Goal: Task Accomplishment & Management: Manage account settings

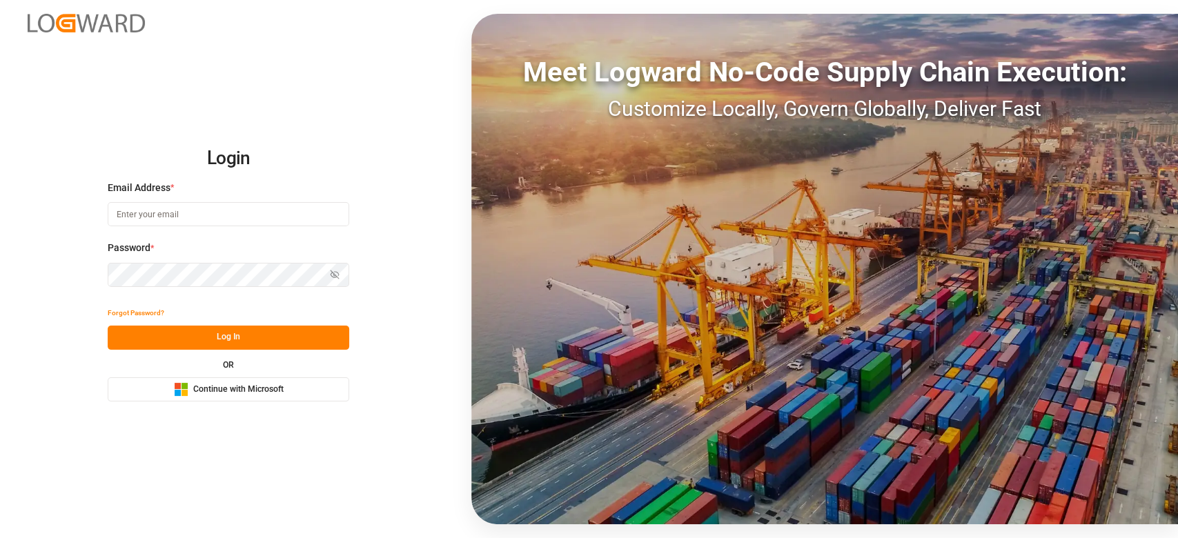
click at [181, 386] on icon "Microsoft Logo" at bounding box center [181, 389] width 14 height 14
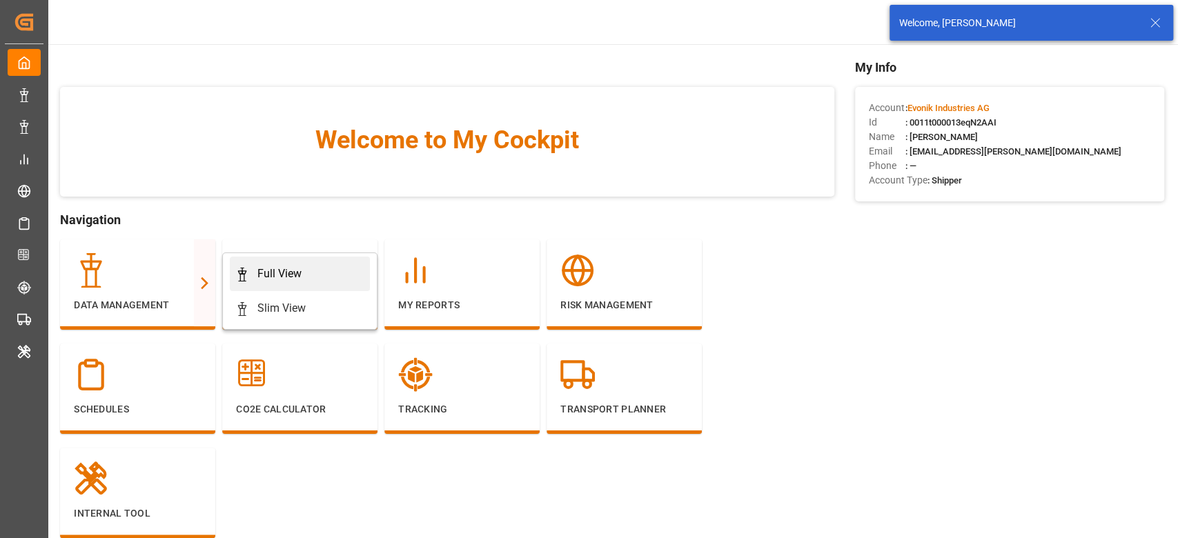
click at [274, 277] on div "Full View" at bounding box center [279, 274] width 44 height 17
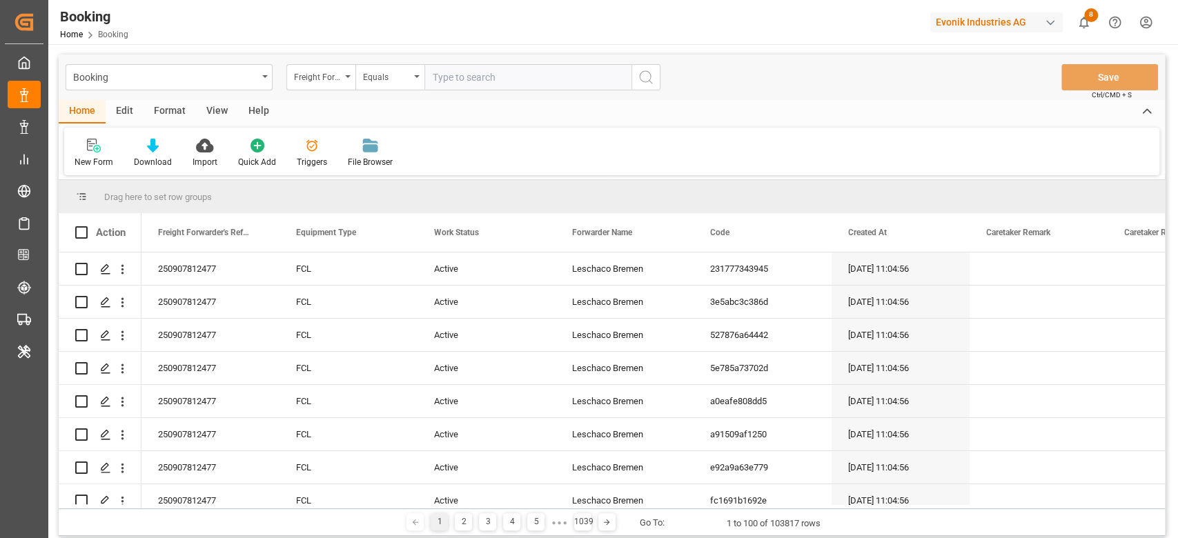
click at [173, 104] on div "Format" at bounding box center [170, 111] width 52 height 23
click at [115, 146] on div at bounding box center [95, 145] width 41 height 14
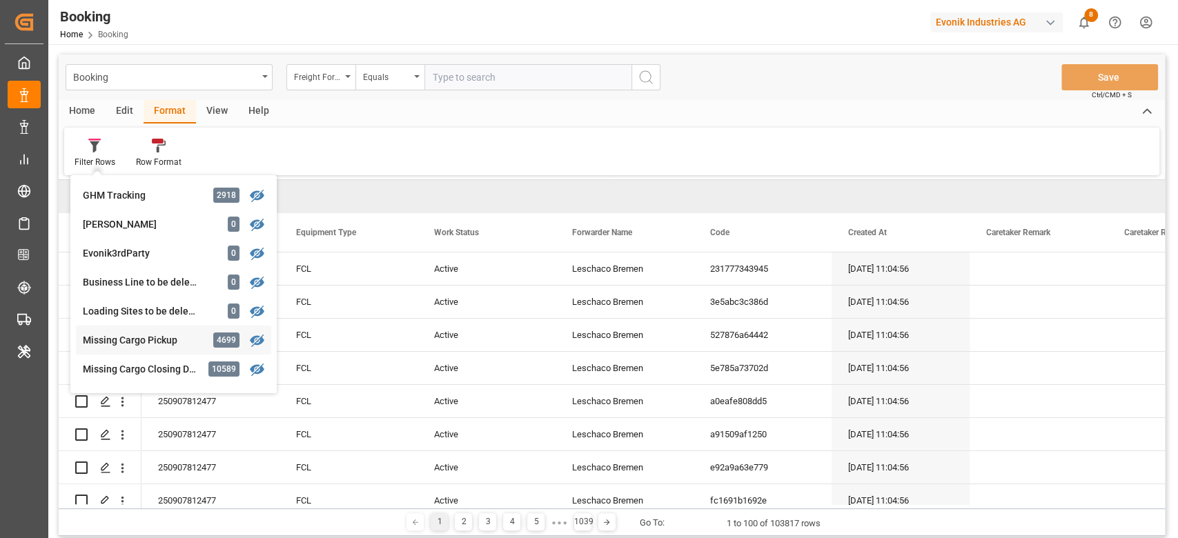
scroll to position [460, 0]
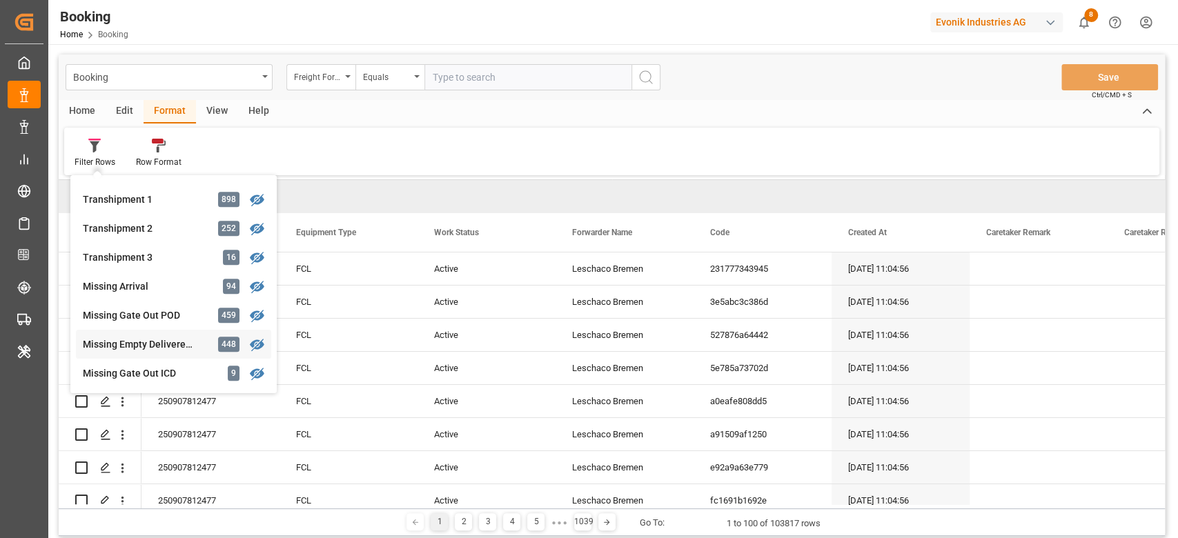
click at [148, 341] on div "Missing Empty Delivered Depot" at bounding box center [143, 344] width 121 height 14
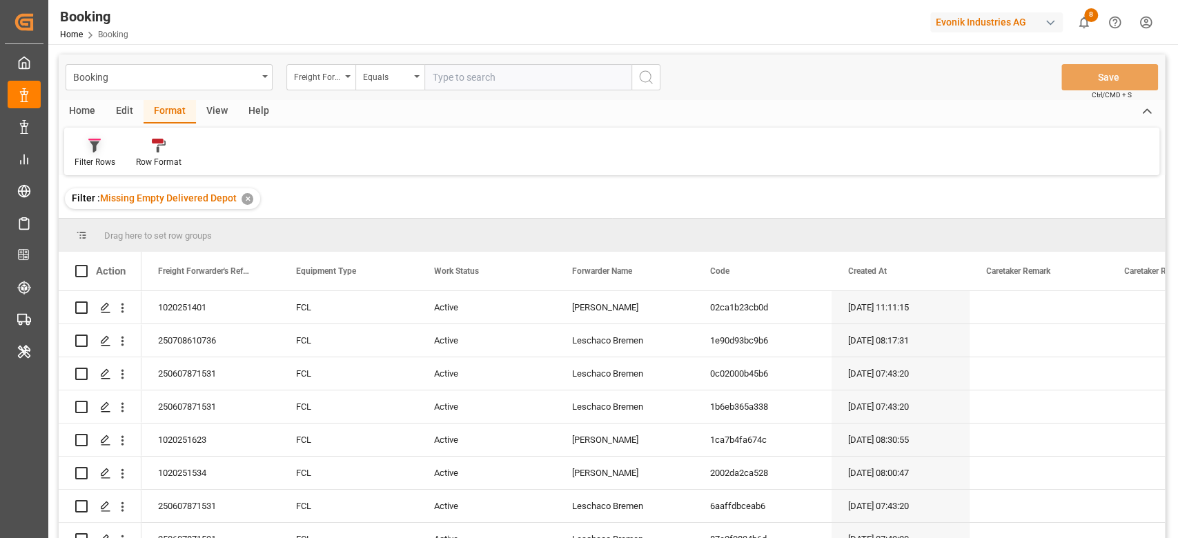
click at [92, 157] on div "Filter Rows" at bounding box center [95, 162] width 41 height 12
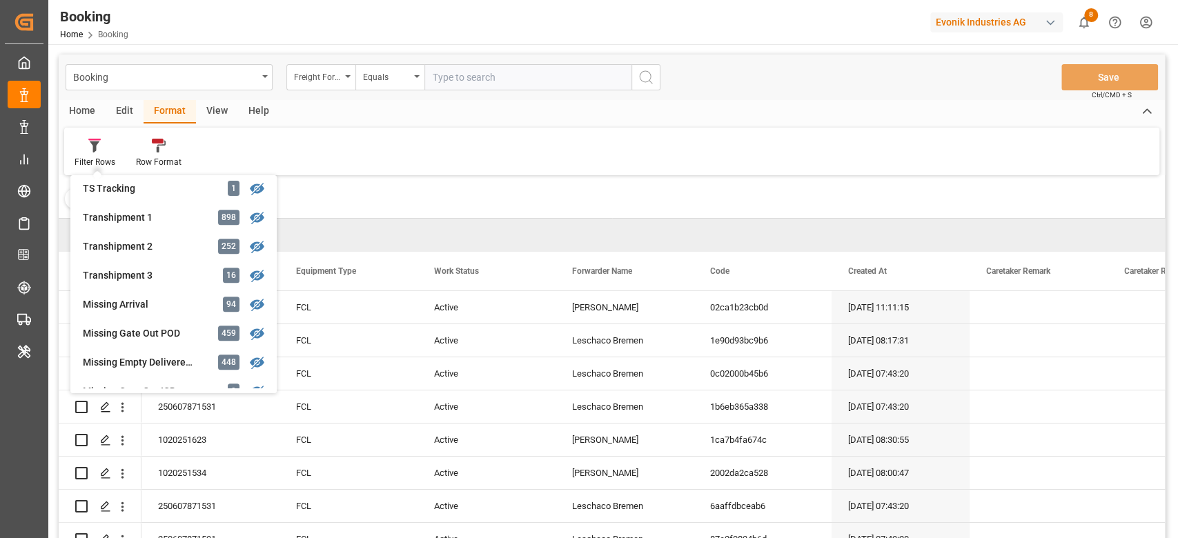
scroll to position [460, 0]
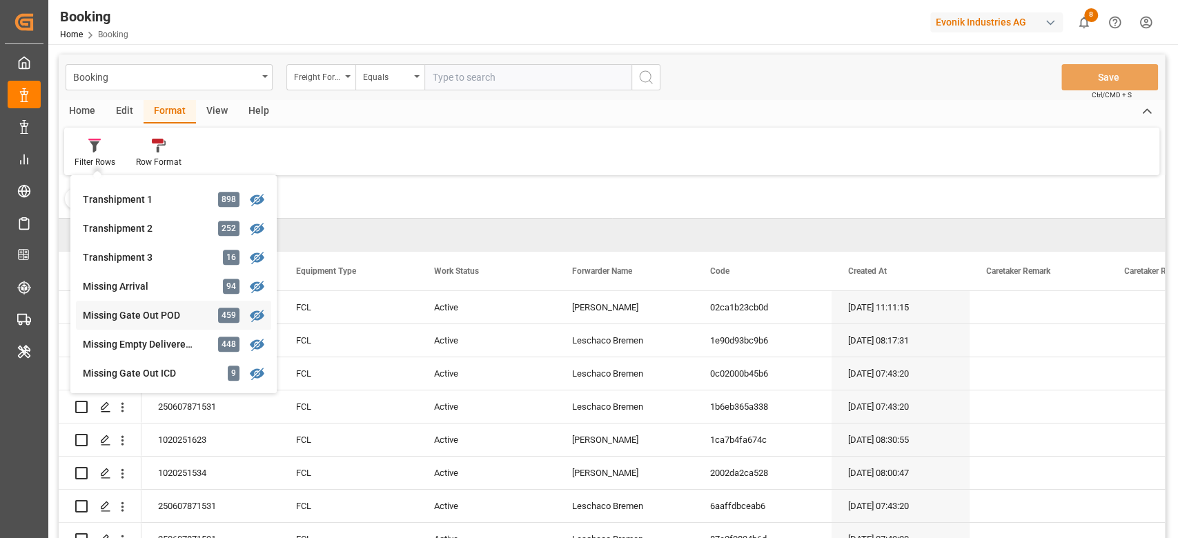
click at [142, 314] on div "Booking Freight Forwarder's Reference No. Equals Save Ctrl/CMD + S Home Edit Fo…" at bounding box center [612, 315] width 1106 height 520
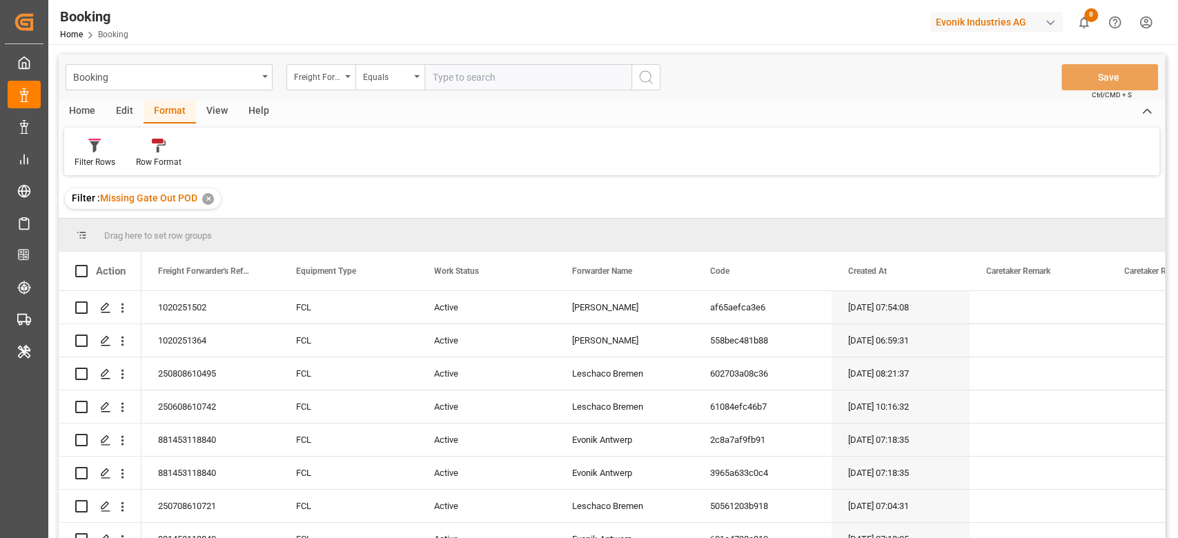
click at [217, 119] on div "View" at bounding box center [217, 111] width 42 height 23
click at [99, 153] on div "Default" at bounding box center [88, 153] width 48 height 30
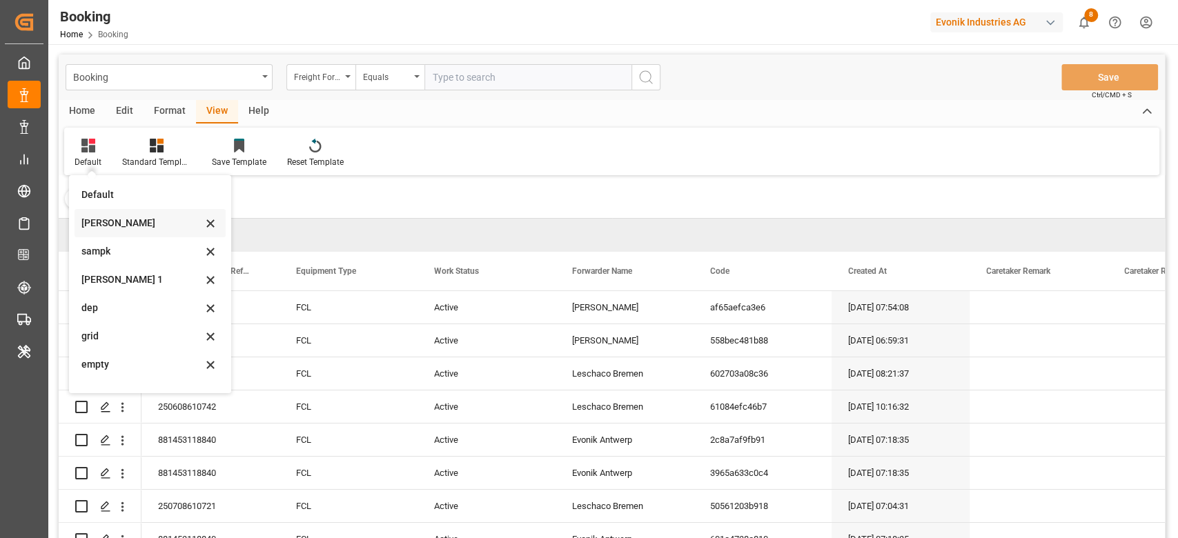
click at [123, 223] on div "sam" at bounding box center [141, 223] width 121 height 14
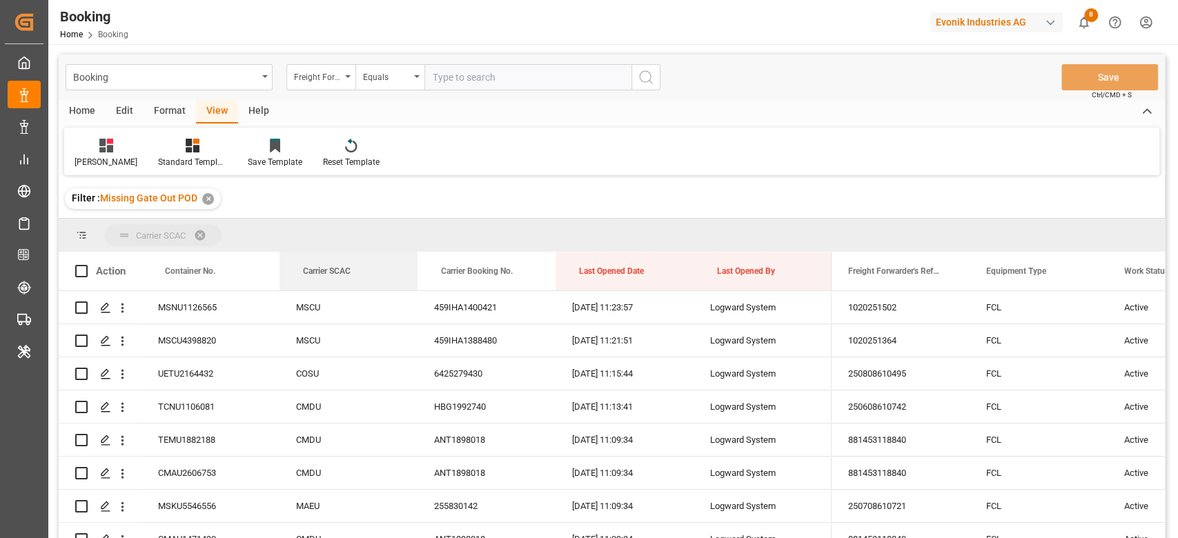
drag, startPoint x: 320, startPoint y: 271, endPoint x: 334, endPoint y: 224, distance: 49.6
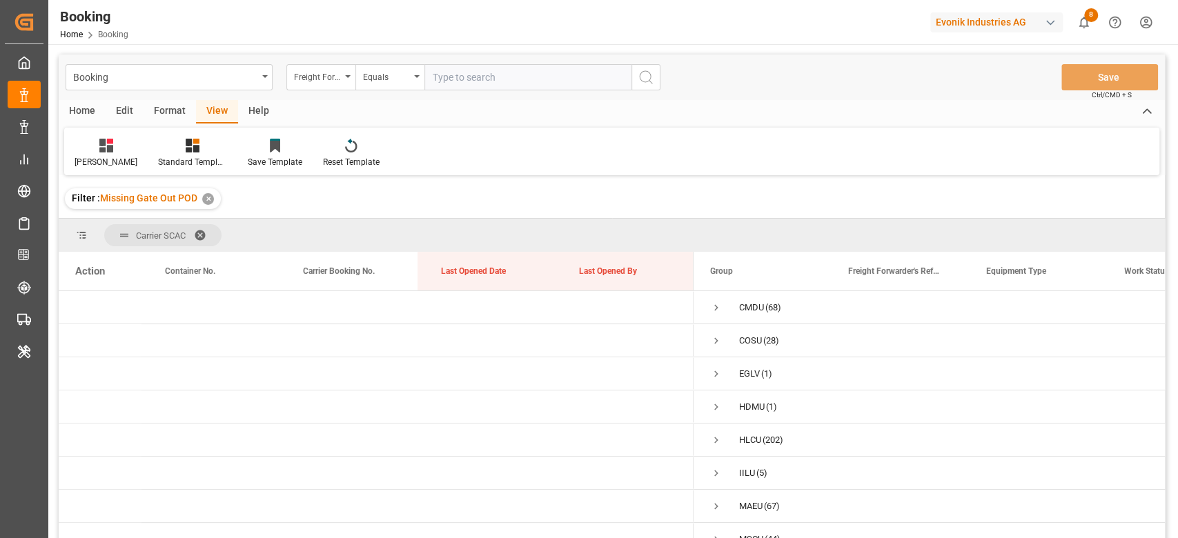
click at [164, 104] on div "Format" at bounding box center [170, 111] width 52 height 23
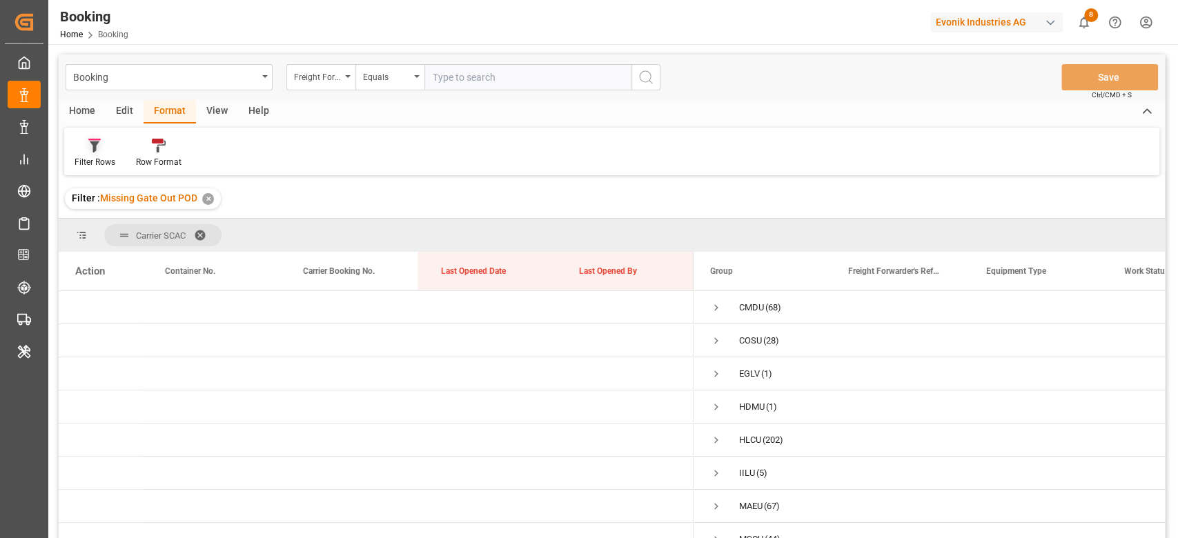
click at [114, 151] on div at bounding box center [95, 145] width 41 height 14
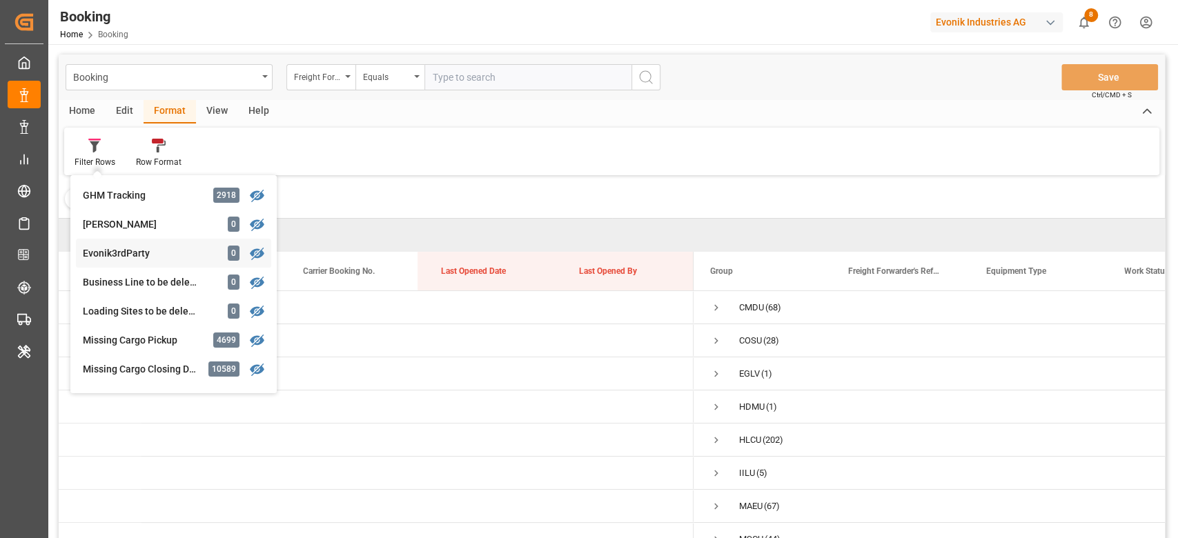
scroll to position [369, 0]
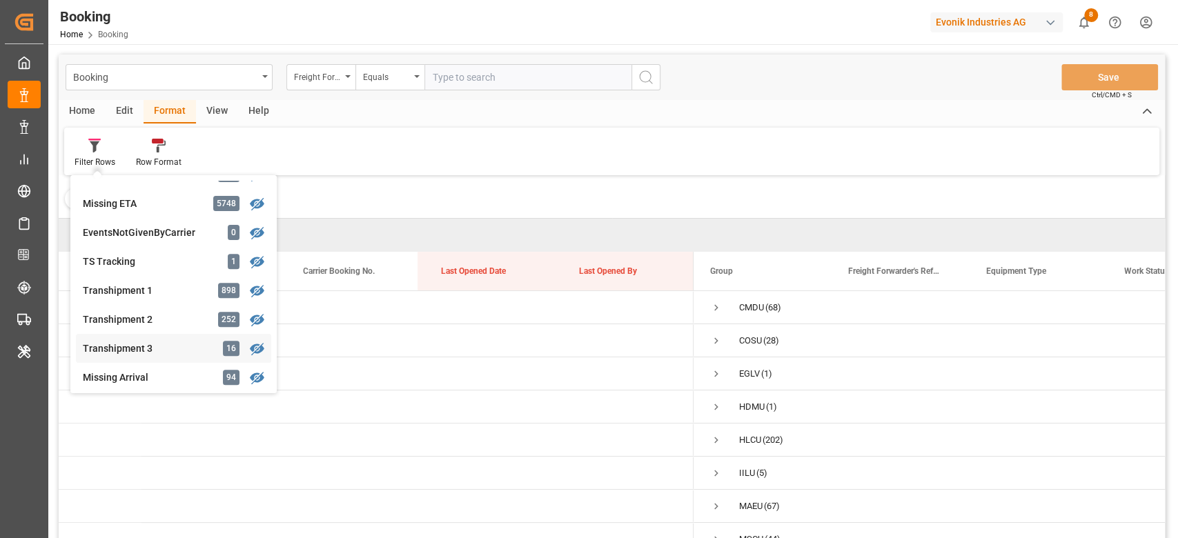
click at [160, 341] on div "Booking Freight Forwarder's Reference No. Equals Save Ctrl/CMD + S Home Edit Fo…" at bounding box center [612, 315] width 1106 height 520
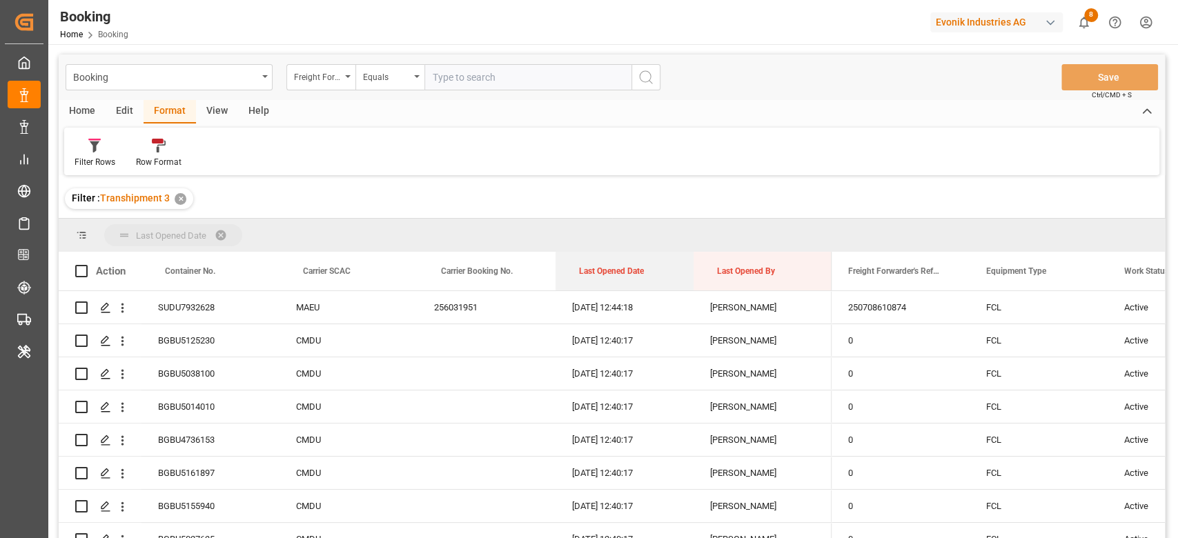
drag, startPoint x: 609, startPoint y: 265, endPoint x: 621, endPoint y: 233, distance: 34.5
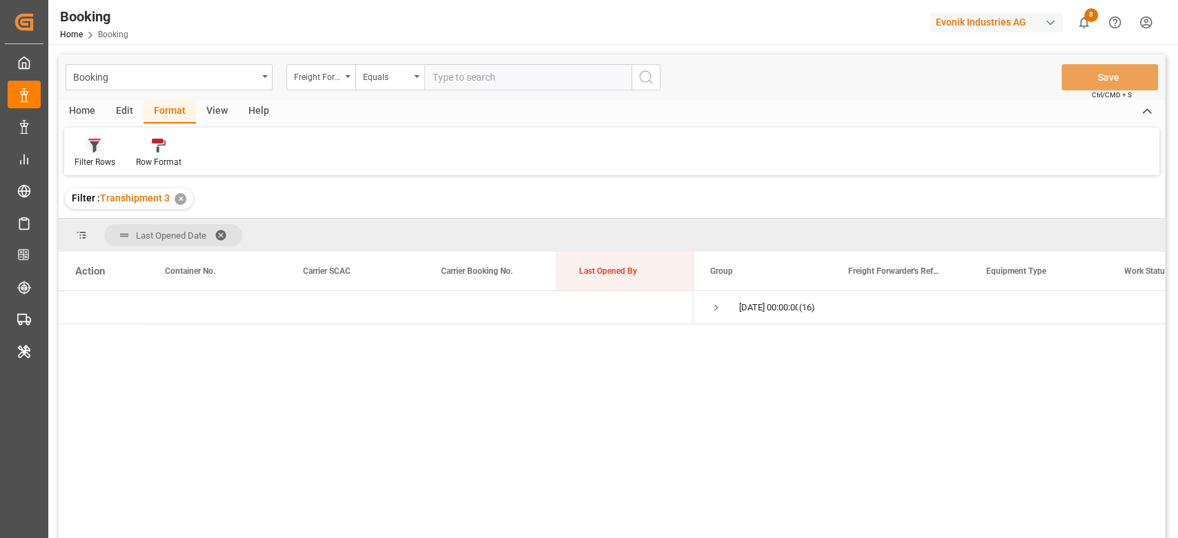
click at [94, 153] on div "Filter Rows" at bounding box center [94, 153] width 61 height 30
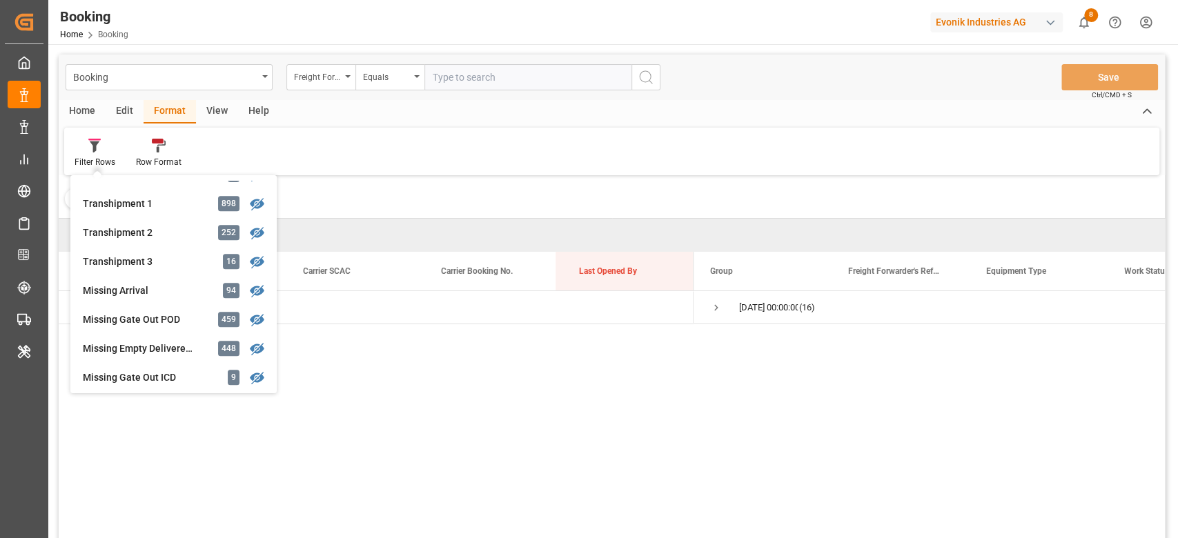
scroll to position [460, 0]
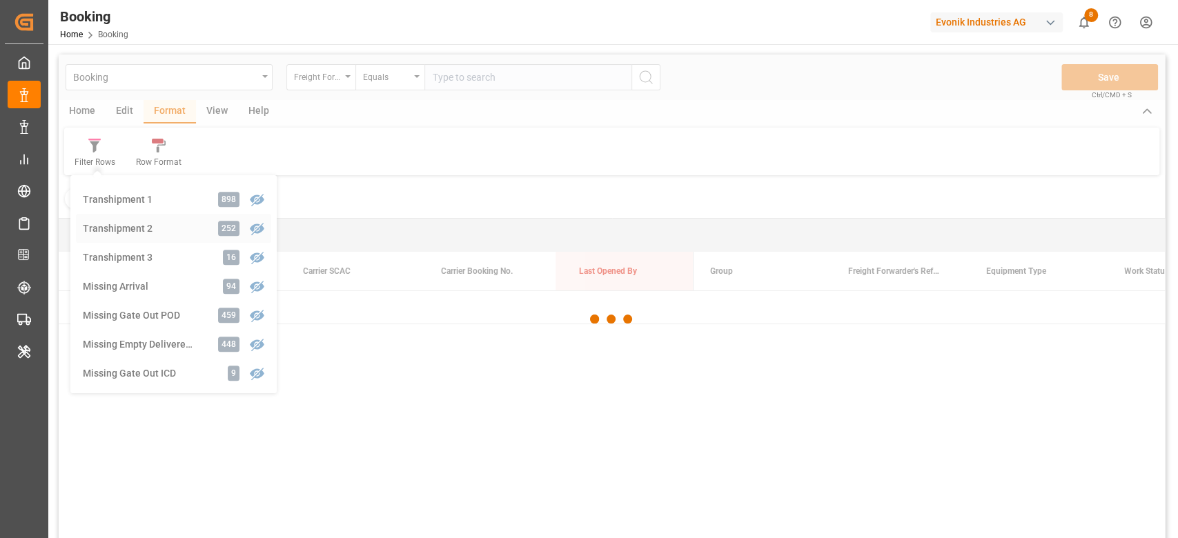
click at [152, 237] on div "Booking Freight Forwarder's Reference No. Equals Save Ctrl/CMD + S Home Edit Fo…" at bounding box center [612, 315] width 1106 height 520
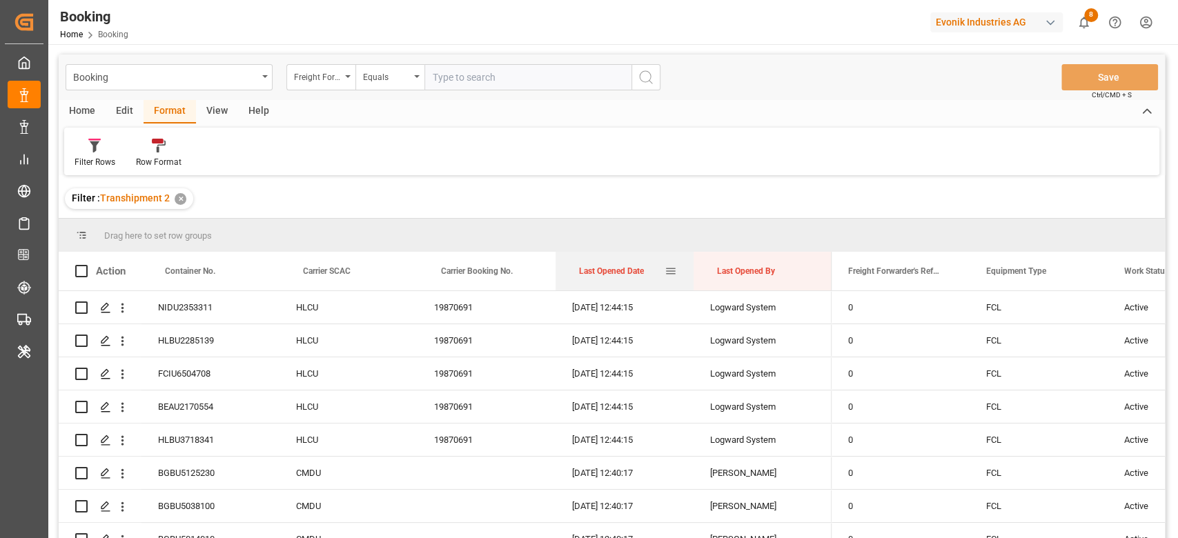
drag, startPoint x: 634, startPoint y: 277, endPoint x: 635, endPoint y: 235, distance: 42.8
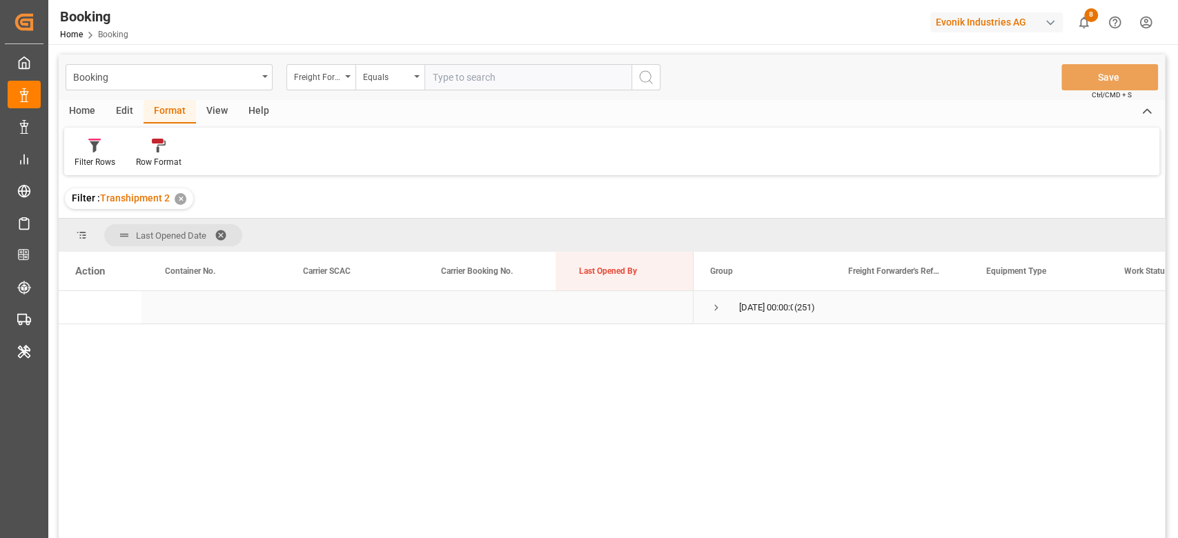
scroll to position [92, 0]
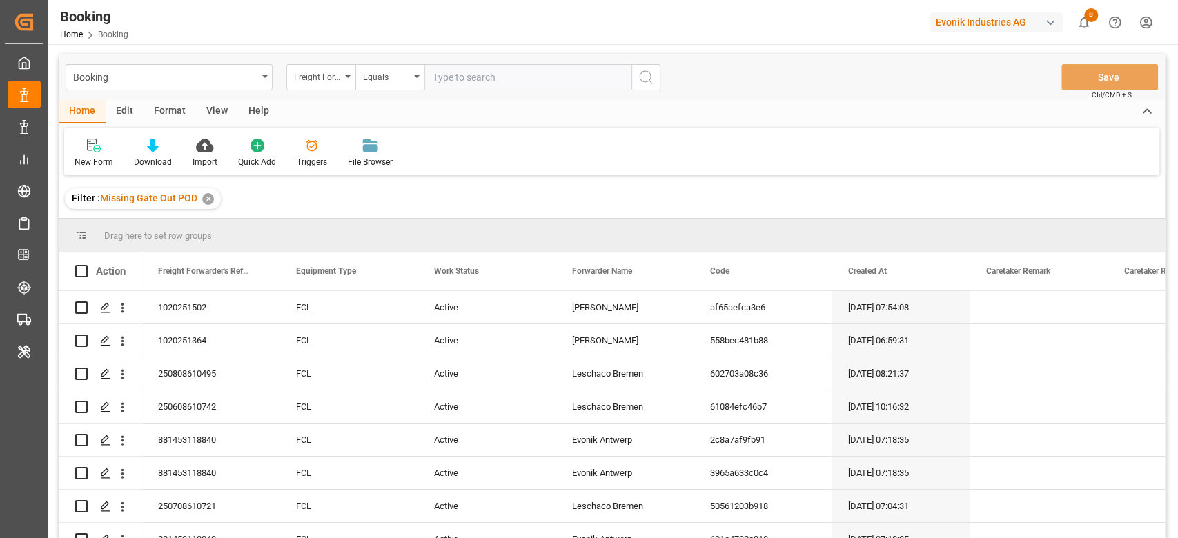
click at [221, 110] on div "View" at bounding box center [217, 111] width 42 height 23
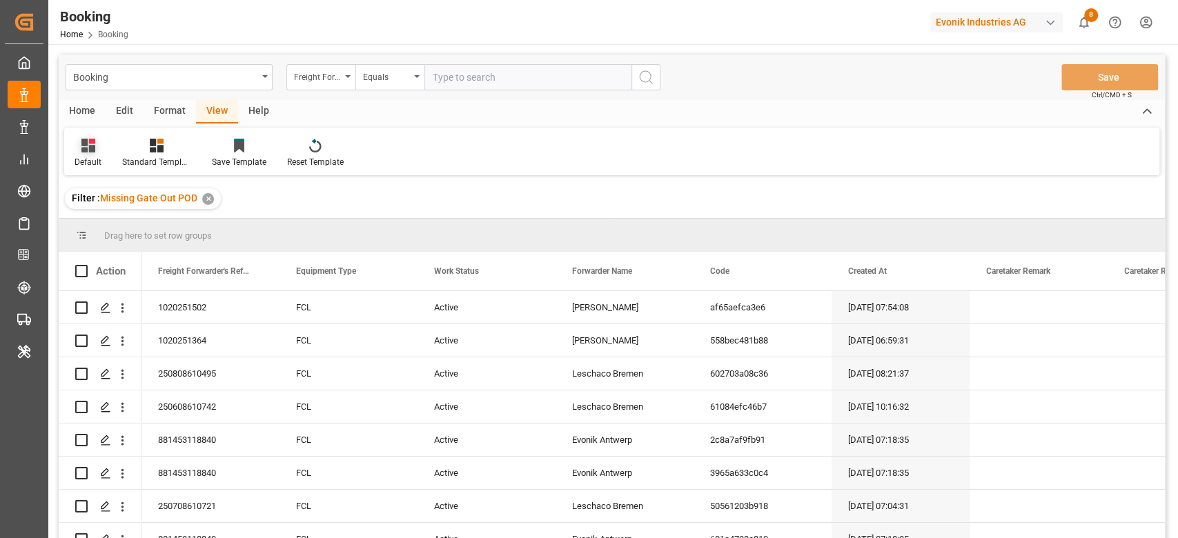
click at [94, 157] on div "Default" at bounding box center [88, 162] width 27 height 12
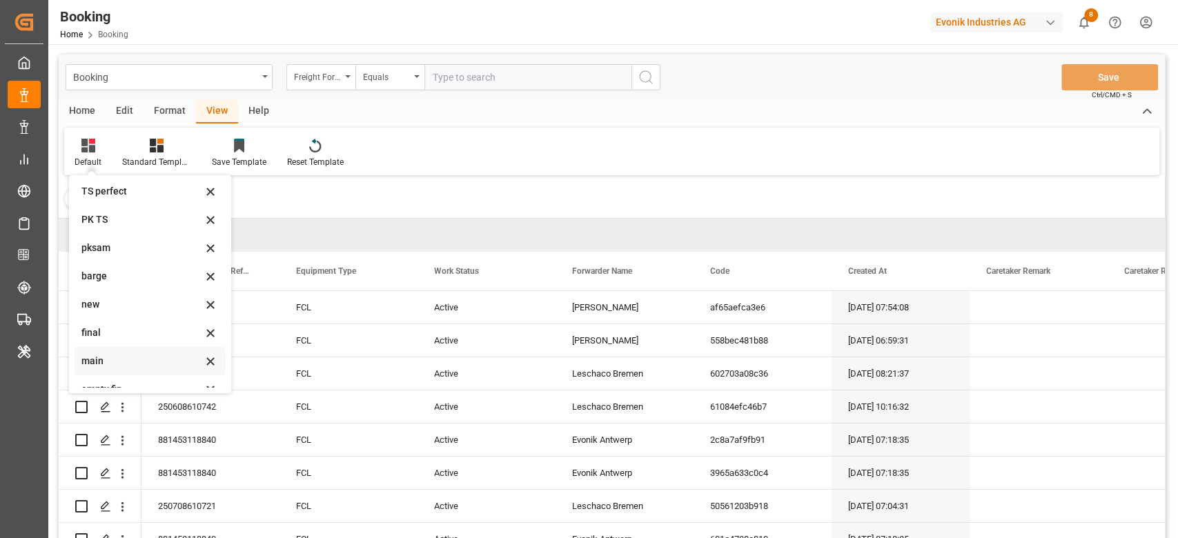
scroll to position [273, 0]
click at [111, 377] on div "empty fin" at bounding box center [141, 374] width 121 height 14
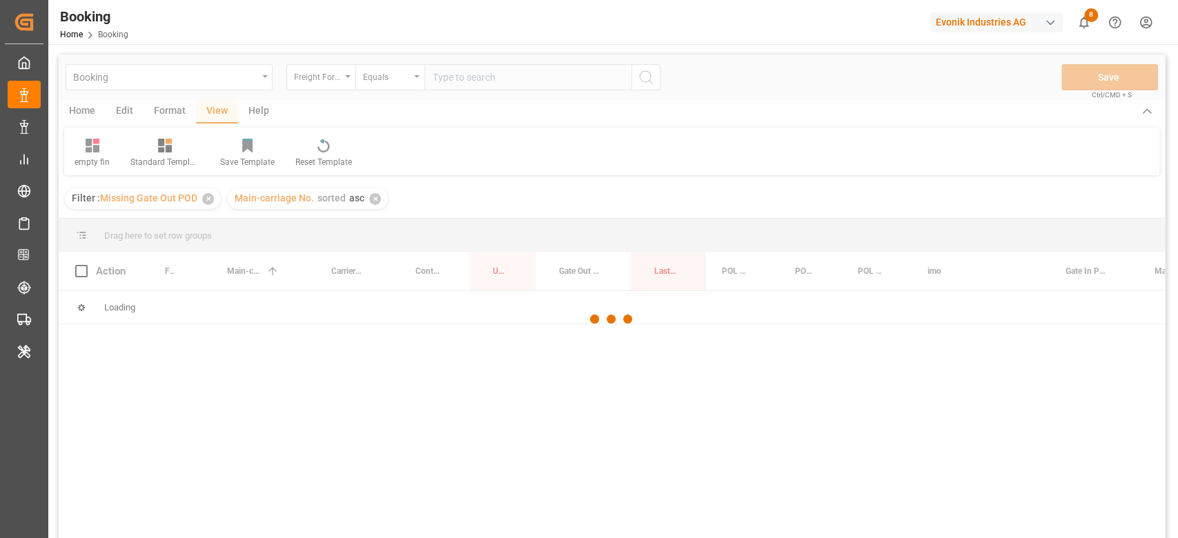
click at [462, 82] on div at bounding box center [612, 320] width 1106 height 530
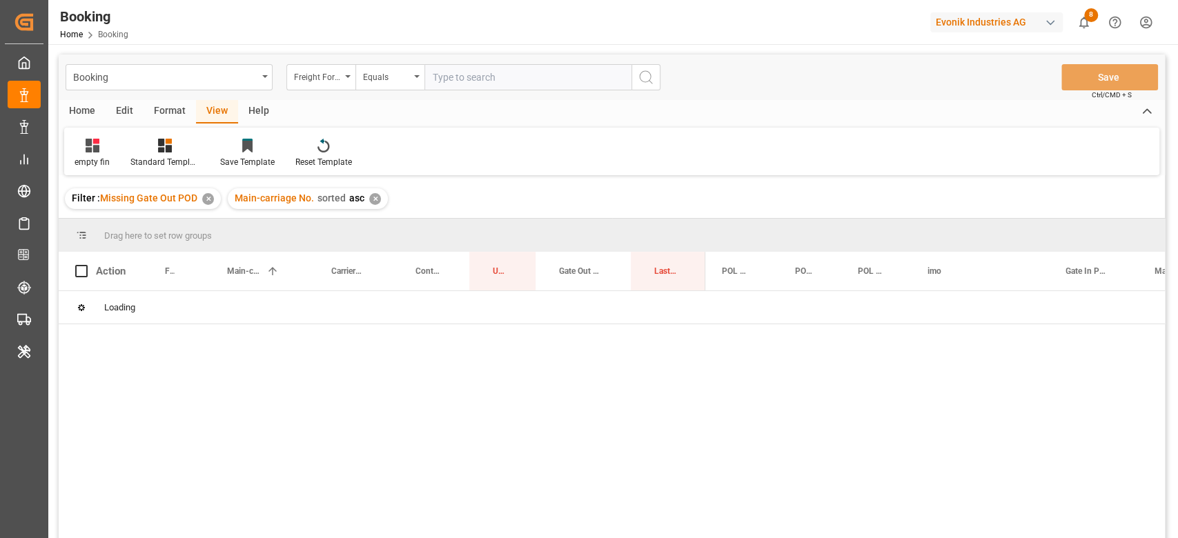
click at [462, 82] on input "text" at bounding box center [527, 77] width 207 height 26
type input "maeu"
click at [353, 64] on div "Freight Forwarder's Reference No." at bounding box center [320, 77] width 69 height 26
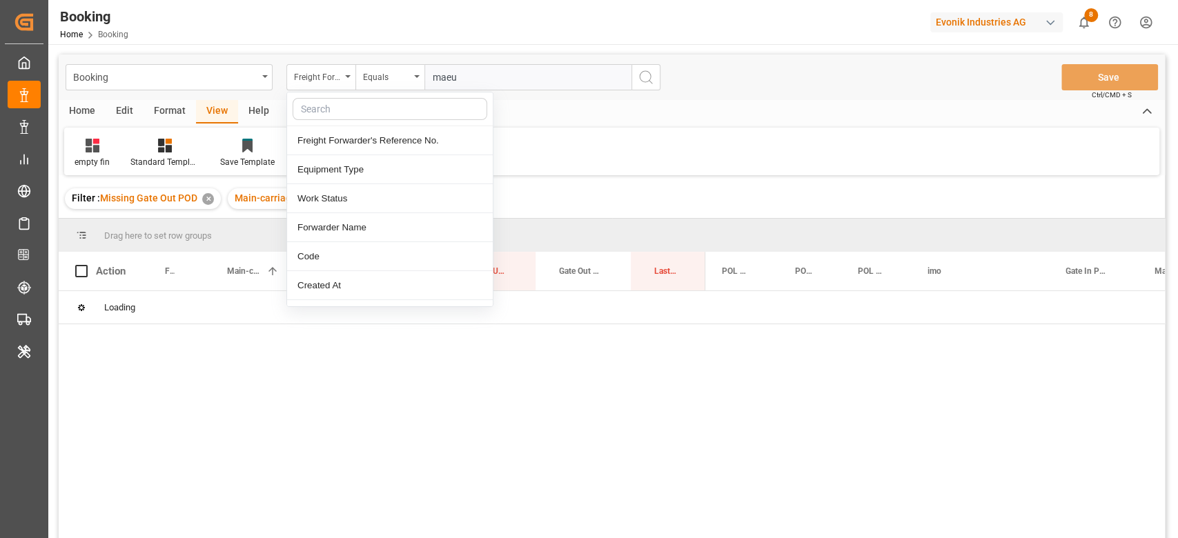
click at [346, 110] on input "text" at bounding box center [390, 109] width 195 height 22
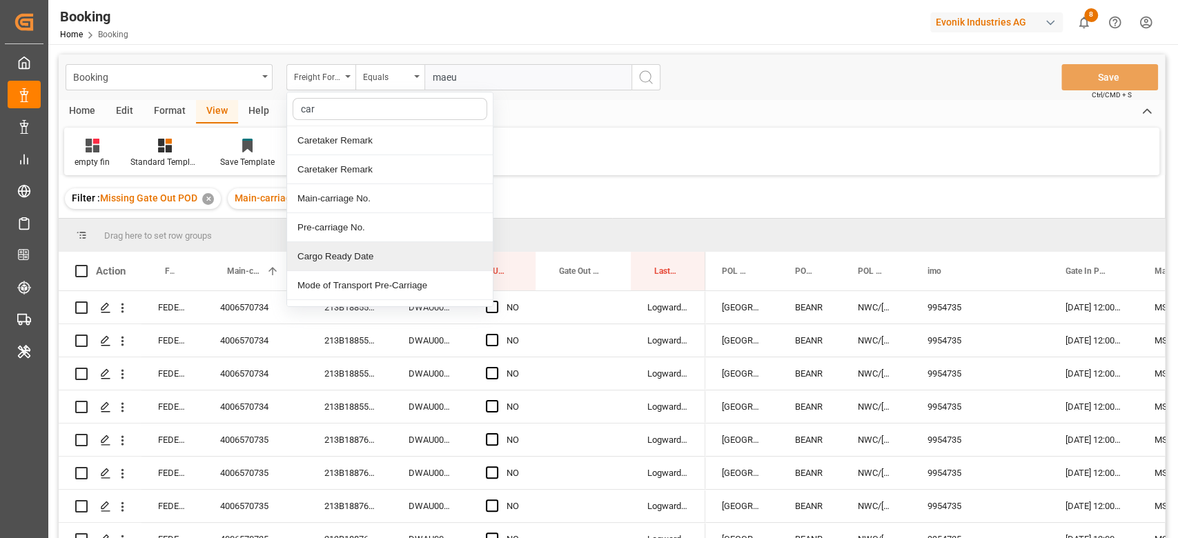
type input "carr"
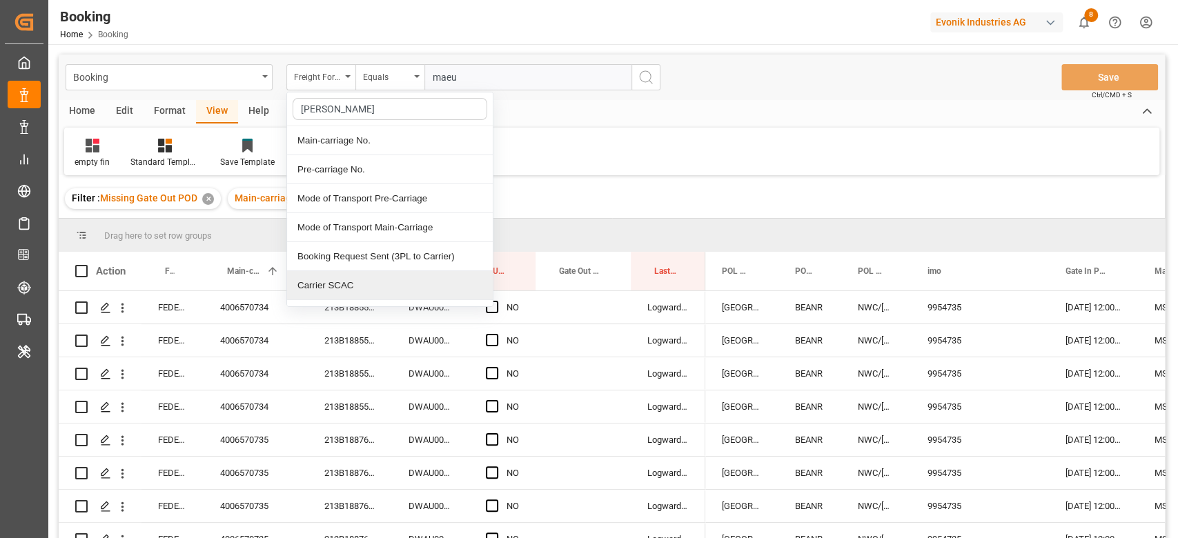
click at [353, 286] on div "Carrier SCAC" at bounding box center [390, 285] width 206 height 29
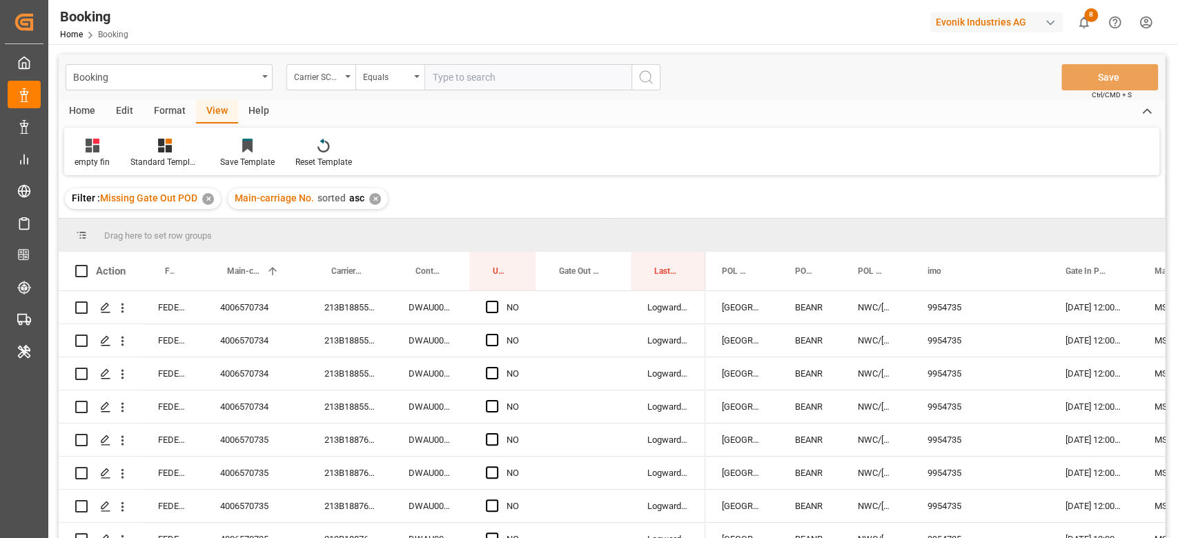
click at [509, 68] on input "text" at bounding box center [527, 77] width 207 height 26
type input "maeu"
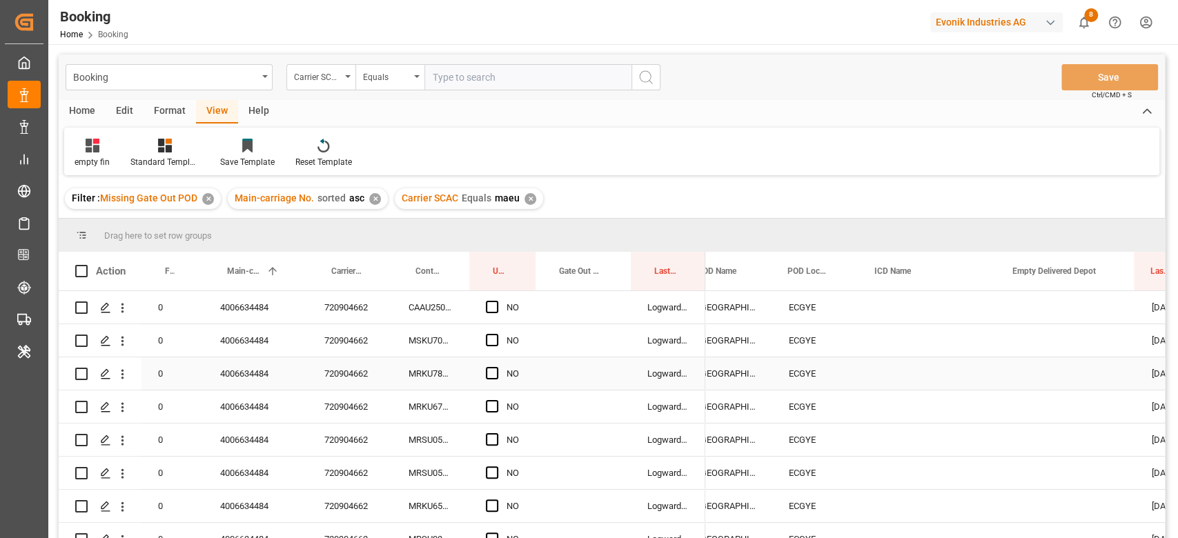
scroll to position [0, 752]
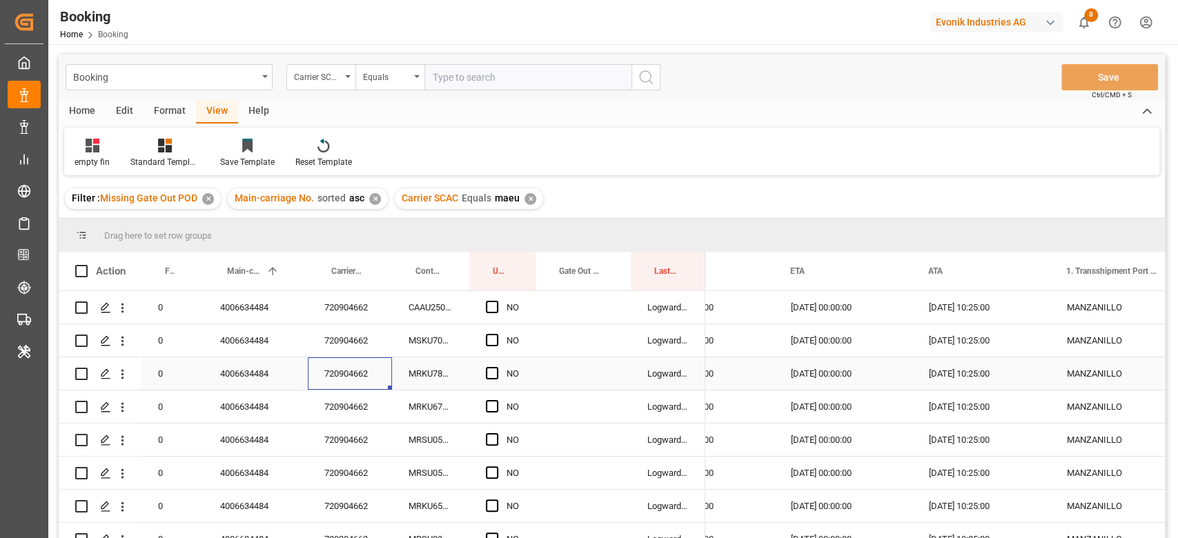
click at [354, 364] on div "720904662" at bounding box center [350, 374] width 84 height 32
click at [491, 306] on span "Press SPACE to select this row." at bounding box center [492, 307] width 12 height 12
click at [496, 301] on input "Press SPACE to select this row." at bounding box center [496, 301] width 0 height 0
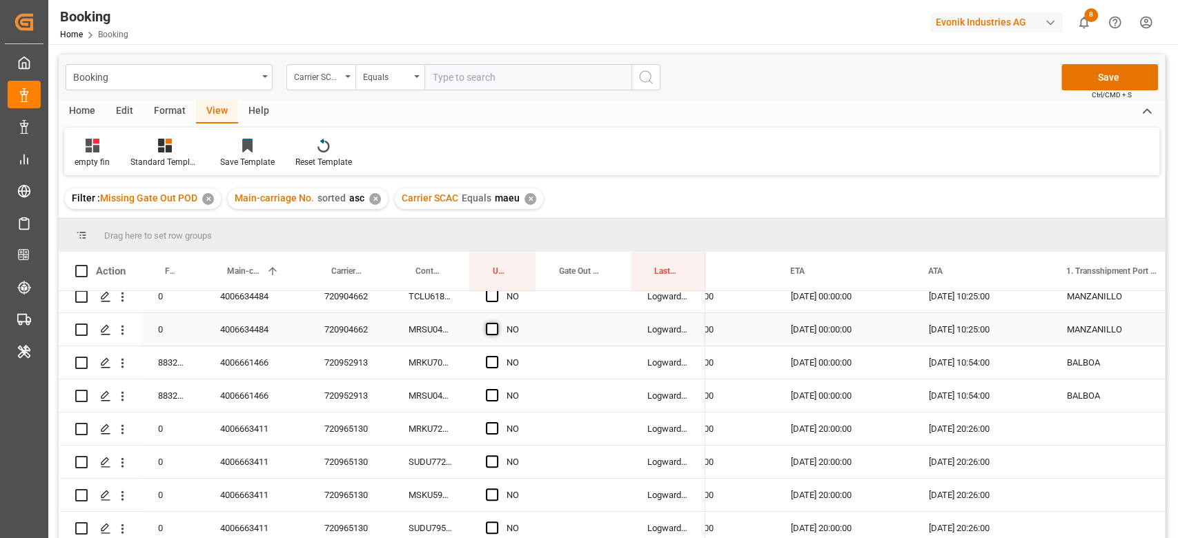
click at [491, 335] on span "Press SPACE to select this row." at bounding box center [492, 329] width 12 height 12
click at [496, 323] on input "Press SPACE to select this row." at bounding box center [496, 323] width 0 height 0
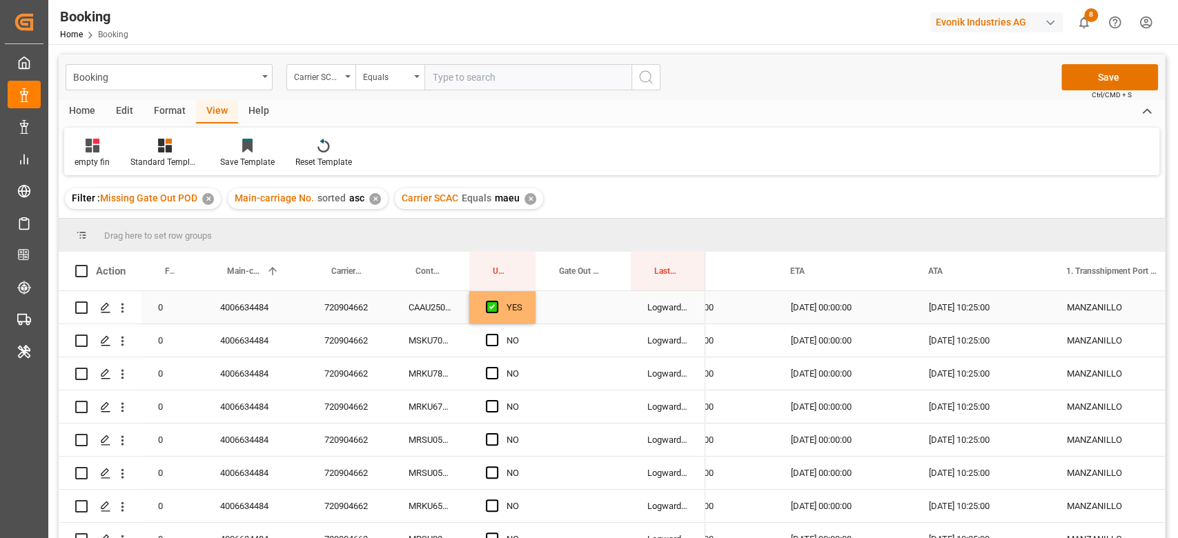
click at [525, 314] on div "YES" at bounding box center [502, 307] width 66 height 32
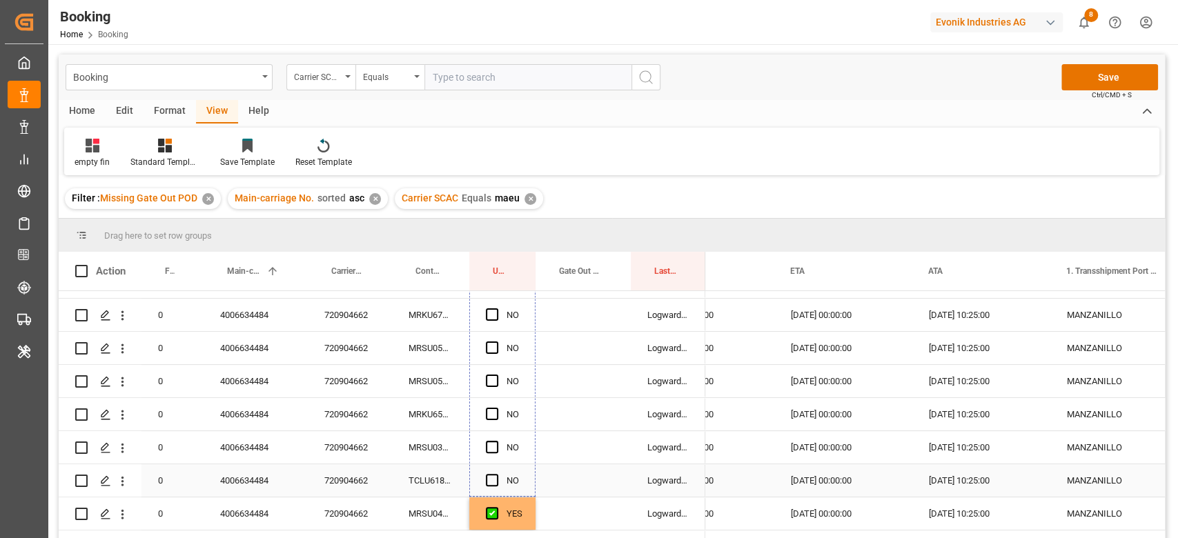
drag, startPoint x: 534, startPoint y: 320, endPoint x: 499, endPoint y: 476, distance: 159.1
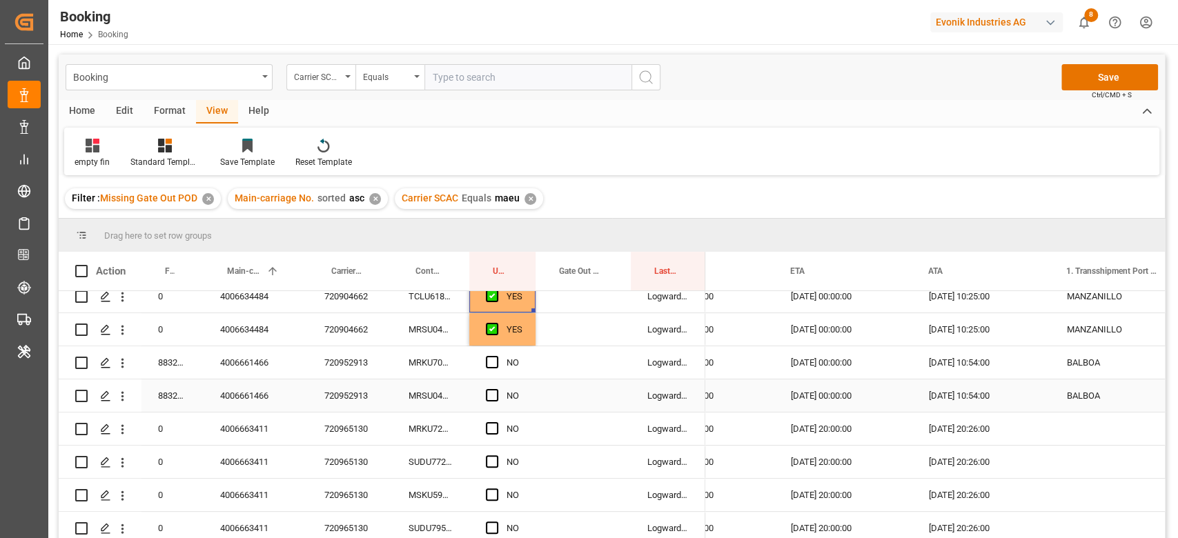
click at [364, 398] on div "720952913" at bounding box center [350, 396] width 84 height 32
drag, startPoint x: 502, startPoint y: 366, endPoint x: 500, endPoint y: 382, distance: 15.2
click at [501, 366] on div "Press SPACE to select this row." at bounding box center [496, 363] width 21 height 32
click at [493, 401] on span "Press SPACE to select this row." at bounding box center [492, 395] width 12 height 12
click at [496, 389] on input "Press SPACE to select this row." at bounding box center [496, 389] width 0 height 0
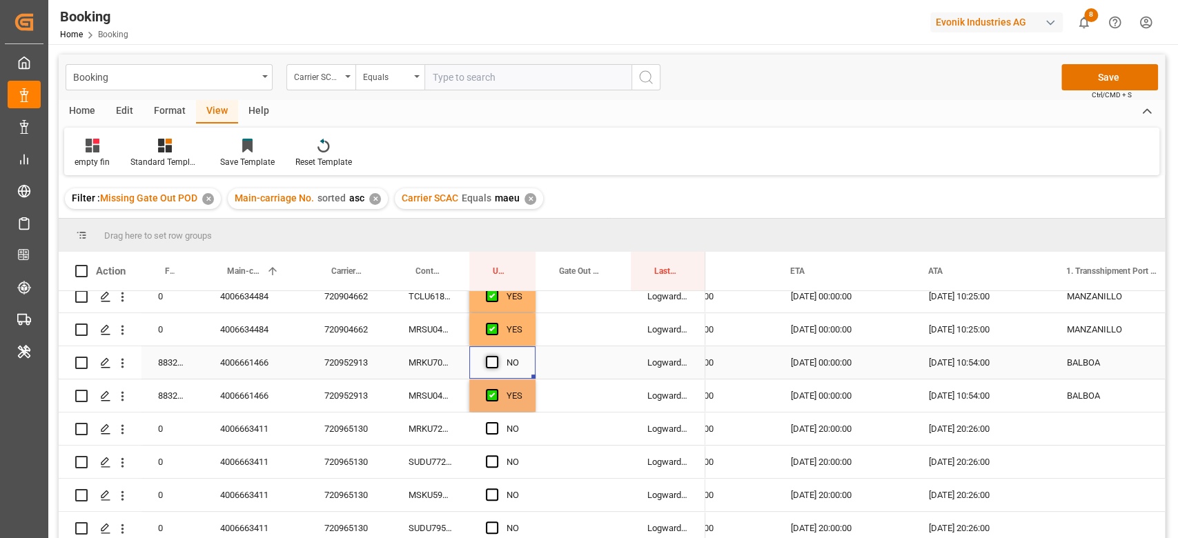
click at [490, 356] on span "Press SPACE to select this row." at bounding box center [492, 362] width 12 height 12
click at [496, 356] on input "Press SPACE to select this row." at bounding box center [496, 356] width 0 height 0
click at [365, 433] on div "720965130" at bounding box center [350, 429] width 84 height 32
click at [521, 399] on div "YES" at bounding box center [515, 396] width 16 height 32
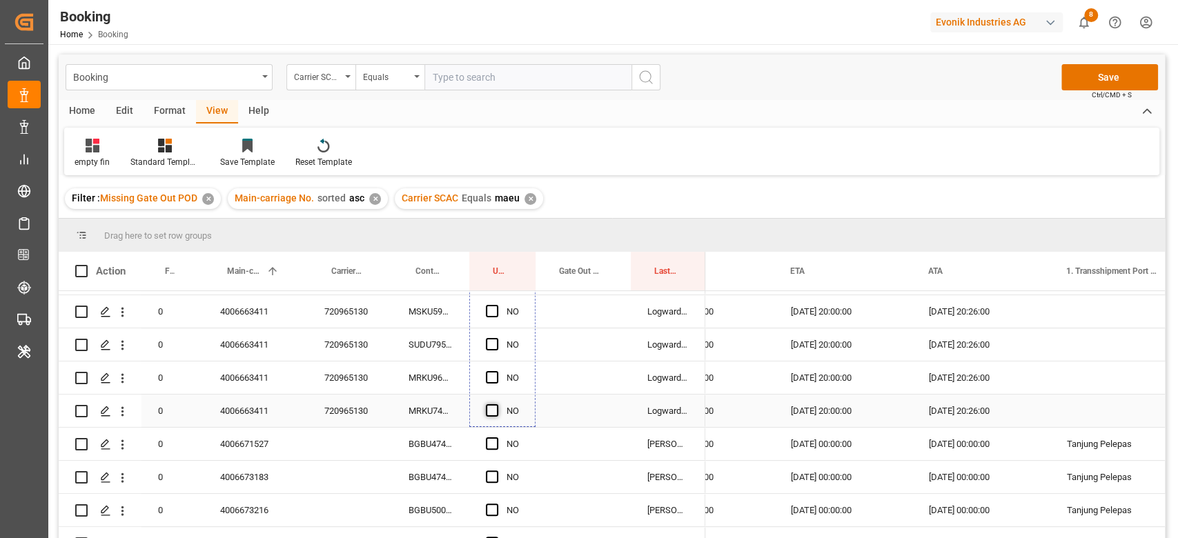
drag, startPoint x: 534, startPoint y: 411, endPoint x: 494, endPoint y: 405, distance: 39.7
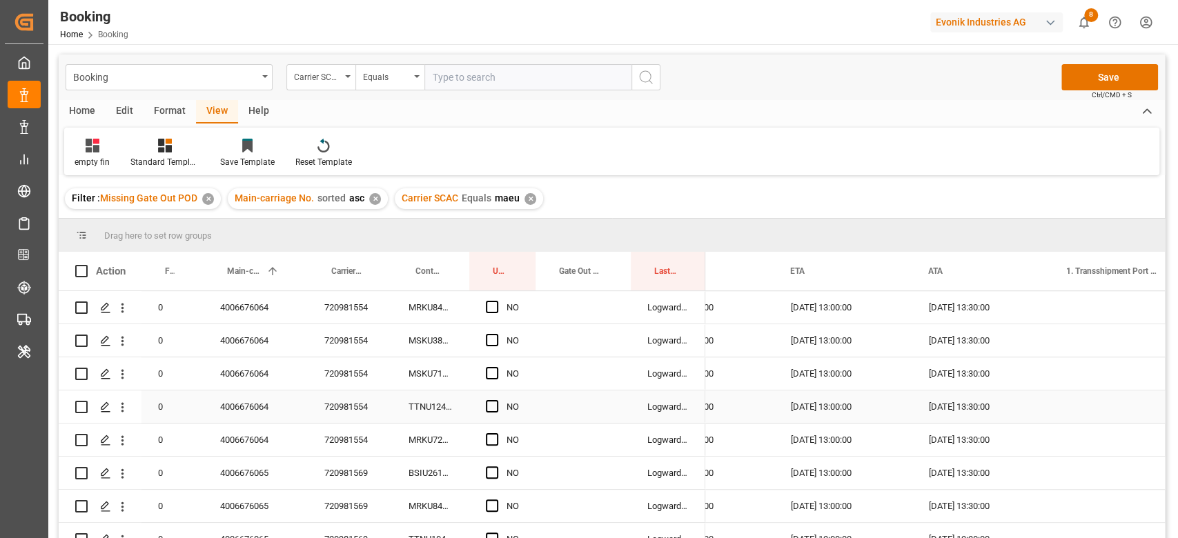
click at [362, 404] on div "720981554" at bounding box center [350, 407] width 84 height 32
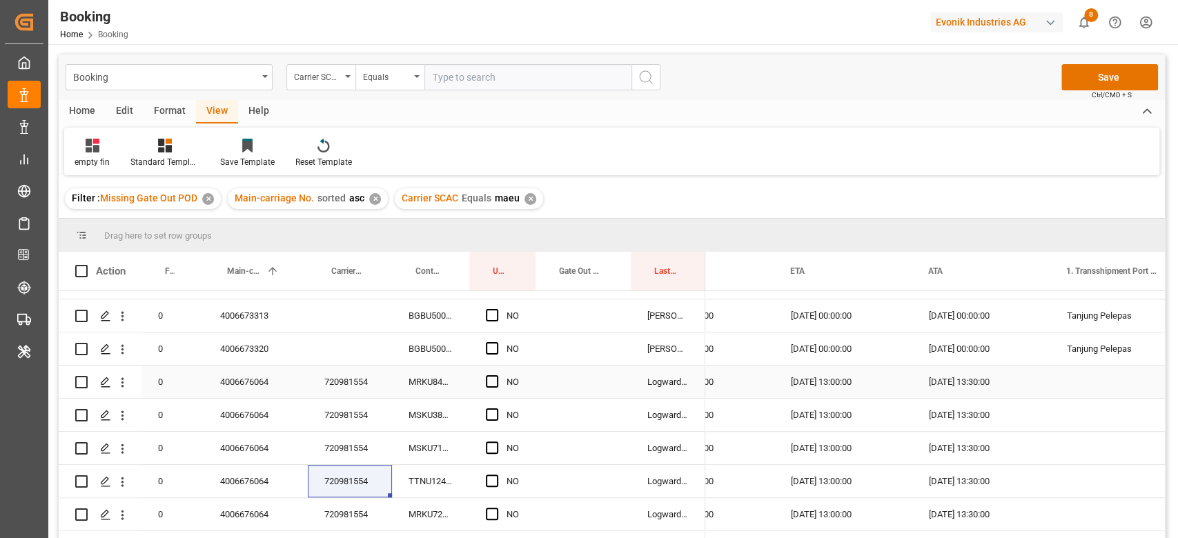
scroll to position [736, 0]
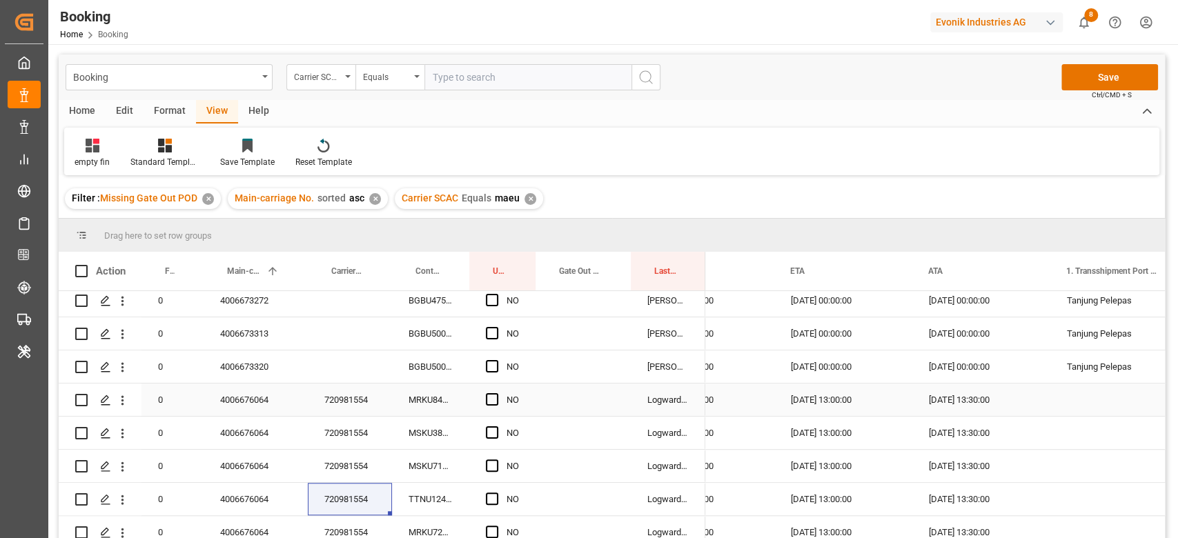
click at [493, 407] on div "Press SPACE to select this row." at bounding box center [496, 400] width 21 height 32
click at [489, 396] on span "Press SPACE to select this row." at bounding box center [492, 399] width 12 height 12
click at [496, 393] on input "Press SPACE to select this row." at bounding box center [496, 393] width 0 height 0
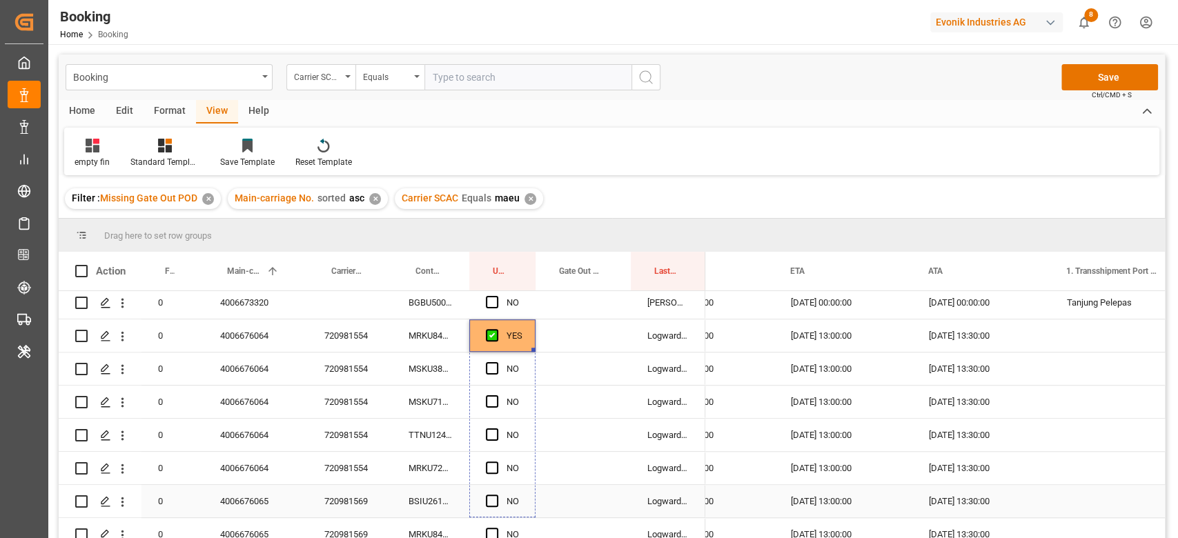
scroll to position [920, 0]
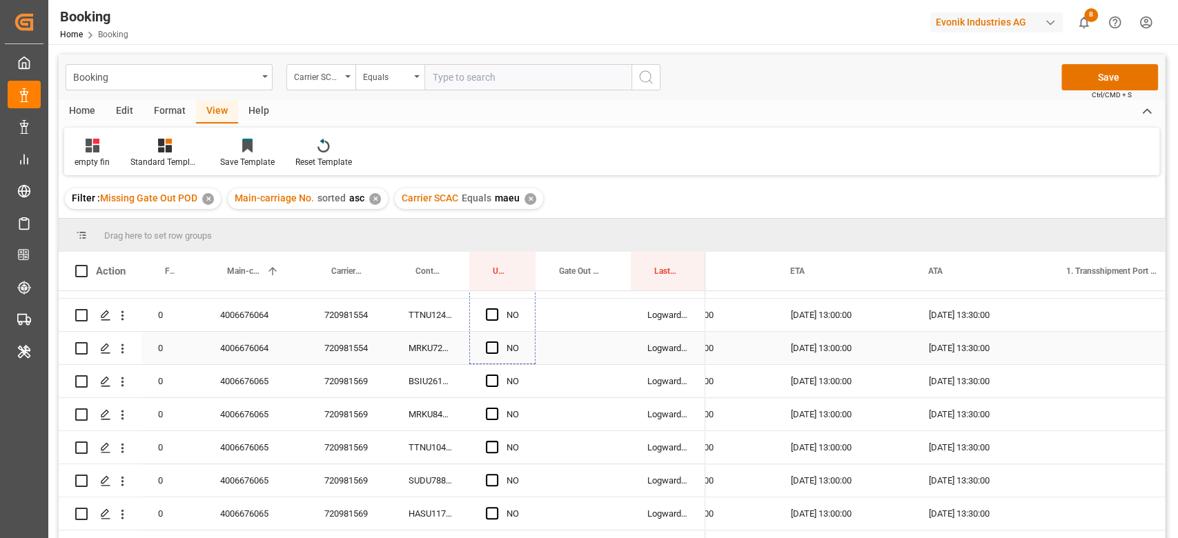
drag, startPoint x: 534, startPoint y: 414, endPoint x: 476, endPoint y: 349, distance: 87.5
click at [359, 402] on div "720981569" at bounding box center [350, 414] width 84 height 32
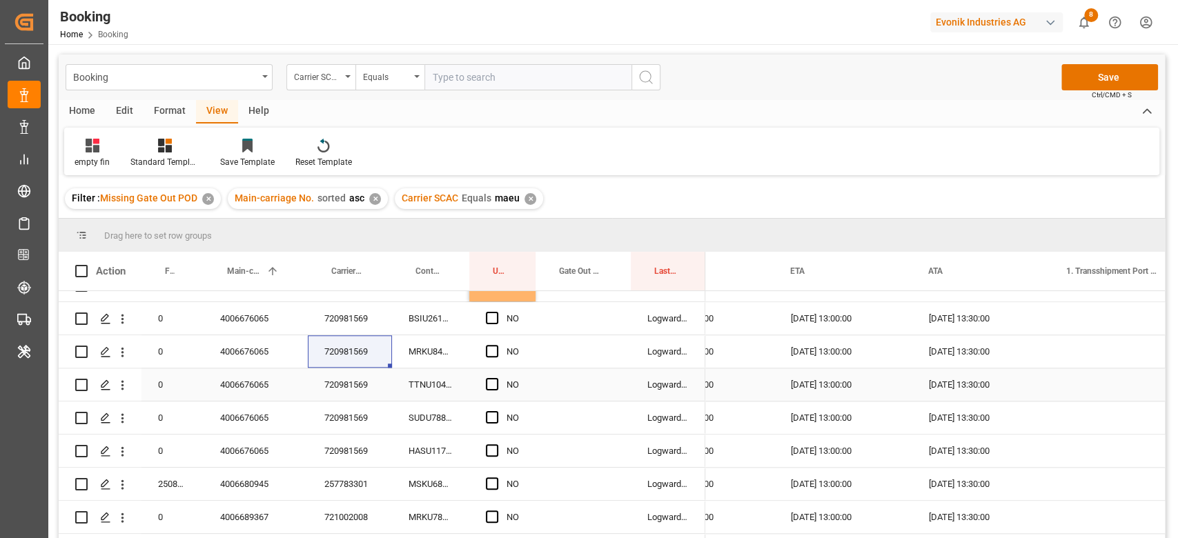
scroll to position [1012, 0]
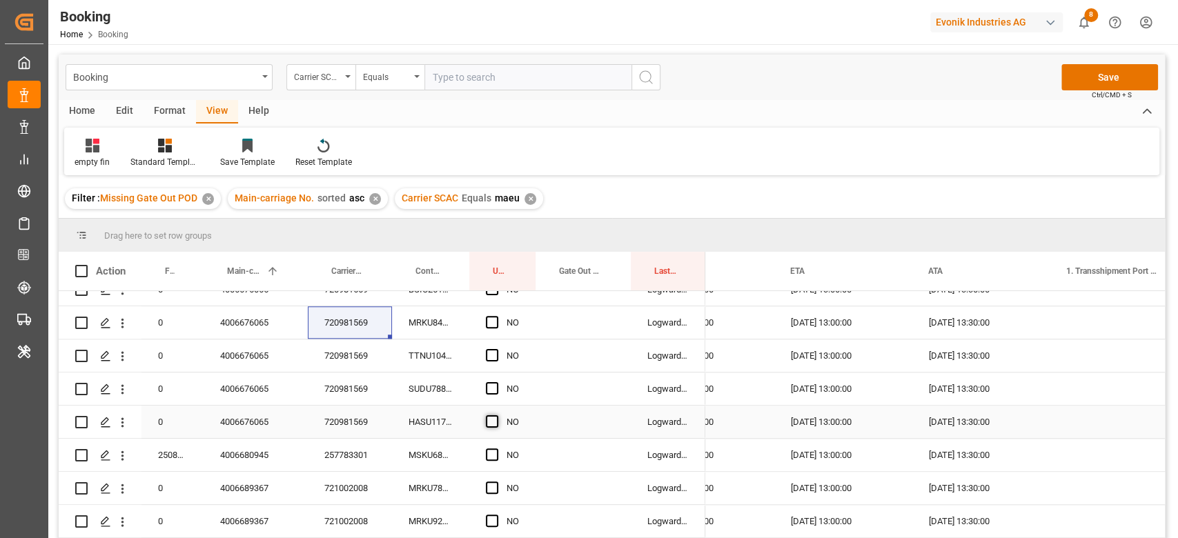
click at [497, 422] on span "Press SPACE to select this row." at bounding box center [492, 421] width 12 height 12
click at [496, 415] on input "Press SPACE to select this row." at bounding box center [496, 415] width 0 height 0
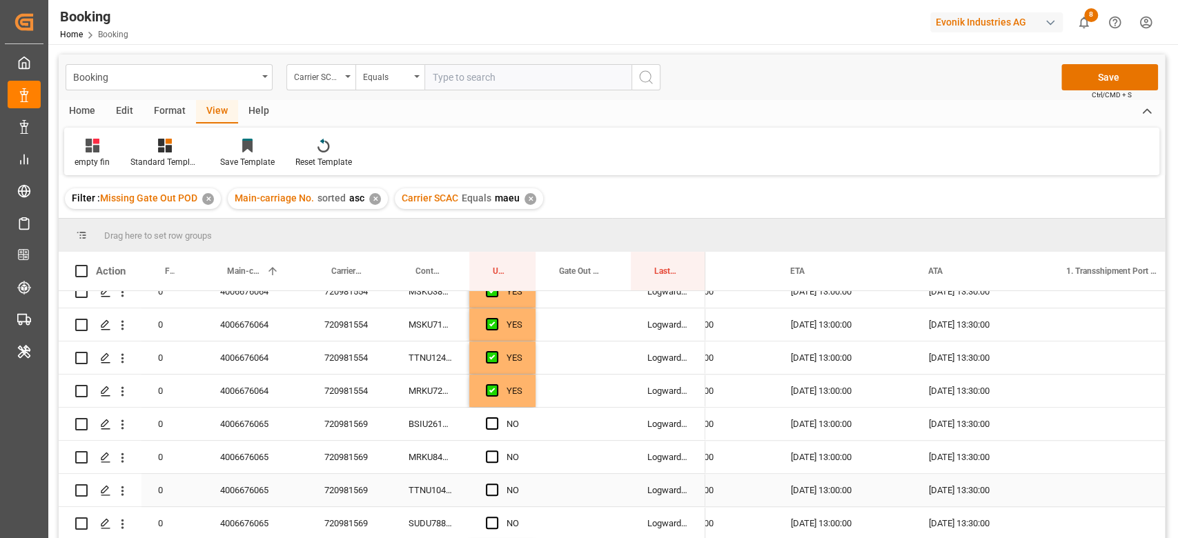
scroll to position [828, 0]
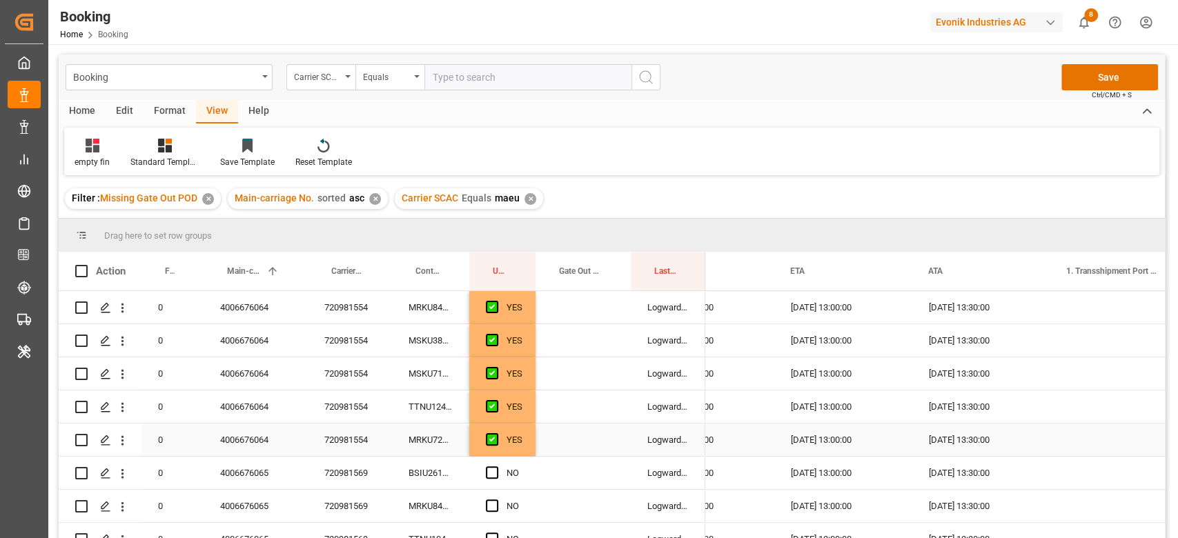
click at [526, 433] on div "YES" at bounding box center [502, 440] width 66 height 32
click at [534, 456] on div "Press SPACE to select this row." at bounding box center [533, 454] width 4 height 4
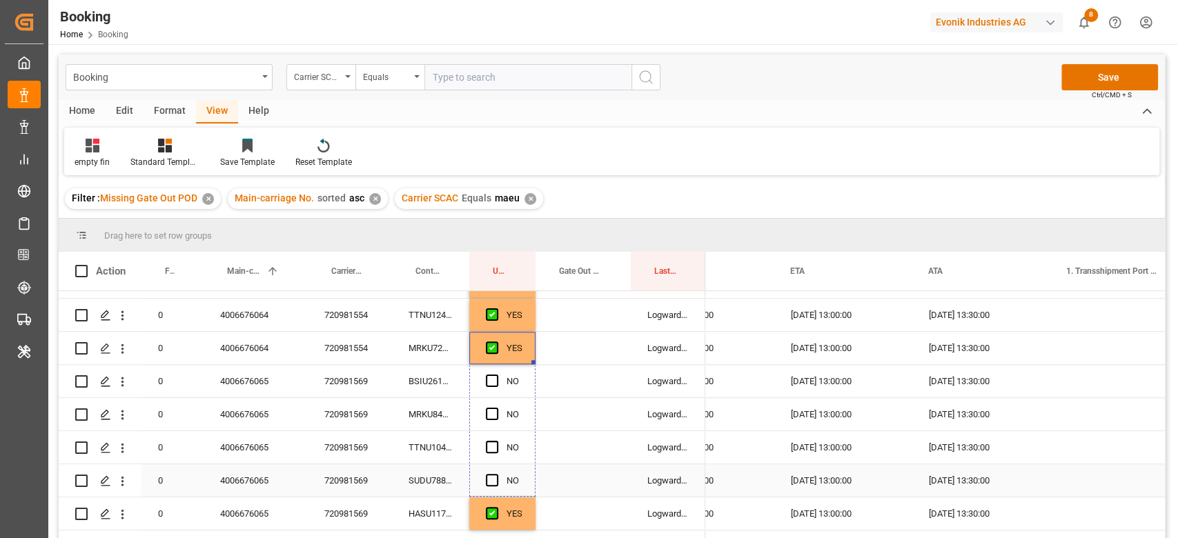
drag, startPoint x: 534, startPoint y: 456, endPoint x: 525, endPoint y: 494, distance: 39.8
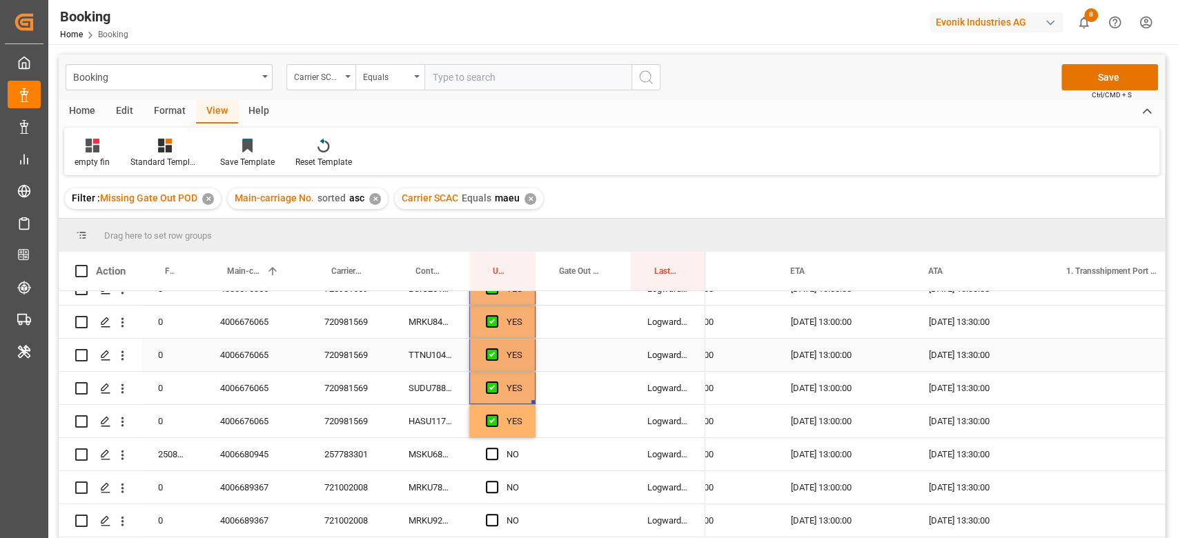
scroll to position [1104, 0]
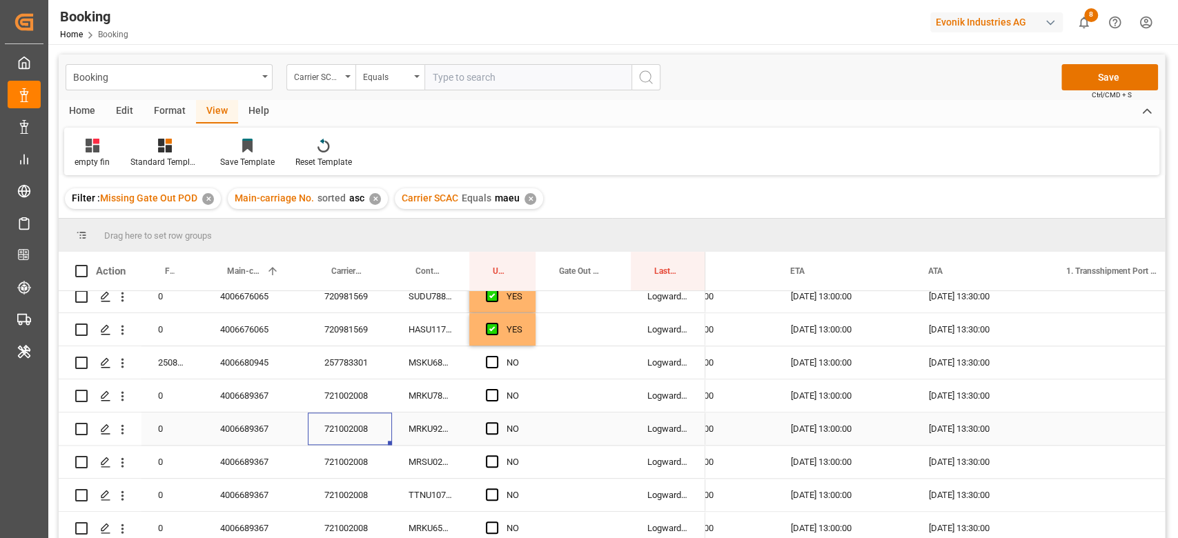
click at [359, 427] on div "721002008" at bounding box center [350, 429] width 84 height 32
click at [486, 395] on span "Press SPACE to select this row." at bounding box center [492, 395] width 12 height 12
click at [496, 389] on input "Press SPACE to select this row." at bounding box center [496, 389] width 0 height 0
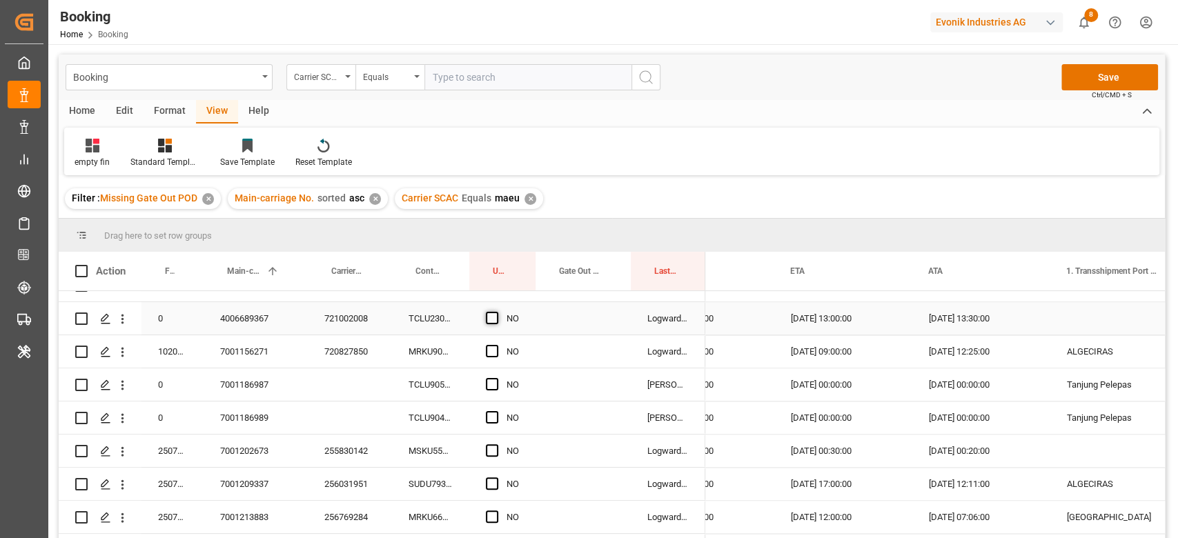
click at [496, 322] on span "Press SPACE to select this row." at bounding box center [492, 318] width 12 height 12
click at [496, 312] on input "Press SPACE to select this row." at bounding box center [496, 312] width 0 height 0
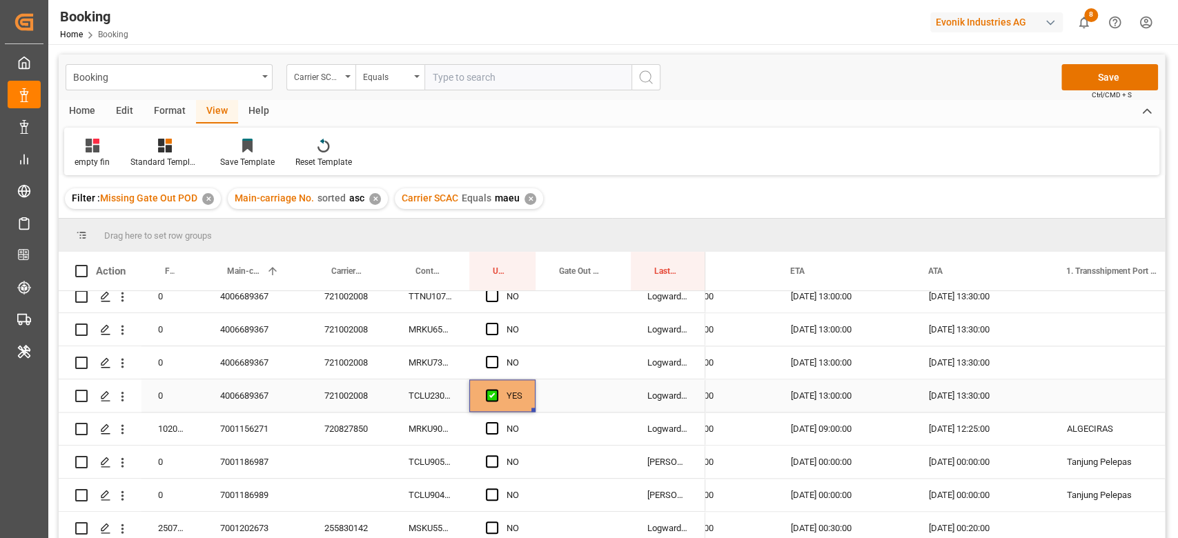
scroll to position [1196, 0]
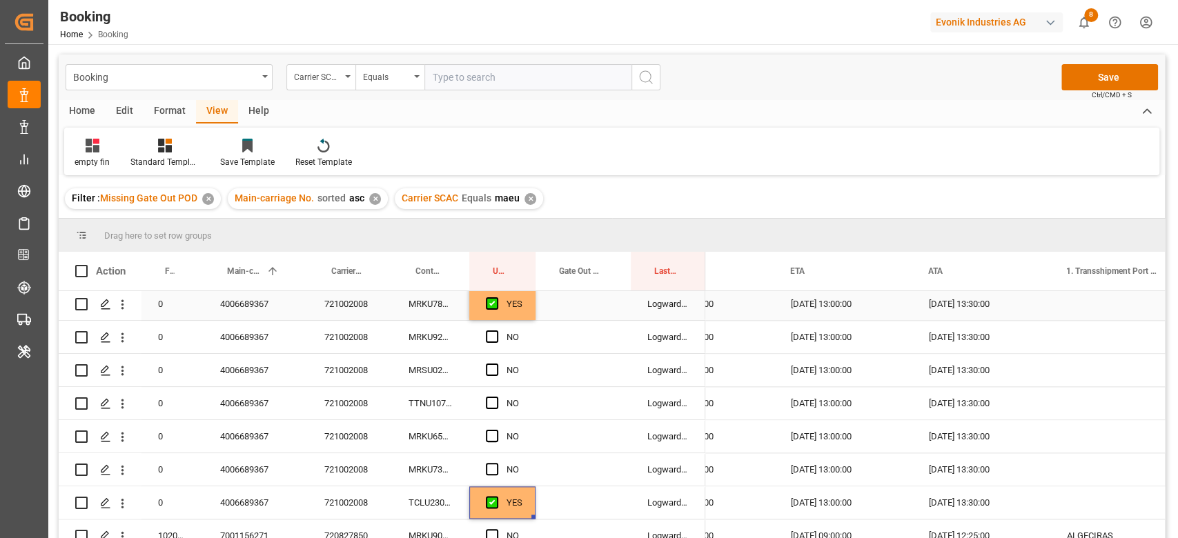
click at [527, 308] on div "YES" at bounding box center [502, 304] width 66 height 32
drag, startPoint x: 535, startPoint y: 317, endPoint x: 537, endPoint y: 467, distance: 149.8
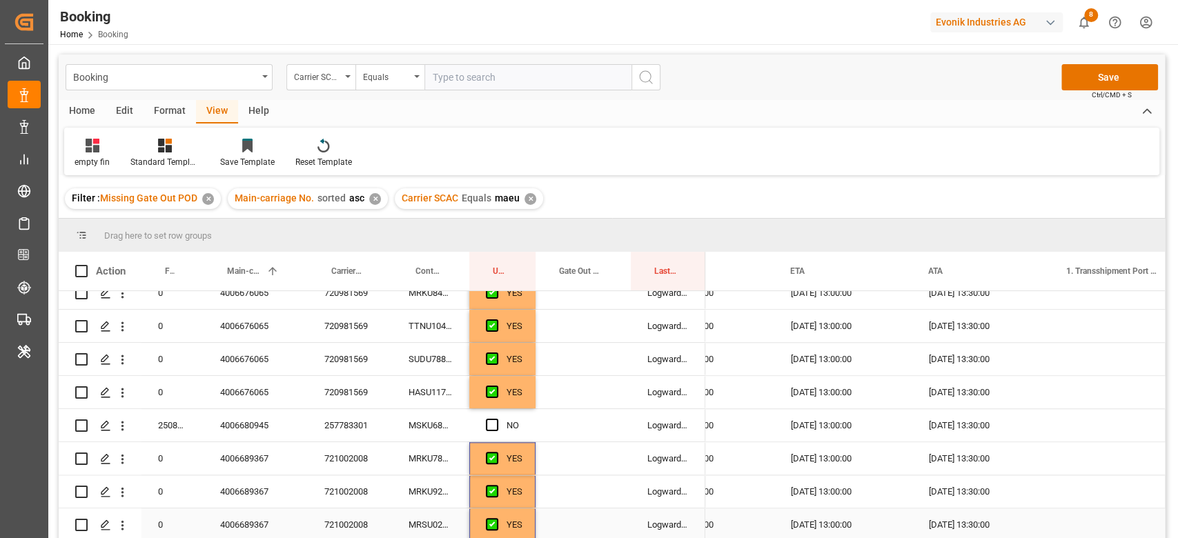
scroll to position [1012, 0]
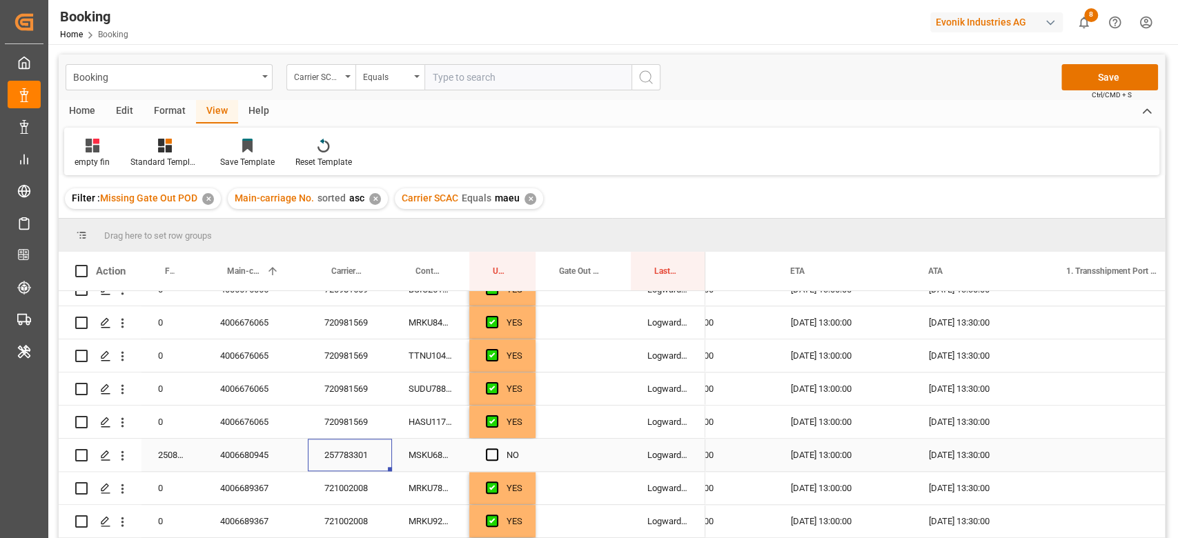
click at [340, 447] on div "257783301" at bounding box center [350, 455] width 84 height 32
click at [490, 458] on span "Press SPACE to select this row." at bounding box center [492, 455] width 12 height 12
click at [496, 449] on input "Press SPACE to select this row." at bounding box center [496, 449] width 0 height 0
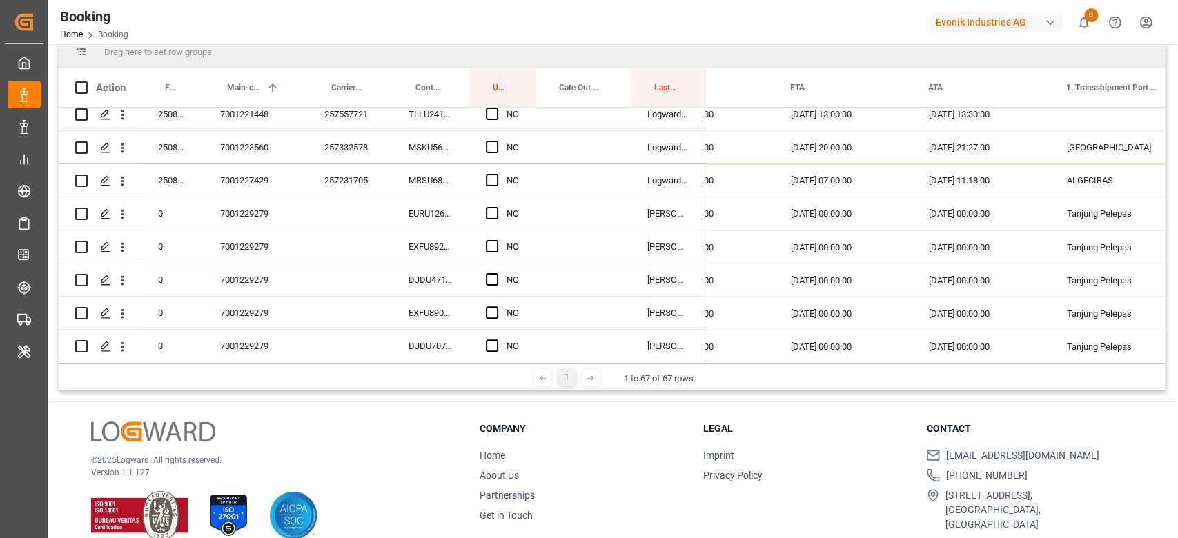
scroll to position [1603, 0]
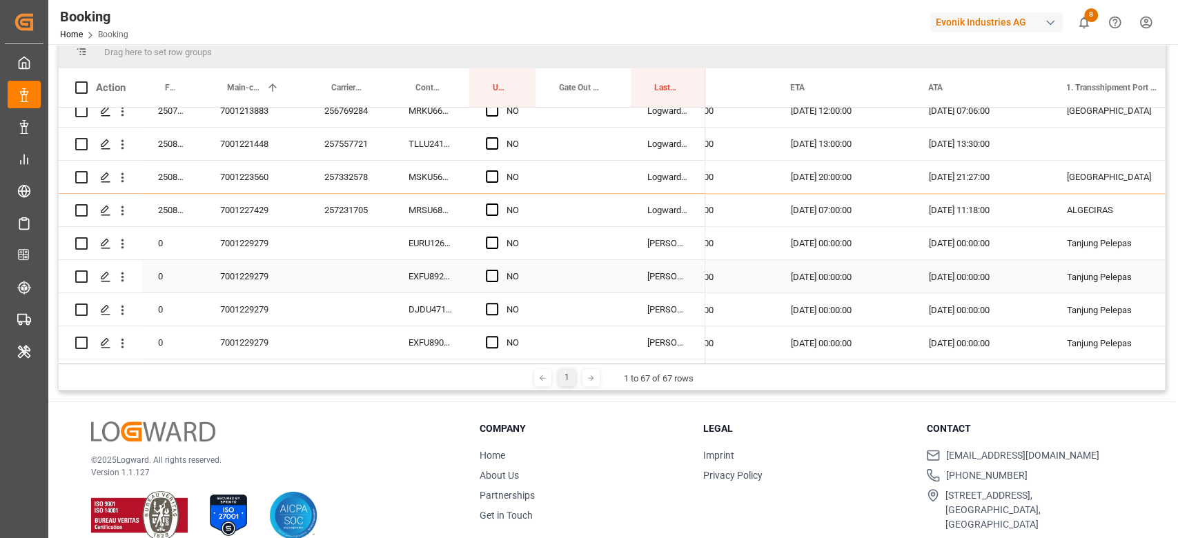
click at [275, 284] on div "7001229279" at bounding box center [256, 276] width 104 height 32
click at [262, 251] on div "7001229279" at bounding box center [256, 243] width 104 height 32
click at [491, 237] on span "Press SPACE to select this row." at bounding box center [492, 243] width 12 height 12
click at [496, 237] on input "Press SPACE to select this row." at bounding box center [496, 237] width 0 height 0
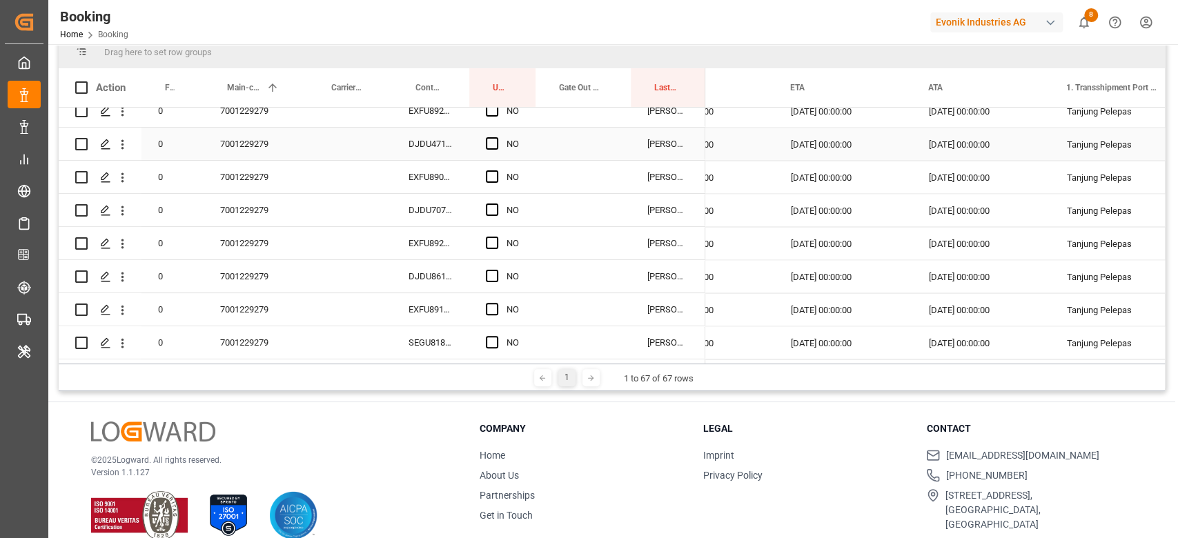
scroll to position [1971, 0]
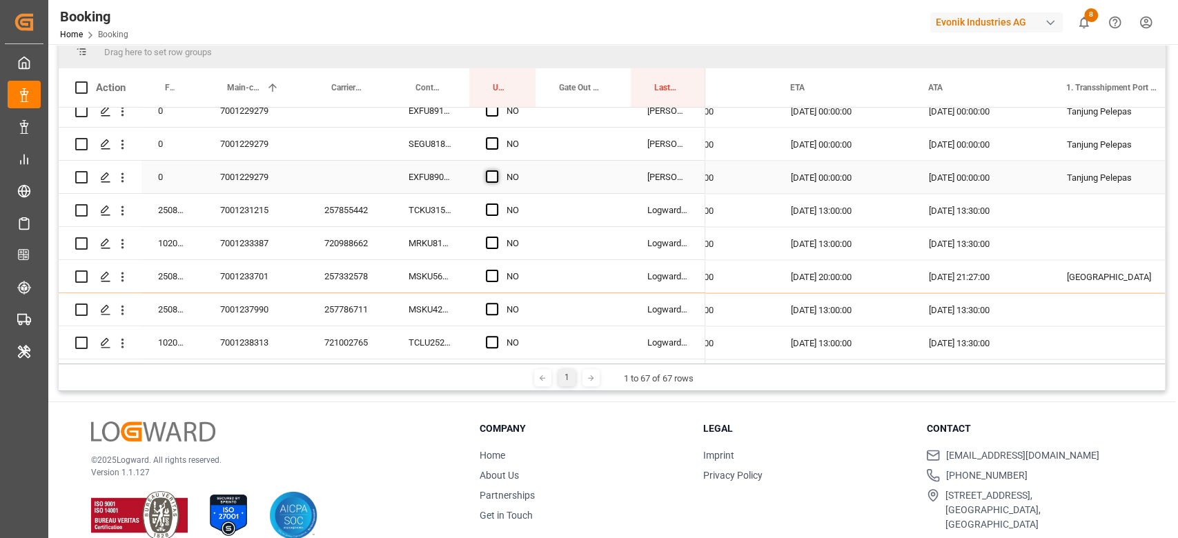
click at [491, 173] on span "Press SPACE to select this row." at bounding box center [492, 176] width 12 height 12
click at [496, 170] on input "Press SPACE to select this row." at bounding box center [496, 170] width 0 height 0
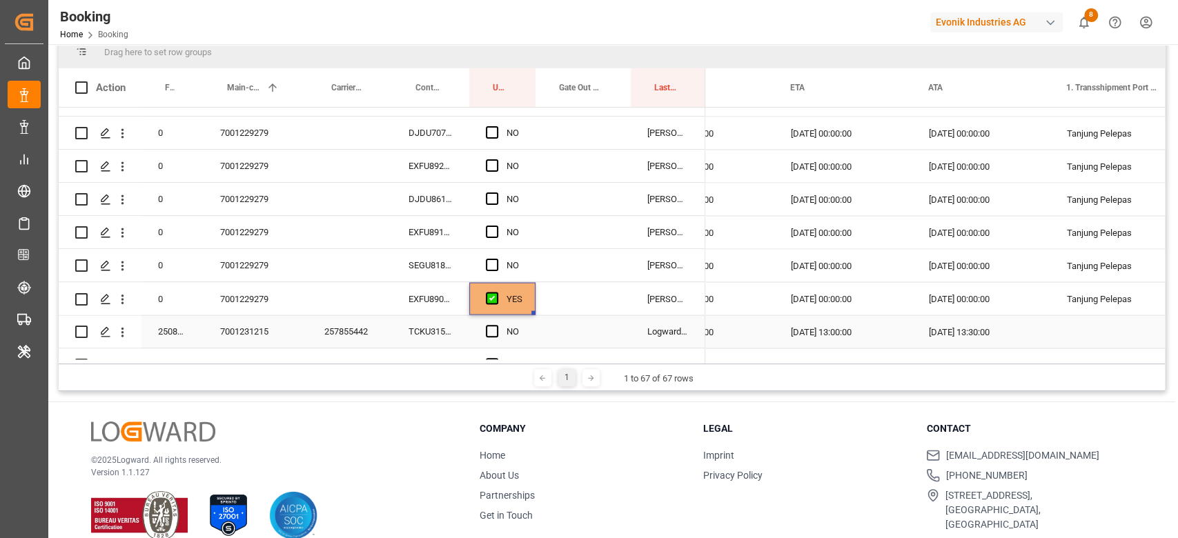
scroll to position [1788, 0]
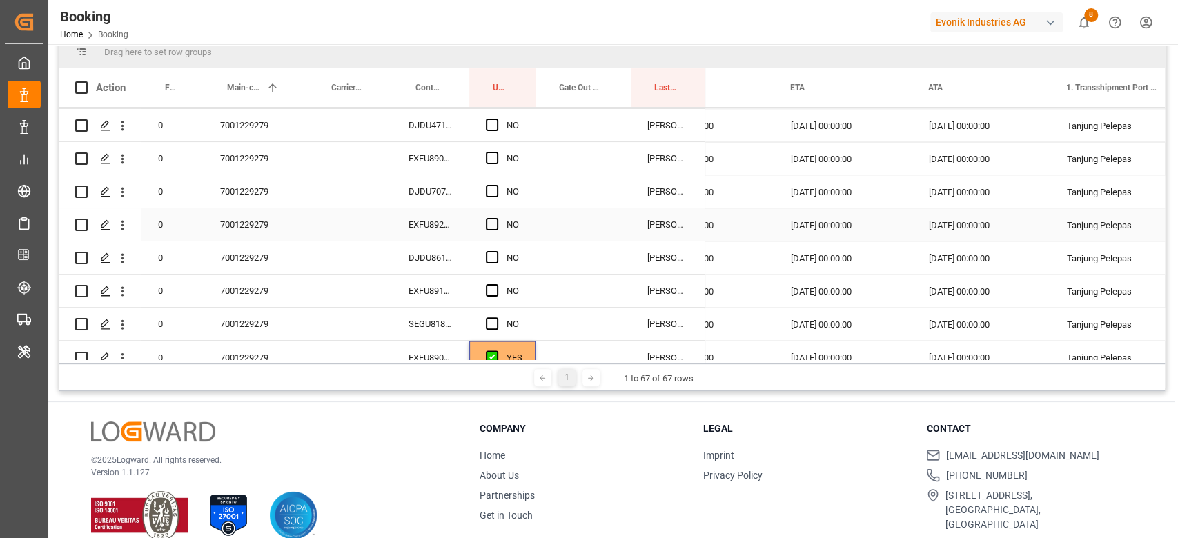
click at [441, 211] on div "EXFU8921043" at bounding box center [430, 224] width 77 height 32
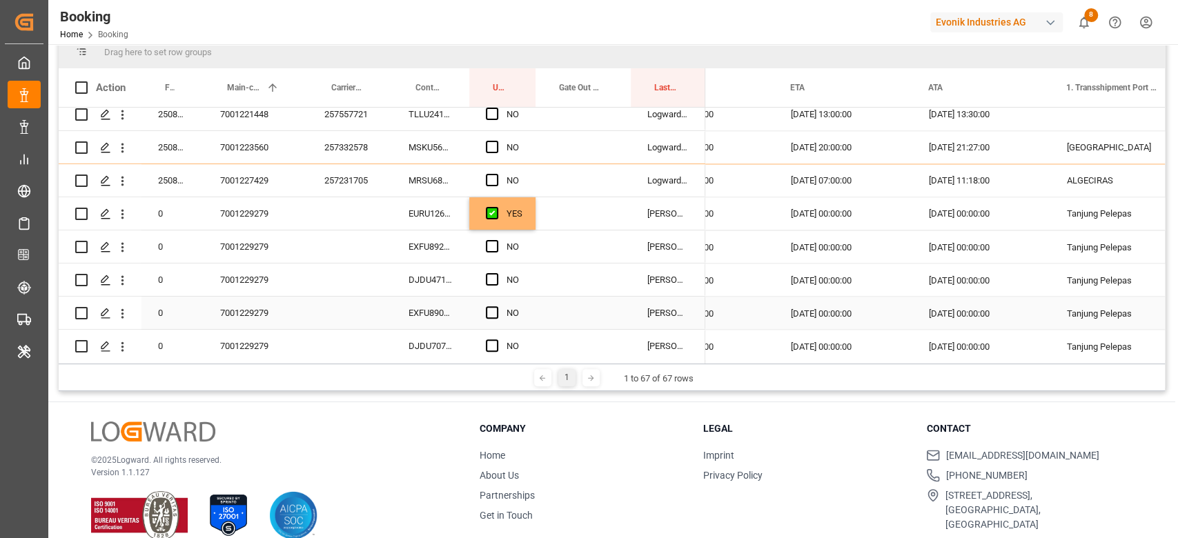
scroll to position [1603, 0]
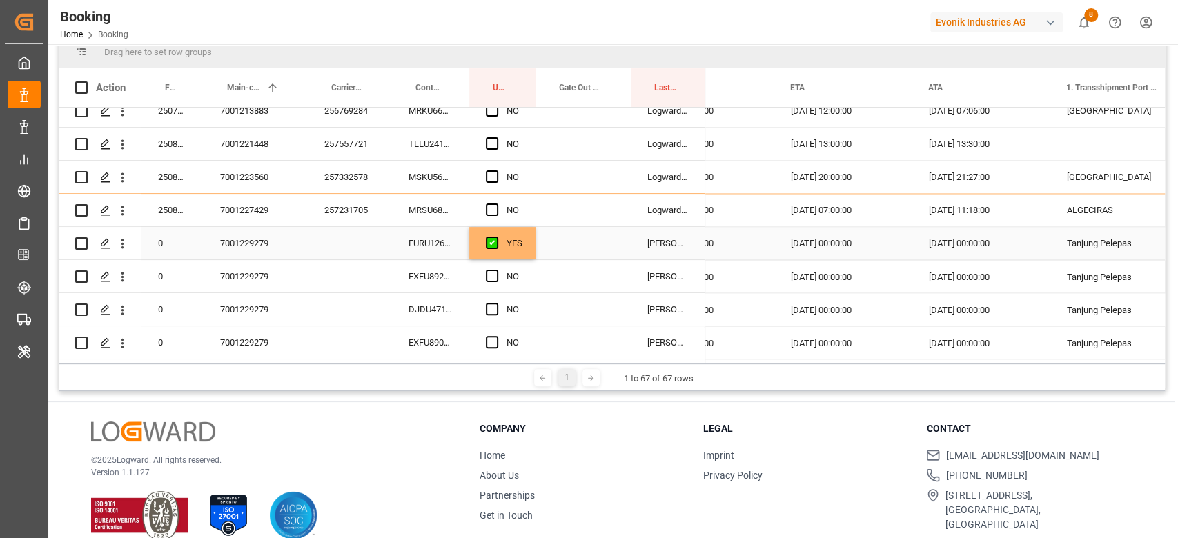
click at [521, 255] on div "YES" at bounding box center [515, 244] width 16 height 32
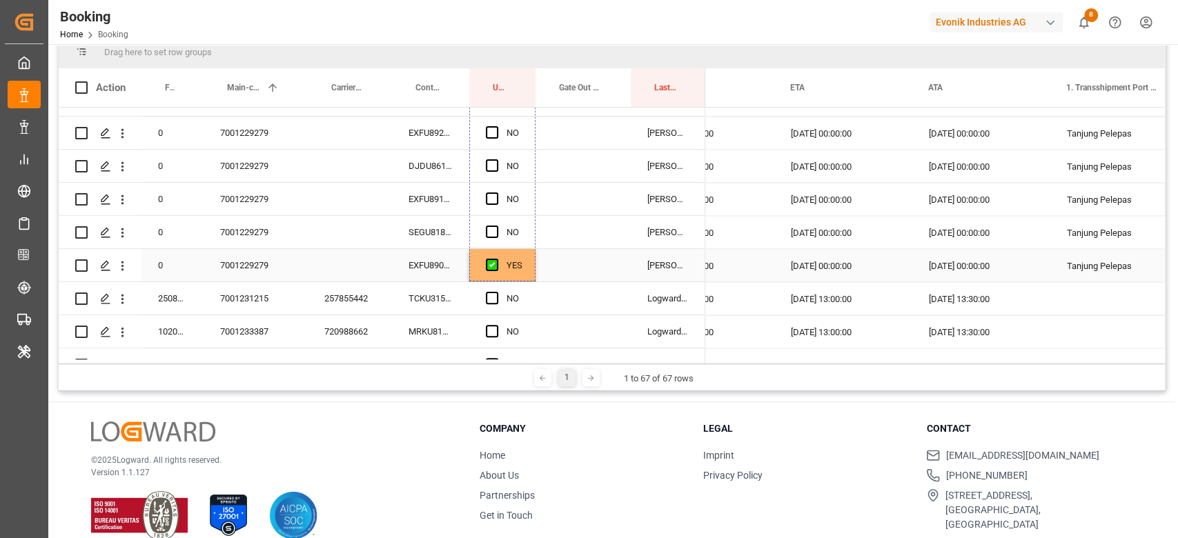
drag, startPoint x: 533, startPoint y: 254, endPoint x: 520, endPoint y: 264, distance: 16.3
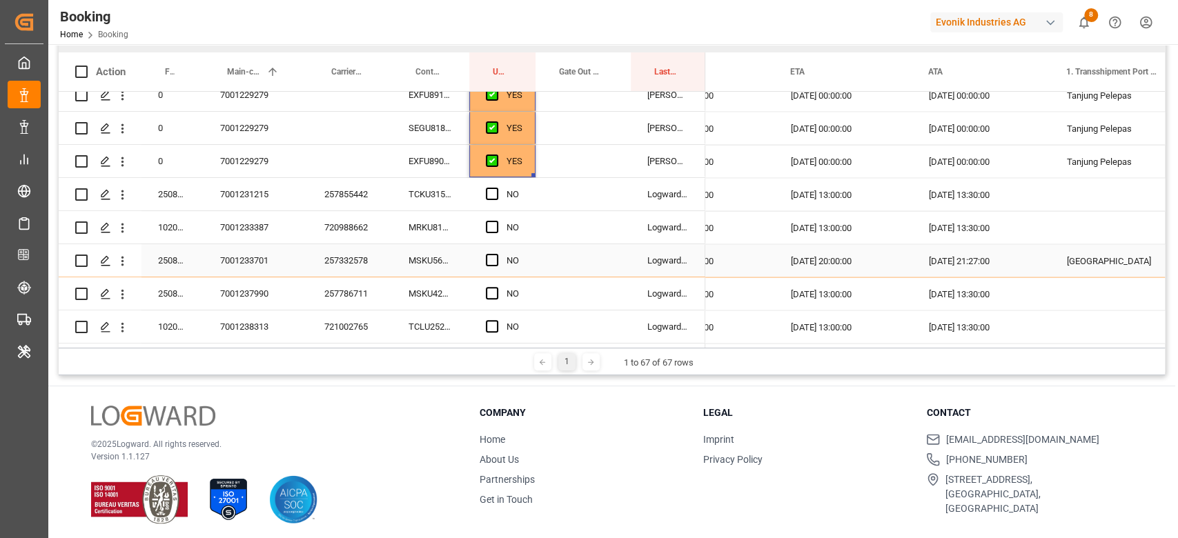
scroll to position [204, 0]
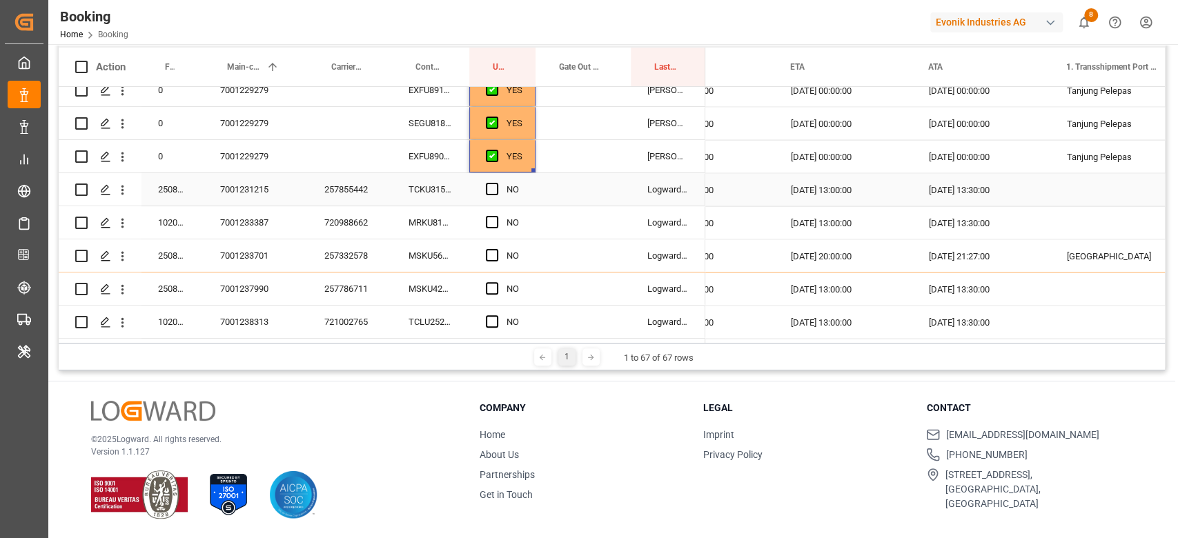
click at [453, 190] on div "TCKU3158222" at bounding box center [430, 189] width 77 height 32
click at [485, 188] on div "NO" at bounding box center [502, 189] width 66 height 32
click at [486, 184] on span "Press SPACE to select this row." at bounding box center [492, 189] width 12 height 12
click at [496, 183] on input "Press SPACE to select this row." at bounding box center [496, 183] width 0 height 0
click at [404, 226] on div "MRKU8156307" at bounding box center [430, 222] width 77 height 32
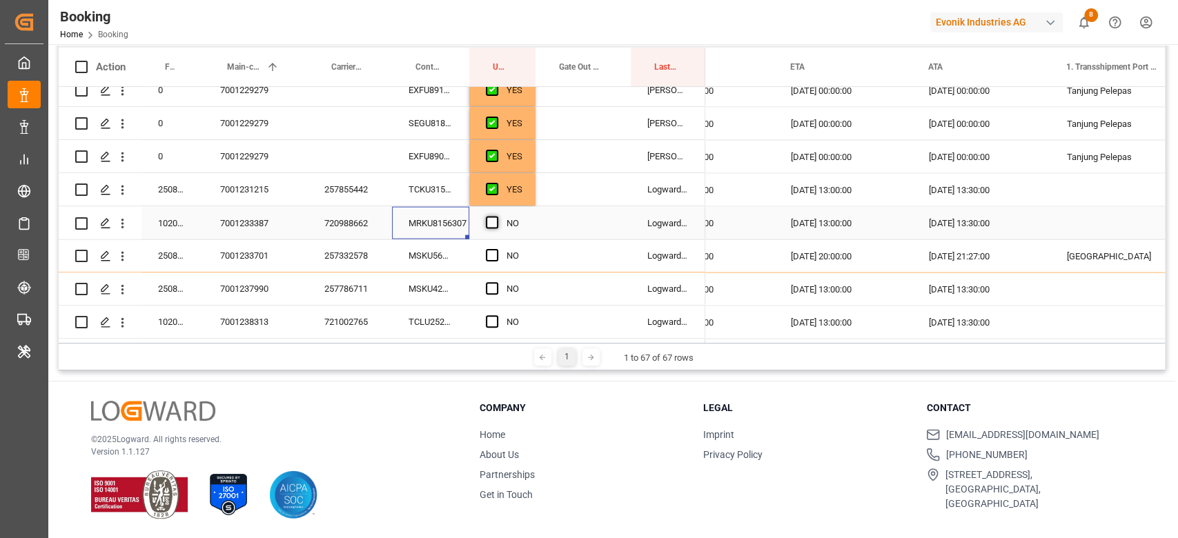
click at [493, 224] on span "Press SPACE to select this row." at bounding box center [492, 222] width 12 height 12
click at [496, 216] on input "Press SPACE to select this row." at bounding box center [496, 216] width 0 height 0
click at [433, 253] on div "MSKU5690990" at bounding box center [430, 255] width 77 height 32
click at [491, 256] on span "Press SPACE to select this row." at bounding box center [492, 255] width 12 height 12
click at [496, 249] on input "Press SPACE to select this row." at bounding box center [496, 249] width 0 height 0
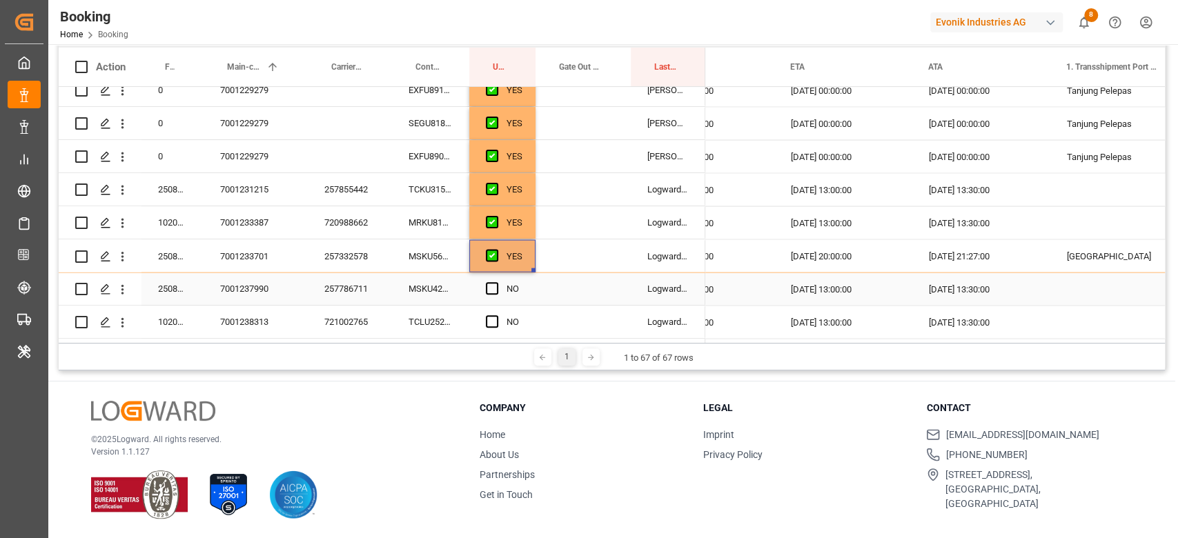
click at [411, 291] on div "MSKU4239621" at bounding box center [430, 289] width 77 height 32
click at [357, 284] on div "257786711" at bounding box center [350, 289] width 84 height 32
click at [411, 284] on div "MSKU4239621" at bounding box center [430, 289] width 77 height 32
click at [487, 286] on span "Press SPACE to select this row." at bounding box center [492, 288] width 12 height 12
click at [496, 282] on input "Press SPACE to select this row." at bounding box center [496, 282] width 0 height 0
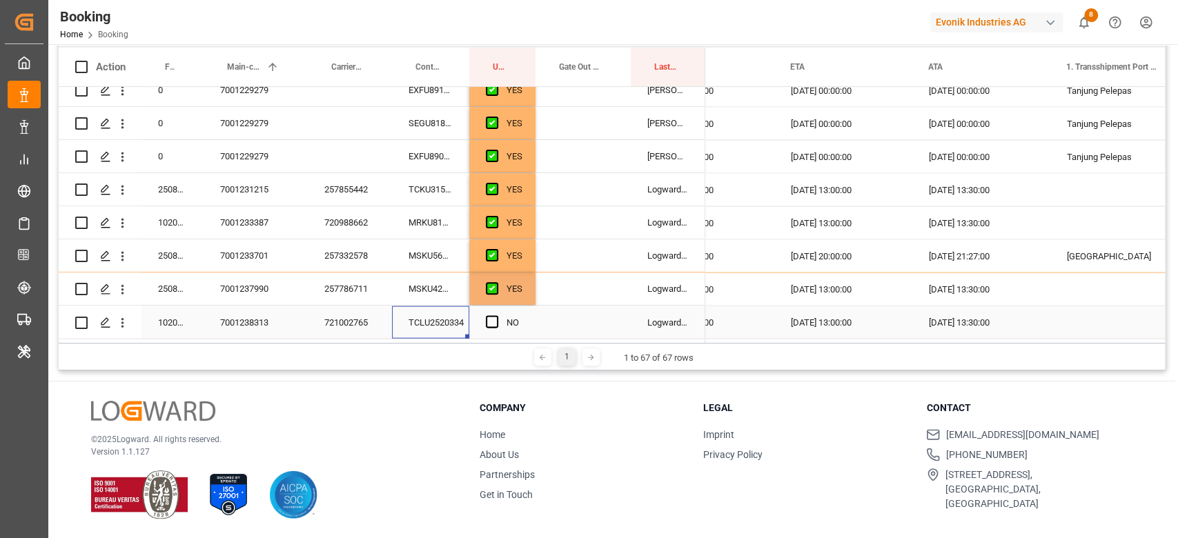
click at [463, 308] on div "TCLU2520334" at bounding box center [430, 322] width 77 height 32
click at [483, 319] on div "NO" at bounding box center [502, 322] width 66 height 32
click at [497, 319] on span "Press SPACE to select this row." at bounding box center [492, 321] width 12 height 12
click at [496, 315] on input "Press SPACE to select this row." at bounding box center [496, 315] width 0 height 0
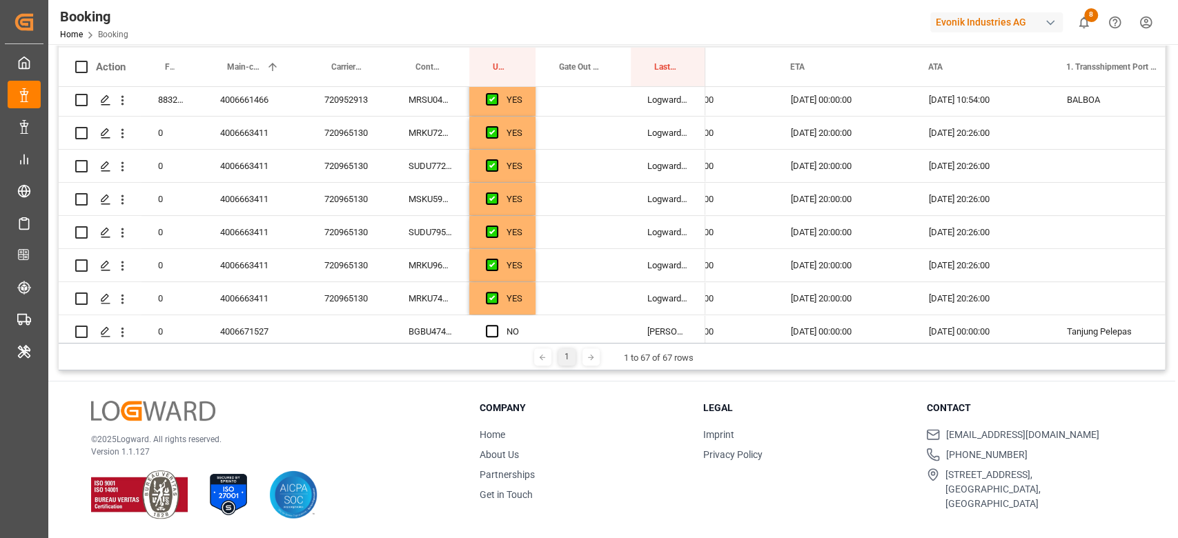
scroll to position [552, 0]
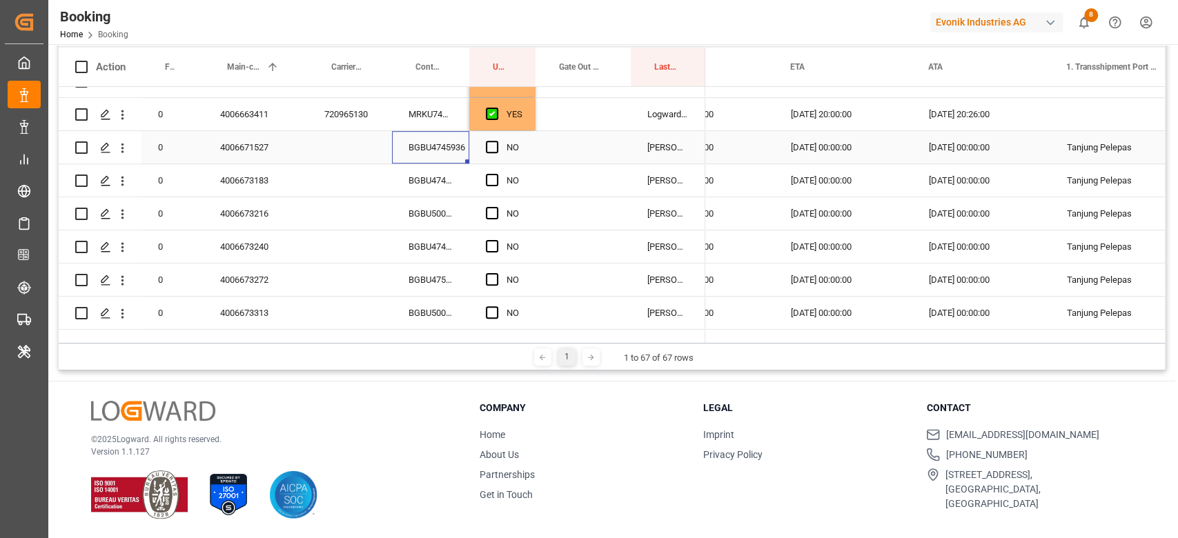
click at [433, 154] on div "BGBU4745936" at bounding box center [430, 147] width 77 height 32
click at [575, 151] on div "Press SPACE to select this row." at bounding box center [583, 147] width 95 height 32
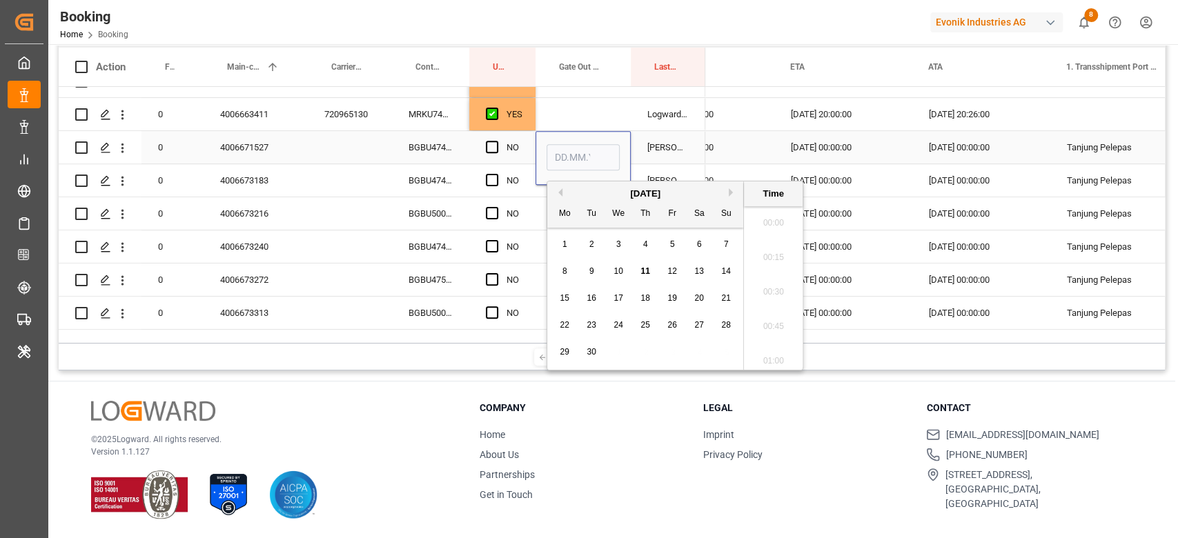
scroll to position [2282, 0]
click at [619, 270] on span "10" at bounding box center [618, 271] width 9 height 10
type input "10.09.2025 00:00"
click at [493, 148] on span "Press SPACE to select this row." at bounding box center [492, 147] width 12 height 12
click at [496, 141] on input "Press SPACE to select this row." at bounding box center [496, 141] width 0 height 0
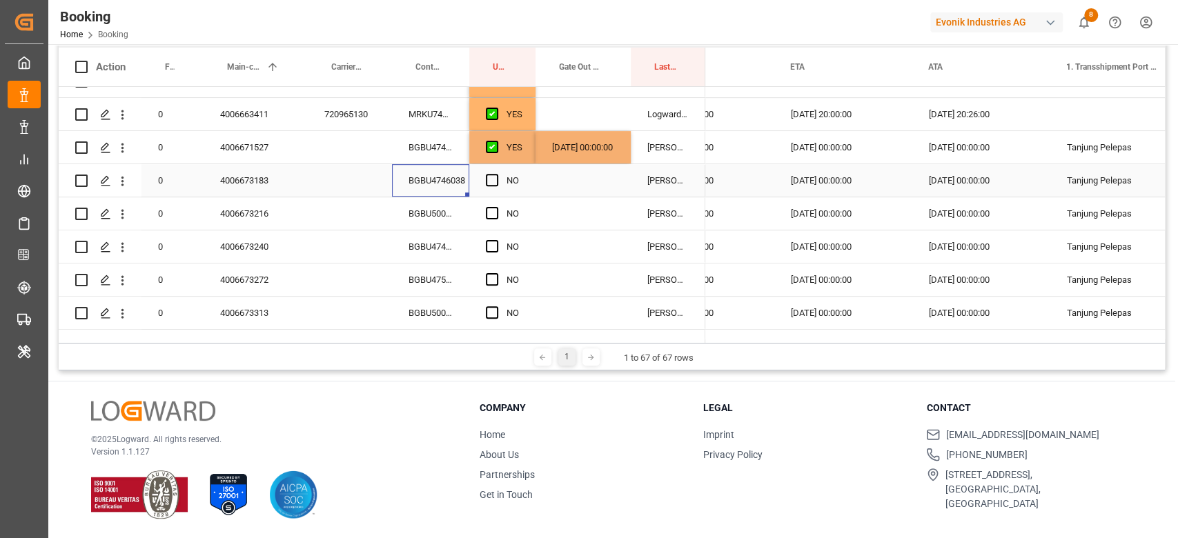
click at [456, 172] on div "BGBU4746038" at bounding box center [430, 180] width 77 height 32
click at [582, 157] on div "10.09.2025 00:00:00" at bounding box center [583, 147] width 95 height 32
drag, startPoint x: 627, startPoint y: 162, endPoint x: 625, endPoint y: 174, distance: 12.6
click at [486, 179] on span "Press SPACE to select this row." at bounding box center [492, 180] width 12 height 12
click at [496, 174] on input "Press SPACE to select this row." at bounding box center [496, 174] width 0 height 0
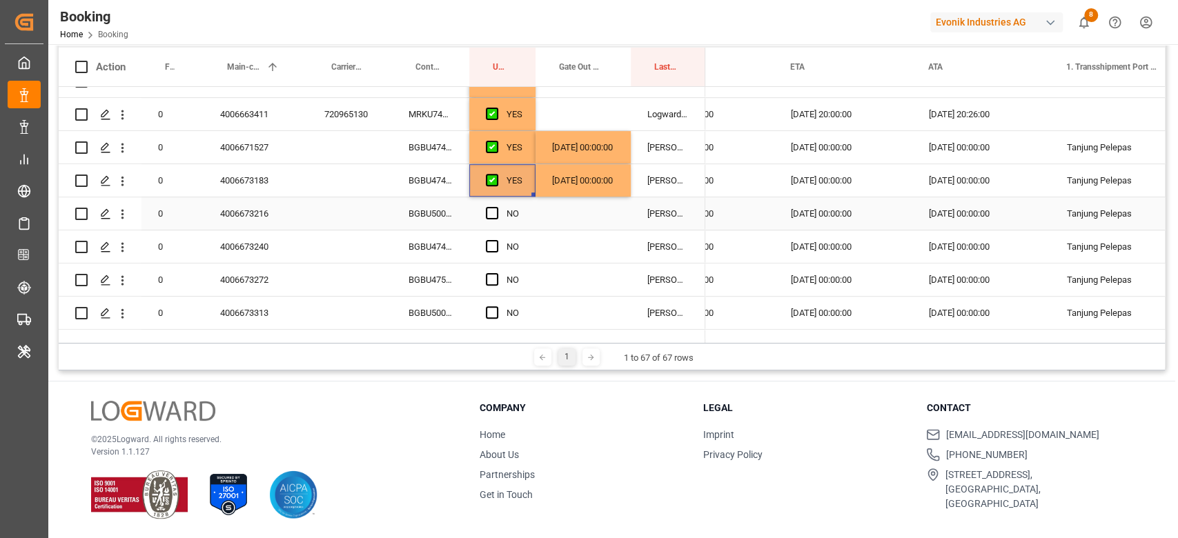
click at [436, 220] on div "BGBU5000700" at bounding box center [430, 213] width 77 height 32
click at [609, 213] on div "Press SPACE to select this row." at bounding box center [583, 213] width 95 height 32
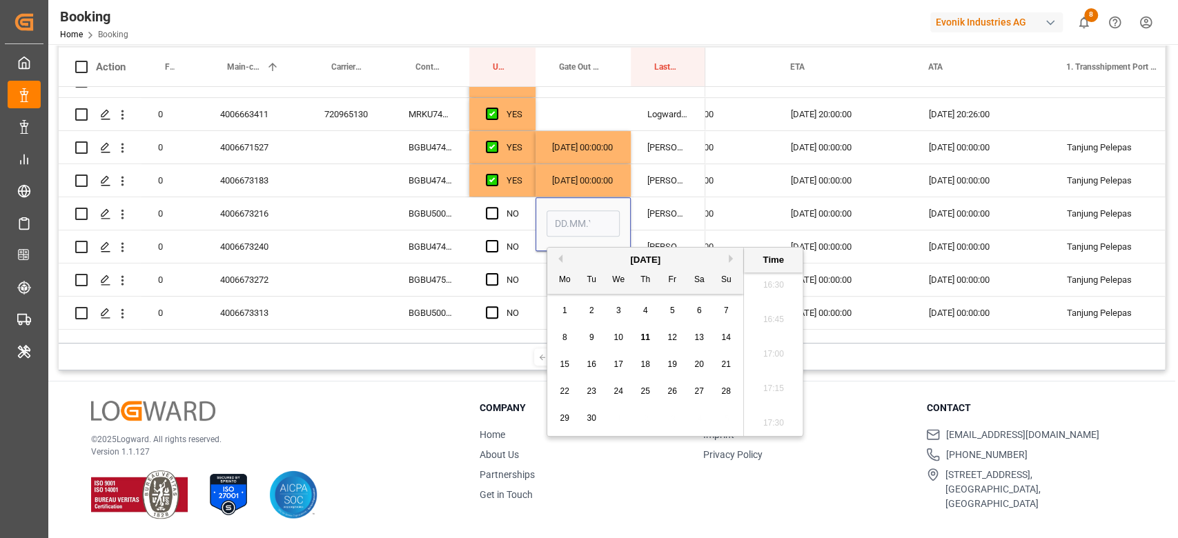
click at [645, 336] on span "11" at bounding box center [644, 338] width 9 height 10
type input "11.09.2025 00:00"
click at [493, 212] on span "Press SPACE to select this row." at bounding box center [492, 213] width 12 height 12
click at [496, 207] on input "Press SPACE to select this row." at bounding box center [496, 207] width 0 height 0
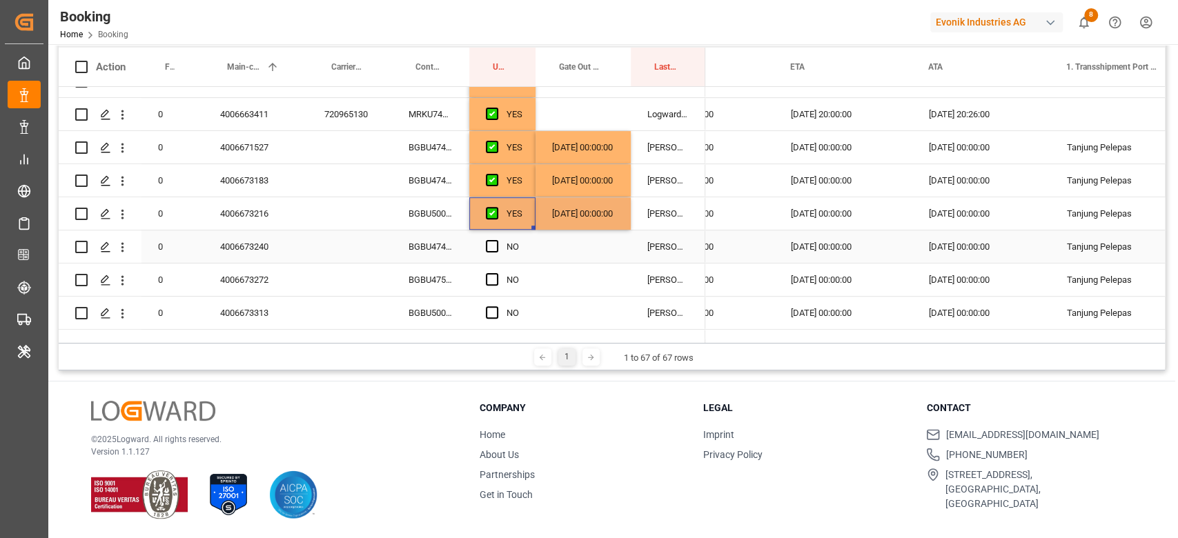
click at [450, 241] on div "BGBU4746275" at bounding box center [430, 247] width 77 height 32
click at [491, 243] on span "Press SPACE to select this row." at bounding box center [492, 246] width 12 height 12
click at [496, 240] on input "Press SPACE to select this row." at bounding box center [496, 240] width 0 height 0
click at [442, 277] on div "BGBU4752196" at bounding box center [430, 280] width 77 height 32
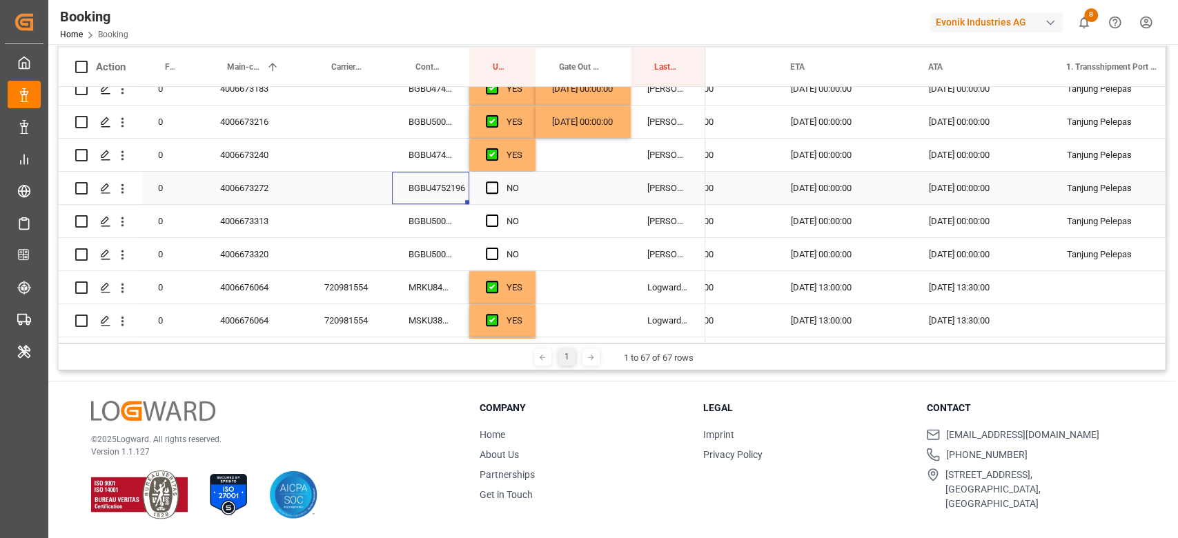
click at [487, 195] on div "Press SPACE to select this row." at bounding box center [496, 189] width 21 height 32
click at [425, 226] on div "BGBU5006036" at bounding box center [430, 221] width 77 height 32
click at [497, 191] on span "Press SPACE to select this row." at bounding box center [492, 188] width 12 height 12
click at [496, 182] on input "Press SPACE to select this row." at bounding box center [496, 182] width 0 height 0
click at [442, 225] on div "BGBU5006036" at bounding box center [430, 221] width 77 height 32
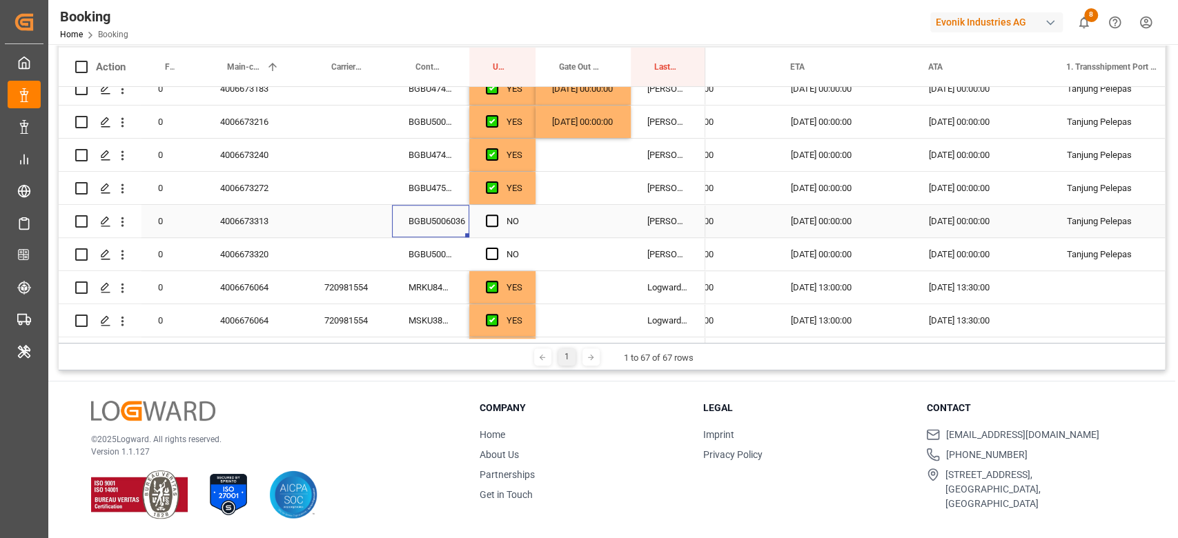
drag, startPoint x: 491, startPoint y: 222, endPoint x: 466, endPoint y: 246, distance: 35.6
click at [488, 222] on span "Press SPACE to select this row." at bounding box center [492, 221] width 12 height 12
click at [496, 215] on input "Press SPACE to select this row." at bounding box center [496, 215] width 0 height 0
click at [454, 257] on div "BGBU5006118" at bounding box center [430, 254] width 77 height 32
click at [487, 255] on span "Press SPACE to select this row." at bounding box center [492, 254] width 12 height 12
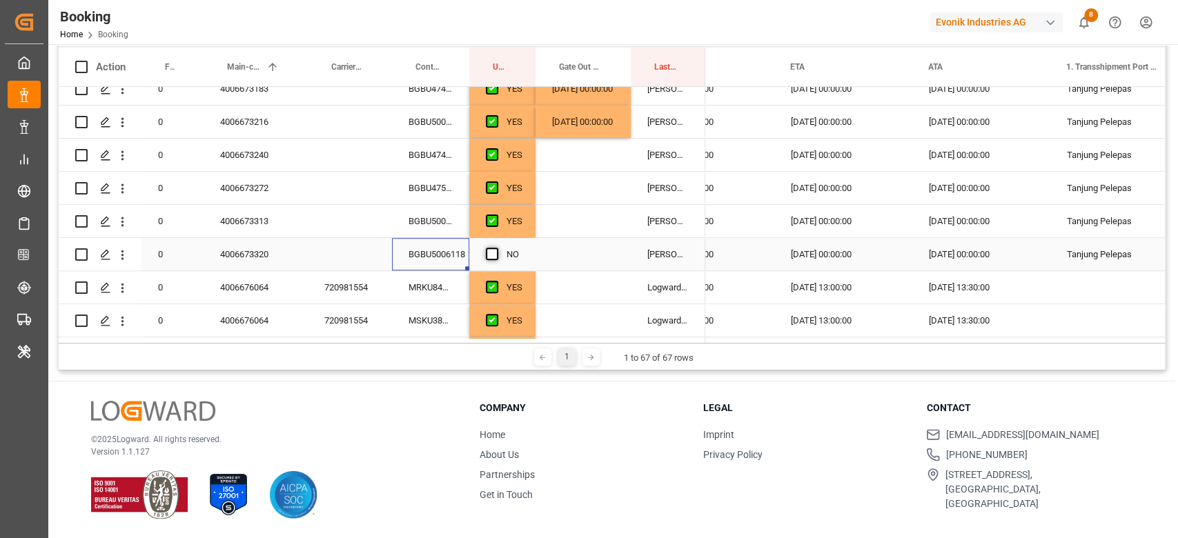
click at [496, 248] on input "Press SPACE to select this row." at bounding box center [496, 248] width 0 height 0
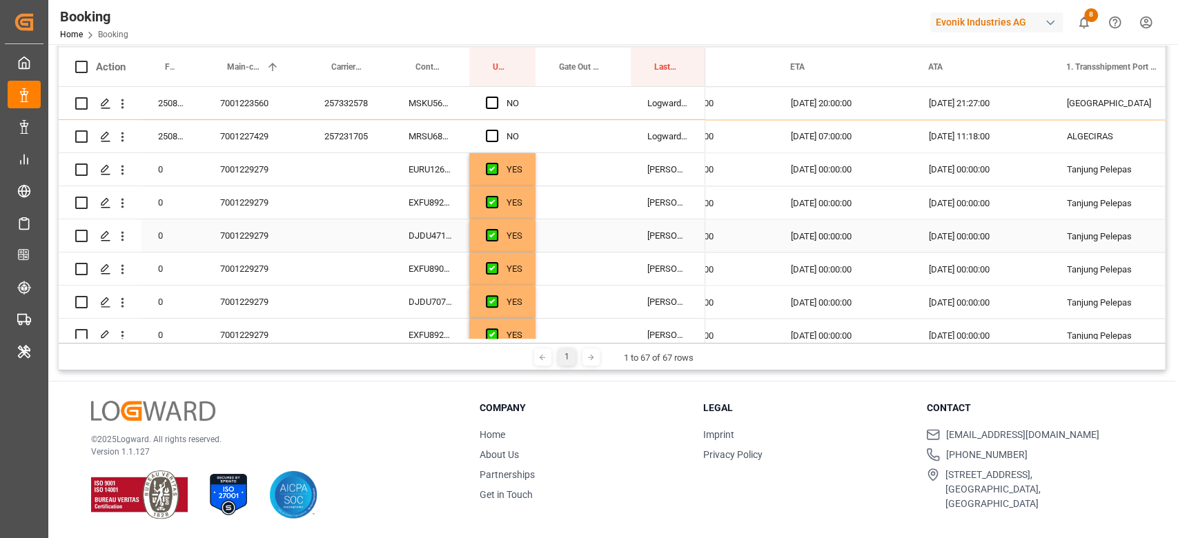
scroll to position [1288, 0]
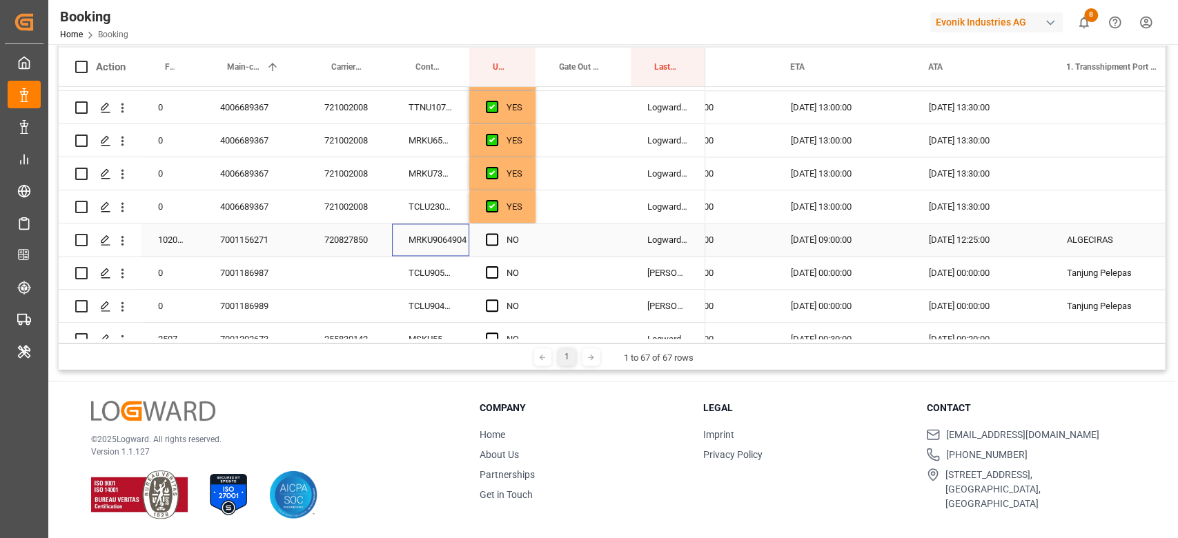
click at [441, 244] on div "MRKU9064904" at bounding box center [430, 240] width 77 height 32
click at [492, 239] on span "Press SPACE to select this row." at bounding box center [492, 239] width 12 height 12
click at [496, 233] on input "Press SPACE to select this row." at bounding box center [496, 233] width 0 height 0
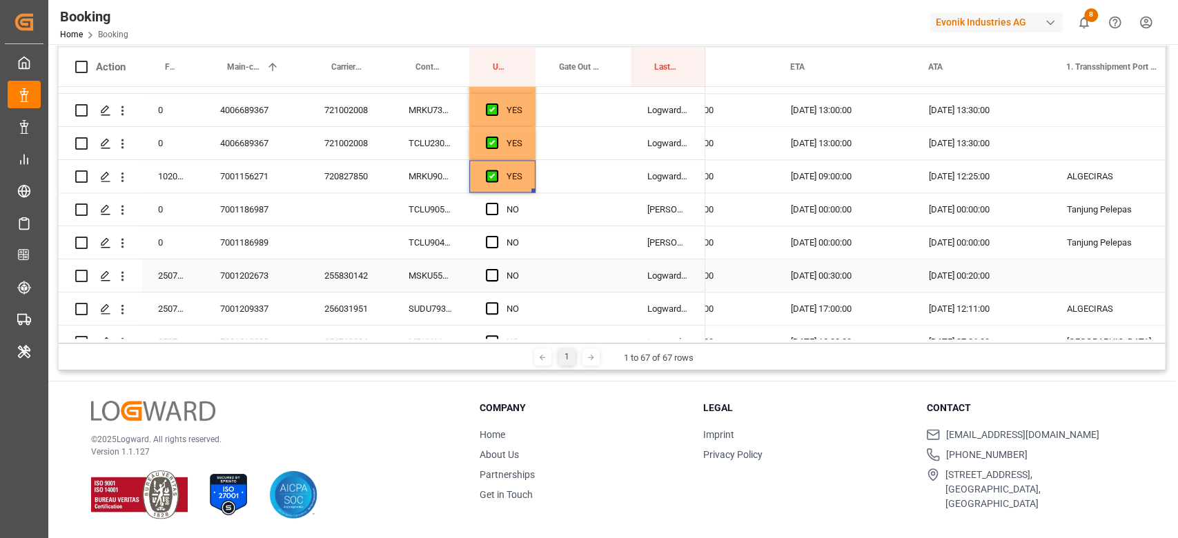
scroll to position [1380, 0]
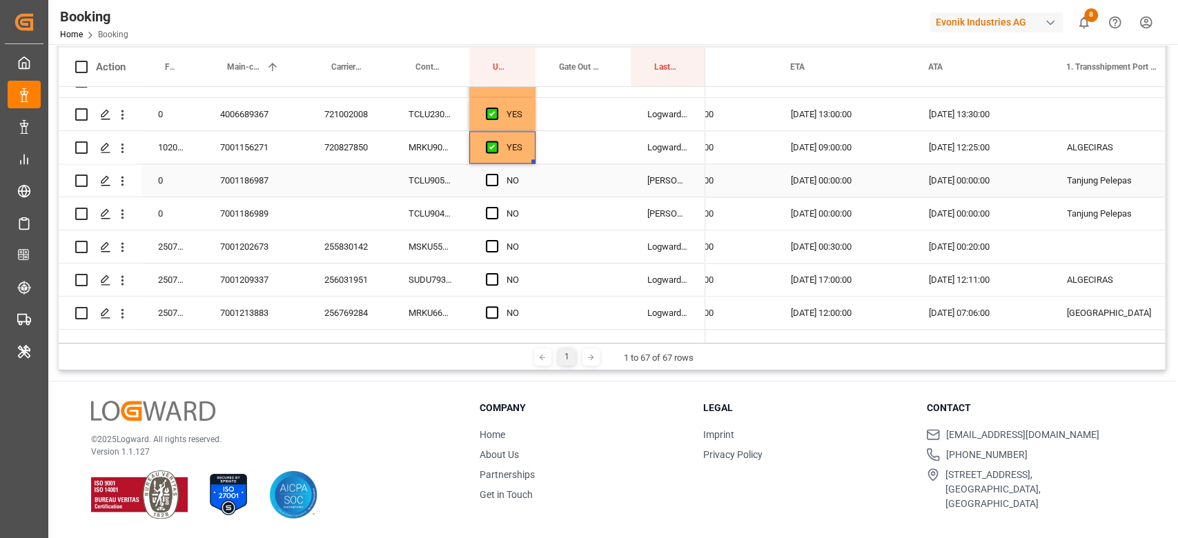
click at [435, 170] on div "TCLU9059435" at bounding box center [430, 180] width 77 height 32
click at [491, 175] on span "Press SPACE to select this row." at bounding box center [492, 180] width 12 height 12
click at [496, 174] on input "Press SPACE to select this row." at bounding box center [496, 174] width 0 height 0
click at [453, 203] on div "TCLU9042448" at bounding box center [430, 213] width 77 height 32
click at [482, 219] on div "NO" at bounding box center [502, 213] width 66 height 32
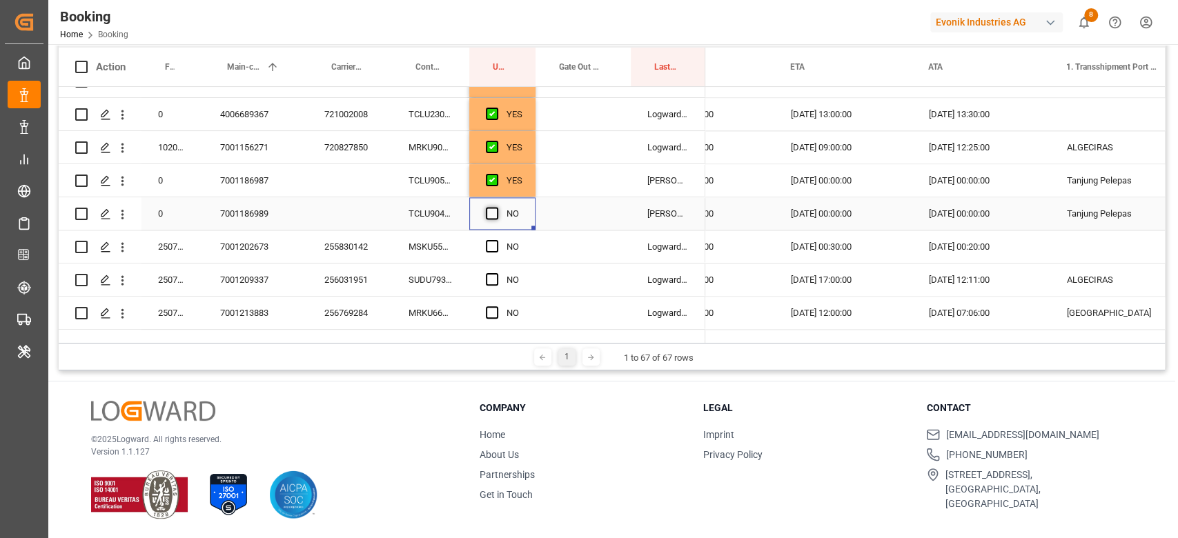
click at [489, 219] on span "Press SPACE to select this row." at bounding box center [492, 213] width 12 height 12
click at [496, 207] on input "Press SPACE to select this row." at bounding box center [496, 207] width 0 height 0
click at [451, 235] on div "MSKU5546556" at bounding box center [430, 247] width 77 height 32
click at [493, 251] on span "Press SPACE to select this row." at bounding box center [492, 246] width 12 height 12
click at [496, 240] on input "Press SPACE to select this row." at bounding box center [496, 240] width 0 height 0
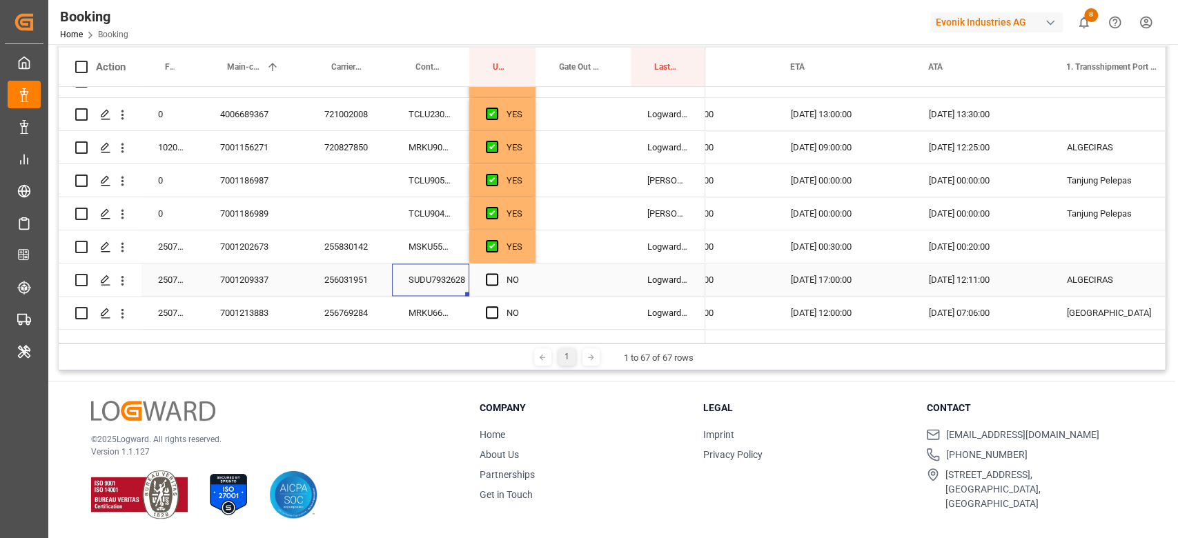
click at [453, 281] on div "SUDU7932628" at bounding box center [430, 280] width 77 height 32
click at [482, 286] on div "NO" at bounding box center [502, 280] width 66 height 32
click at [486, 284] on span "Press SPACE to select this row." at bounding box center [492, 279] width 12 height 12
click at [496, 273] on input "Press SPACE to select this row." at bounding box center [496, 273] width 0 height 0
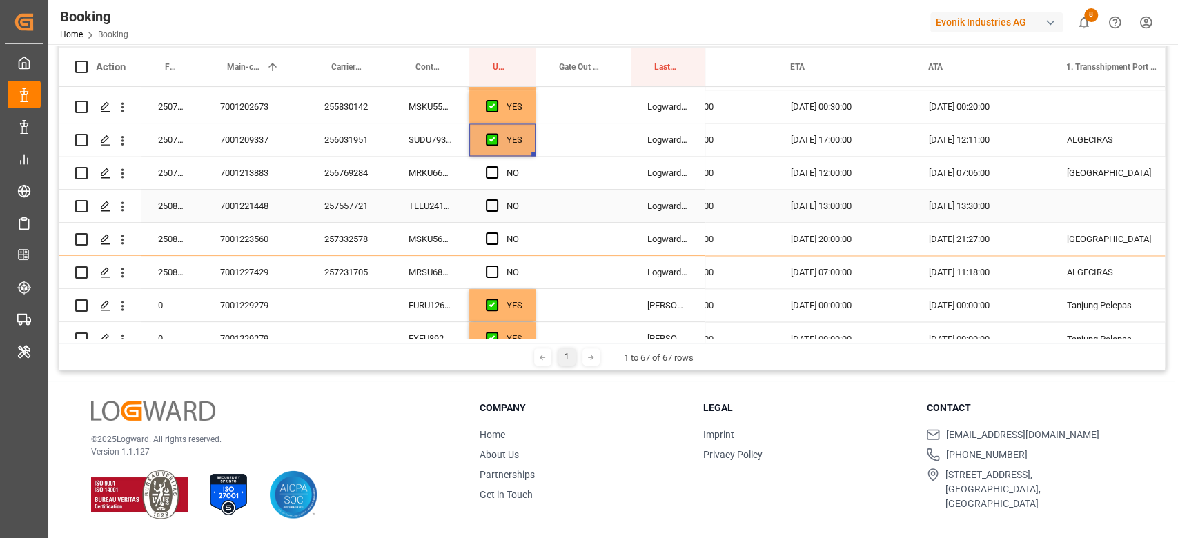
scroll to position [1564, 0]
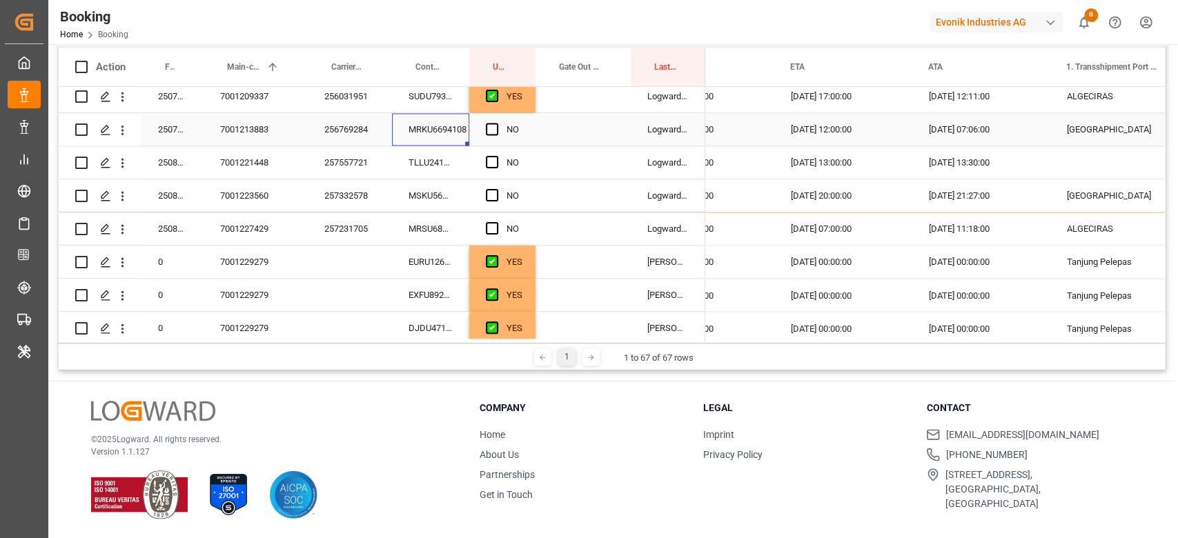
click at [438, 127] on div "MRKU6694108" at bounding box center [430, 129] width 77 height 32
click at [480, 128] on div "NO" at bounding box center [502, 129] width 66 height 32
drag, startPoint x: 500, startPoint y: 125, endPoint x: 499, endPoint y: 133, distance: 8.4
click at [501, 125] on div "Press SPACE to select this row." at bounding box center [496, 130] width 21 height 32
click at [493, 119] on div "Press SPACE to select this row." at bounding box center [496, 130] width 21 height 32
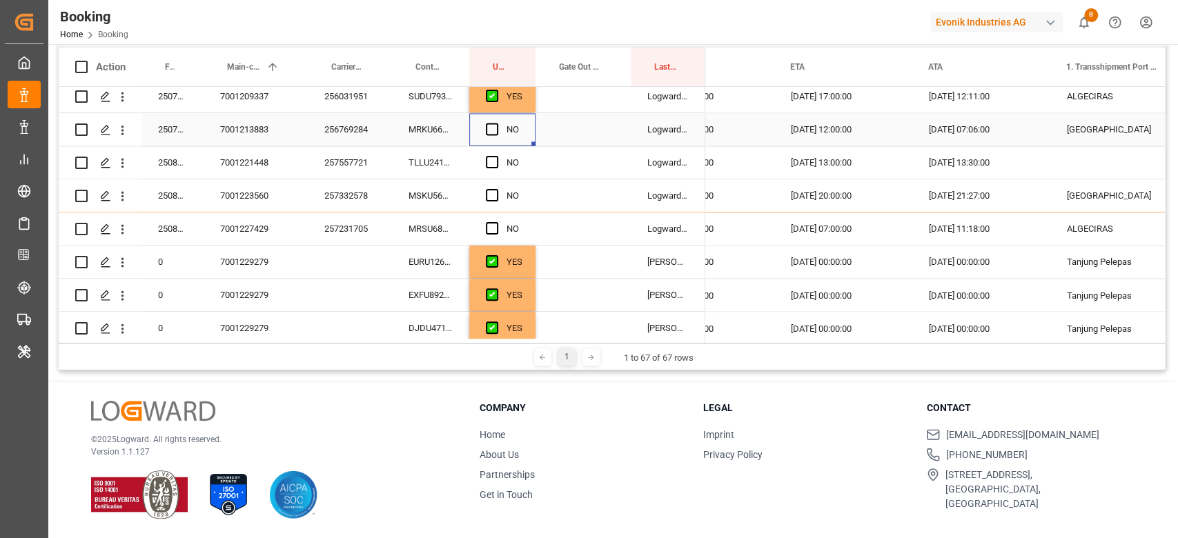
click at [488, 130] on span "Press SPACE to select this row." at bounding box center [492, 129] width 12 height 12
click at [496, 123] on input "Press SPACE to select this row." at bounding box center [496, 123] width 0 height 0
click at [407, 163] on div "TLLU2418402" at bounding box center [430, 162] width 77 height 32
click at [489, 157] on span "Press SPACE to select this row." at bounding box center [492, 162] width 12 height 12
click at [496, 156] on input "Press SPACE to select this row." at bounding box center [496, 156] width 0 height 0
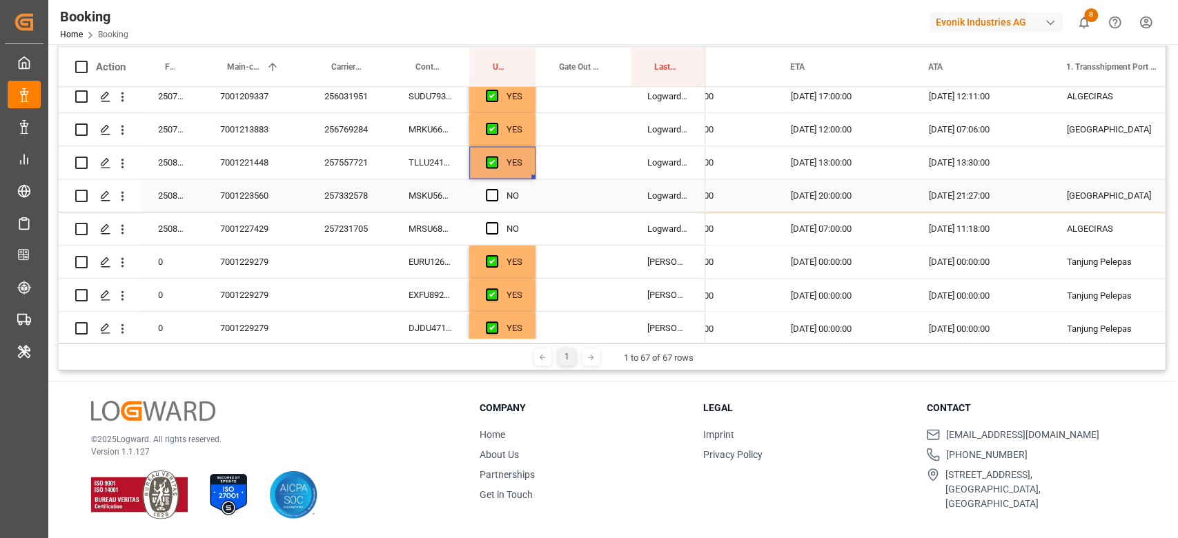
click at [420, 211] on div "MSKU5690990" at bounding box center [430, 195] width 77 height 32
click at [486, 196] on span "Press SPACE to select this row." at bounding box center [492, 195] width 12 height 12
click at [496, 189] on input "Press SPACE to select this row." at bounding box center [496, 189] width 0 height 0
click at [442, 239] on div "MRSU6845470" at bounding box center [430, 229] width 77 height 32
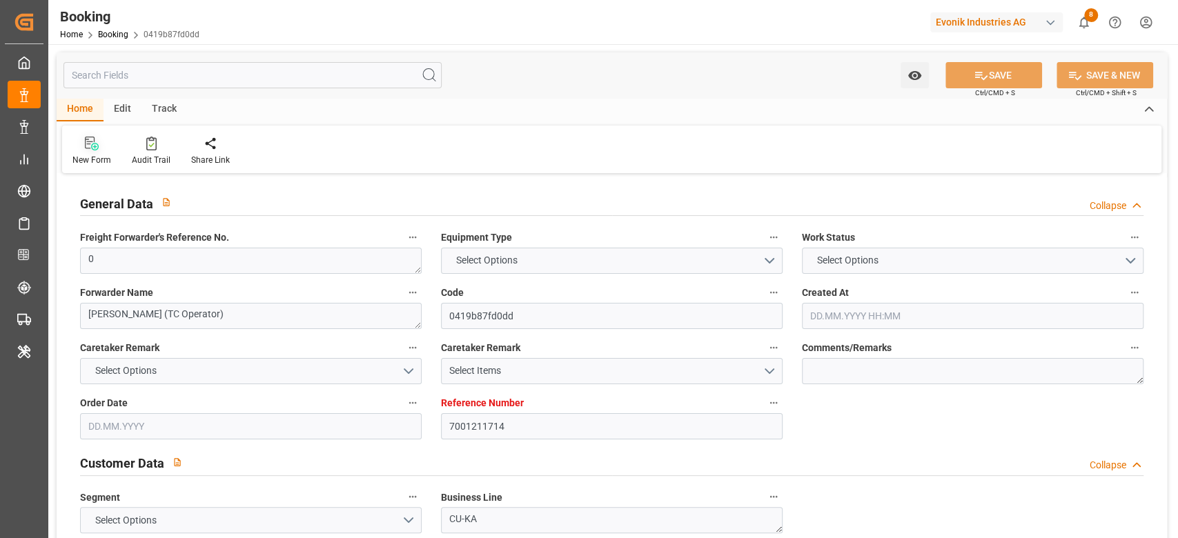
type input "7001211714"
type input "9839208"
type input "CMACGM"
type input "CMA CGM Group"
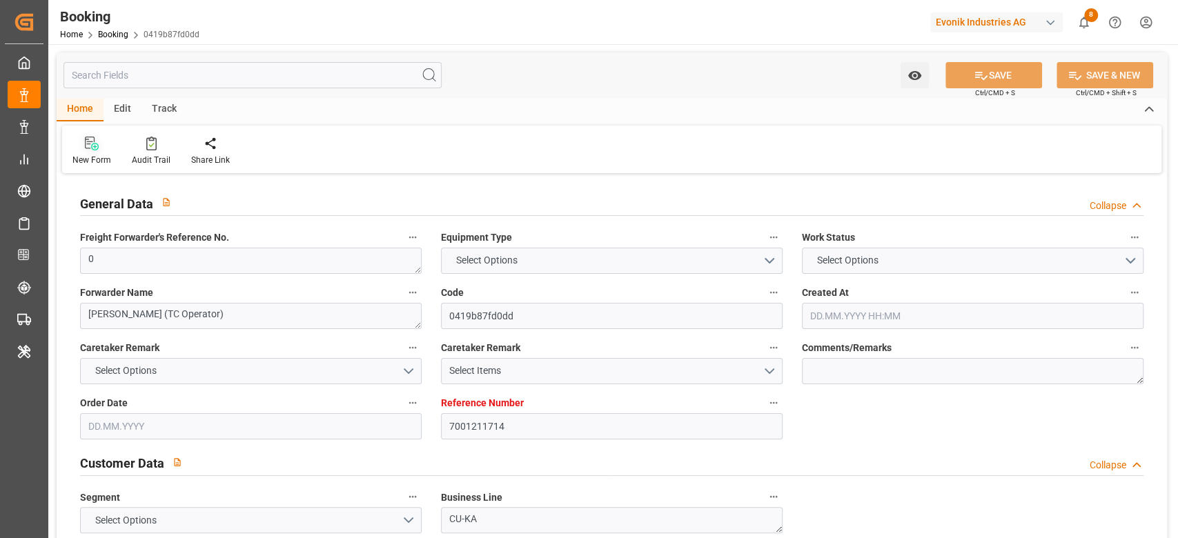
type input "NLRTM"
type input "IDBDJ"
type input "MYPKG"
type input "IDJKT"
type input "0"
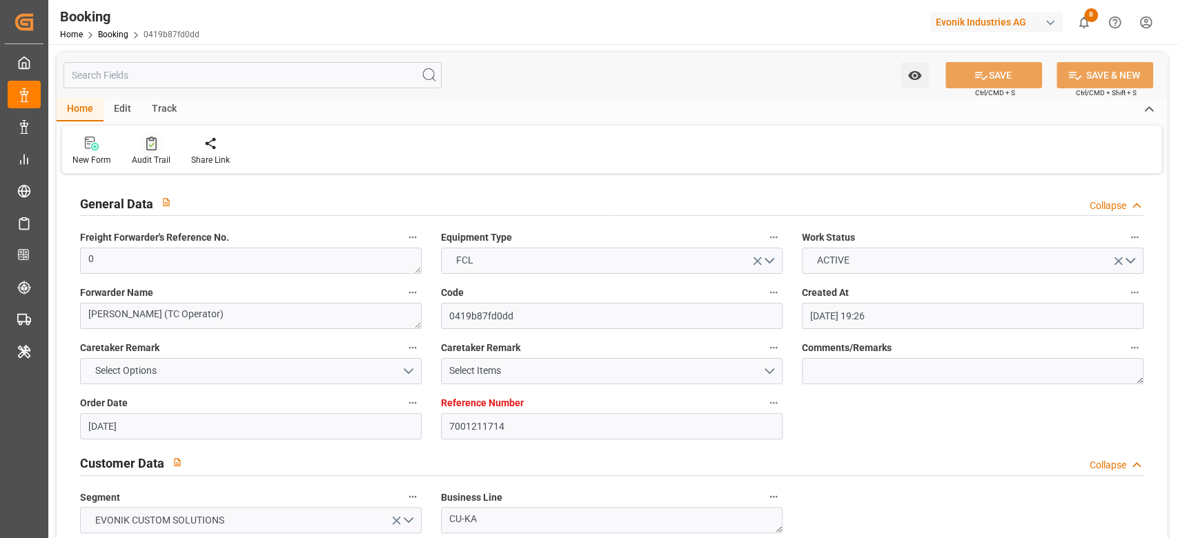
type input "02.07.2025 19:26"
type input "02.07.2025"
type input "15.09.2025"
type input "18.07.2025"
type input "26.07.2025 00:00"
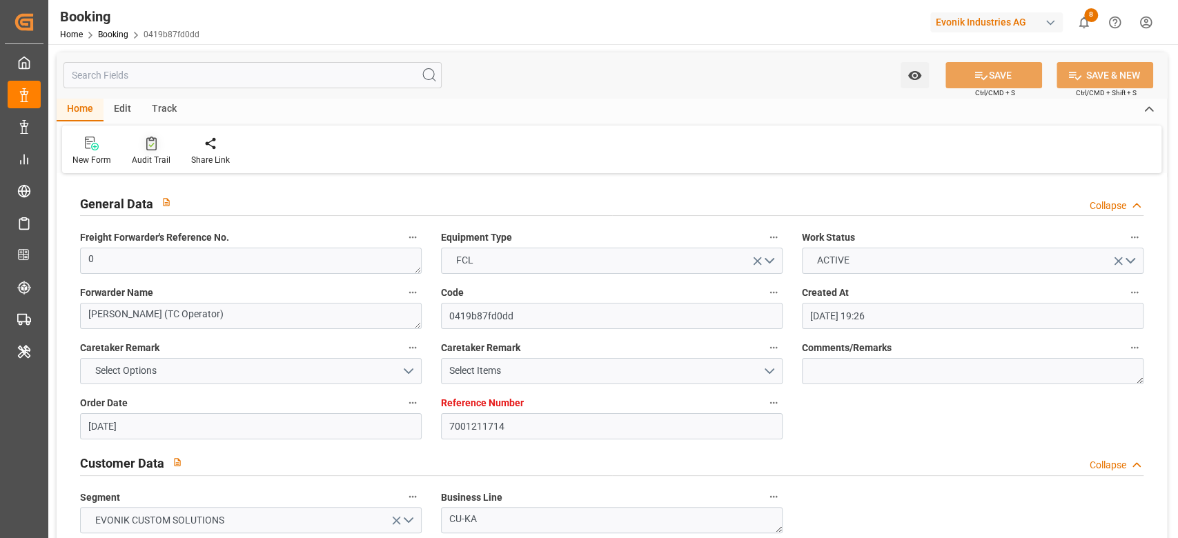
type input "26.07.2025 00:00"
type input "27.07.2025 00:00"
type input "19.07.2025 00:00"
type input "19.09.2025 00:00"
type input "13.08.2025 00:00"
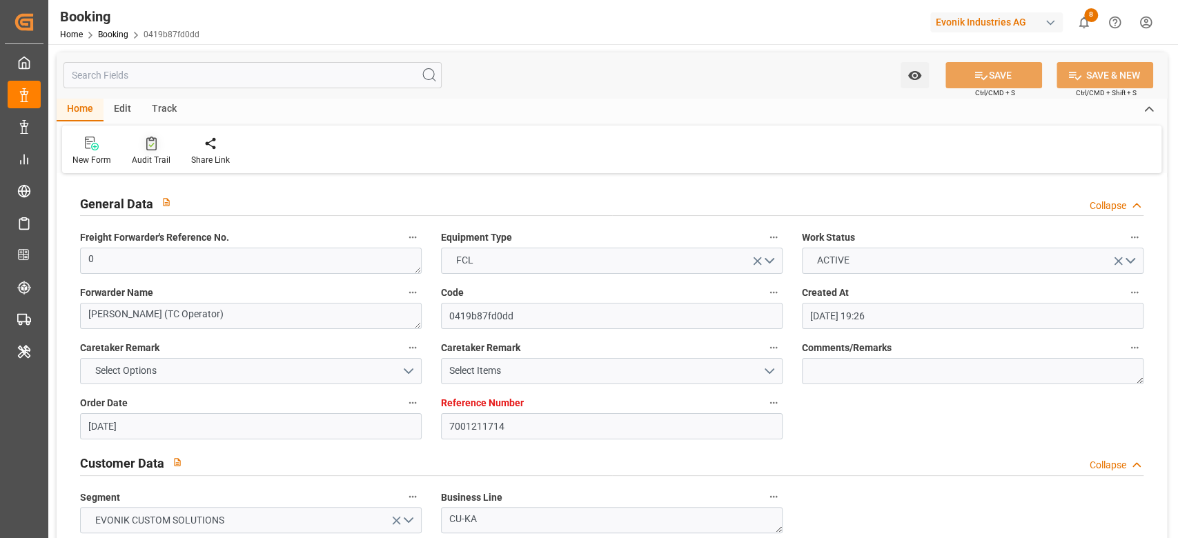
type input "05.09.2025 00:00"
type input "02.09.2025 00:00"
type input "05.09.2025 00:00"
type input "[DATE] 00:00"
type input "04.09.2025 00:00"
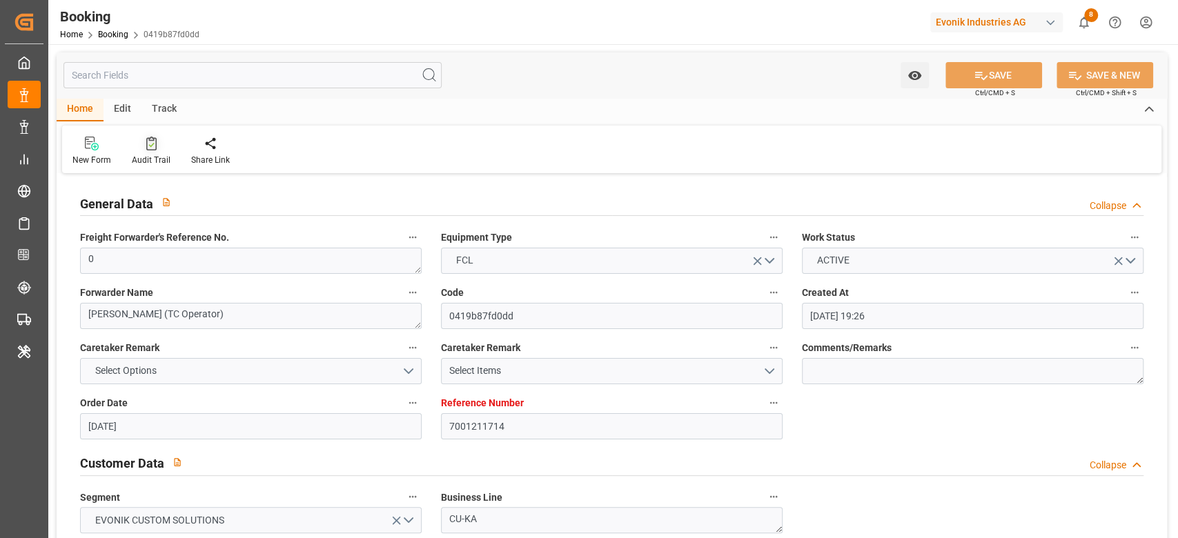
type input "09.09.2025 00:00"
type input "12.09.2025 00:00"
type input "06.09.2025 00:00"
type input "15.09.2025 00:00"
type input "[DATE] 00:00"
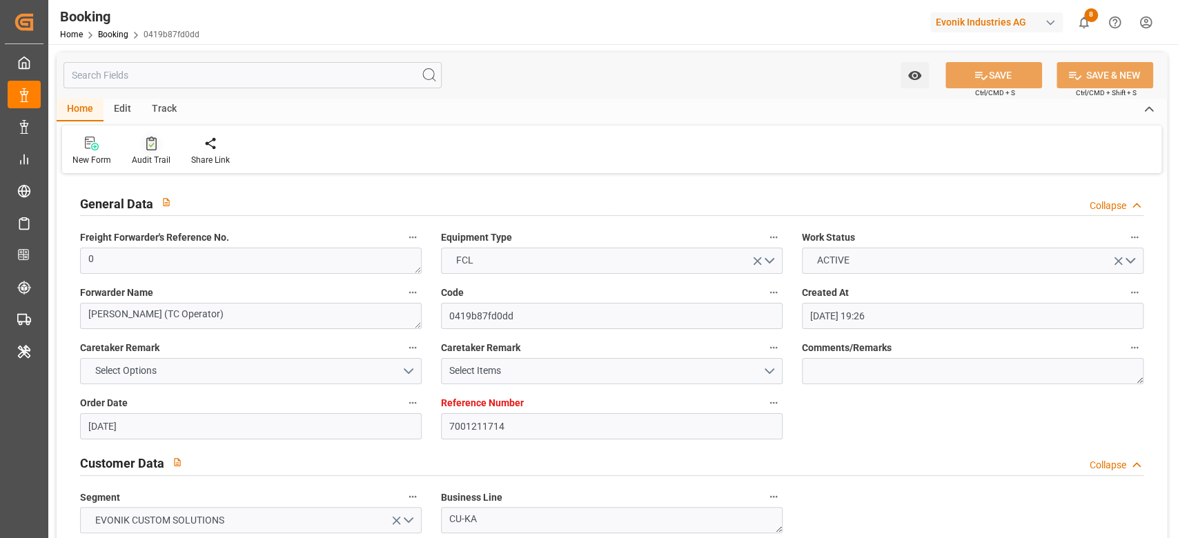
type input "19.08.2025"
type input "11.09.2025 10:37"
click at [146, 150] on icon at bounding box center [151, 144] width 10 height 14
type input "7001227397"
type input "9987201"
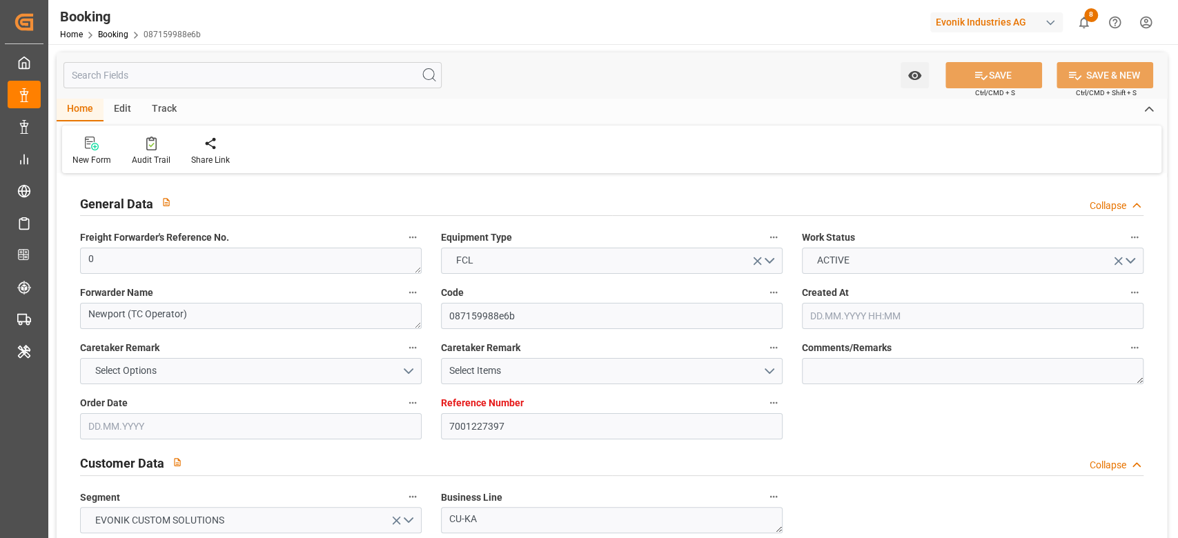
type input "9987201"
type input "CMACGM"
type input "CMA CGM Group"
type input "NLRTM"
type input "MYPGU"
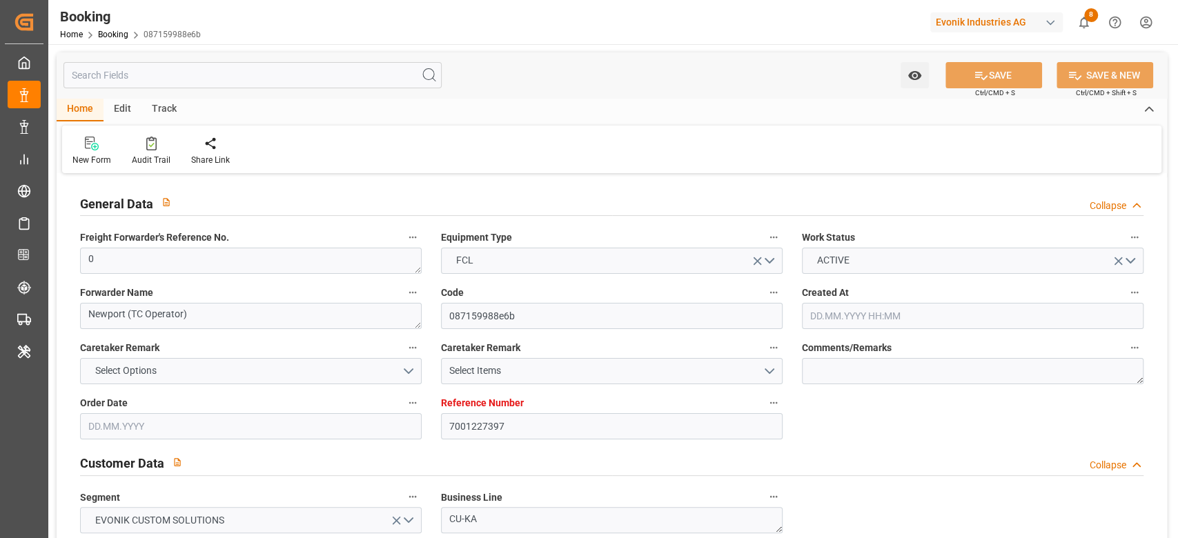
type input "MYPKG"
type input "0"
type input "21.07.2025 07:45"
type input "21.07.2025"
type input "26.09.2025"
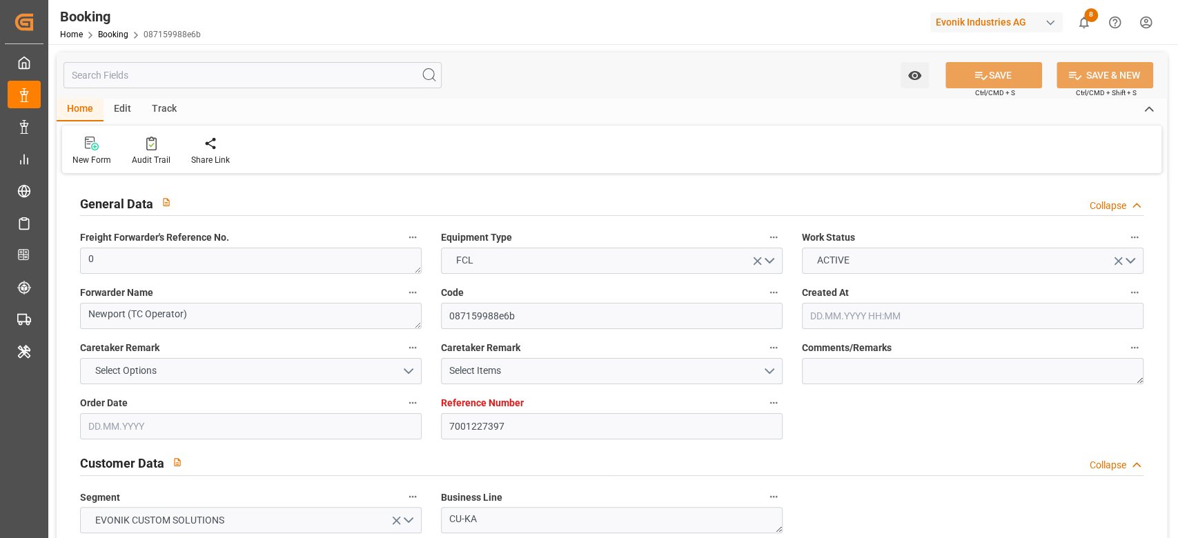
type input "06.08.2025"
type input "31.07.2025 00:00"
type input "01.08.2025 00:00"
type input "25.07.2025 00:00"
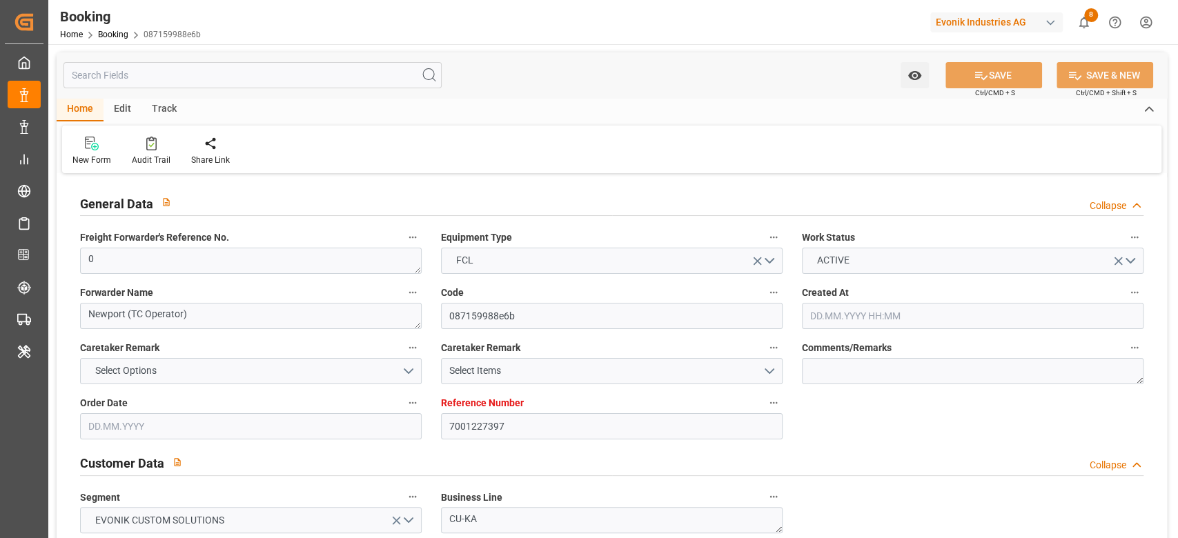
type input "14.09.2025 00:00"
type input "23.09.2025 00:00"
type input "10.09.2025 00:00"
type input "07.09.2025 00:00"
type input "10.09.2025 00:00"
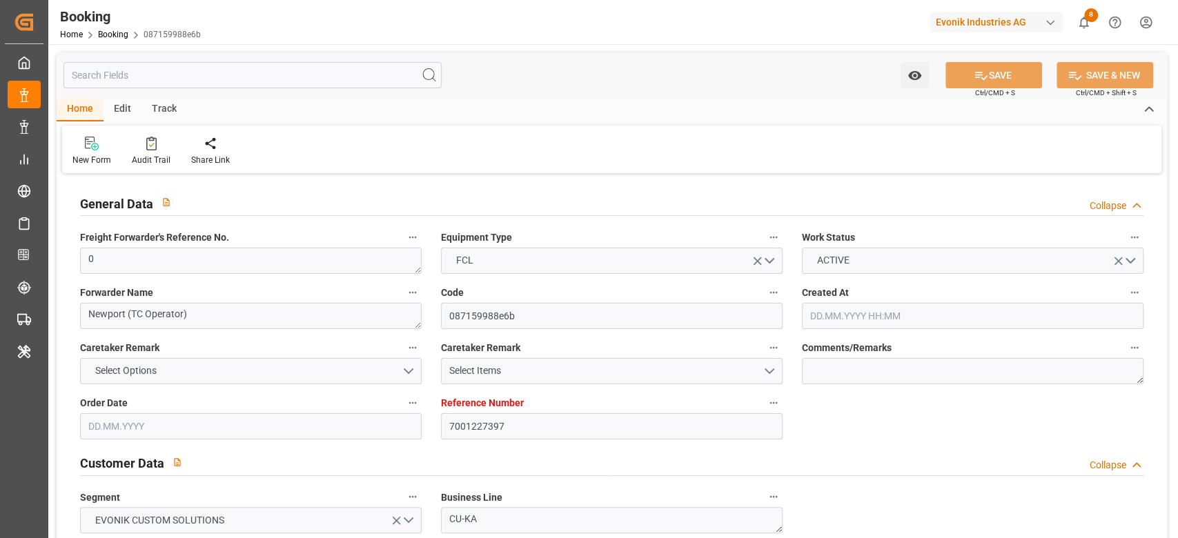
type input "13.09.2025 00:00"
type input "11.09.2025 00:00"
type input "25.07.2025"
type input "11.09.2025 11:20"
click at [155, 168] on div "New Form Audit Trail Share Link" at bounding box center [611, 150] width 1099 height 48
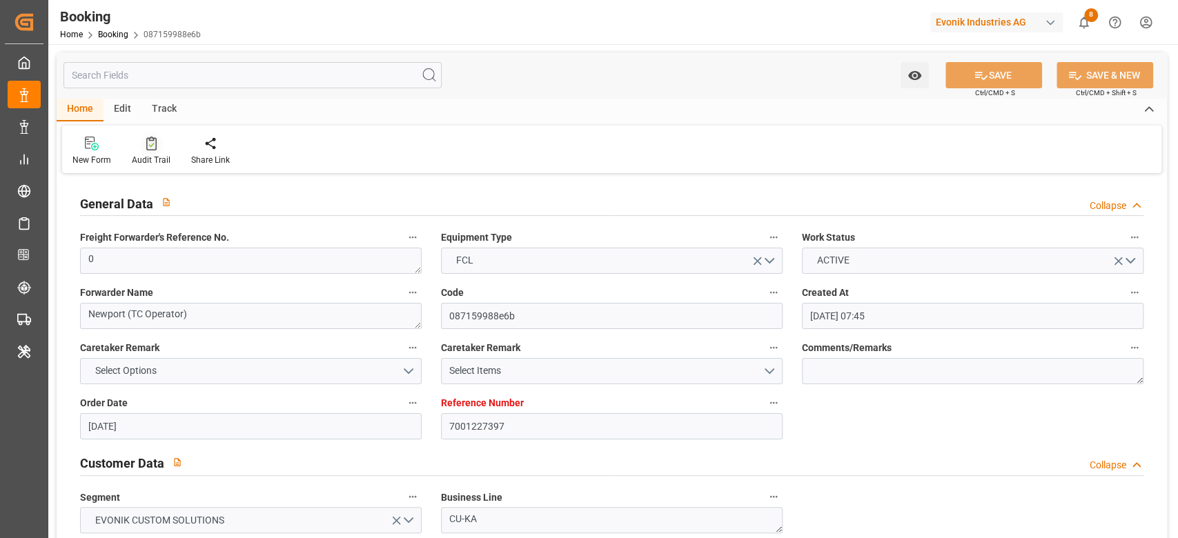
click at [155, 159] on div "Audit Trail" at bounding box center [151, 160] width 39 height 12
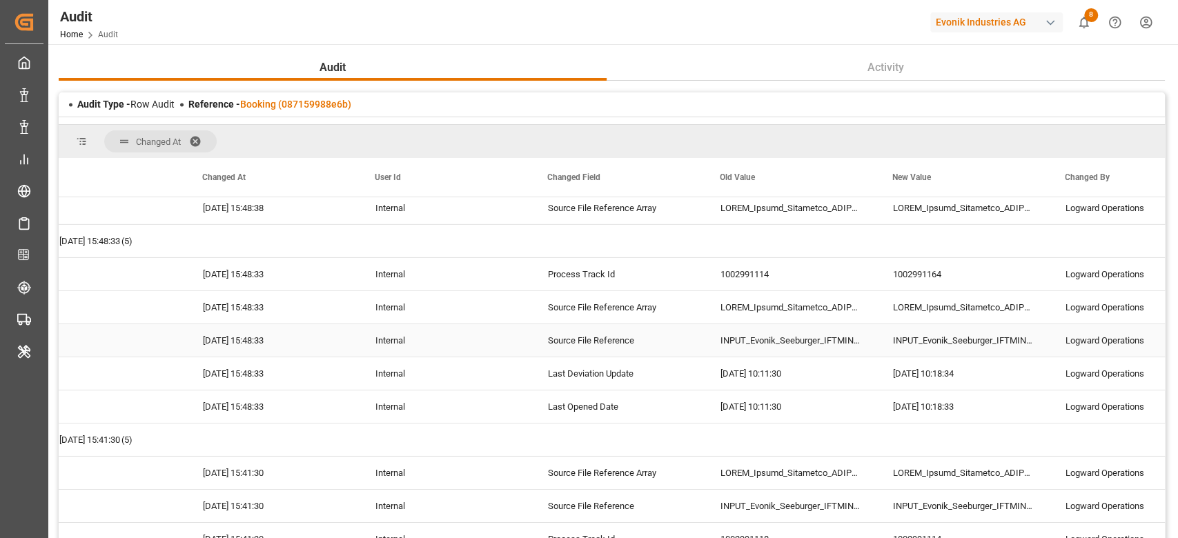
scroll to position [3127, 0]
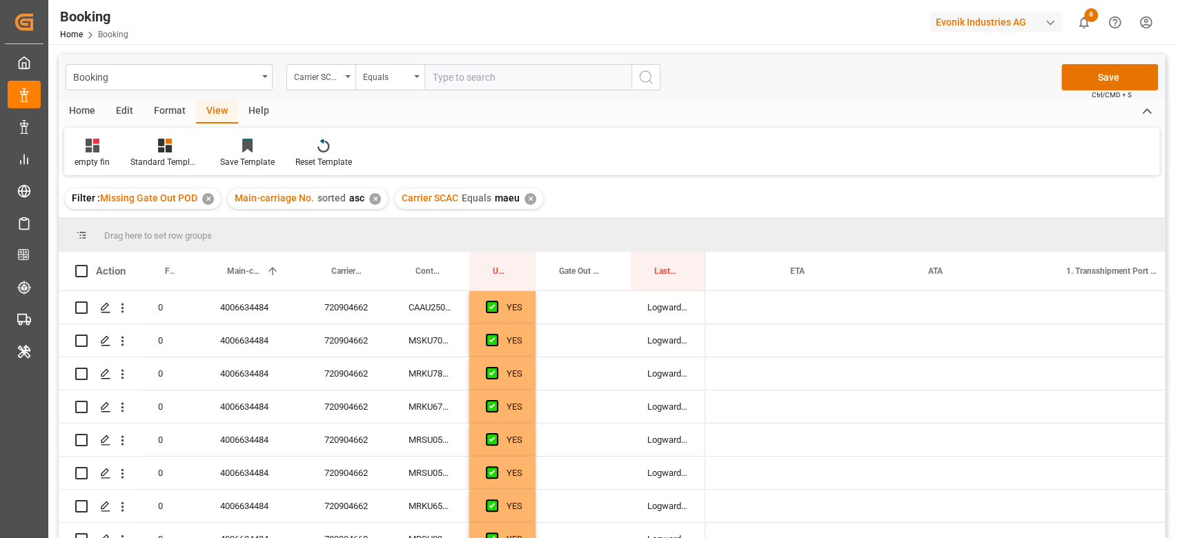
scroll to position [0, 1514]
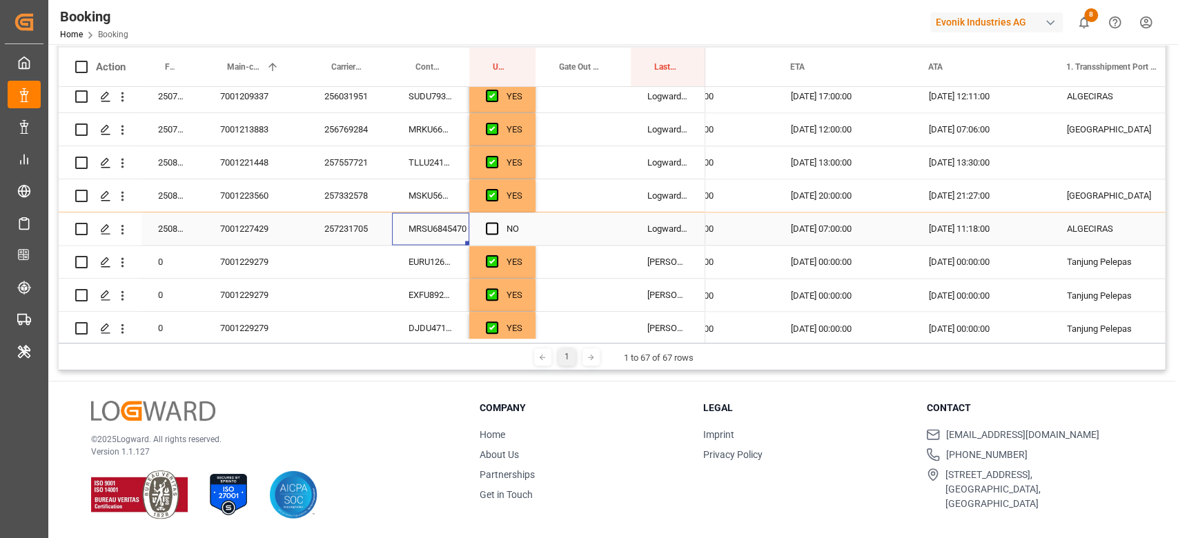
click at [491, 218] on div "Press SPACE to select this row." at bounding box center [496, 229] width 21 height 32
click at [486, 235] on div "Press SPACE to select this row." at bounding box center [496, 229] width 21 height 32
click at [489, 227] on span "Press SPACE to select this row." at bounding box center [492, 228] width 12 height 12
click at [496, 222] on input "Press SPACE to select this row." at bounding box center [496, 222] width 0 height 0
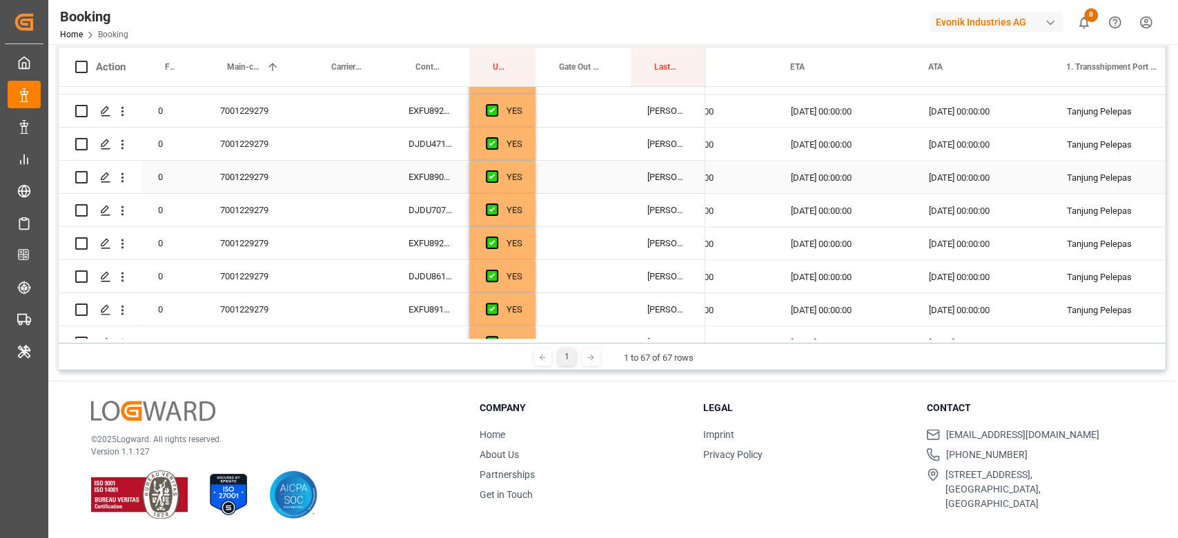
scroll to position [1971, 0]
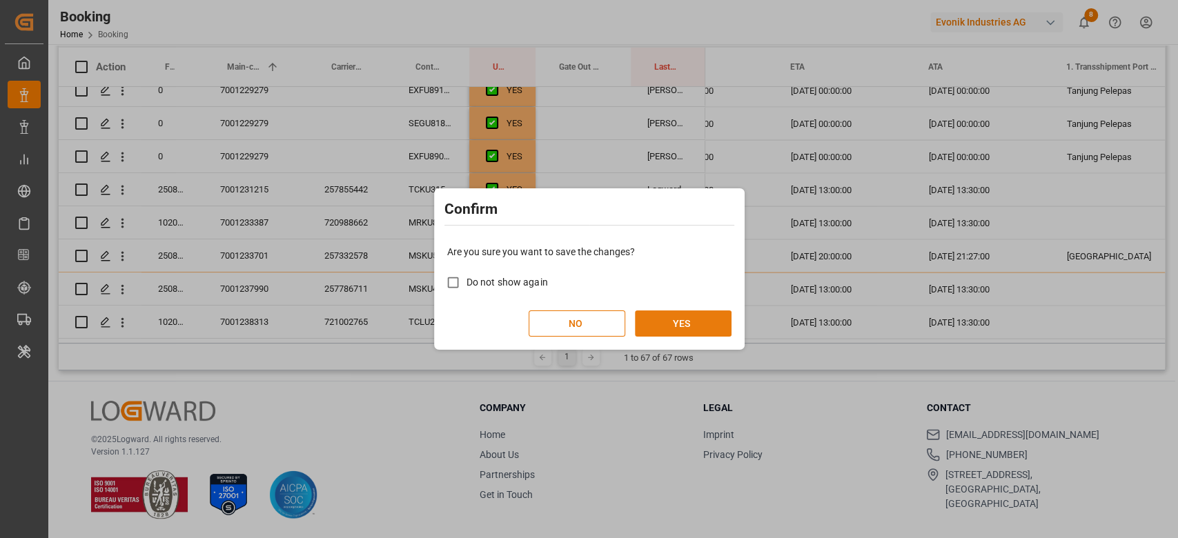
click at [727, 331] on button "YES" at bounding box center [683, 324] width 97 height 26
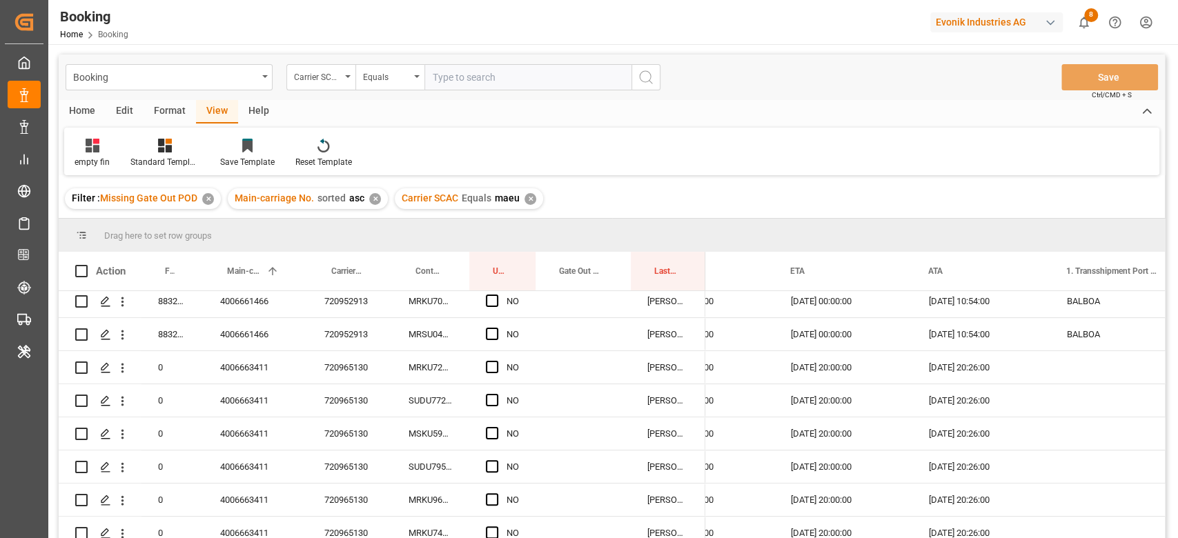
scroll to position [287, 0]
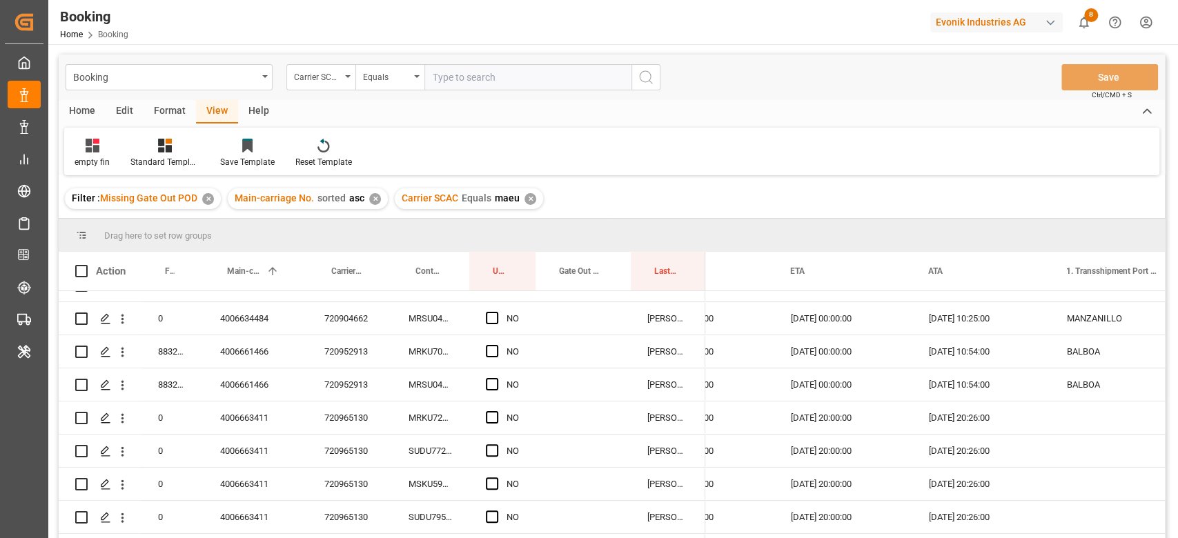
click at [496, 87] on input "text" at bounding box center [527, 77] width 207 height 26
type input "msc"
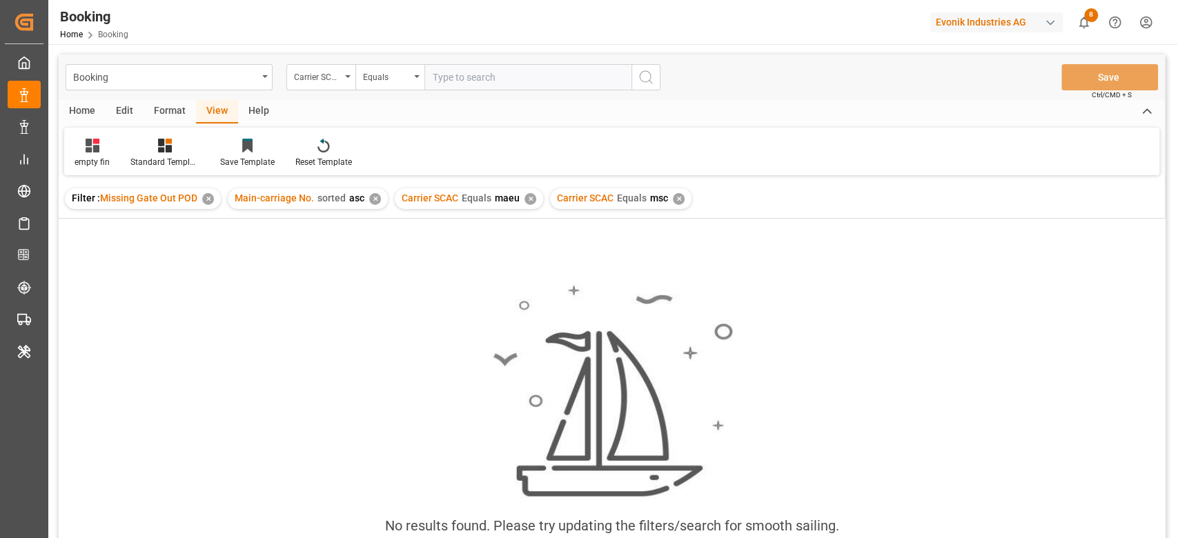
click at [525, 199] on div "✕" at bounding box center [531, 199] width 12 height 12
click at [601, 90] on input "text" at bounding box center [527, 77] width 207 height 26
type input "mscu"
click at [521, 206] on div "Carrier SCAC Equals msc ✕" at bounding box center [465, 198] width 141 height 21
click at [519, 198] on div "✕" at bounding box center [524, 199] width 12 height 12
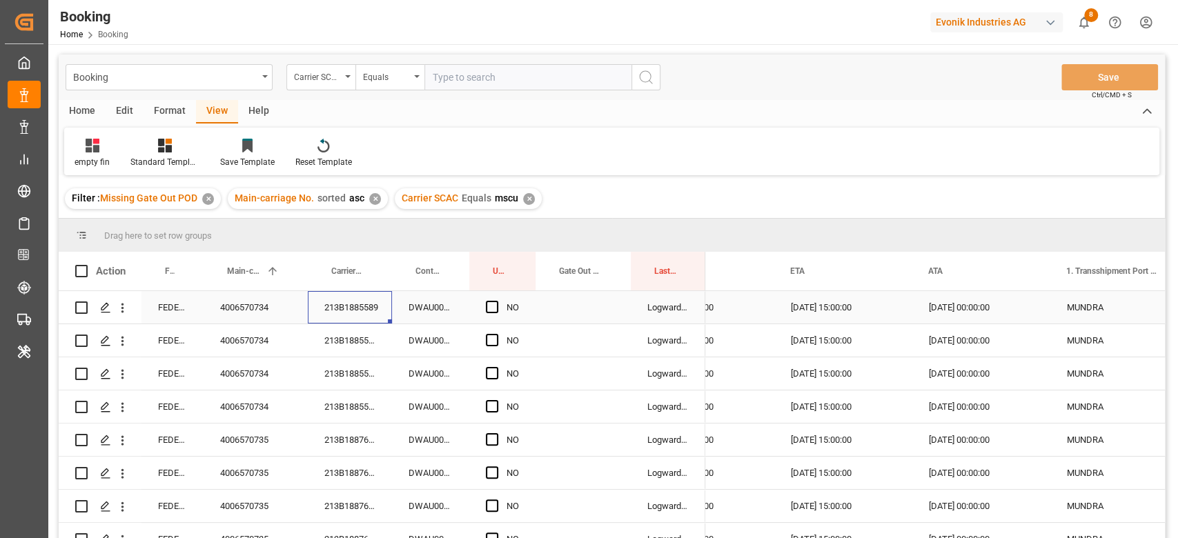
click at [340, 309] on div "213B1885589" at bounding box center [350, 307] width 84 height 32
click at [500, 304] on div "Press SPACE to select this row." at bounding box center [496, 308] width 21 height 32
click at [492, 302] on span "Press SPACE to select this row." at bounding box center [492, 307] width 12 height 12
click at [496, 301] on input "Press SPACE to select this row." at bounding box center [496, 301] width 0 height 0
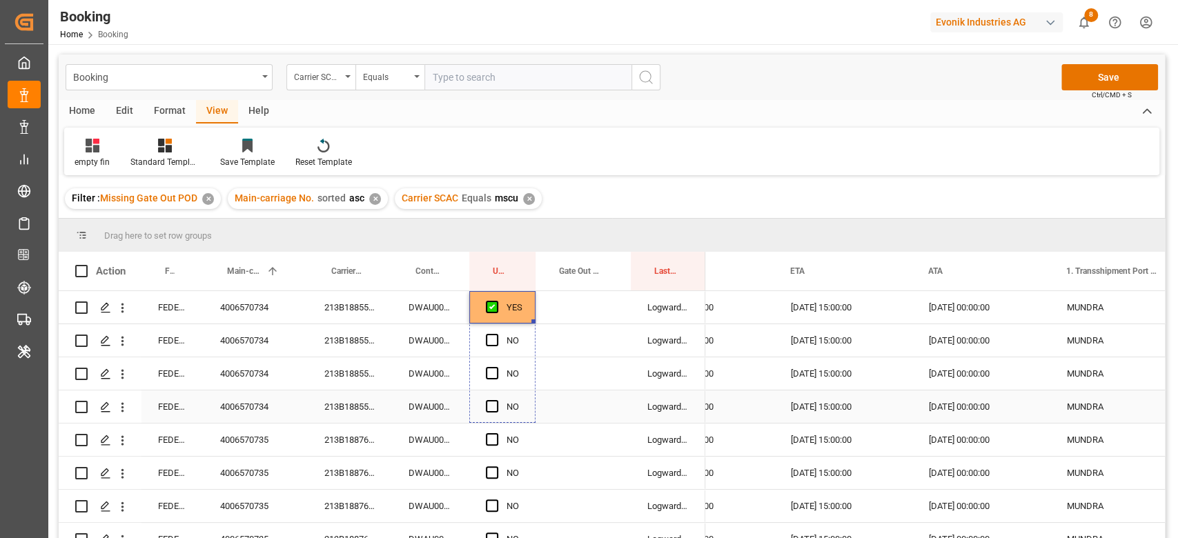
drag, startPoint x: 531, startPoint y: 320, endPoint x: 513, endPoint y: 399, distance: 80.7
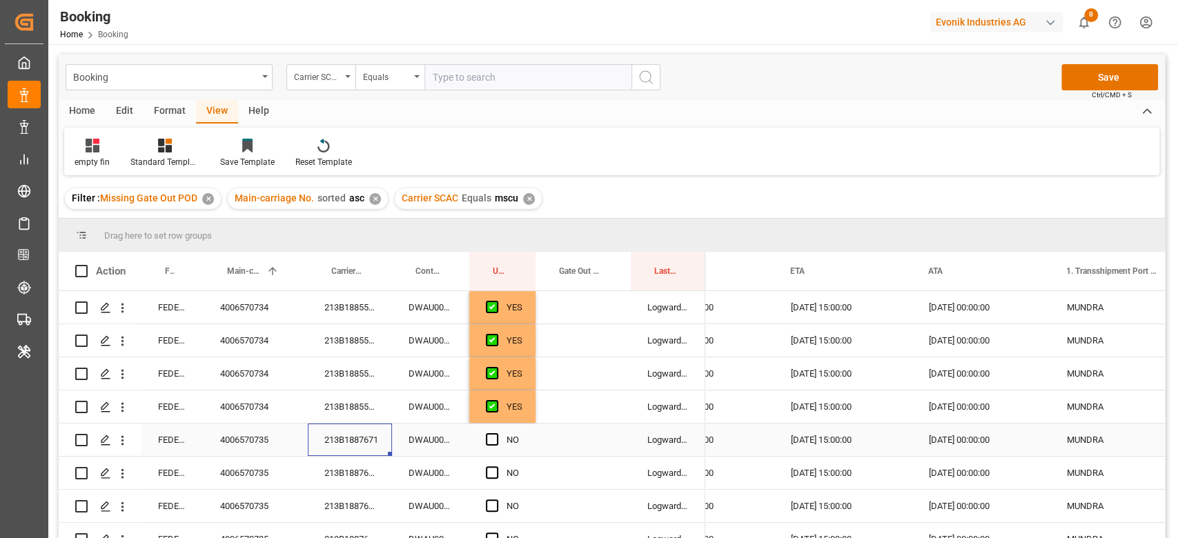
click at [335, 427] on div "213B1887671" at bounding box center [350, 440] width 84 height 32
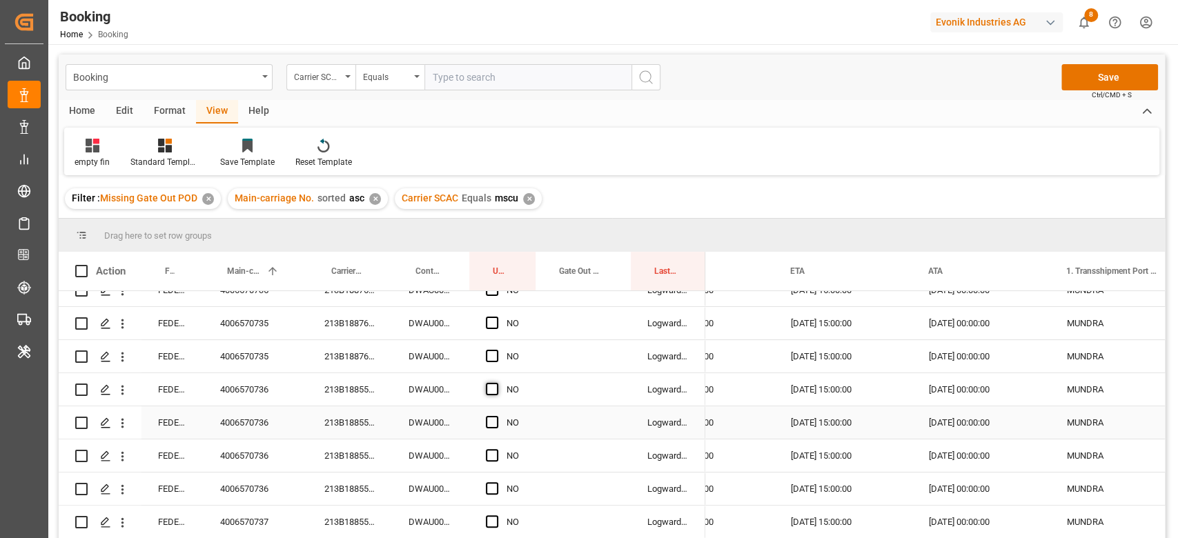
scroll to position [184, 0]
click at [492, 359] on span "Press SPACE to select this row." at bounding box center [492, 355] width 12 height 12
click at [496, 349] on input "Press SPACE to select this row." at bounding box center [496, 349] width 0 height 0
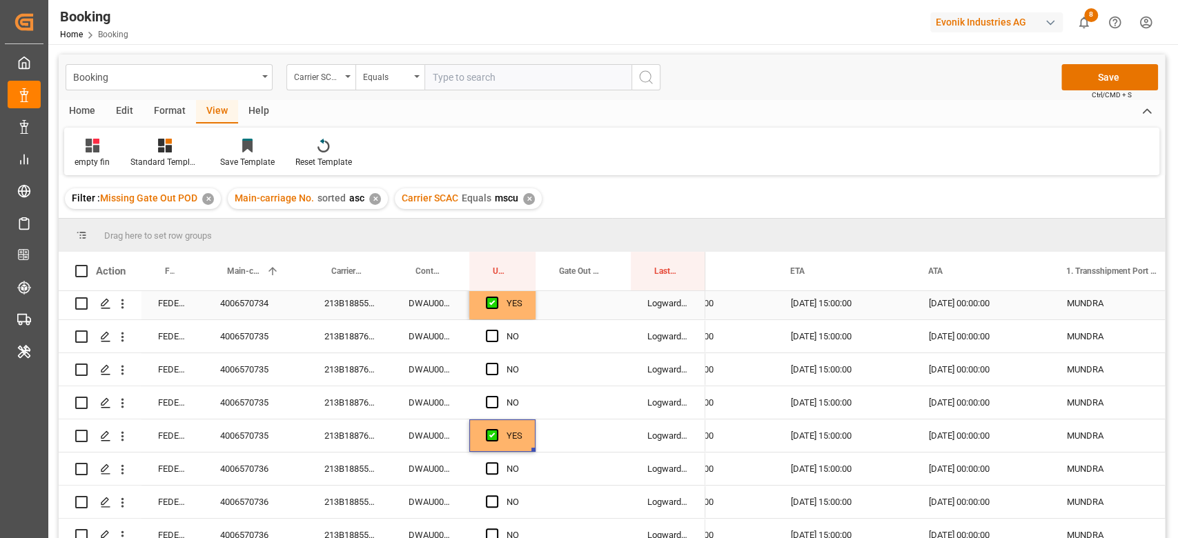
scroll to position [0, 0]
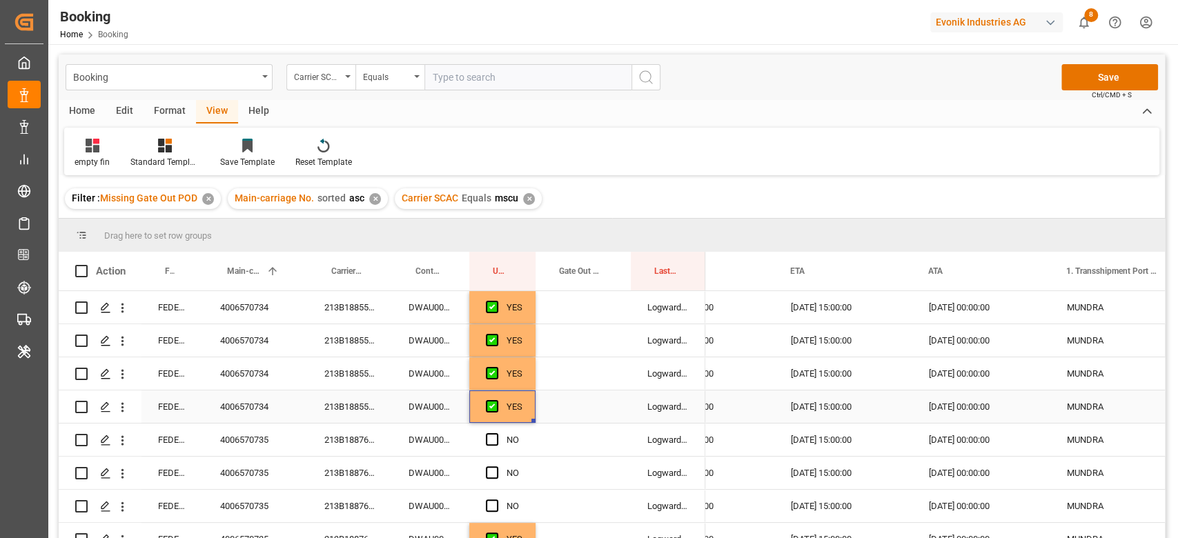
drag, startPoint x: 522, startPoint y: 404, endPoint x: 526, endPoint y: 420, distance: 16.2
click at [519, 409] on div "YES" at bounding box center [502, 407] width 66 height 32
drag, startPoint x: 531, startPoint y: 421, endPoint x: 523, endPoint y: 495, distance: 74.3
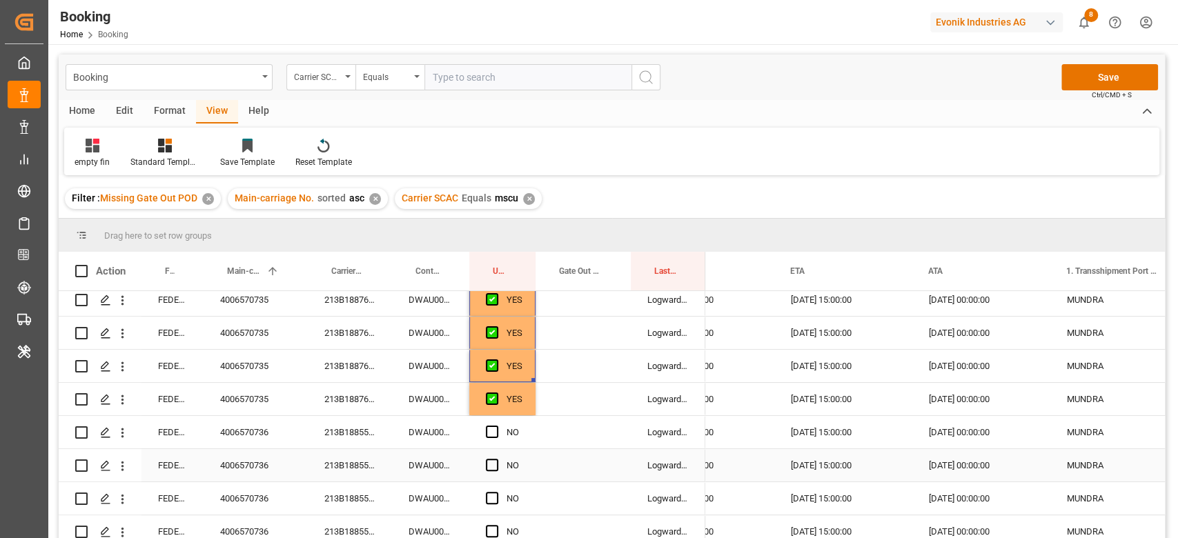
scroll to position [184, 0]
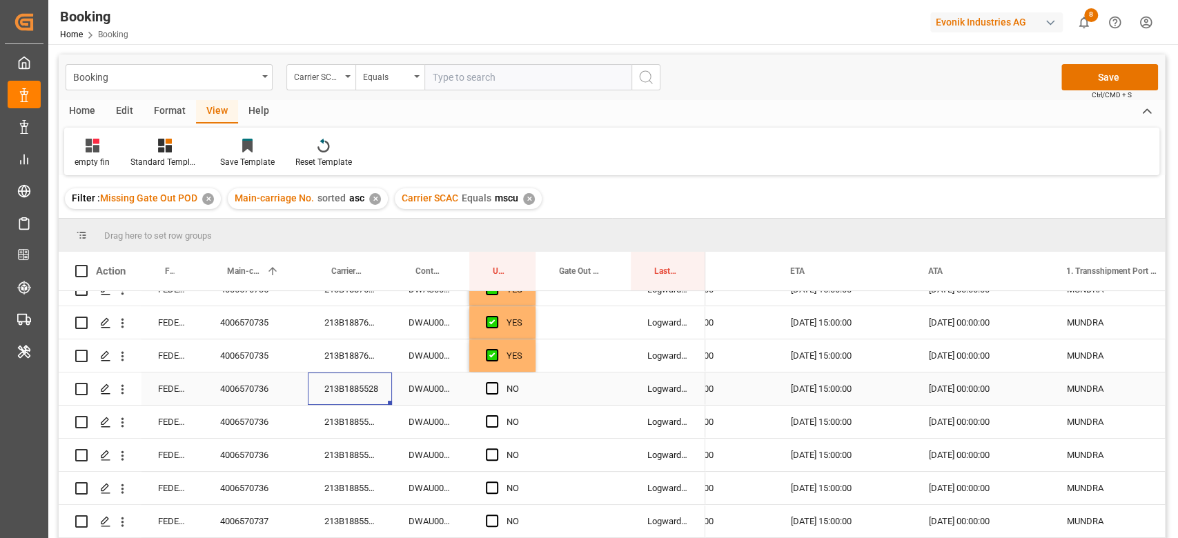
click at [329, 390] on div "213B1885528" at bounding box center [350, 389] width 84 height 32
click at [497, 489] on span "Press SPACE to select this row." at bounding box center [492, 488] width 12 height 12
click at [496, 482] on input "Press SPACE to select this row." at bounding box center [496, 482] width 0 height 0
click at [517, 354] on div "YES" at bounding box center [515, 356] width 16 height 32
drag, startPoint x: 531, startPoint y: 370, endPoint x: 513, endPoint y: 450, distance: 81.9
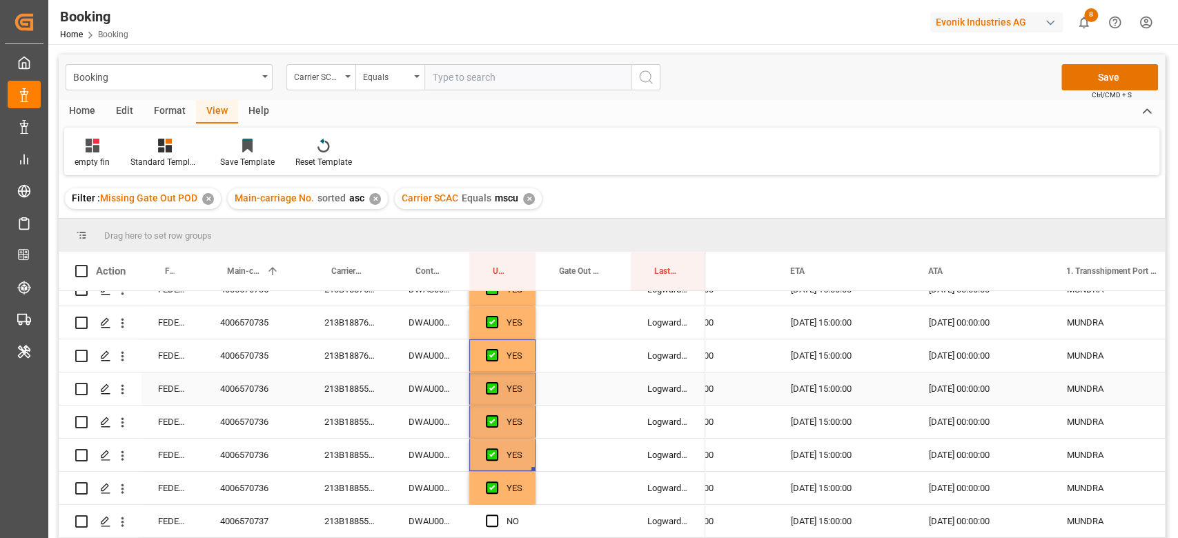
scroll to position [368, 0]
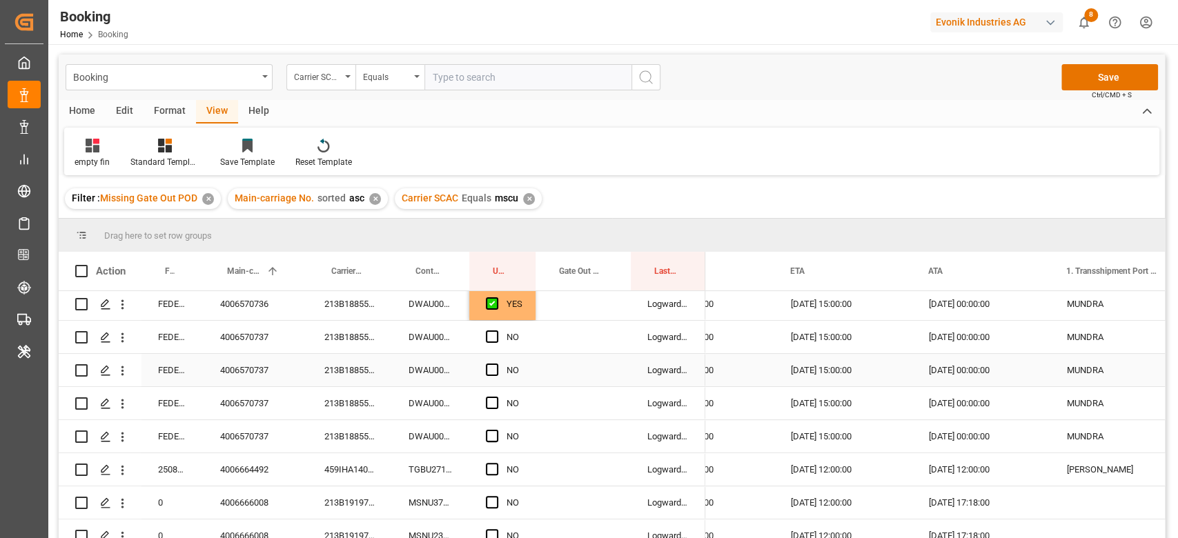
click at [344, 384] on div "213B1885529" at bounding box center [350, 370] width 84 height 32
click at [487, 435] on span "Press SPACE to select this row." at bounding box center [492, 436] width 12 height 12
click at [496, 430] on input "Press SPACE to select this row." at bounding box center [496, 430] width 0 height 0
click at [491, 334] on span "Press SPACE to select this row." at bounding box center [492, 337] width 12 height 12
click at [496, 331] on input "Press SPACE to select this row." at bounding box center [496, 331] width 0 height 0
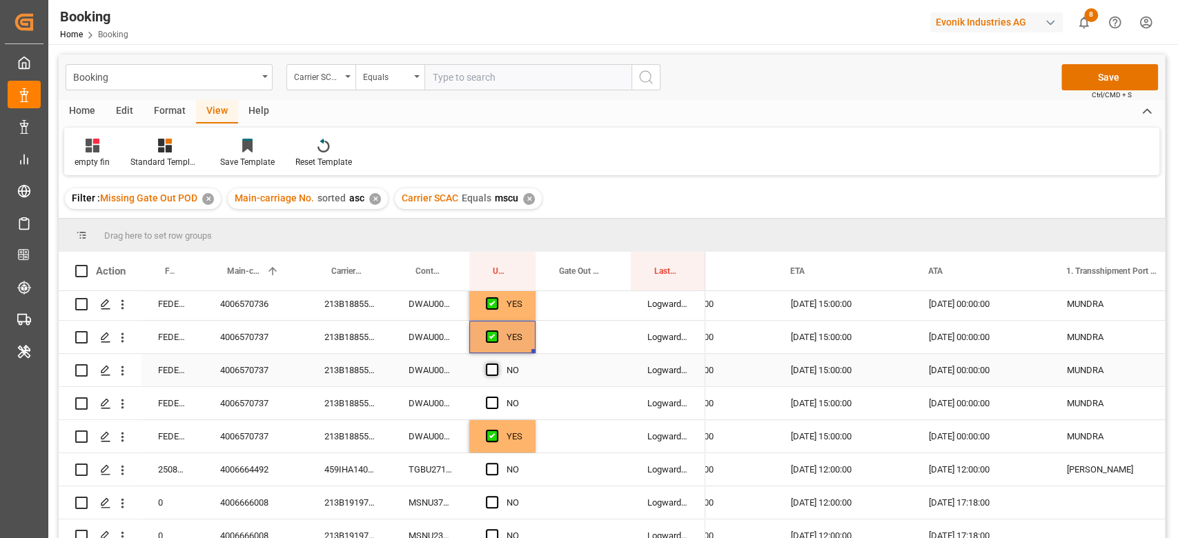
click at [494, 373] on span "Press SPACE to select this row." at bounding box center [492, 370] width 12 height 12
click at [496, 364] on input "Press SPACE to select this row." at bounding box center [496, 364] width 0 height 0
click at [489, 400] on span "Press SPACE to select this row." at bounding box center [492, 403] width 12 height 12
click at [496, 397] on input "Press SPACE to select this row." at bounding box center [496, 397] width 0 height 0
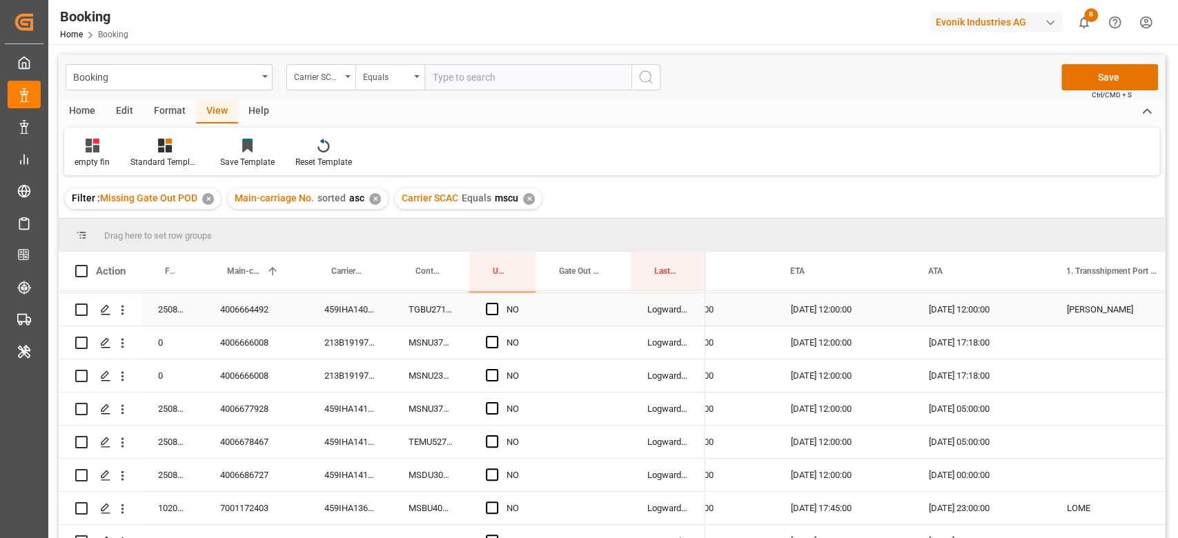
scroll to position [552, 0]
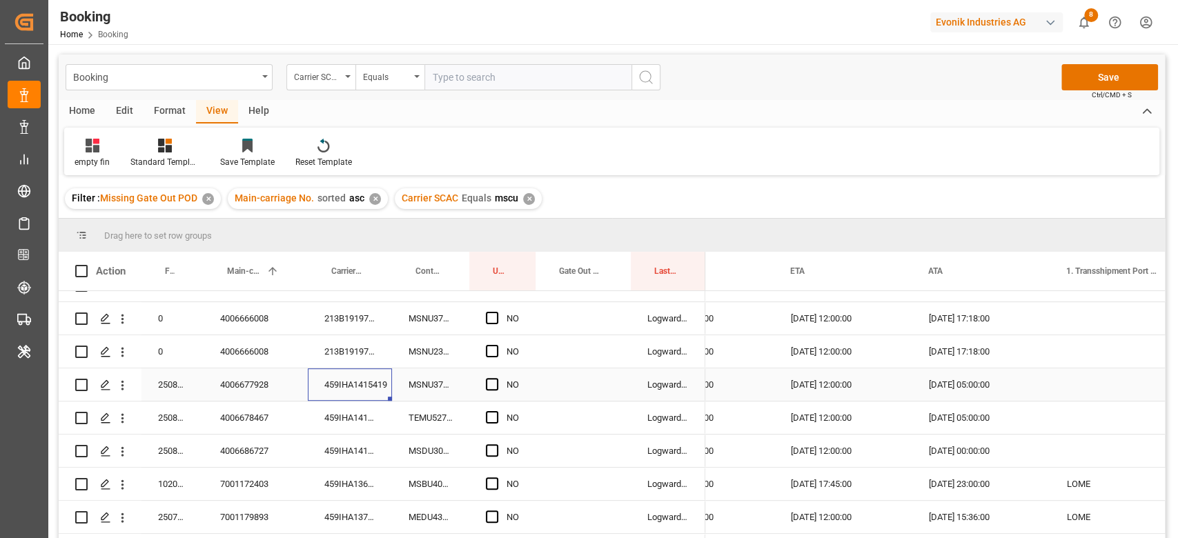
click at [338, 389] on div "459IHA1415419" at bounding box center [350, 385] width 84 height 32
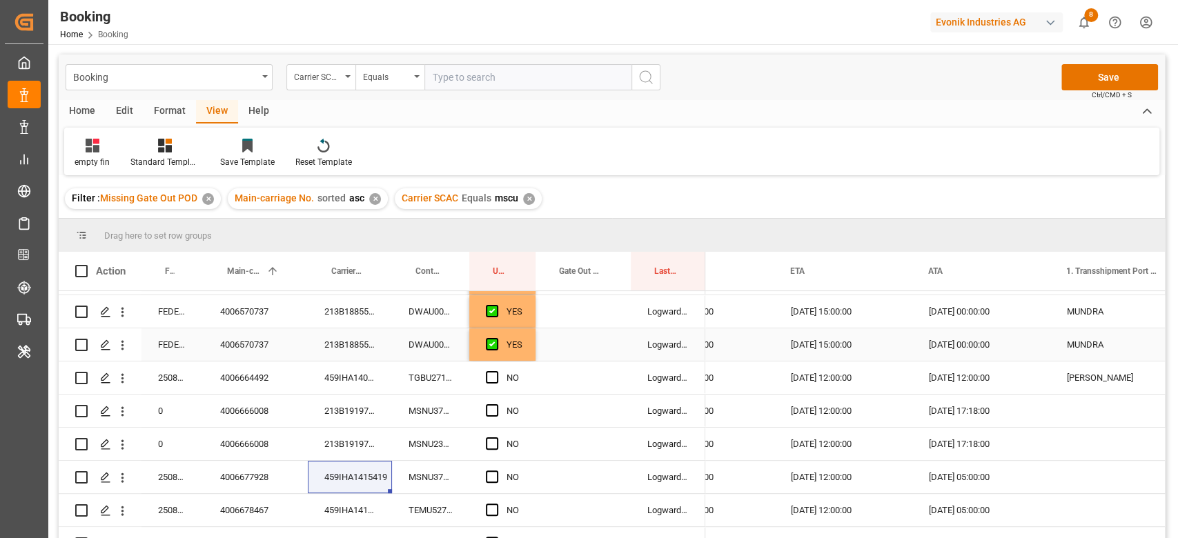
scroll to position [368, 0]
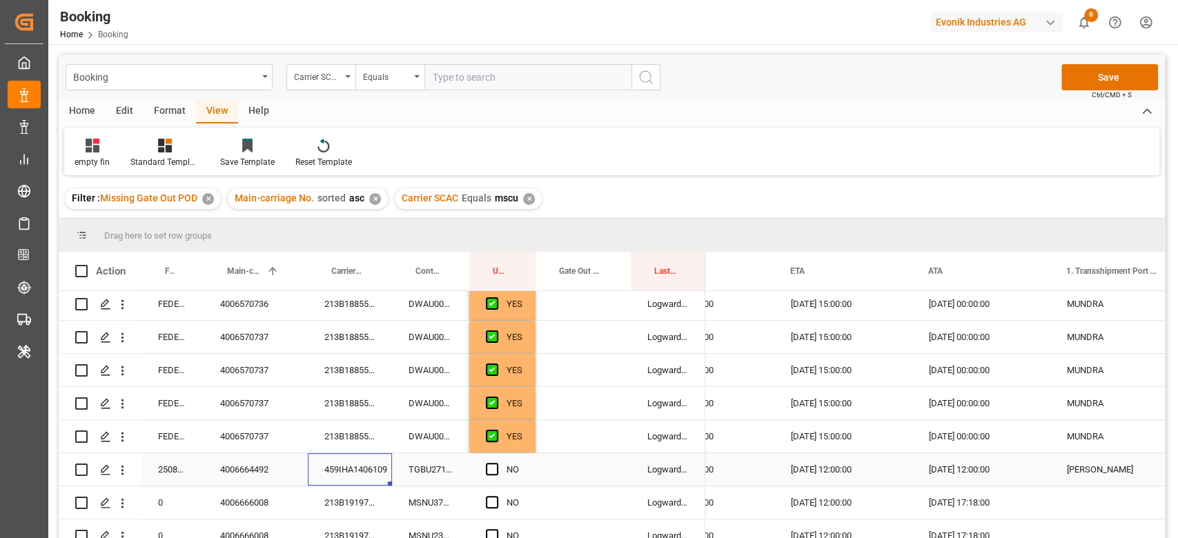
click at [343, 479] on div "459IHA1406109" at bounding box center [350, 469] width 84 height 32
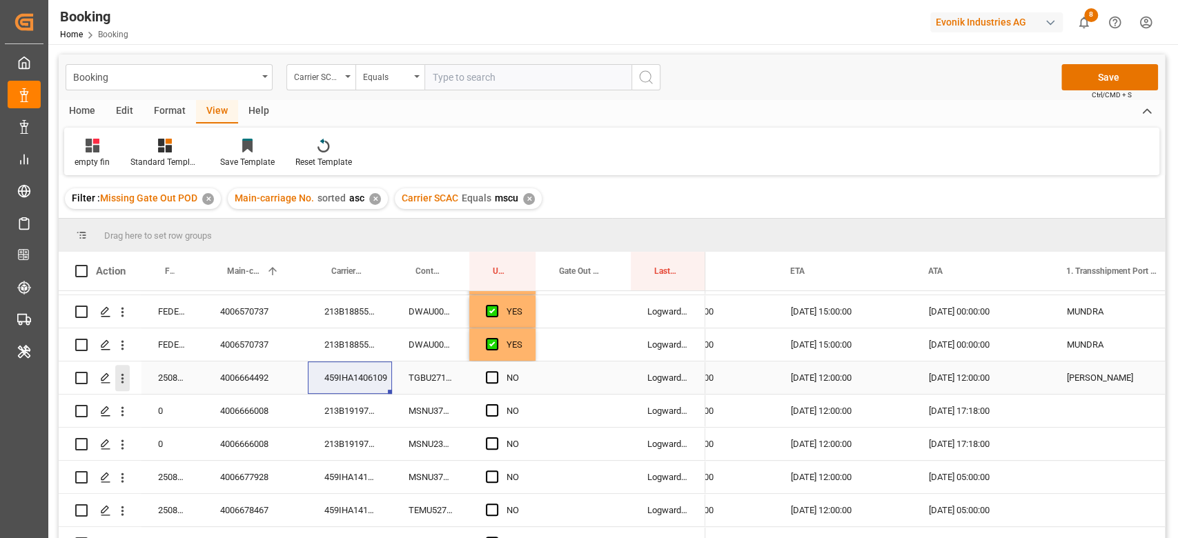
click at [119, 374] on icon "open menu" at bounding box center [122, 378] width 14 height 14
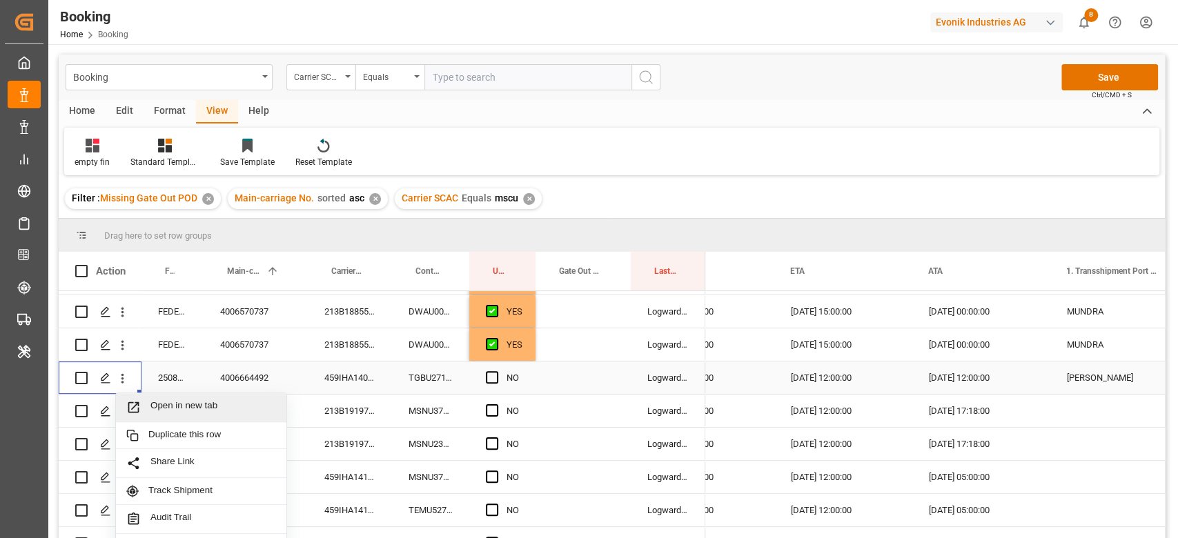
click at [175, 402] on span "Open in new tab" at bounding box center [213, 407] width 126 height 14
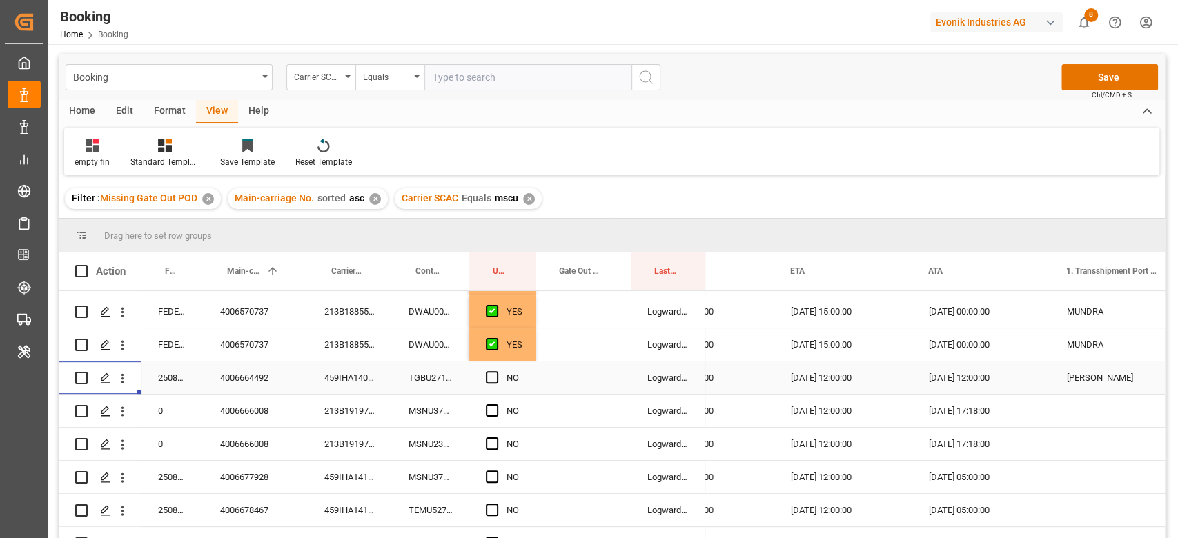
click at [489, 376] on span "Press SPACE to select this row." at bounding box center [492, 377] width 12 height 12
click at [496, 371] on input "Press SPACE to select this row." at bounding box center [496, 371] width 0 height 0
click at [382, 417] on div "213B1919722" at bounding box center [350, 411] width 84 height 32
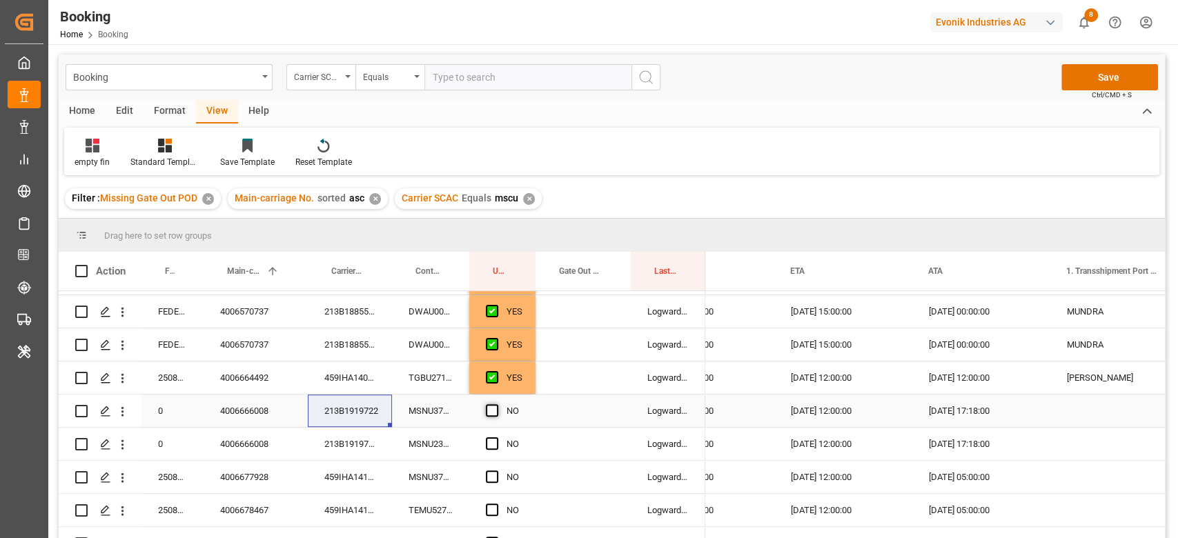
click at [491, 415] on span "Press SPACE to select this row." at bounding box center [492, 410] width 12 height 12
click at [496, 404] on input "Press SPACE to select this row." at bounding box center [496, 404] width 0 height 0
click at [489, 434] on div "Press SPACE to select this row." at bounding box center [496, 445] width 21 height 32
click at [489, 438] on span "Press SPACE to select this row." at bounding box center [492, 444] width 12 height 12
click at [496, 438] on input "Press SPACE to select this row." at bounding box center [496, 438] width 0 height 0
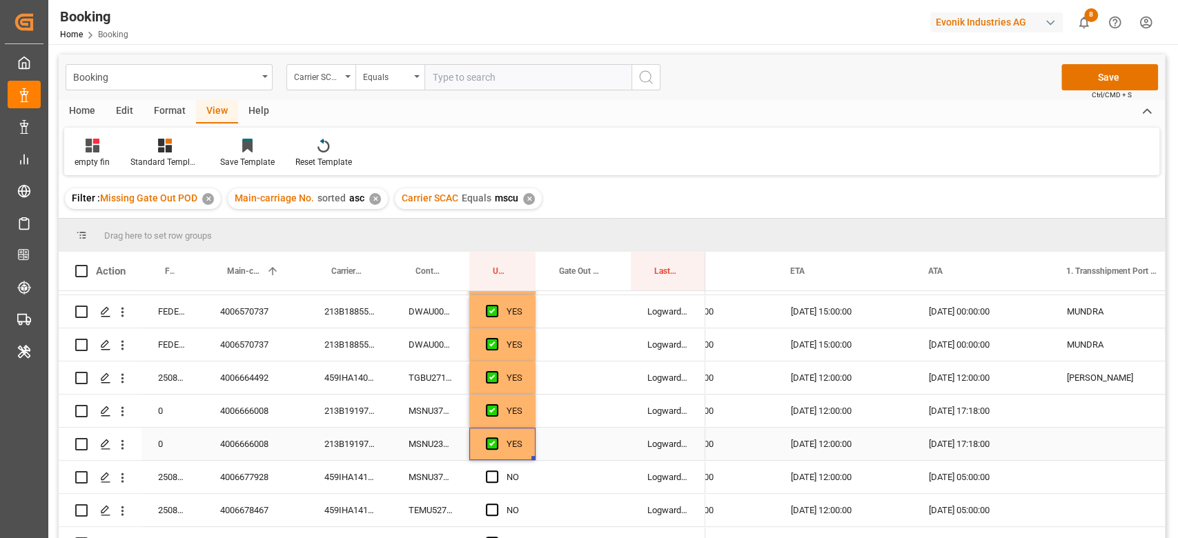
scroll to position [552, 0]
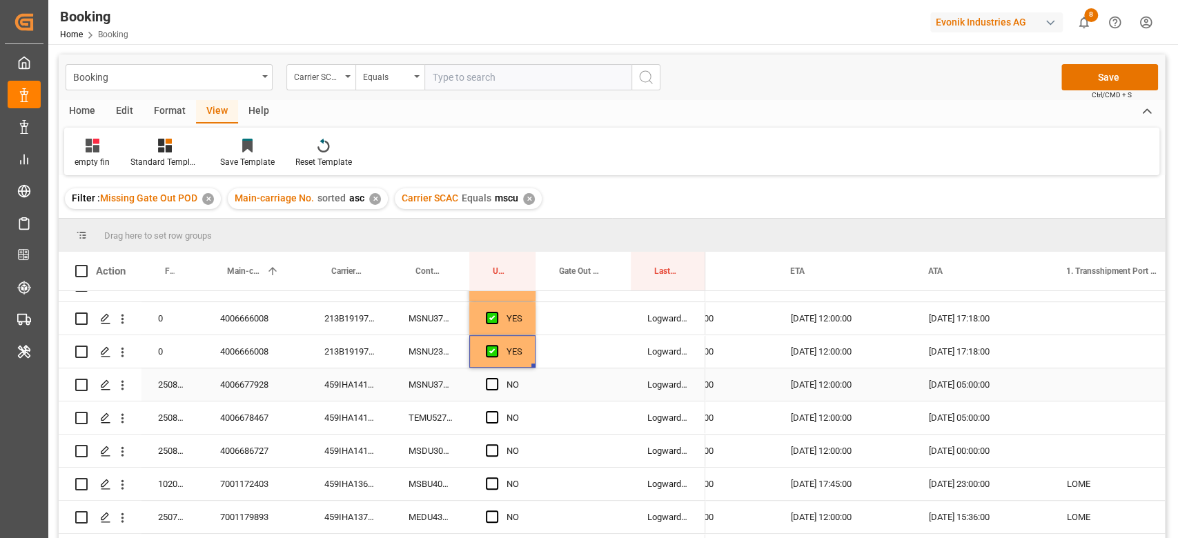
click at [352, 373] on div "459IHA1415419" at bounding box center [350, 385] width 84 height 32
click at [491, 384] on span "Press SPACE to select this row." at bounding box center [492, 384] width 12 height 12
click at [496, 378] on input "Press SPACE to select this row." at bounding box center [496, 378] width 0 height 0
click at [380, 418] on div "459IHA1415420" at bounding box center [350, 418] width 84 height 32
click at [491, 417] on span "Press SPACE to select this row." at bounding box center [492, 417] width 12 height 12
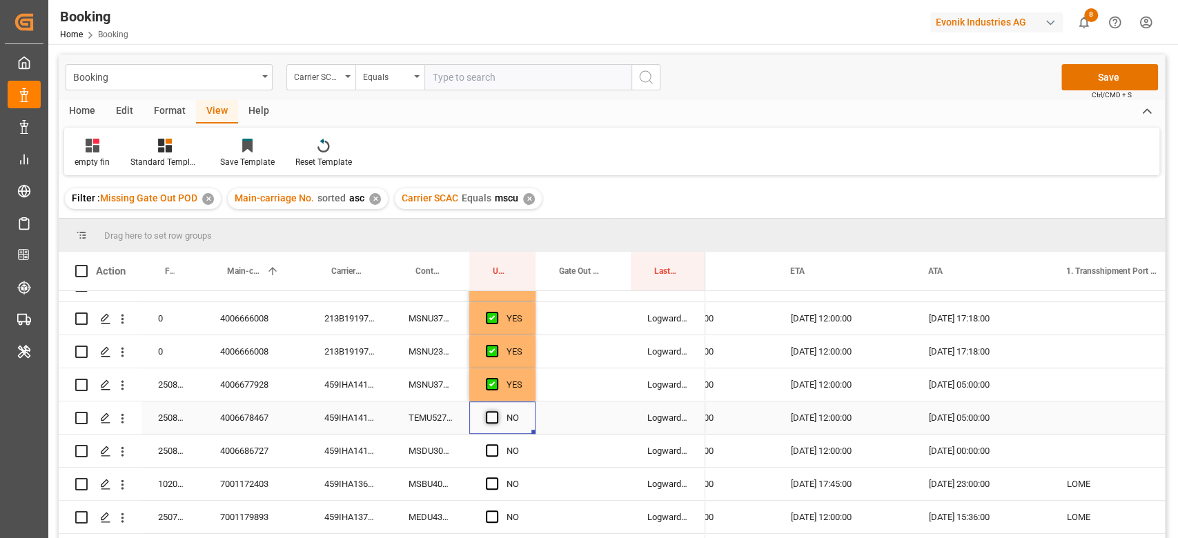
click at [496, 411] on input "Press SPACE to select this row." at bounding box center [496, 411] width 0 height 0
click at [344, 449] on div "459IHA1416584" at bounding box center [350, 451] width 84 height 32
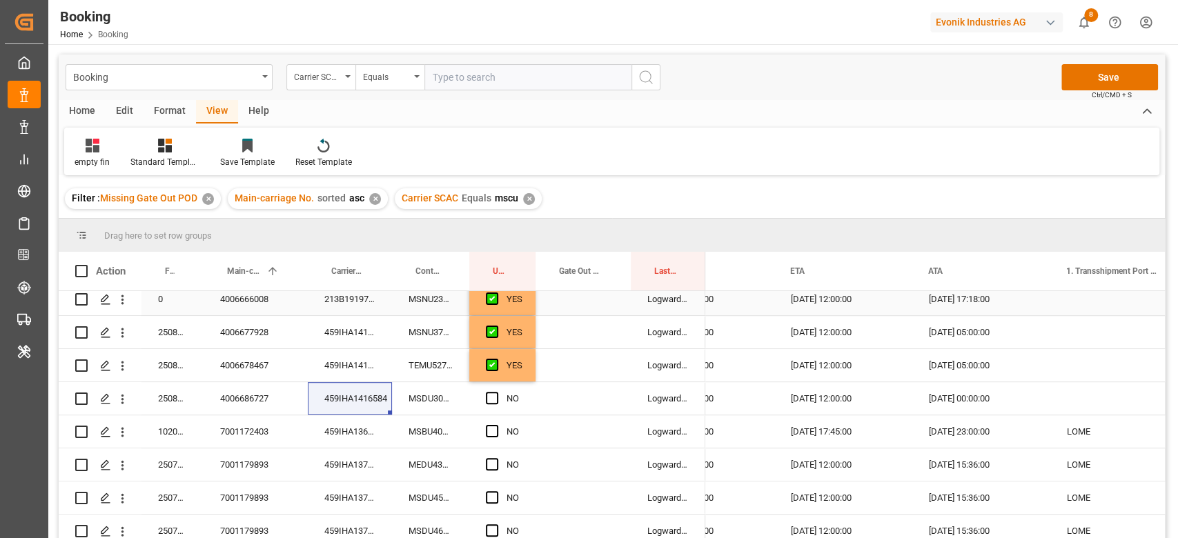
scroll to position [644, 0]
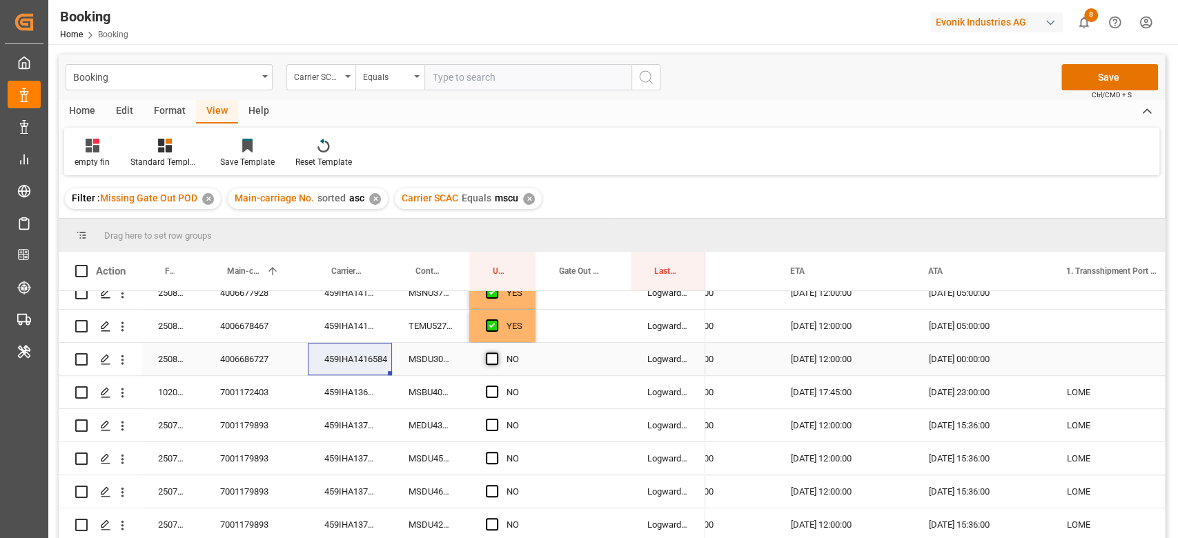
click at [495, 360] on span "Press SPACE to select this row." at bounding box center [492, 359] width 12 height 12
click at [496, 353] on input "Press SPACE to select this row." at bounding box center [496, 353] width 0 height 0
click at [383, 393] on div "459IHA1369313" at bounding box center [350, 392] width 84 height 32
click at [469, 380] on div "NO" at bounding box center [502, 392] width 66 height 32
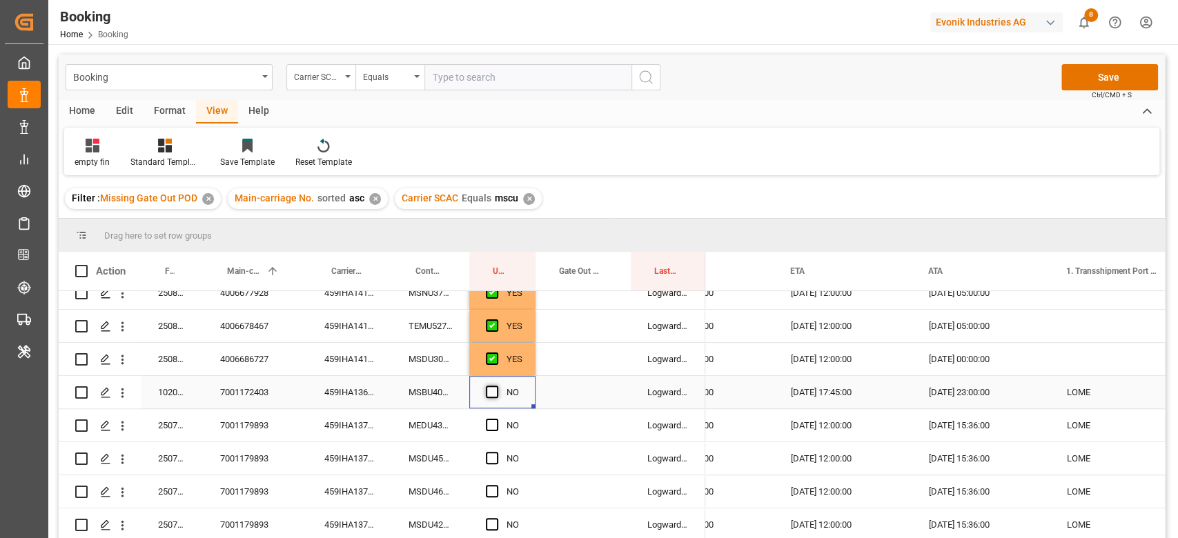
click at [491, 395] on span "Press SPACE to select this row." at bounding box center [492, 392] width 12 height 12
click at [496, 386] on input "Press SPACE to select this row." at bounding box center [496, 386] width 0 height 0
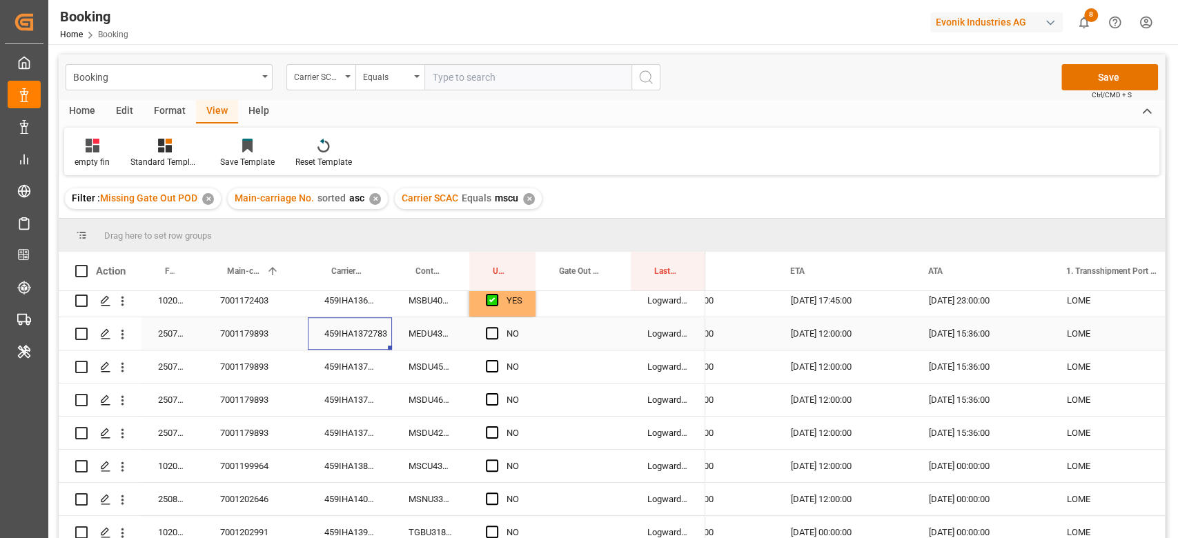
click at [351, 341] on div "459IHA1372783" at bounding box center [350, 333] width 84 height 32
click at [489, 327] on span "Press SPACE to select this row." at bounding box center [492, 333] width 12 height 12
click at [496, 327] on input "Press SPACE to select this row." at bounding box center [496, 327] width 0 height 0
click at [491, 356] on div "Press SPACE to select this row." at bounding box center [496, 367] width 21 height 32
click at [491, 366] on span "Press SPACE to select this row." at bounding box center [492, 366] width 12 height 12
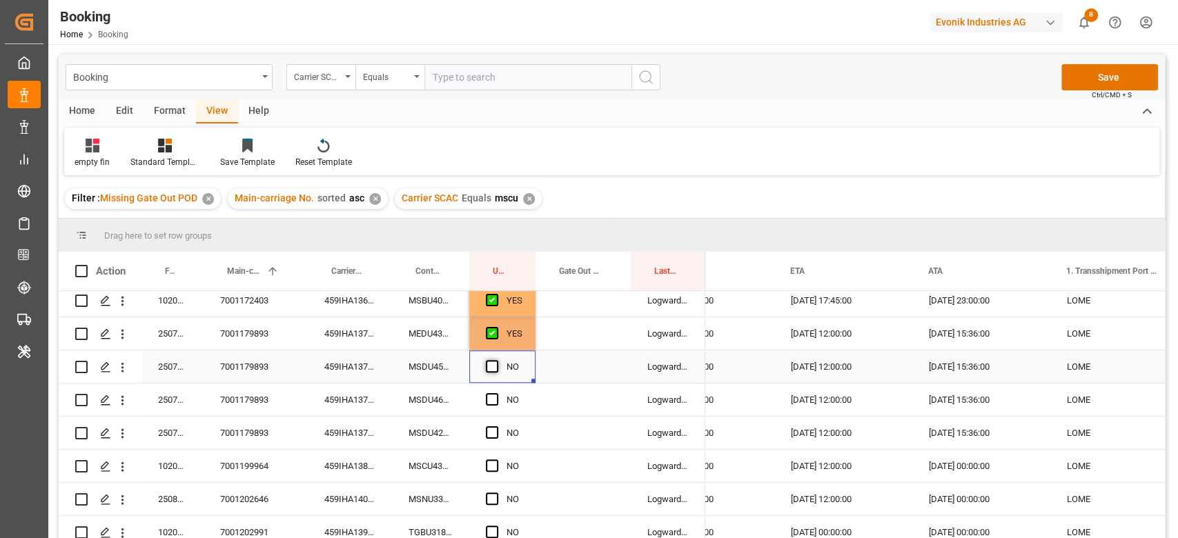
click at [496, 360] on input "Press SPACE to select this row." at bounding box center [496, 360] width 0 height 0
click at [491, 395] on span "Press SPACE to select this row." at bounding box center [492, 399] width 12 height 12
click at [496, 393] on input "Press SPACE to select this row." at bounding box center [496, 393] width 0 height 0
click at [491, 437] on span "Press SPACE to select this row." at bounding box center [492, 433] width 12 height 12
click at [496, 427] on input "Press SPACE to select this row." at bounding box center [496, 427] width 0 height 0
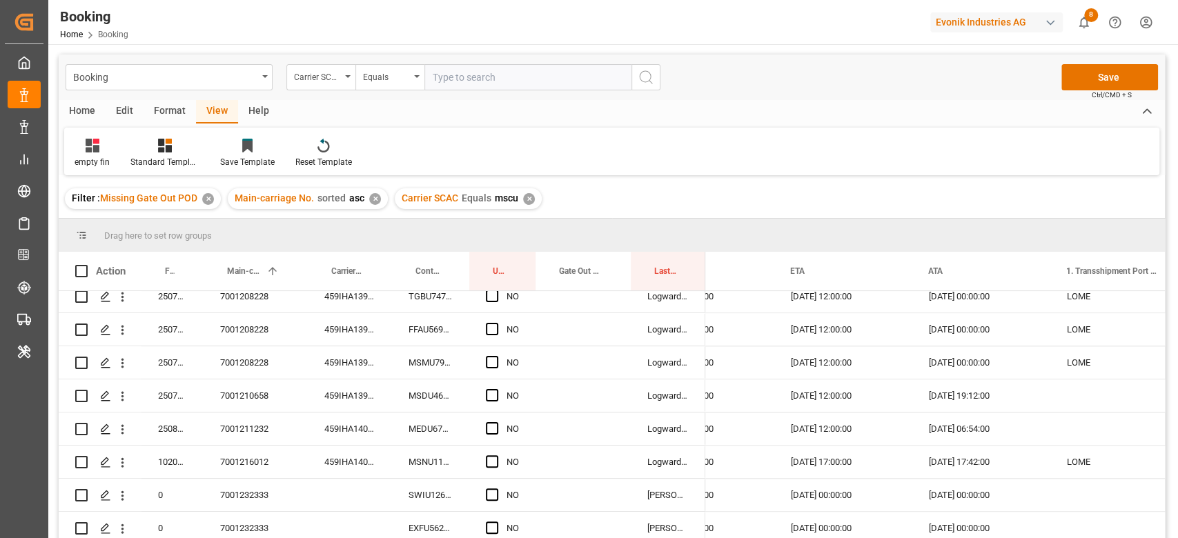
scroll to position [1012, 0]
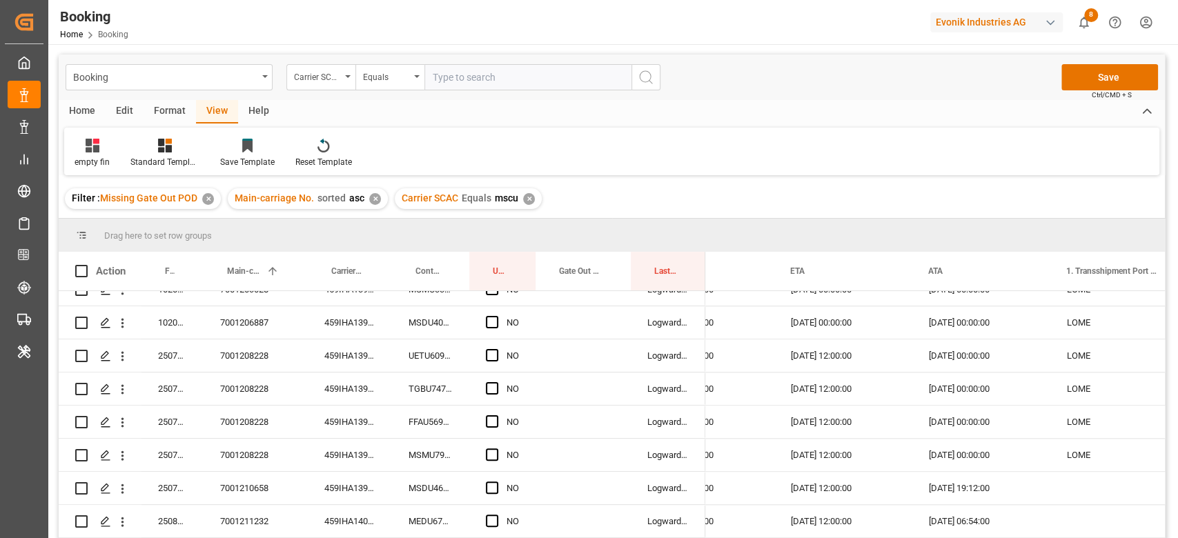
click at [358, 415] on div "459IHA1396882" at bounding box center [350, 422] width 84 height 32
click at [498, 351] on div "Press SPACE to select this row." at bounding box center [496, 356] width 21 height 32
click at [493, 355] on span "Press SPACE to select this row." at bounding box center [492, 355] width 12 height 12
click at [496, 349] on input "Press SPACE to select this row." at bounding box center [496, 349] width 0 height 0
click at [490, 392] on span "Press SPACE to select this row." at bounding box center [492, 388] width 12 height 12
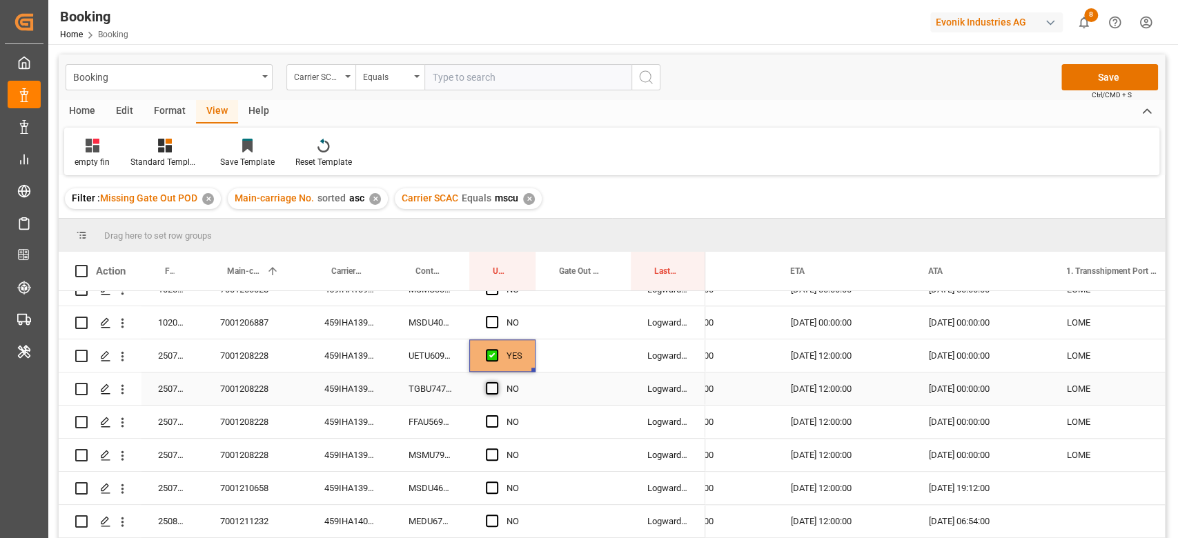
click at [496, 382] on input "Press SPACE to select this row." at bounding box center [496, 382] width 0 height 0
click at [493, 420] on span "Press SPACE to select this row." at bounding box center [492, 421] width 12 height 12
click at [496, 415] on input "Press SPACE to select this row." at bounding box center [496, 415] width 0 height 0
click at [495, 452] on span "Press SPACE to select this row." at bounding box center [492, 455] width 12 height 12
click at [496, 449] on input "Press SPACE to select this row." at bounding box center [496, 449] width 0 height 0
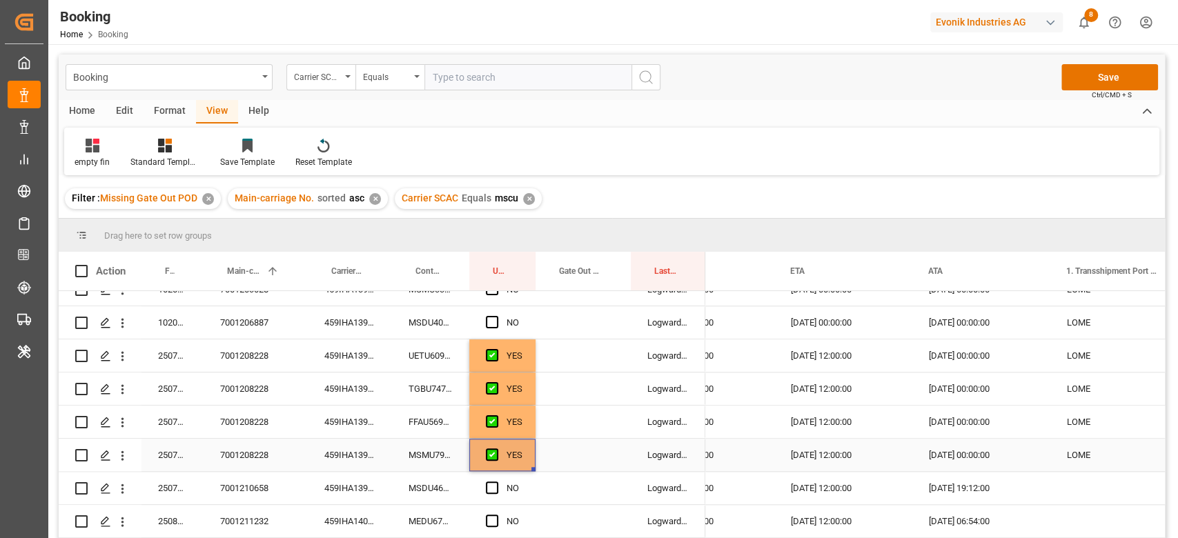
scroll to position [920, 0]
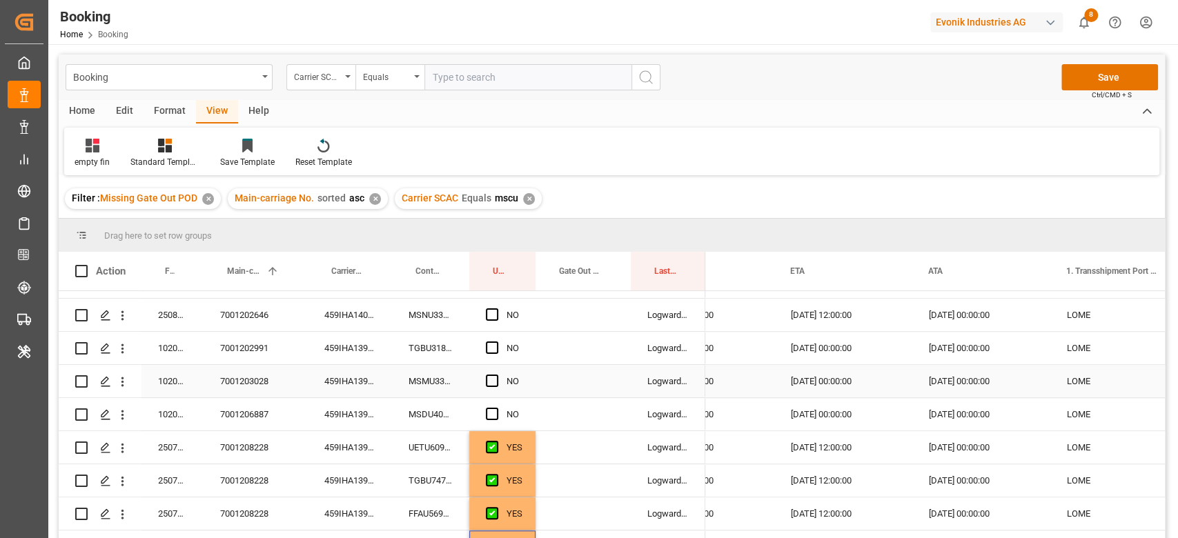
click at [353, 366] on div "459IHA1390932" at bounding box center [350, 381] width 84 height 32
click at [495, 376] on span "Press SPACE to select this row." at bounding box center [492, 381] width 12 height 12
click at [496, 375] on input "Press SPACE to select this row." at bounding box center [496, 375] width 0 height 0
click at [313, 407] on div "459IHA1395594" at bounding box center [350, 414] width 84 height 32
click at [491, 411] on span "Press SPACE to select this row." at bounding box center [492, 414] width 12 height 12
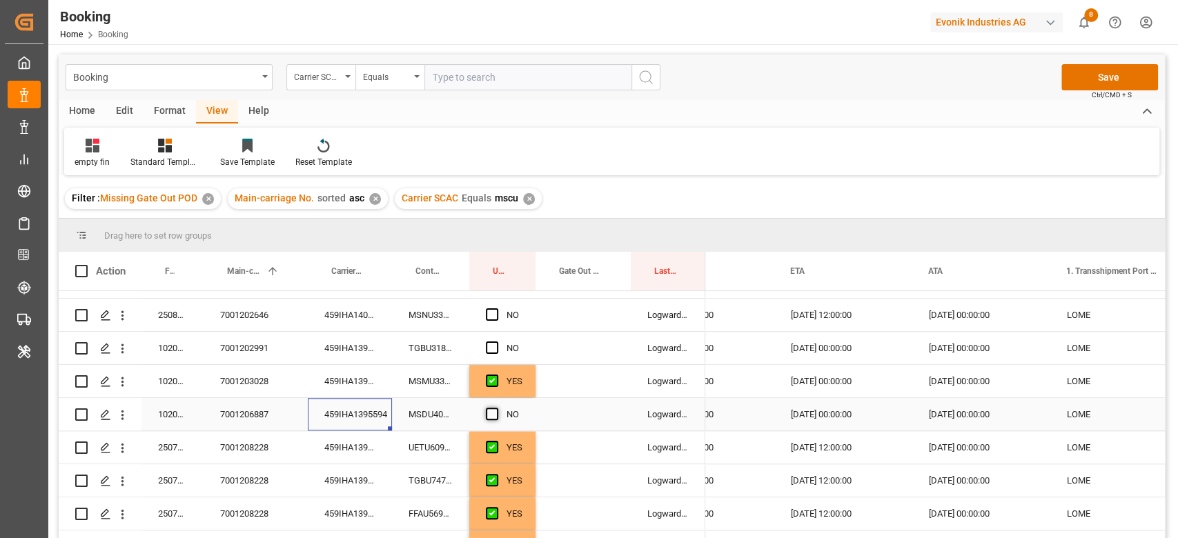
click at [496, 408] on input "Press SPACE to select this row." at bounding box center [496, 408] width 0 height 0
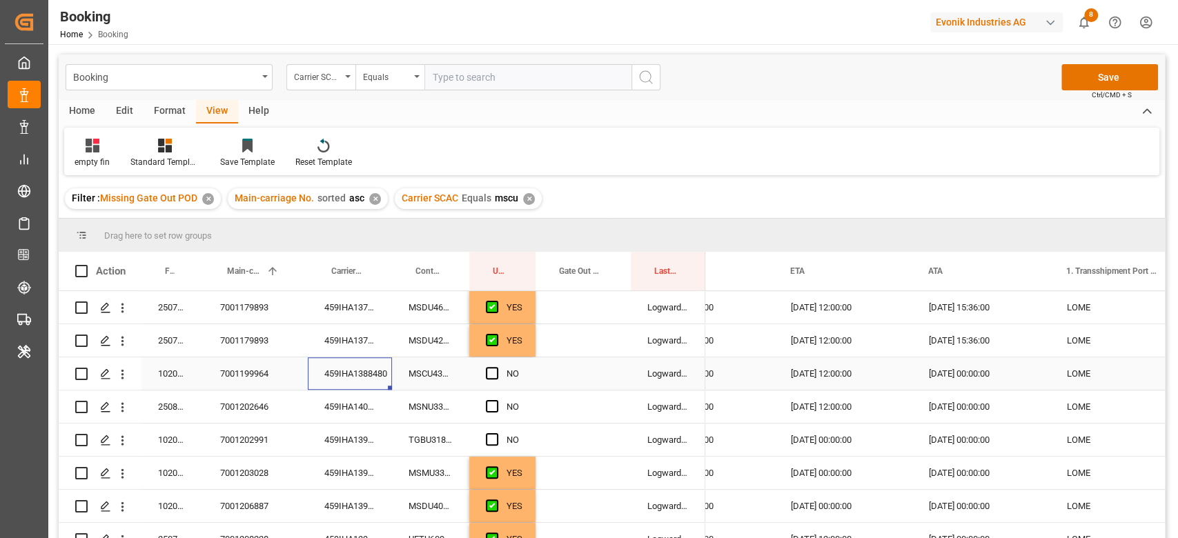
click at [371, 372] on div "459IHA1388480" at bounding box center [350, 374] width 84 height 32
click at [492, 380] on div "Press SPACE to select this row." at bounding box center [496, 374] width 21 height 32
click at [491, 371] on span "Press SPACE to select this row." at bounding box center [492, 373] width 12 height 12
click at [496, 367] on input "Press SPACE to select this row." at bounding box center [496, 367] width 0 height 0
click at [352, 408] on div "459IHA1407070" at bounding box center [350, 407] width 84 height 32
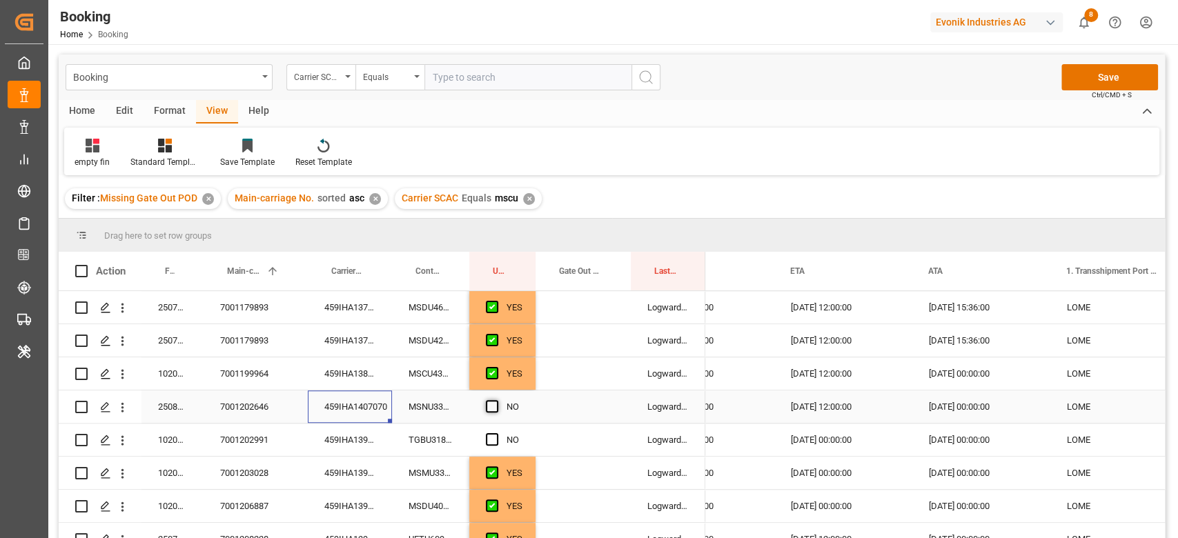
click at [492, 411] on span "Press SPACE to select this row." at bounding box center [492, 406] width 12 height 12
click at [496, 400] on input "Press SPACE to select this row." at bounding box center [496, 400] width 0 height 0
click at [355, 422] on div "459IHA1407070" at bounding box center [350, 407] width 84 height 32
click at [355, 431] on div "459IHA1390920" at bounding box center [350, 440] width 84 height 32
click at [496, 436] on span "Press SPACE to select this row." at bounding box center [492, 439] width 12 height 12
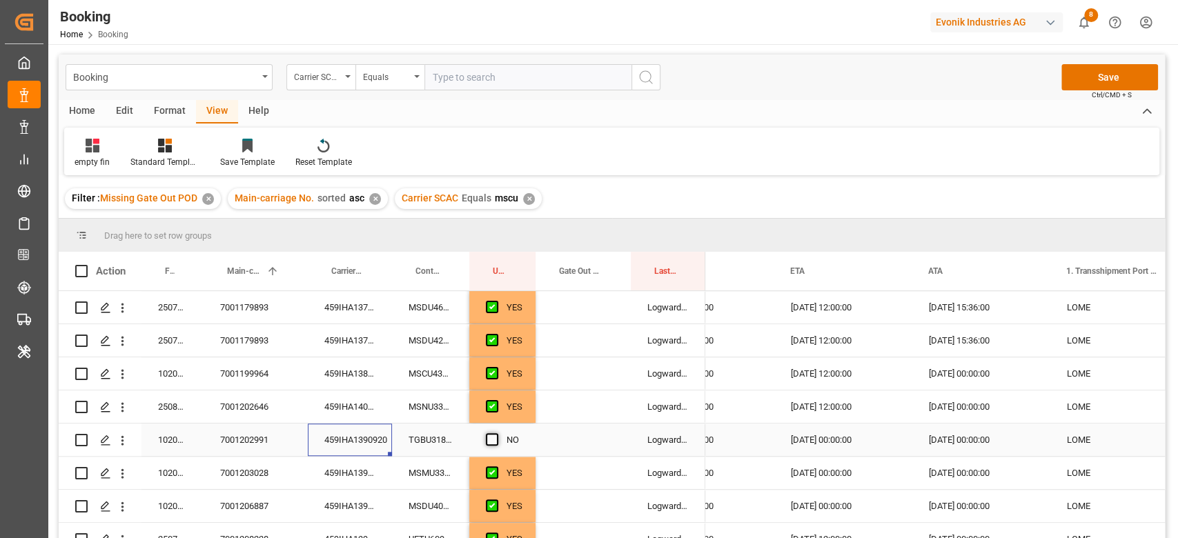
click at [496, 433] on input "Press SPACE to select this row." at bounding box center [496, 433] width 0 height 0
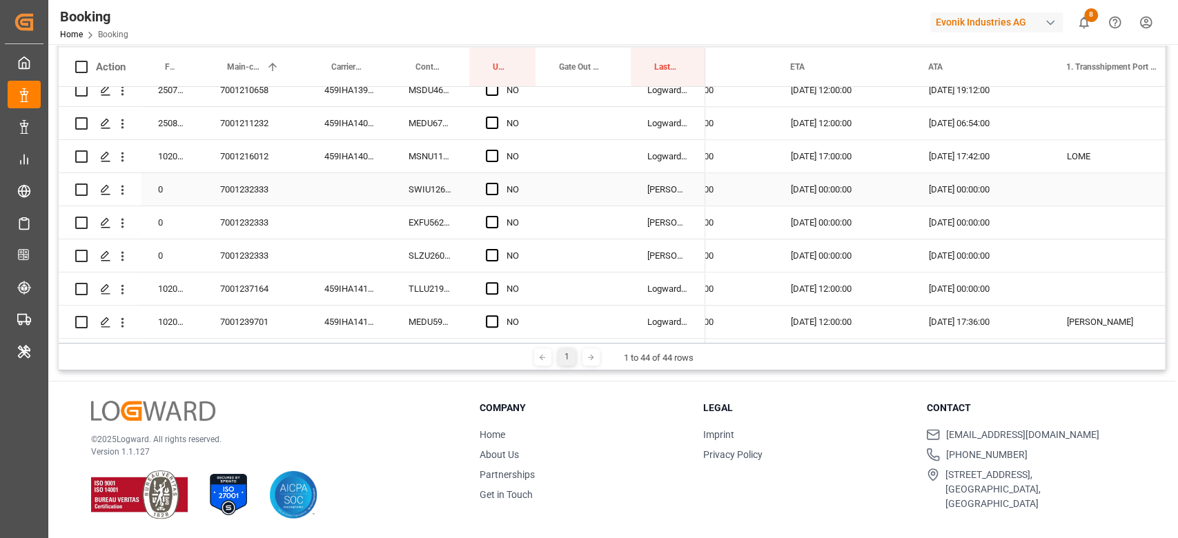
scroll to position [0, 0]
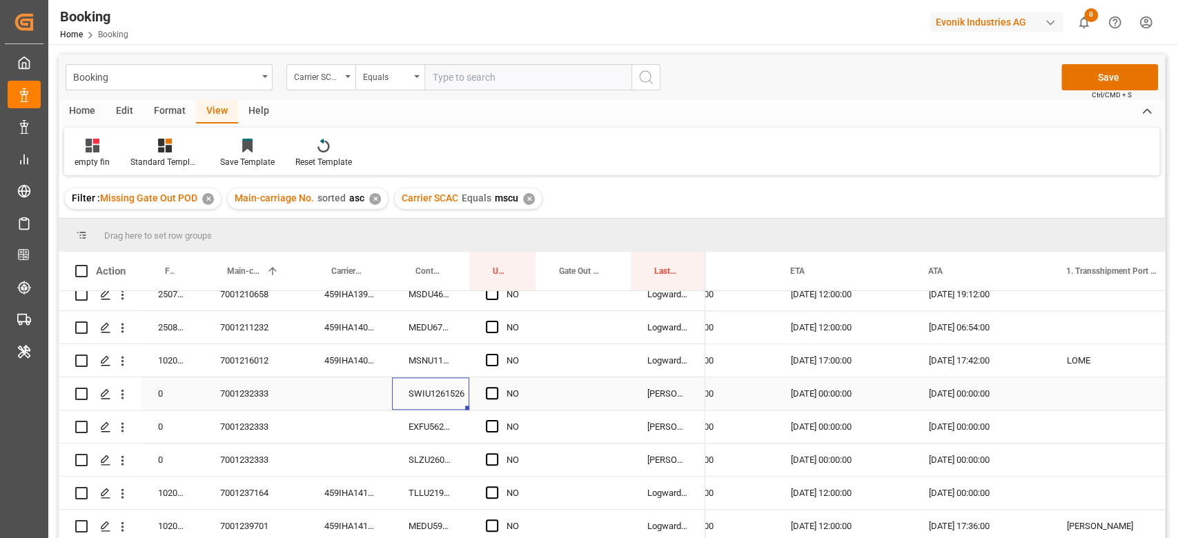
click at [415, 393] on div "SWIU1261526" at bounding box center [430, 394] width 77 height 32
click at [485, 387] on div "NO" at bounding box center [502, 394] width 66 height 32
click at [407, 392] on div "SWIU1261526" at bounding box center [430, 394] width 77 height 32
click at [487, 388] on span "Press SPACE to select this row." at bounding box center [492, 393] width 12 height 12
click at [496, 387] on input "Press SPACE to select this row." at bounding box center [496, 387] width 0 height 0
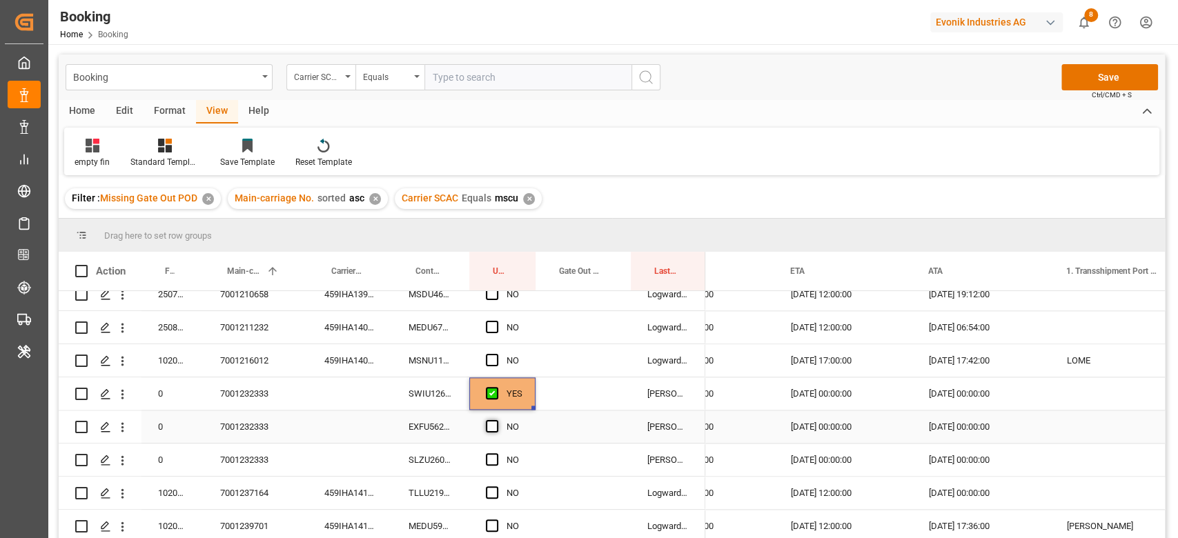
click at [490, 424] on span "Press SPACE to select this row." at bounding box center [492, 426] width 12 height 12
click at [496, 420] on input "Press SPACE to select this row." at bounding box center [496, 420] width 0 height 0
click at [490, 446] on div "Press SPACE to select this row." at bounding box center [496, 460] width 21 height 32
click at [493, 454] on span "Press SPACE to select this row." at bounding box center [492, 459] width 12 height 12
click at [496, 453] on input "Press SPACE to select this row." at bounding box center [496, 453] width 0 height 0
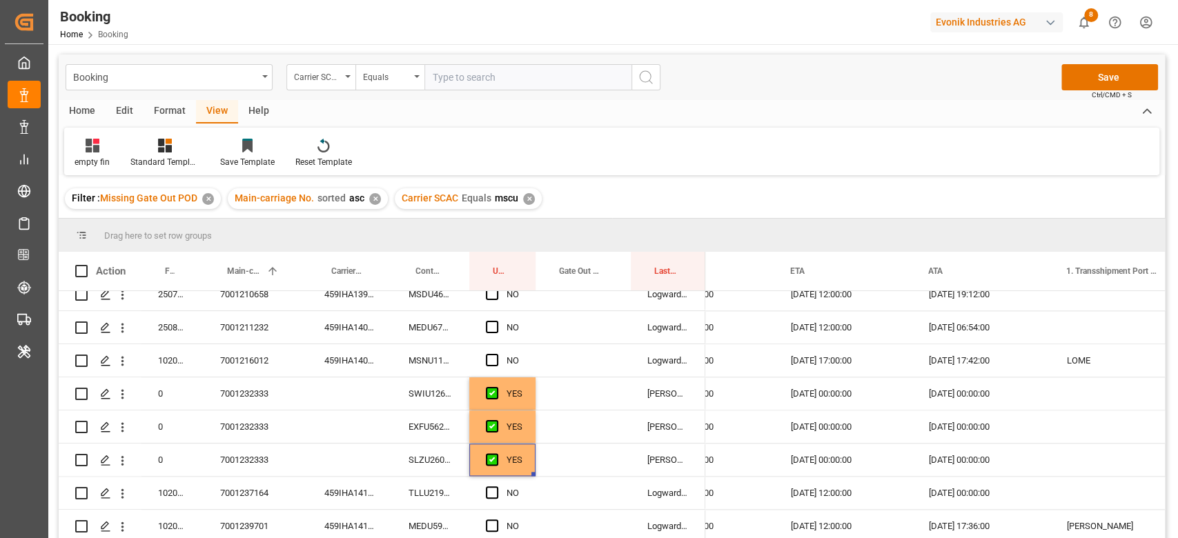
scroll to position [184, 0]
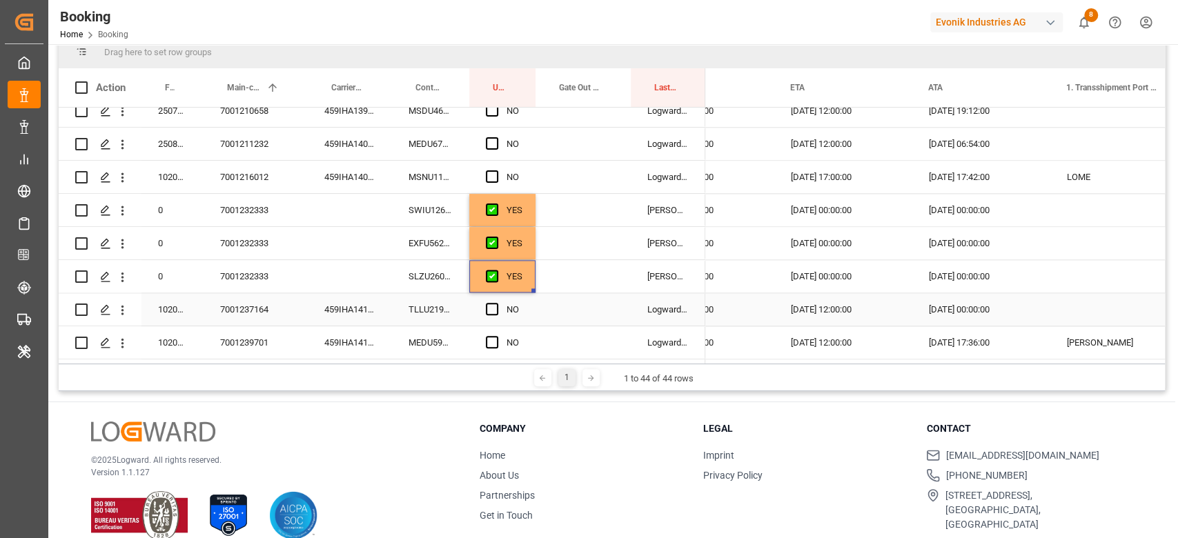
click at [348, 299] on div "459IHA1417111" at bounding box center [350, 309] width 84 height 32
click at [486, 303] on span "Press SPACE to select this row." at bounding box center [492, 309] width 12 height 12
click at [496, 303] on input "Press SPACE to select this row." at bounding box center [496, 303] width 0 height 0
click at [382, 351] on div "459IHA1416658" at bounding box center [350, 342] width 84 height 32
click at [490, 337] on span "Press SPACE to select this row." at bounding box center [492, 342] width 12 height 12
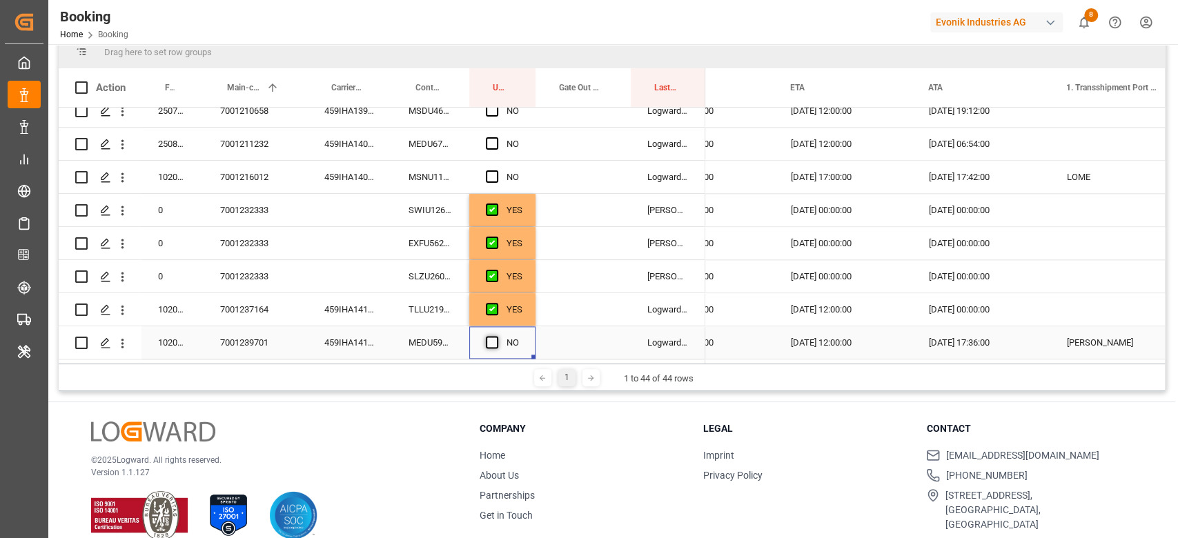
click at [496, 336] on input "Press SPACE to select this row." at bounding box center [496, 336] width 0 height 0
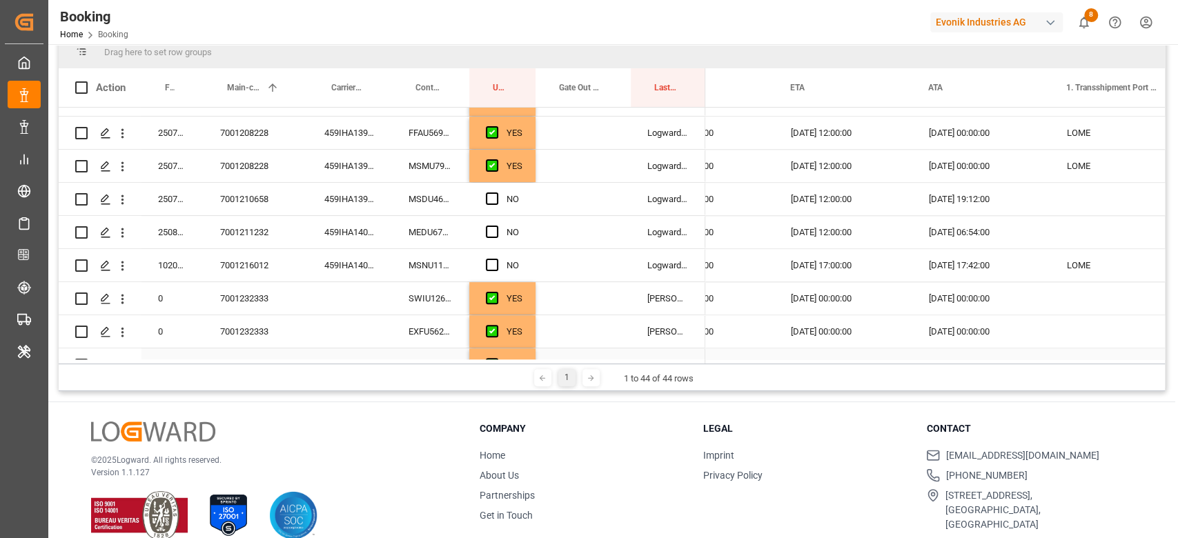
scroll to position [1026, 0]
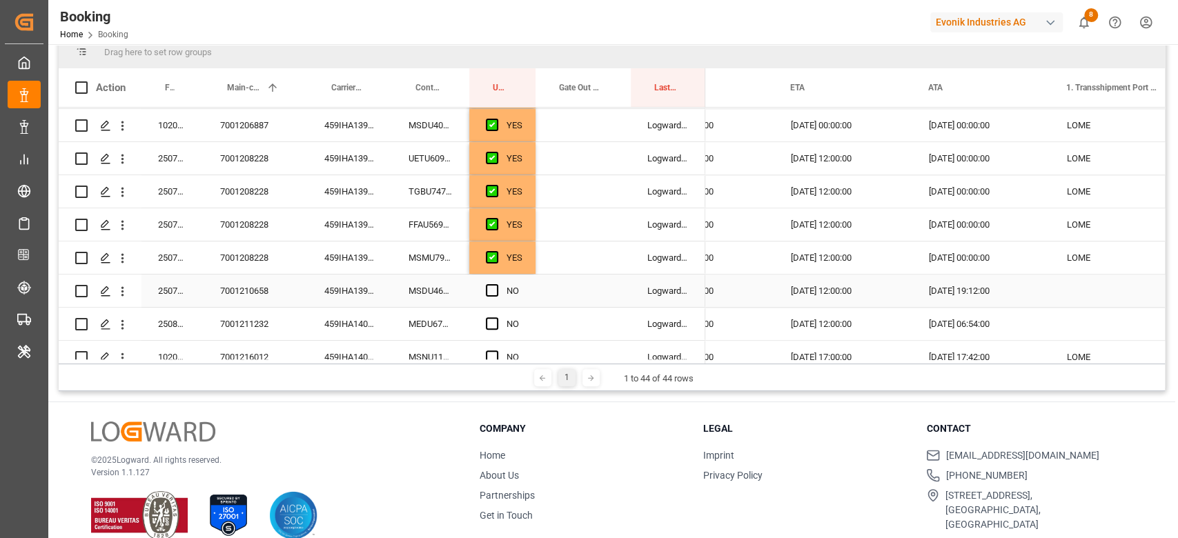
click at [369, 297] on div "459IHA1399601" at bounding box center [350, 291] width 84 height 32
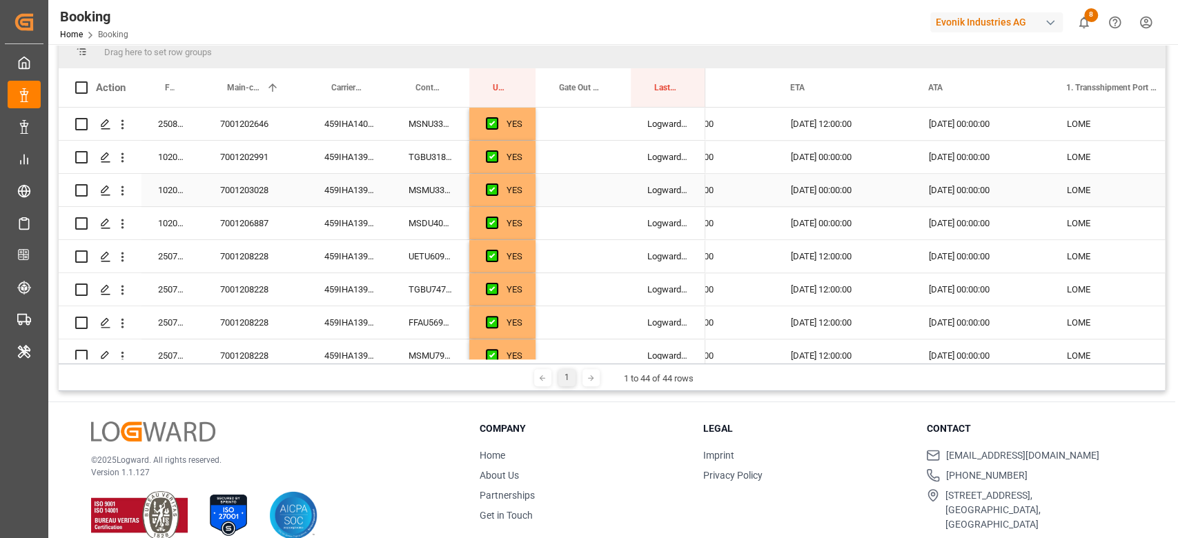
scroll to position [1012, 0]
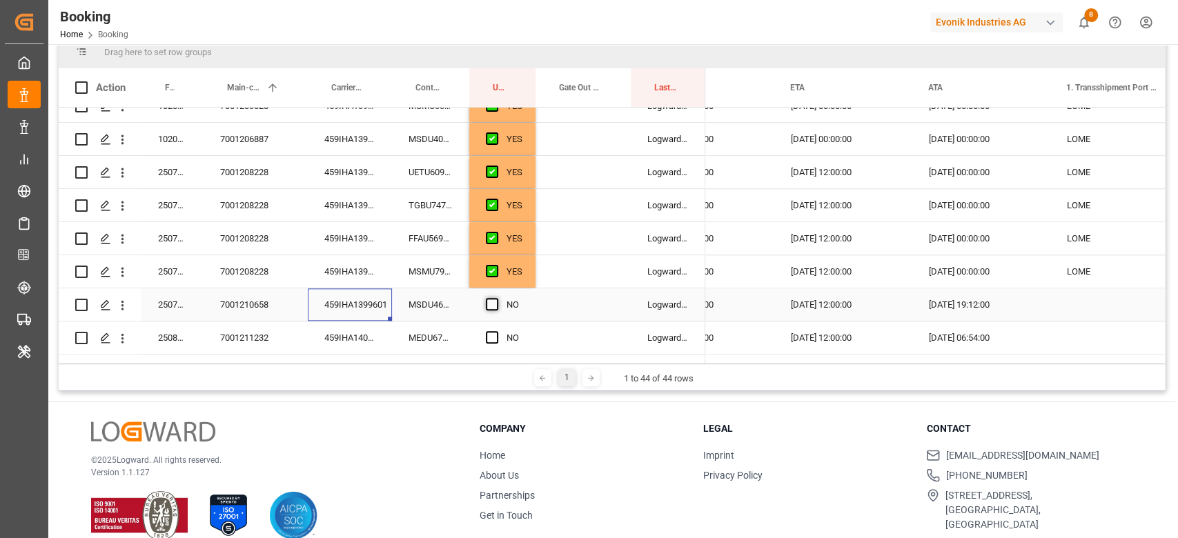
click at [495, 309] on span "Press SPACE to select this row." at bounding box center [492, 304] width 12 height 12
click at [496, 298] on input "Press SPACE to select this row." at bounding box center [496, 298] width 0 height 0
click at [339, 337] on div "459IHA1403942" at bounding box center [350, 338] width 84 height 32
click at [495, 331] on span "Press SPACE to select this row." at bounding box center [492, 337] width 12 height 12
click at [496, 331] on input "Press SPACE to select this row." at bounding box center [496, 331] width 0 height 0
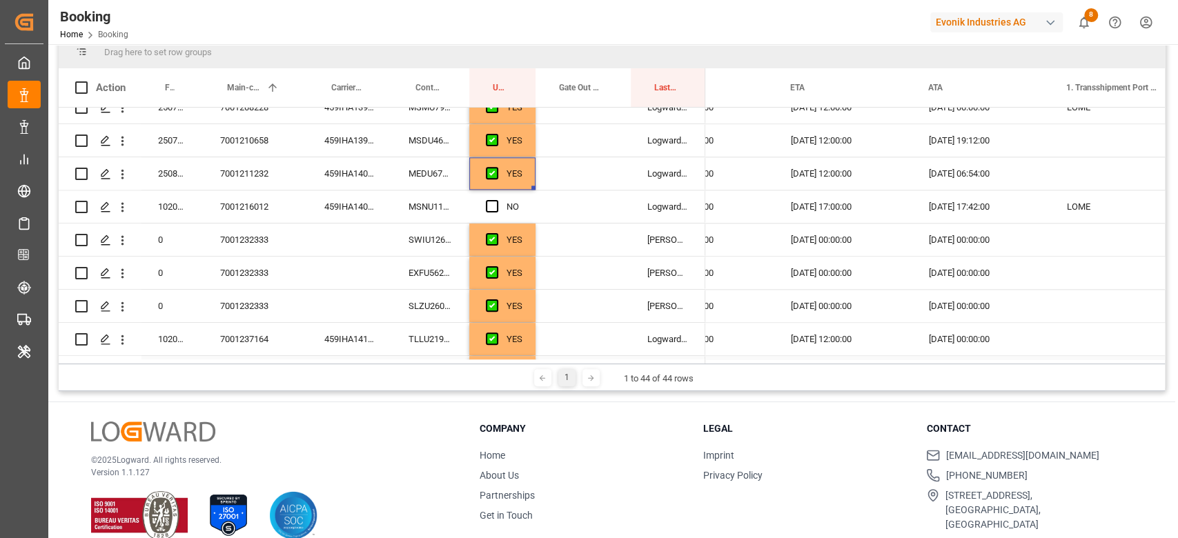
scroll to position [1209, 0]
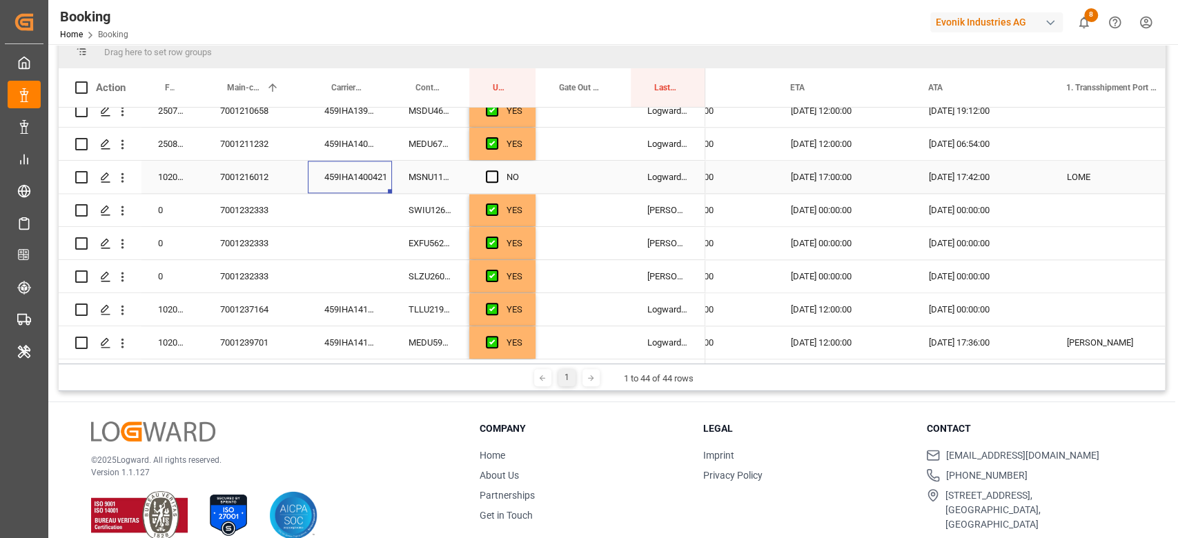
click at [349, 168] on div "459IHA1400421" at bounding box center [350, 177] width 84 height 32
click at [496, 170] on span "Press SPACE to select this row." at bounding box center [492, 176] width 12 height 12
click at [496, 170] on input "Press SPACE to select this row." at bounding box center [496, 170] width 0 height 0
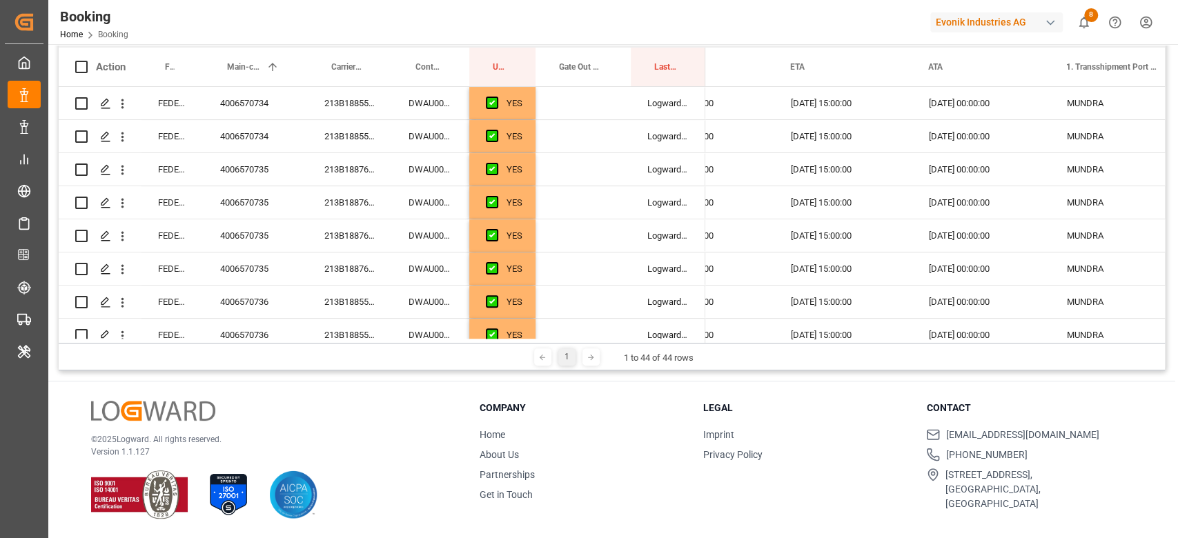
scroll to position [0, 0]
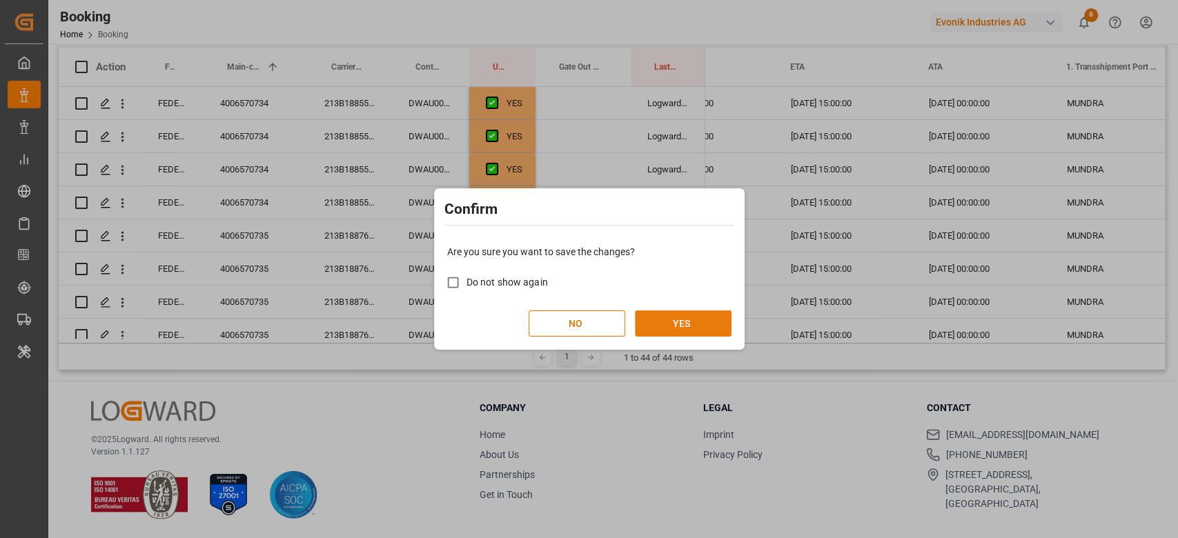
click at [676, 319] on button "YES" at bounding box center [683, 324] width 97 height 26
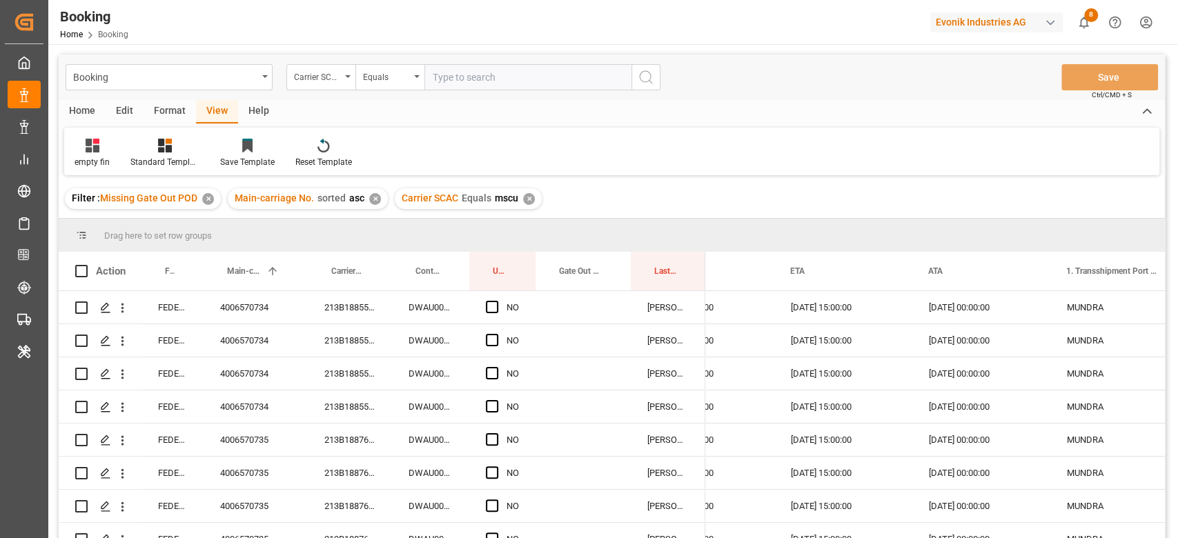
click at [493, 89] on input "text" at bounding box center [527, 77] width 207 height 26
type input "oolu"
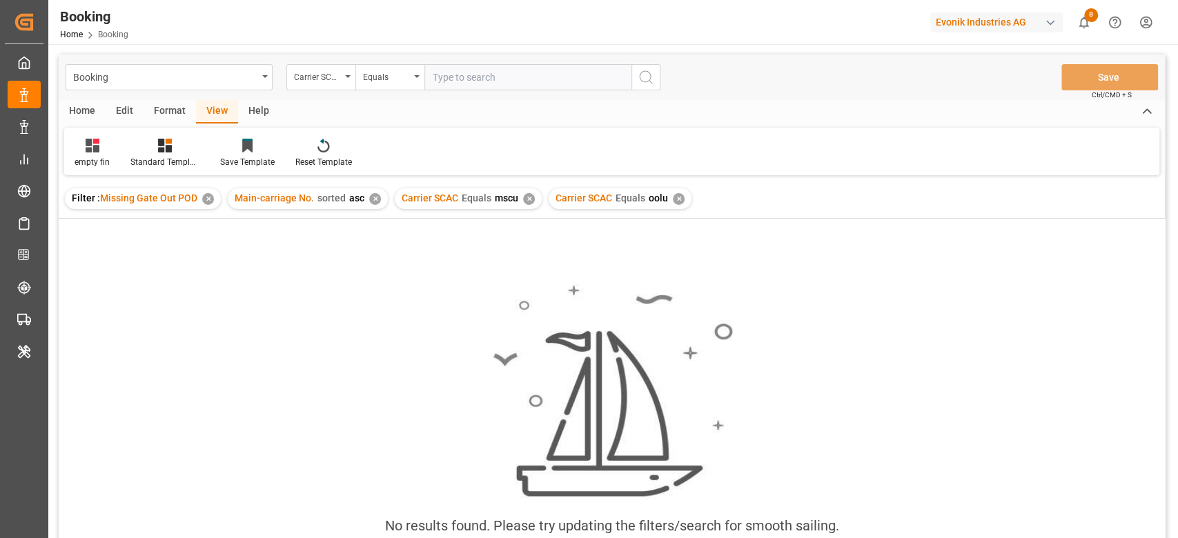
click at [530, 204] on div "Carrier SCAC Equals mscu ✕" at bounding box center [468, 198] width 147 height 21
click at [530, 197] on div "✕" at bounding box center [529, 199] width 12 height 12
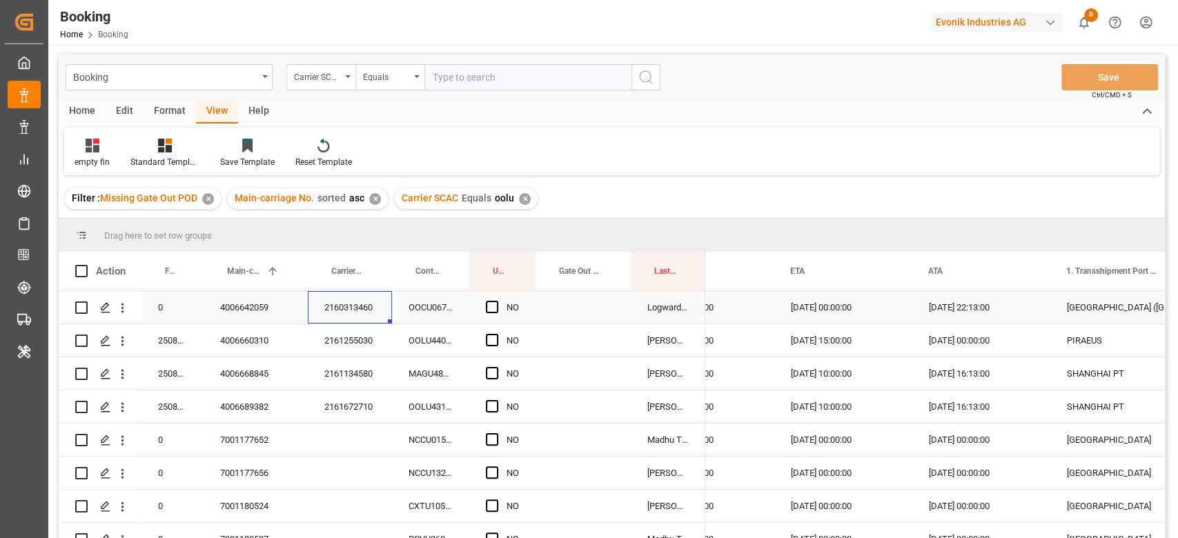
click at [362, 314] on div "2160313460" at bounding box center [350, 307] width 84 height 32
click at [413, 310] on div "OOCU0677585" at bounding box center [430, 307] width 77 height 32
click at [486, 312] on span "Press SPACE to select this row." at bounding box center [492, 307] width 12 height 12
click at [496, 301] on input "Press SPACE to select this row." at bounding box center [496, 301] width 0 height 0
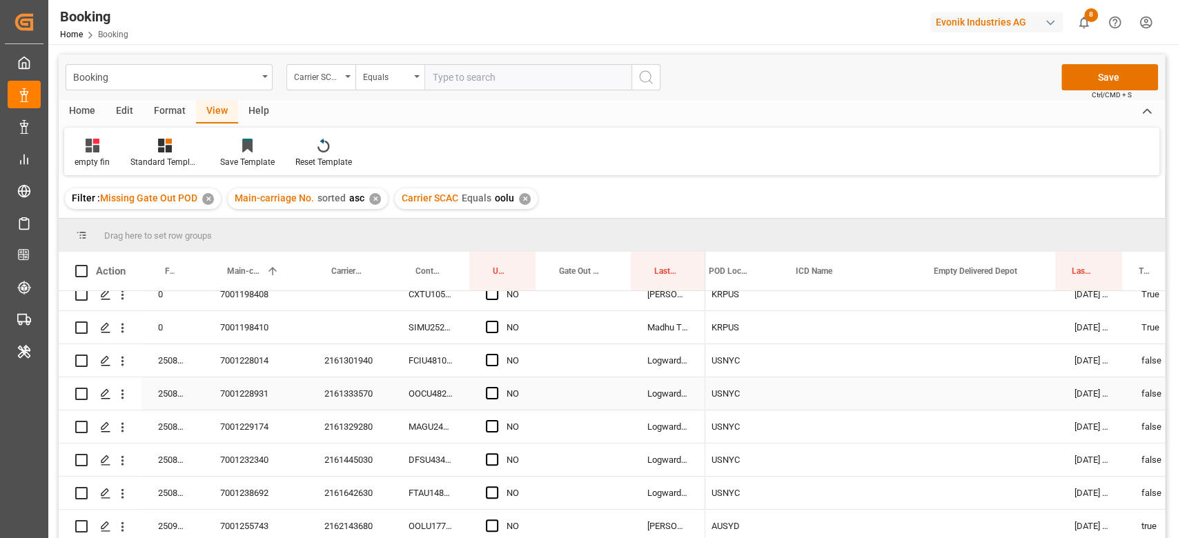
scroll to position [0, 828]
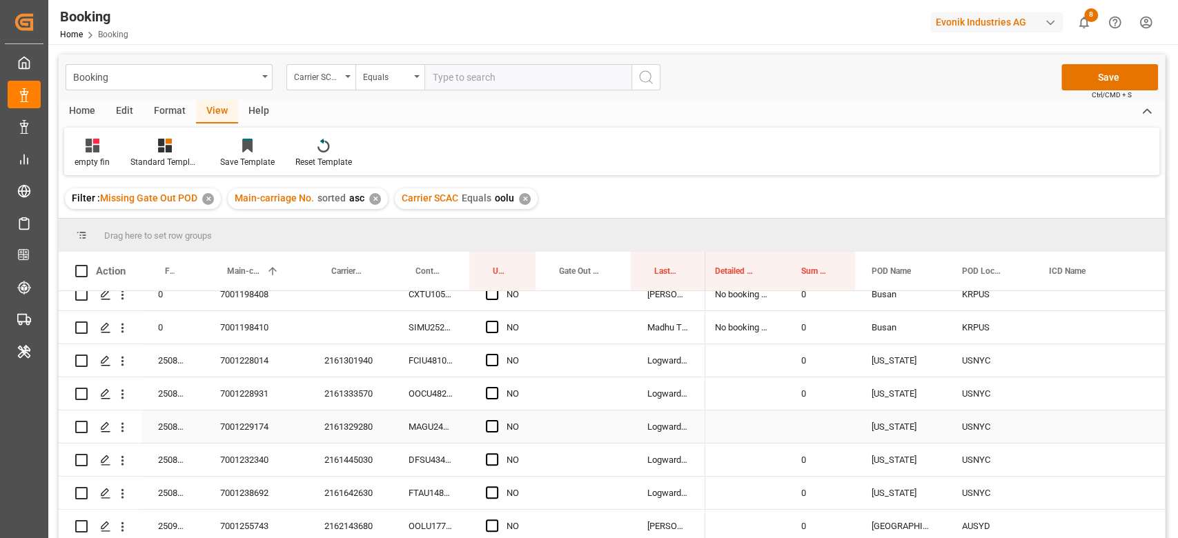
click at [433, 424] on div "MAGU2424168" at bounding box center [430, 427] width 77 height 32
click at [124, 420] on icon "open menu" at bounding box center [122, 427] width 14 height 14
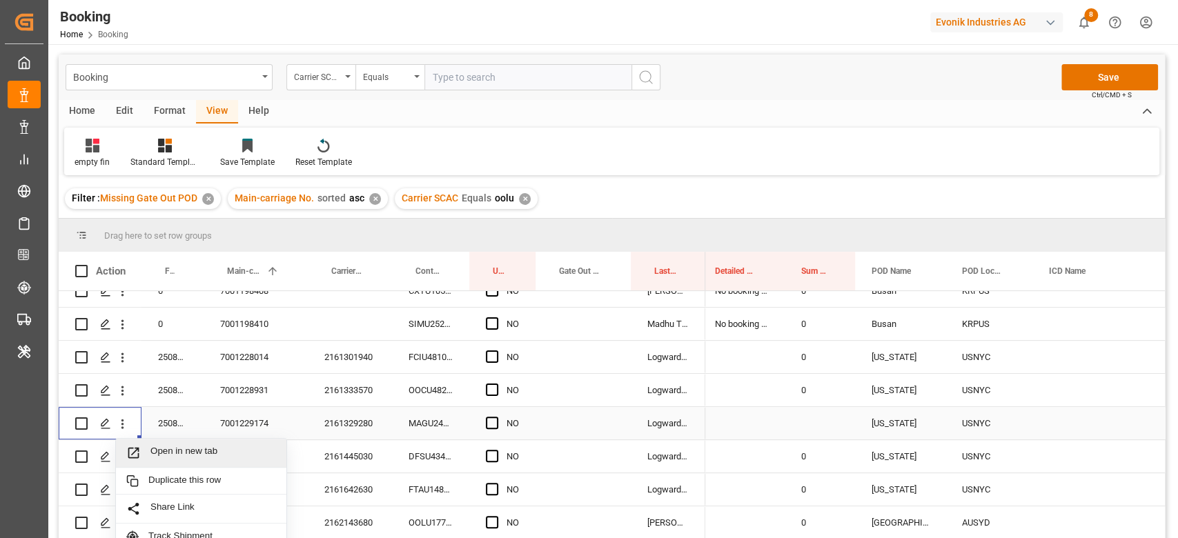
click at [170, 451] on span "Open in new tab" at bounding box center [213, 453] width 126 height 14
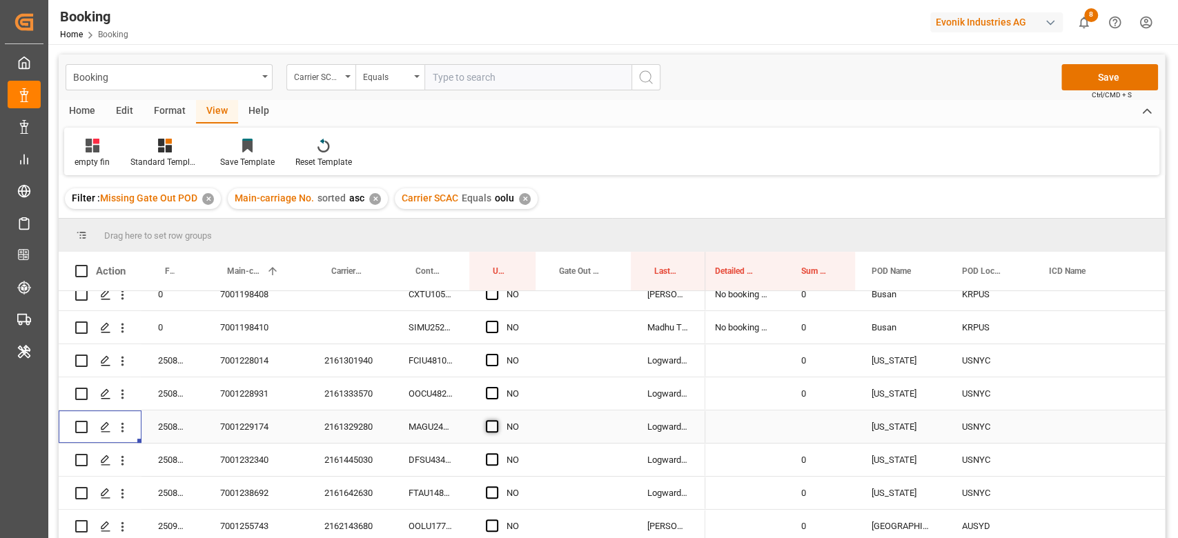
click at [486, 420] on span "Press SPACE to select this row." at bounding box center [492, 426] width 12 height 12
click at [496, 420] on input "Press SPACE to select this row." at bounding box center [496, 420] width 0 height 0
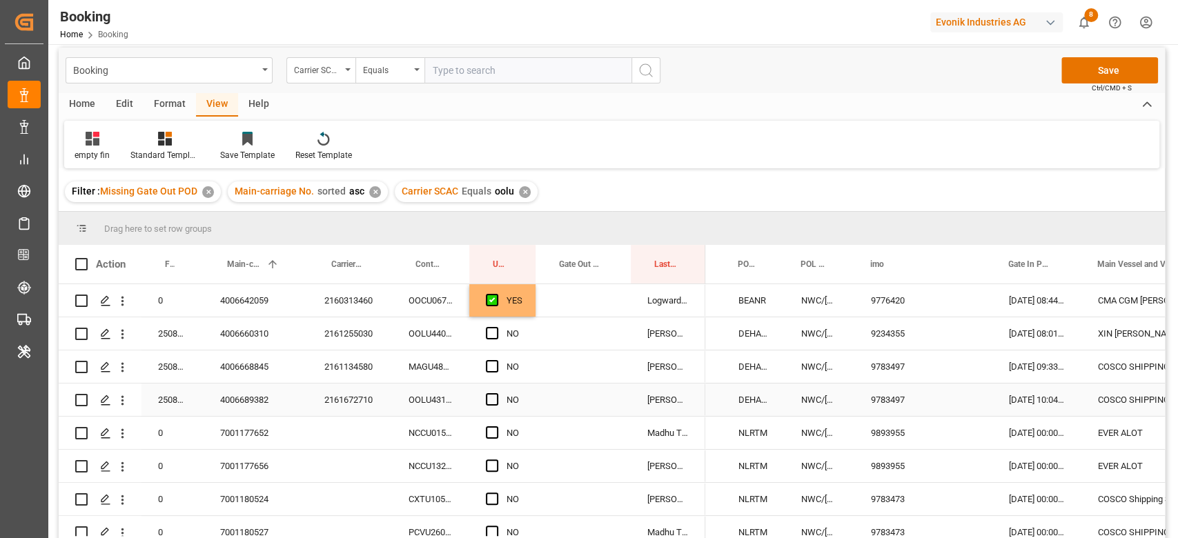
scroll to position [0, 0]
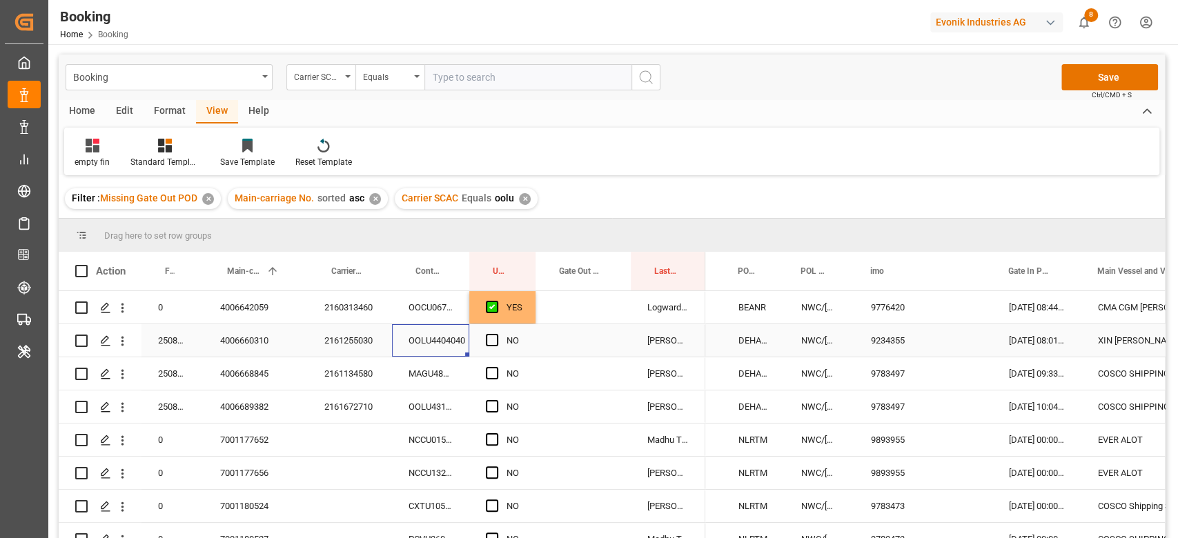
click at [403, 342] on div "OOLU4404040" at bounding box center [430, 340] width 77 height 32
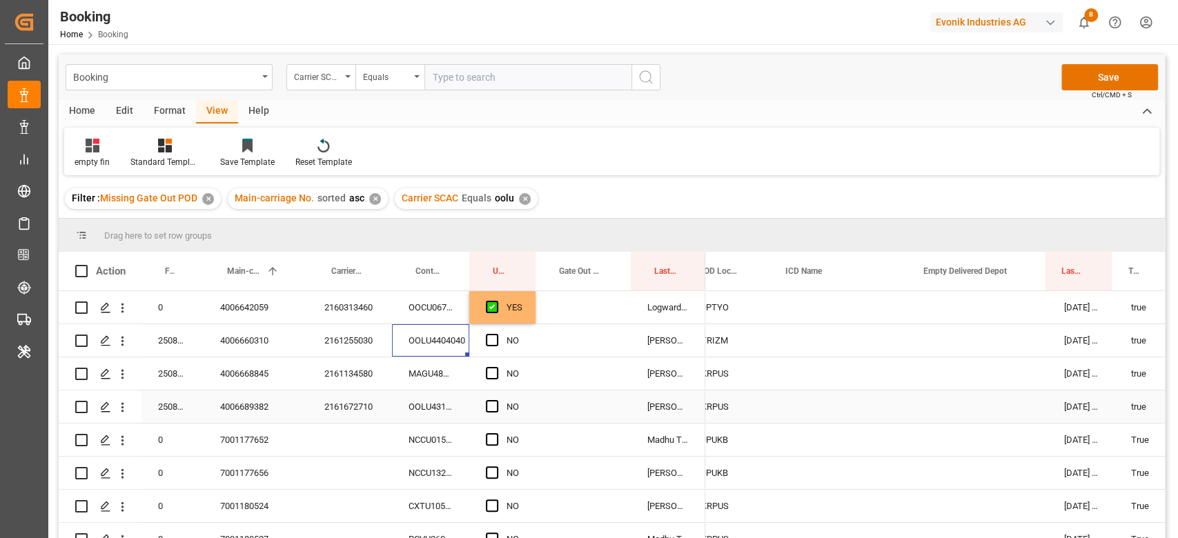
scroll to position [0, 823]
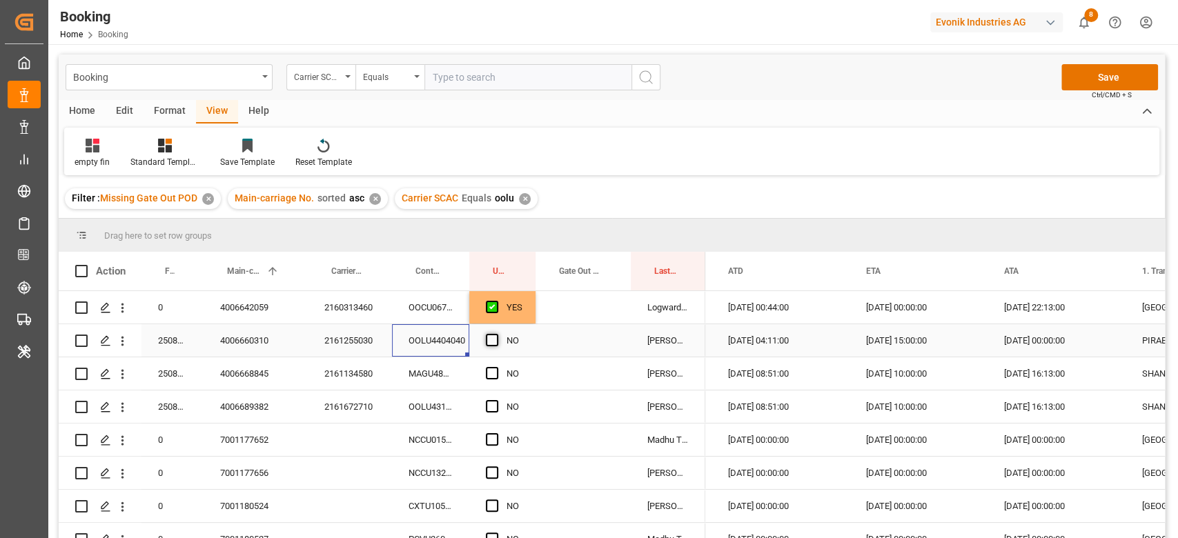
click at [488, 337] on span "Press SPACE to select this row." at bounding box center [492, 340] width 12 height 12
click at [496, 334] on input "Press SPACE to select this row." at bounding box center [496, 334] width 0 height 0
click at [436, 382] on div "MAGU4865054" at bounding box center [430, 374] width 77 height 32
click at [124, 382] on button "open menu" at bounding box center [122, 374] width 14 height 26
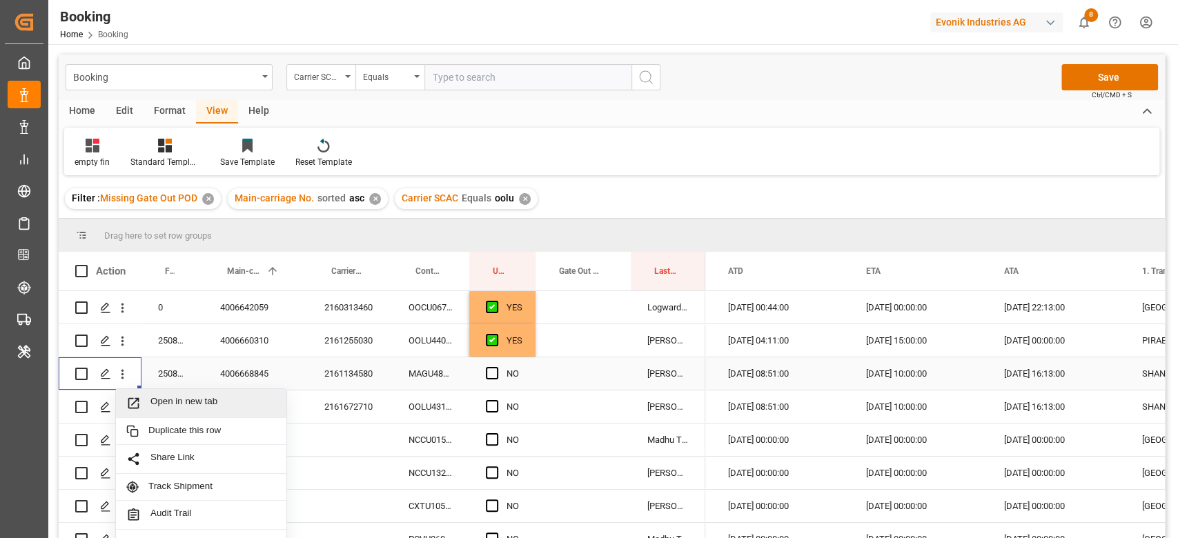
click at [208, 408] on span "Open in new tab" at bounding box center [213, 403] width 126 height 14
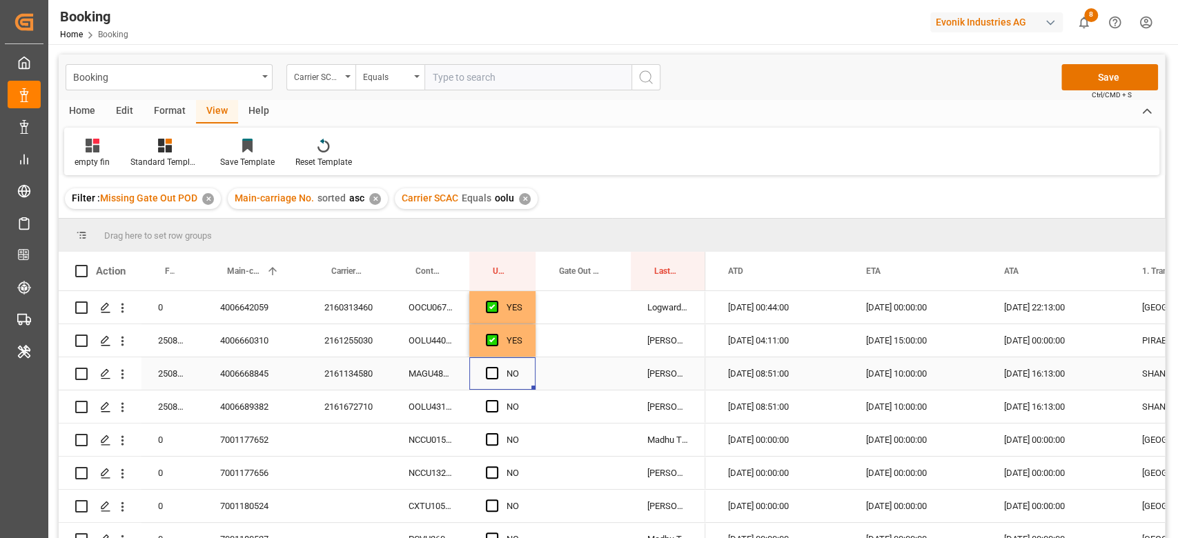
click at [490, 366] on div "Press SPACE to select this row." at bounding box center [496, 374] width 21 height 32
click at [496, 375] on span "Press SPACE to select this row." at bounding box center [492, 373] width 12 height 12
click at [496, 367] on input "Press SPACE to select this row." at bounding box center [496, 367] width 0 height 0
click at [464, 406] on div "OOLU4316530" at bounding box center [430, 407] width 77 height 32
drag, startPoint x: 124, startPoint y: 419, endPoint x: 136, endPoint y: 418, distance: 12.4
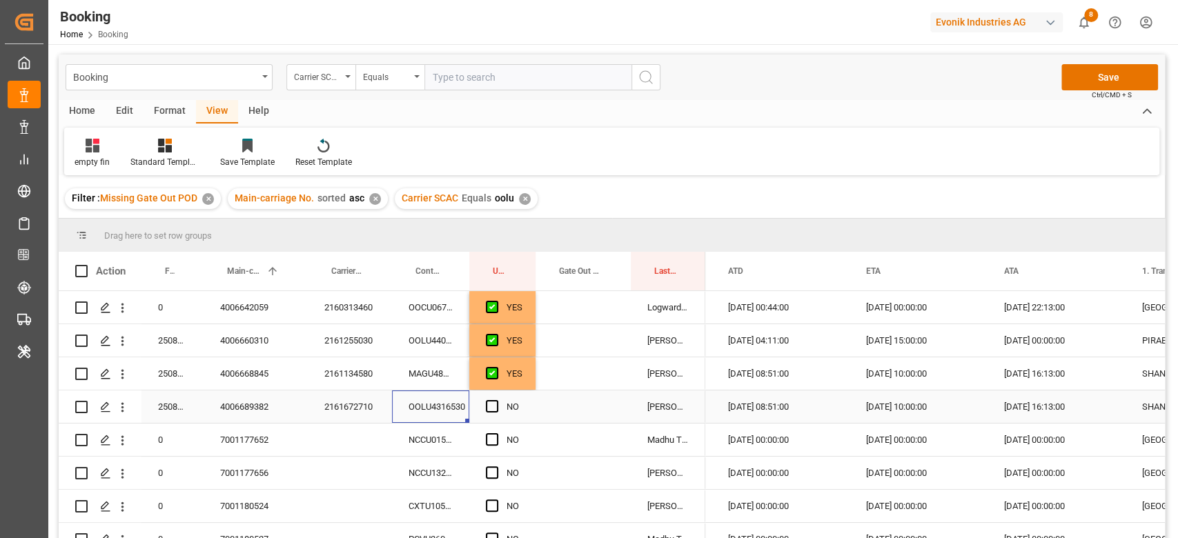
click at [123, 419] on button "open menu" at bounding box center [122, 407] width 14 height 26
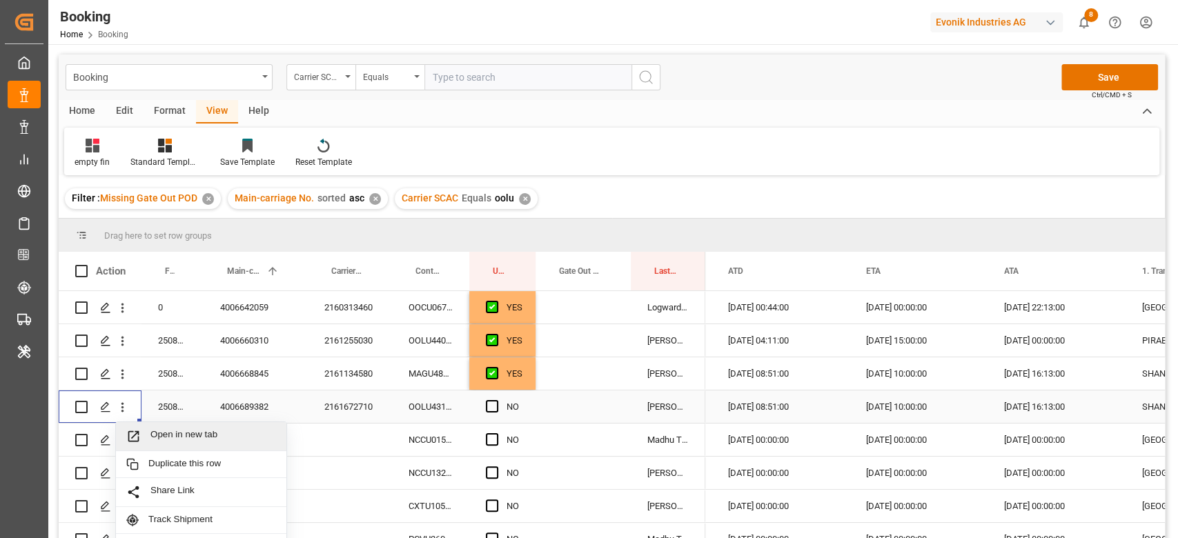
click at [205, 434] on span "Open in new tab" at bounding box center [213, 436] width 126 height 14
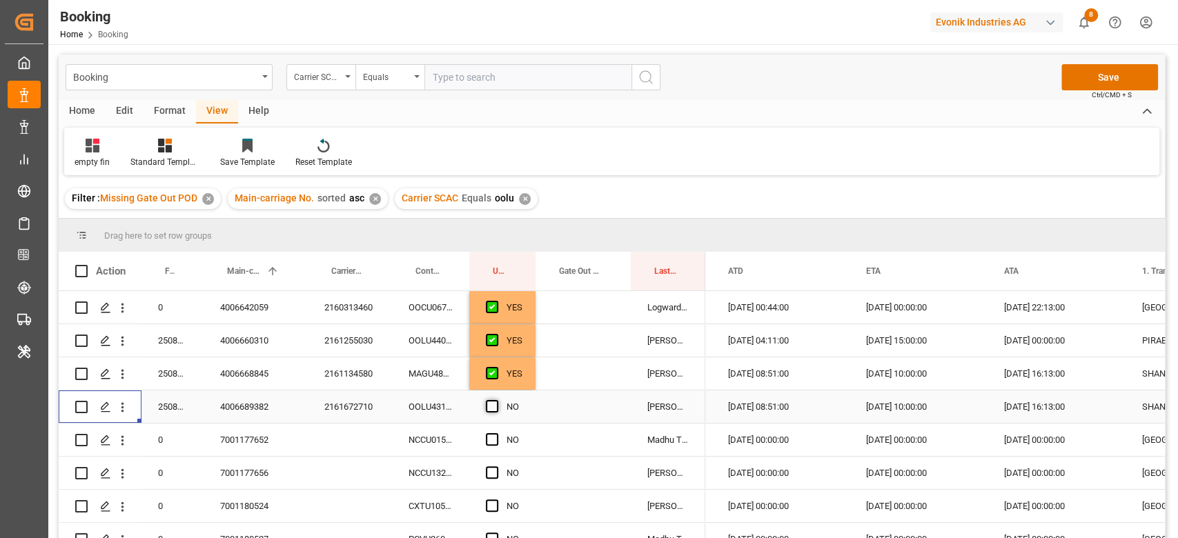
click at [503, 400] on div "Press SPACE to select this row." at bounding box center [496, 407] width 21 height 32
click at [495, 408] on span "Press SPACE to select this row." at bounding box center [492, 406] width 12 height 12
click at [496, 400] on input "Press SPACE to select this row." at bounding box center [496, 400] width 0 height 0
click at [486, 402] on span "Press SPACE to select this row." at bounding box center [492, 406] width 12 height 12
click at [496, 400] on input "Press SPACE to select this row." at bounding box center [496, 400] width 0 height 0
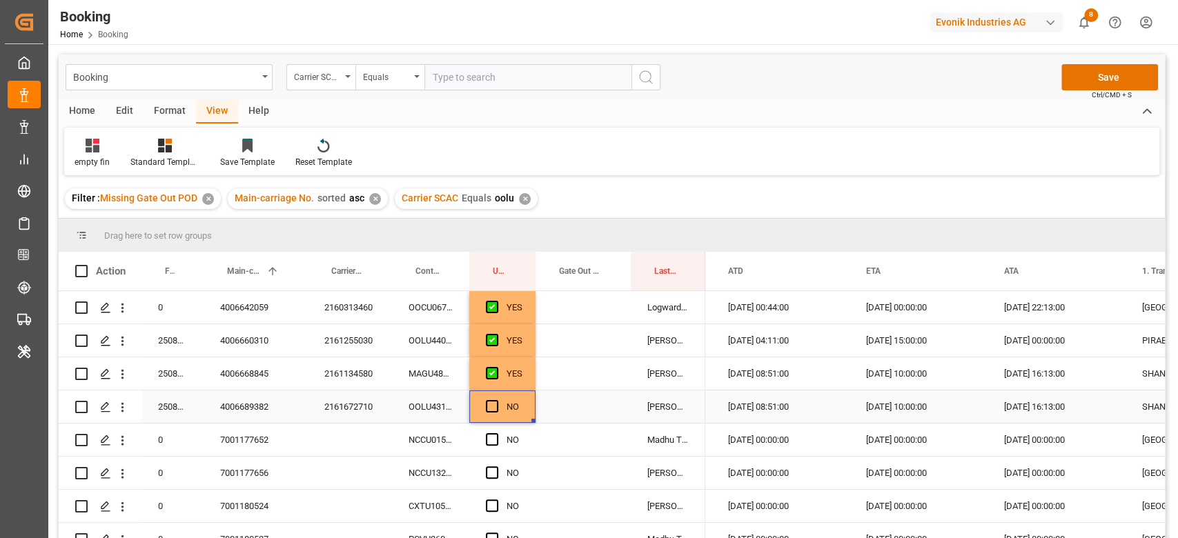
click at [486, 396] on div "Press SPACE to select this row." at bounding box center [496, 407] width 21 height 32
click at [489, 422] on div "Press SPACE to select this row." at bounding box center [496, 407] width 21 height 32
click at [492, 411] on span "Press SPACE to select this row." at bounding box center [492, 406] width 12 height 12
click at [496, 400] on input "Press SPACE to select this row." at bounding box center [496, 400] width 0 height 0
click at [423, 449] on div "NCCU0151298" at bounding box center [430, 440] width 77 height 32
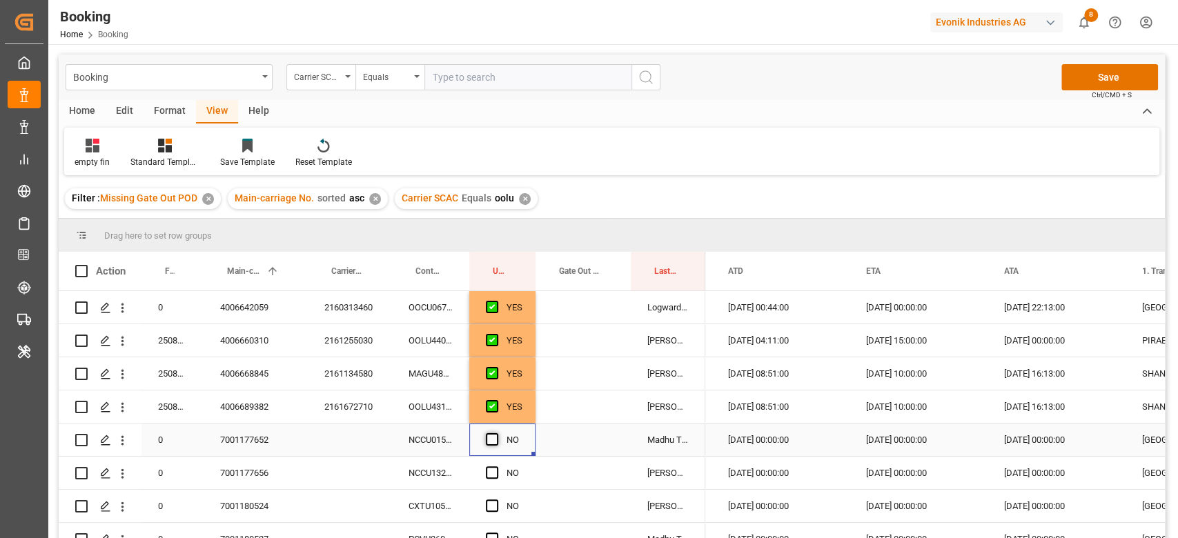
click at [495, 434] on span "Press SPACE to select this row." at bounding box center [492, 439] width 12 height 12
click at [496, 433] on input "Press SPACE to select this row." at bounding box center [496, 433] width 0 height 0
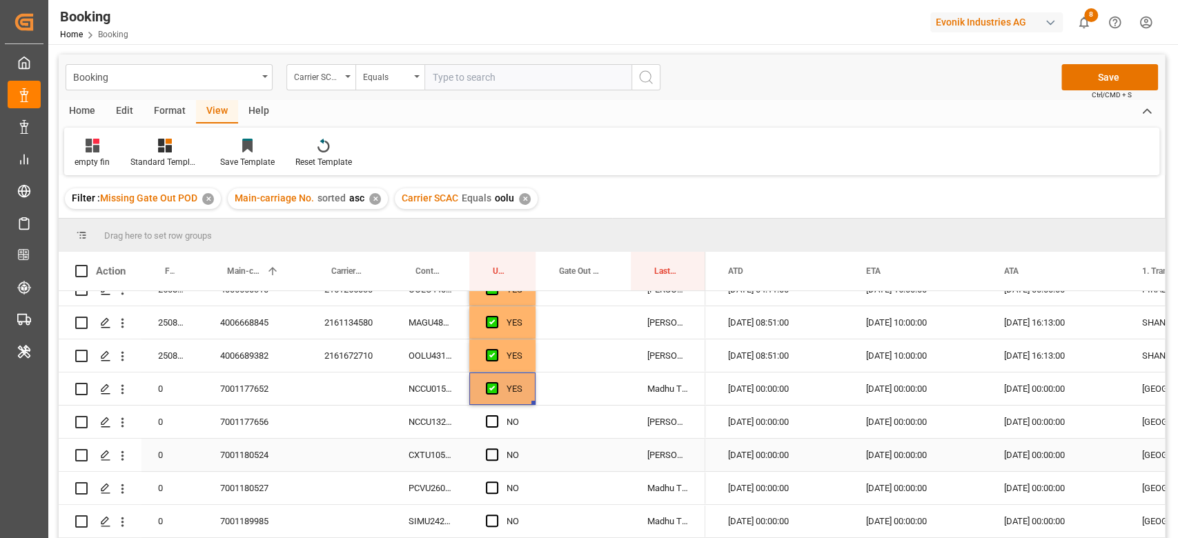
scroll to position [92, 0]
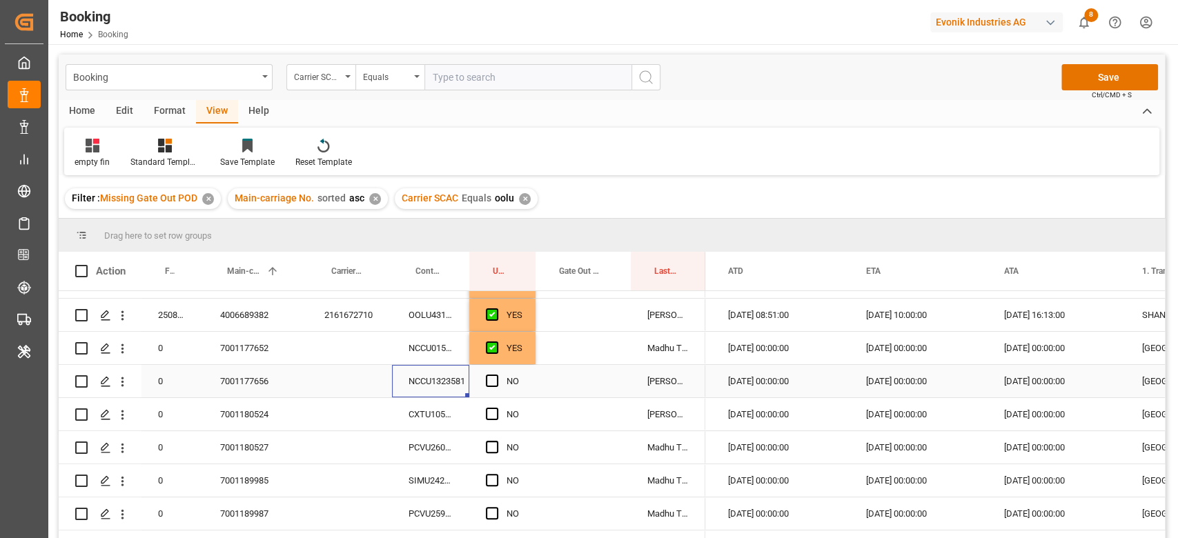
click at [448, 378] on div "NCCU1323581" at bounding box center [430, 381] width 77 height 32
click at [499, 375] on div "Press SPACE to select this row." at bounding box center [496, 382] width 21 height 32
click at [491, 380] on span "Press SPACE to select this row." at bounding box center [492, 381] width 12 height 12
click at [496, 375] on input "Press SPACE to select this row." at bounding box center [496, 375] width 0 height 0
click at [437, 417] on div "CXTU1057620" at bounding box center [430, 414] width 77 height 32
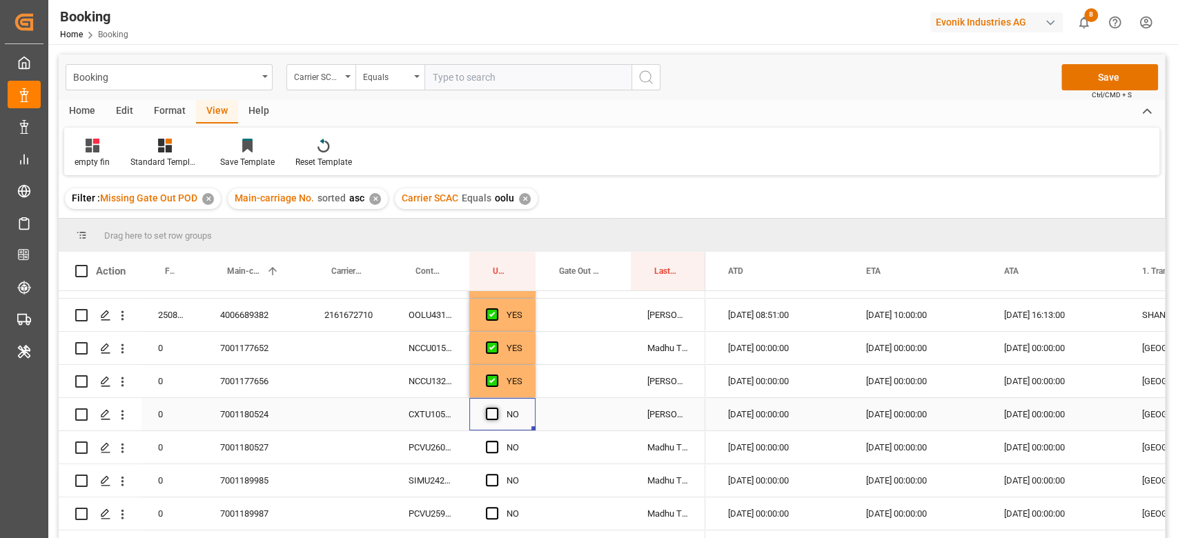
click at [486, 413] on span "Press SPACE to select this row." at bounding box center [492, 414] width 12 height 12
click at [496, 408] on input "Press SPACE to select this row." at bounding box center [496, 408] width 0 height 0
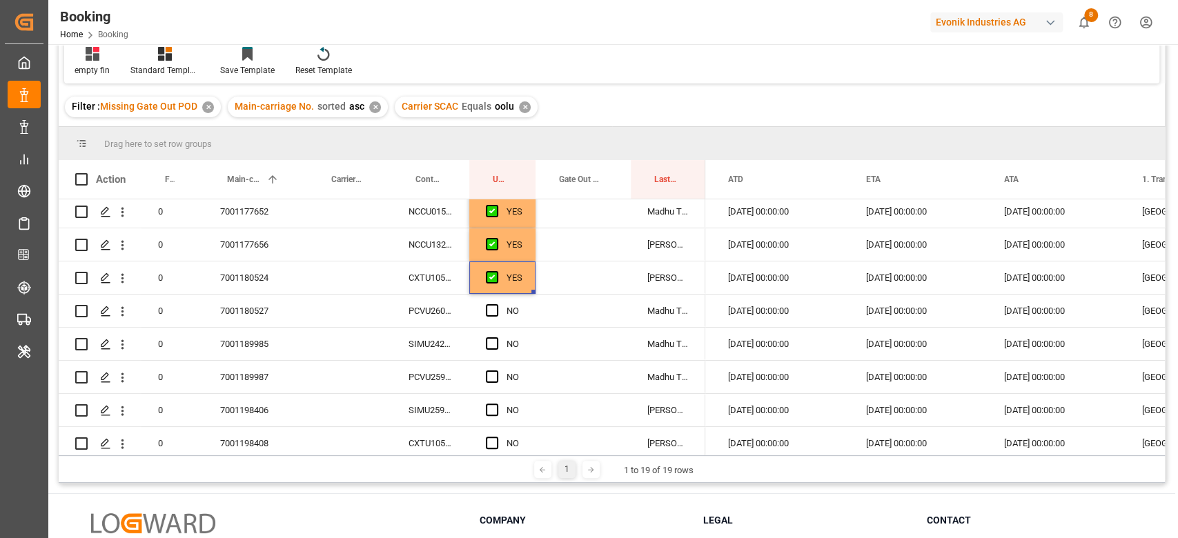
scroll to position [105, 0]
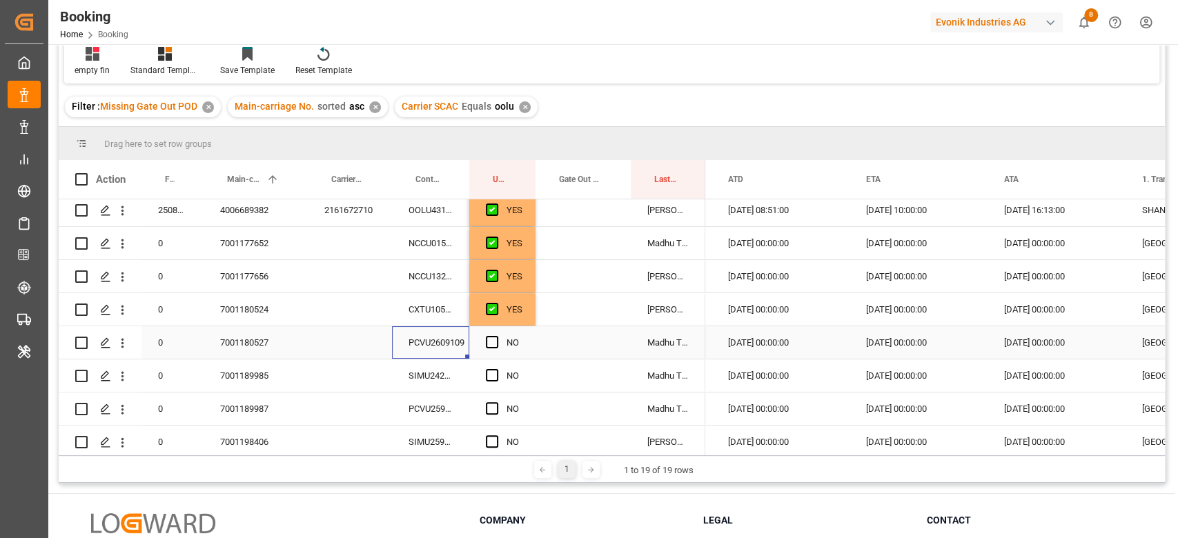
click at [431, 349] on div "PCVU2609109" at bounding box center [430, 342] width 77 height 32
click at [489, 346] on span "Press SPACE to select this row." at bounding box center [492, 342] width 12 height 12
click at [496, 336] on input "Press SPACE to select this row." at bounding box center [496, 336] width 0 height 0
click at [445, 375] on div "SIMU2422882" at bounding box center [430, 376] width 77 height 32
click at [491, 373] on span "Press SPACE to select this row." at bounding box center [492, 375] width 12 height 12
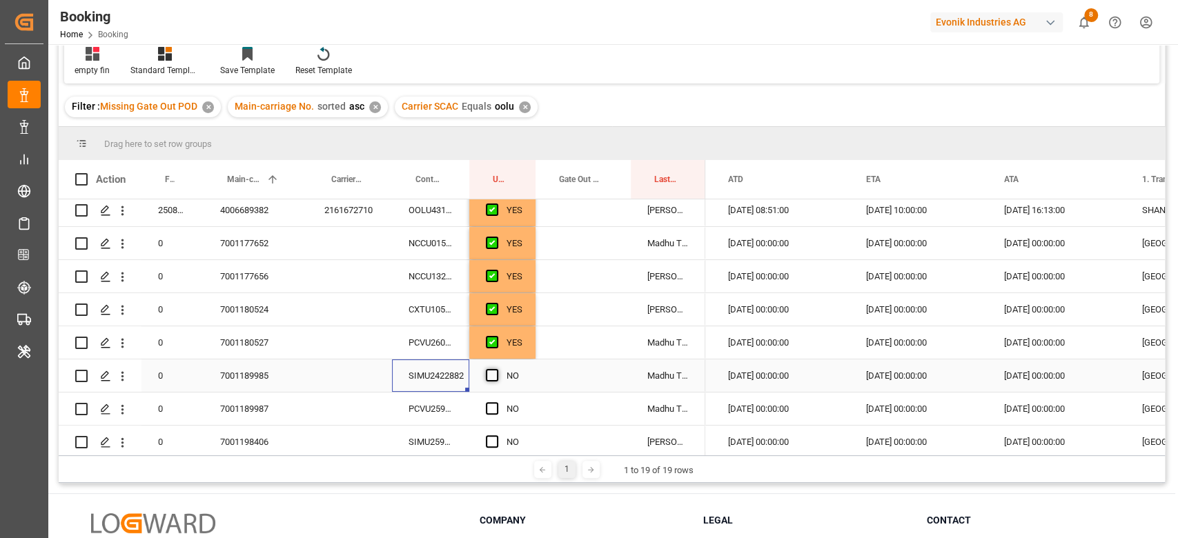
click at [496, 369] on input "Press SPACE to select this row." at bounding box center [496, 369] width 0 height 0
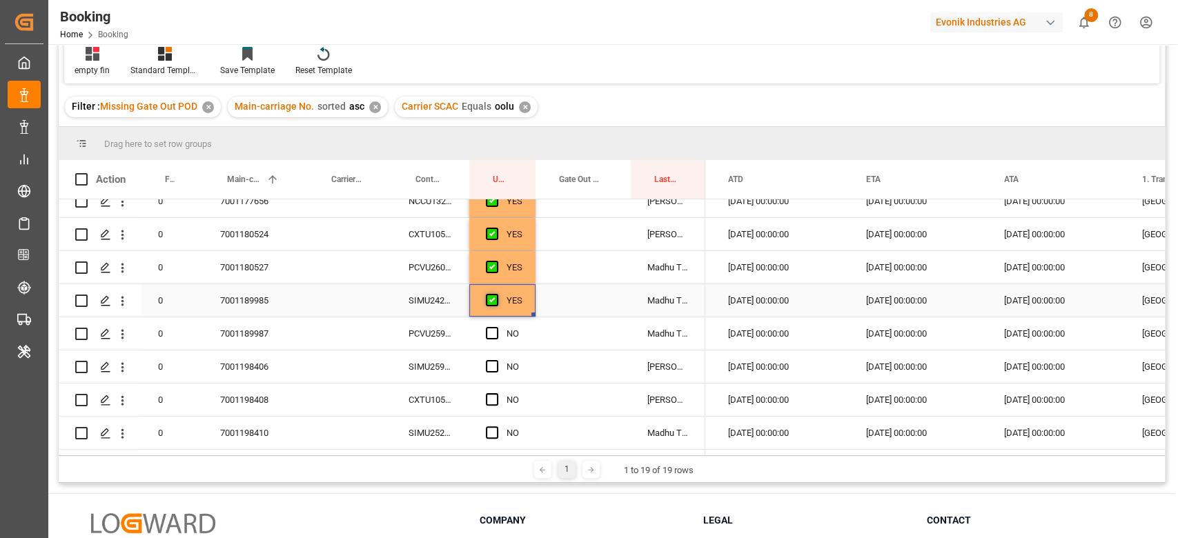
scroll to position [197, 0]
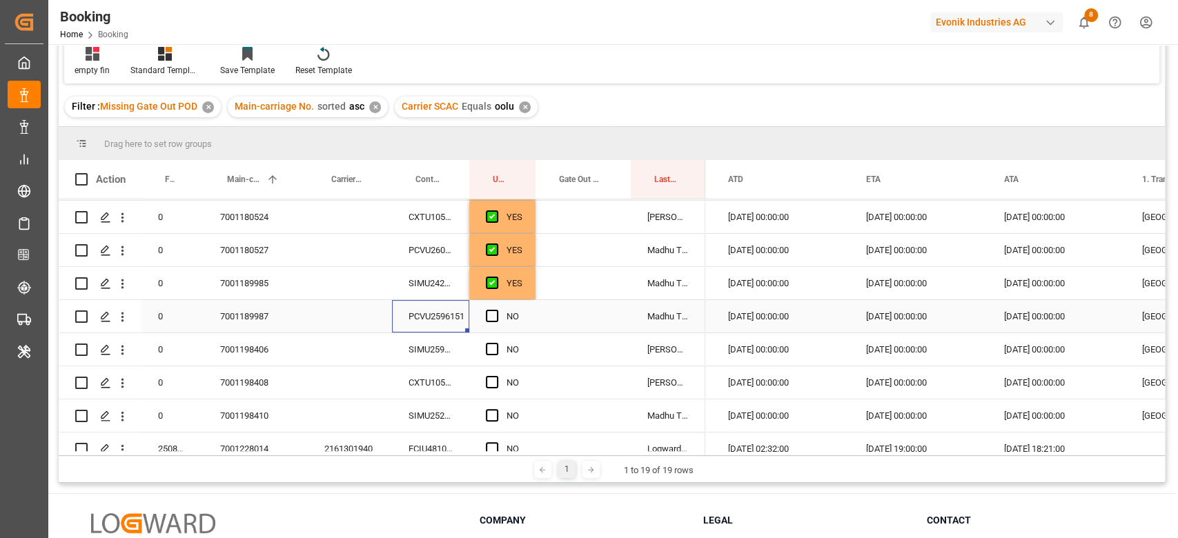
click at [436, 306] on div "PCVU2596151" at bounding box center [430, 316] width 77 height 32
click at [495, 323] on div "Press SPACE to select this row." at bounding box center [496, 317] width 21 height 32
click at [489, 319] on span "Press SPACE to select this row." at bounding box center [492, 316] width 12 height 12
click at [496, 310] on input "Press SPACE to select this row." at bounding box center [496, 310] width 0 height 0
click at [429, 362] on div "SIMU2591413" at bounding box center [430, 349] width 77 height 32
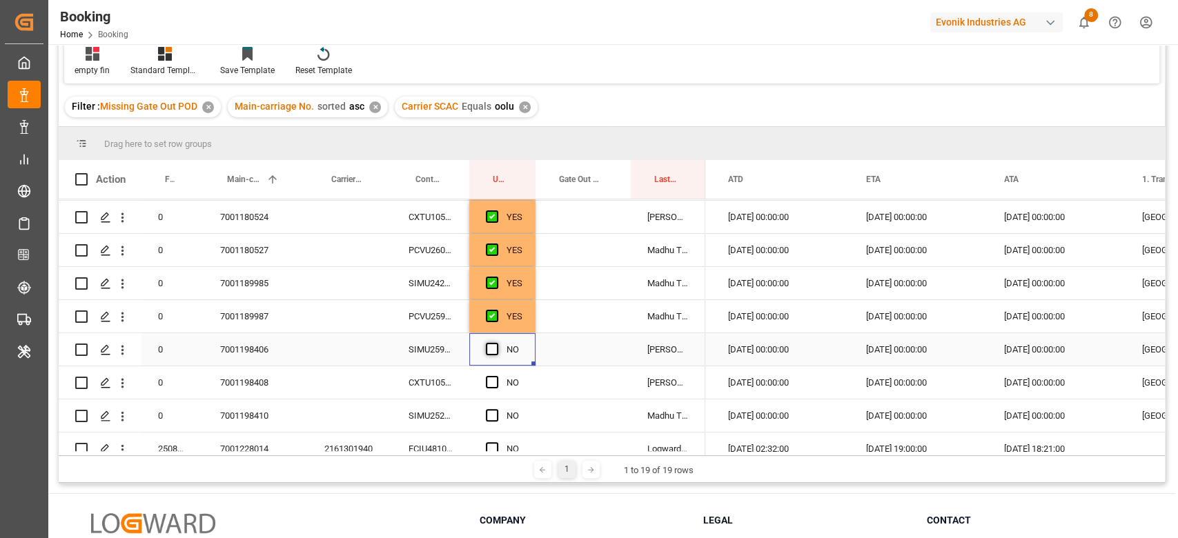
click at [490, 347] on span "Press SPACE to select this row." at bounding box center [492, 349] width 12 height 12
click at [496, 343] on input "Press SPACE to select this row." at bounding box center [496, 343] width 0 height 0
click at [445, 379] on div "CXTU1051664" at bounding box center [430, 382] width 77 height 32
click at [498, 380] on span "Press SPACE to select this row." at bounding box center [492, 382] width 12 height 12
click at [496, 376] on input "Press SPACE to select this row." at bounding box center [496, 376] width 0 height 0
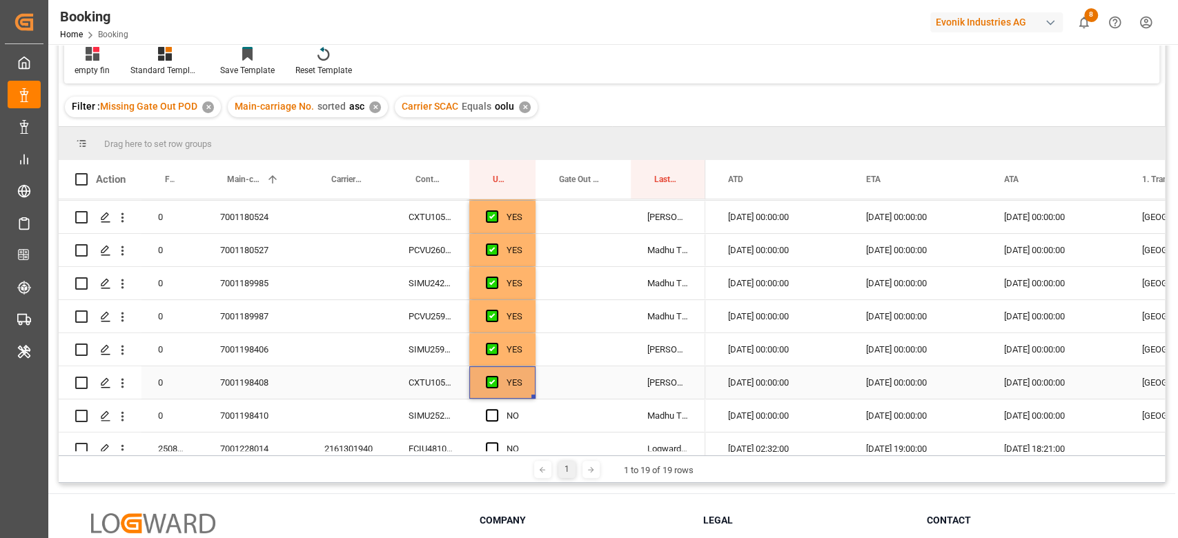
scroll to position [381, 0]
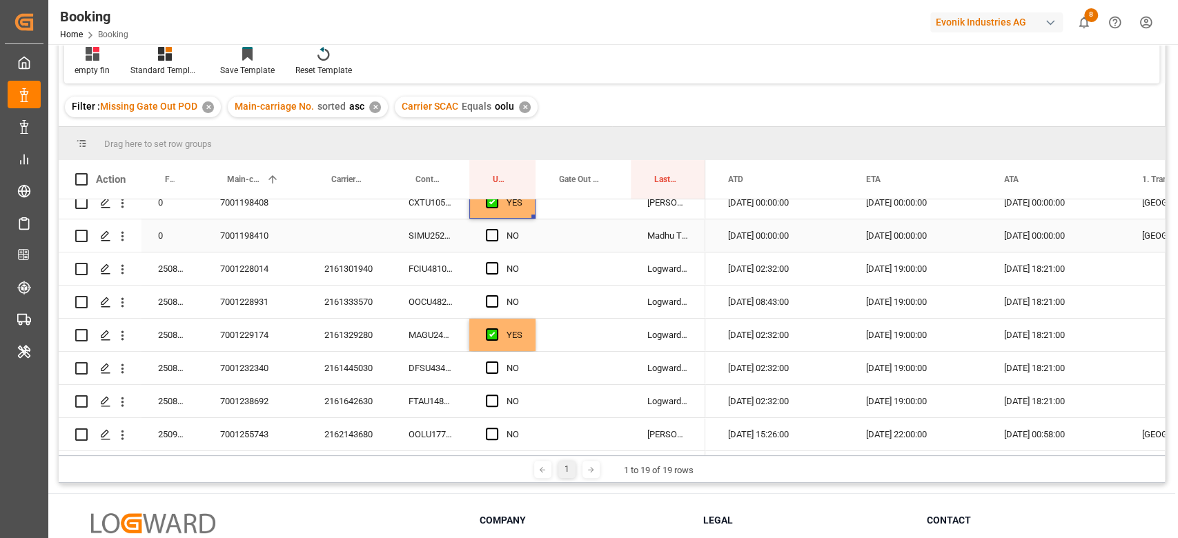
click at [451, 241] on div "SIMU2529090" at bounding box center [430, 235] width 77 height 32
click at [491, 232] on span "Press SPACE to select this row." at bounding box center [492, 235] width 12 height 12
click at [496, 229] on input "Press SPACE to select this row." at bounding box center [496, 229] width 0 height 0
click at [415, 272] on div "FCIU4810139" at bounding box center [430, 269] width 77 height 32
click at [492, 263] on span "Press SPACE to select this row." at bounding box center [492, 268] width 12 height 12
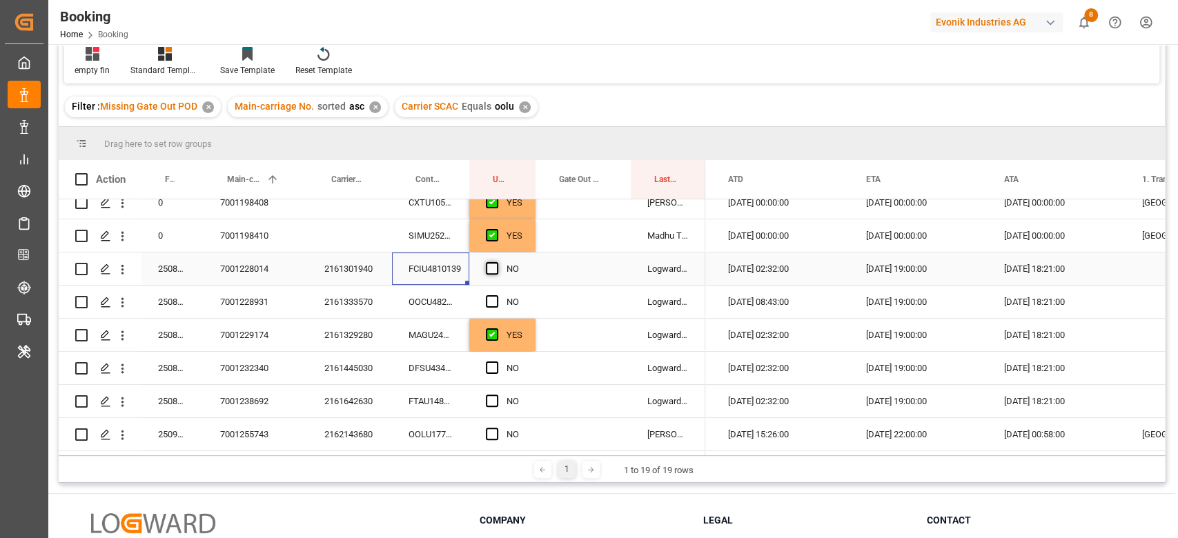
click at [496, 262] on input "Press SPACE to select this row." at bounding box center [496, 262] width 0 height 0
click at [418, 303] on div "OOCU4824344" at bounding box center [430, 302] width 77 height 32
click at [494, 298] on span "Press SPACE to select this row." at bounding box center [492, 301] width 12 height 12
click at [496, 295] on input "Press SPACE to select this row." at bounding box center [496, 295] width 0 height 0
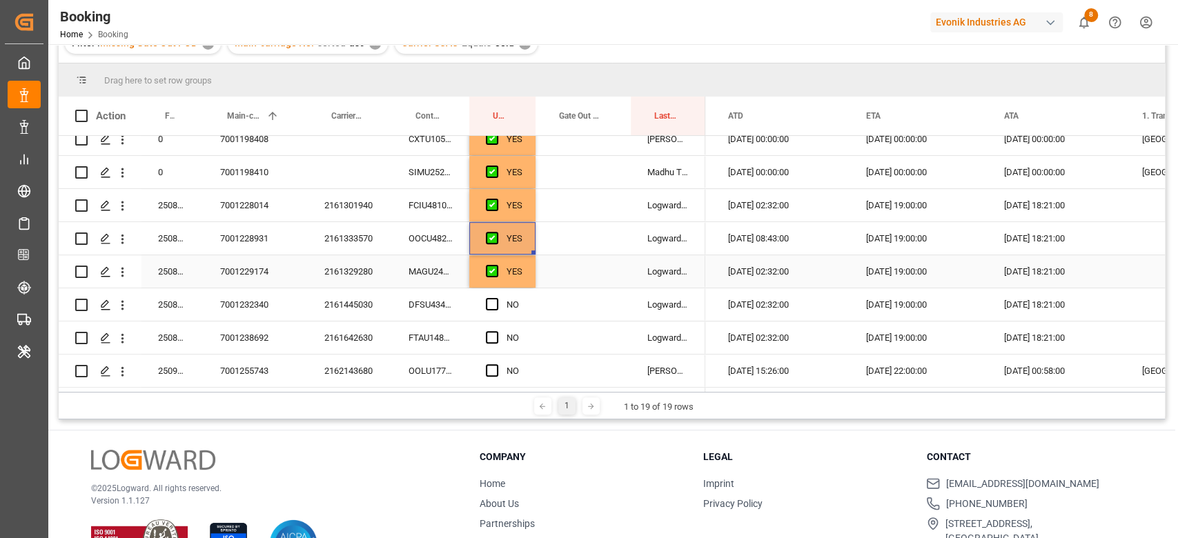
scroll to position [184, 0]
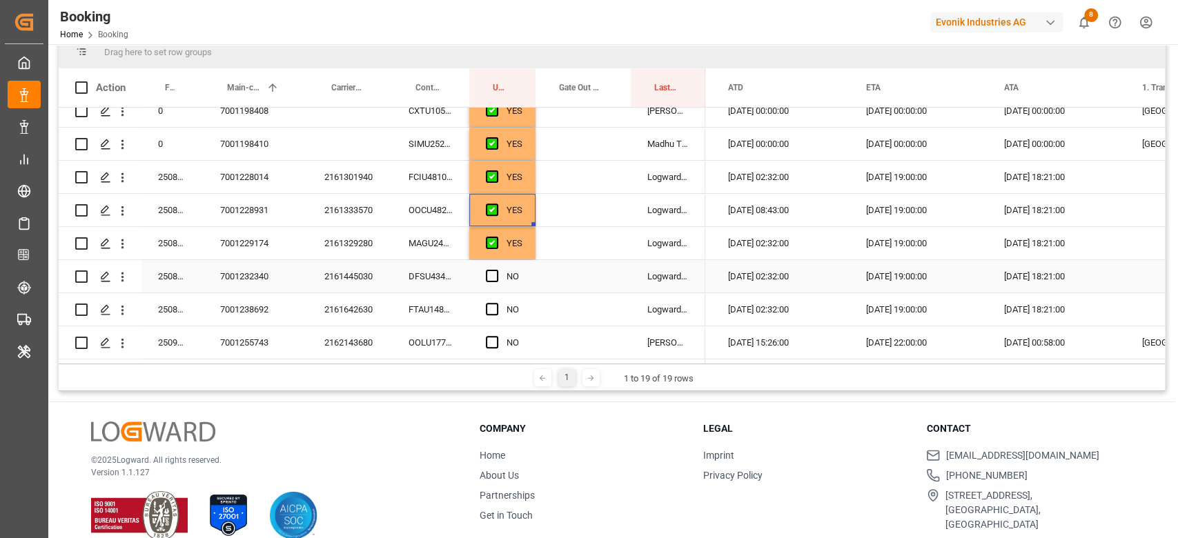
click at [424, 266] on div "DFSU4346839" at bounding box center [430, 276] width 77 height 32
click at [493, 274] on span "Press SPACE to select this row." at bounding box center [492, 276] width 12 height 12
click at [496, 270] on input "Press SPACE to select this row." at bounding box center [496, 270] width 0 height 0
click at [421, 308] on div "FTAU1487594" at bounding box center [430, 309] width 77 height 32
click at [489, 297] on div "Press SPACE to select this row." at bounding box center [496, 310] width 21 height 32
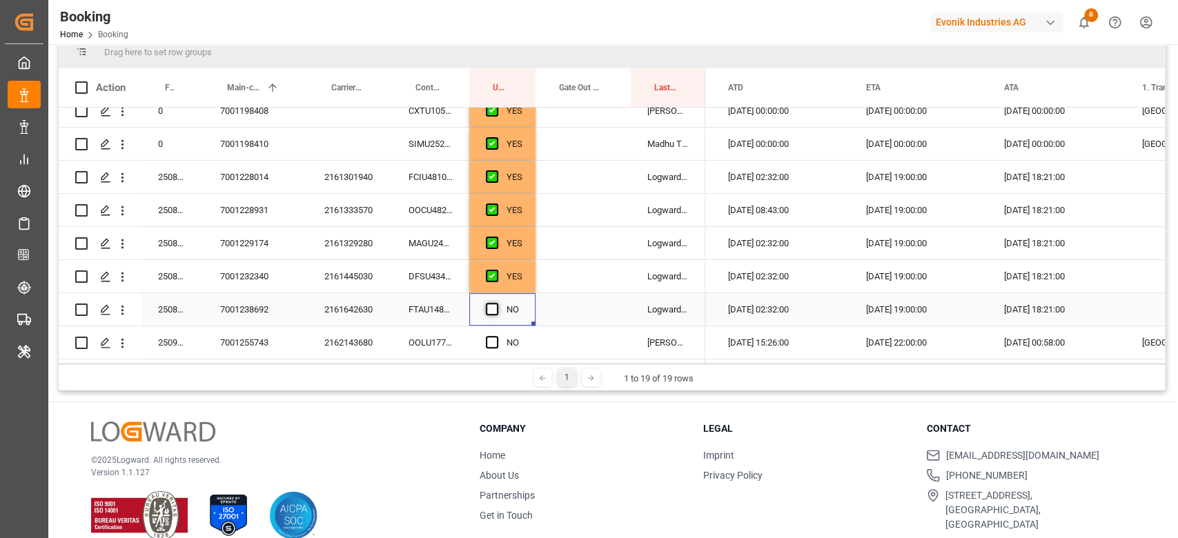
click at [497, 303] on span "Press SPACE to select this row." at bounding box center [492, 309] width 12 height 12
click at [496, 303] on input "Press SPACE to select this row." at bounding box center [496, 303] width 0 height 0
click at [458, 335] on div "OOLU1777230" at bounding box center [430, 342] width 77 height 32
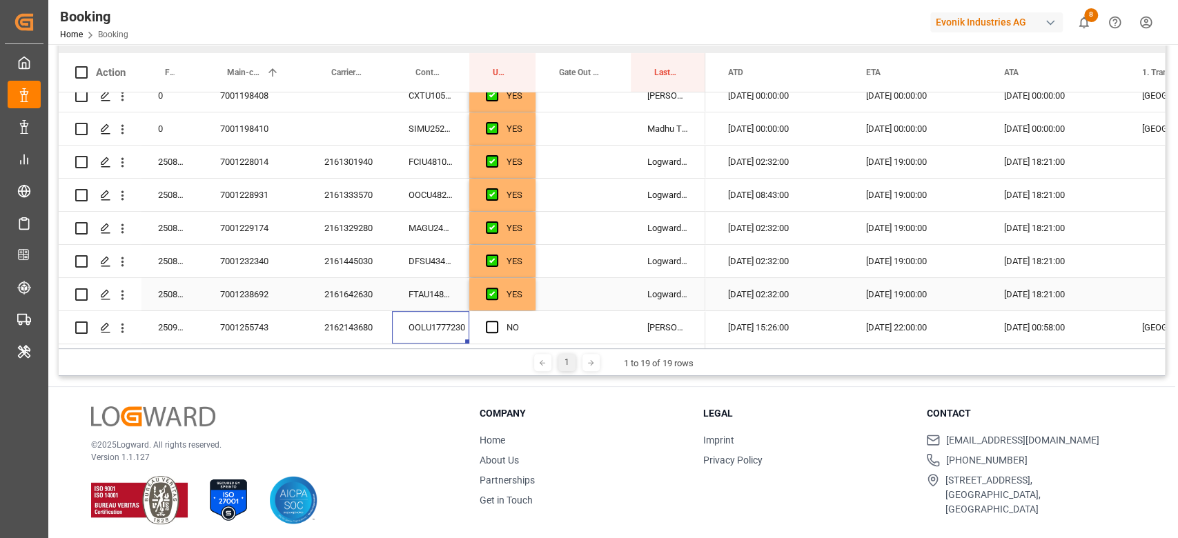
scroll to position [204, 0]
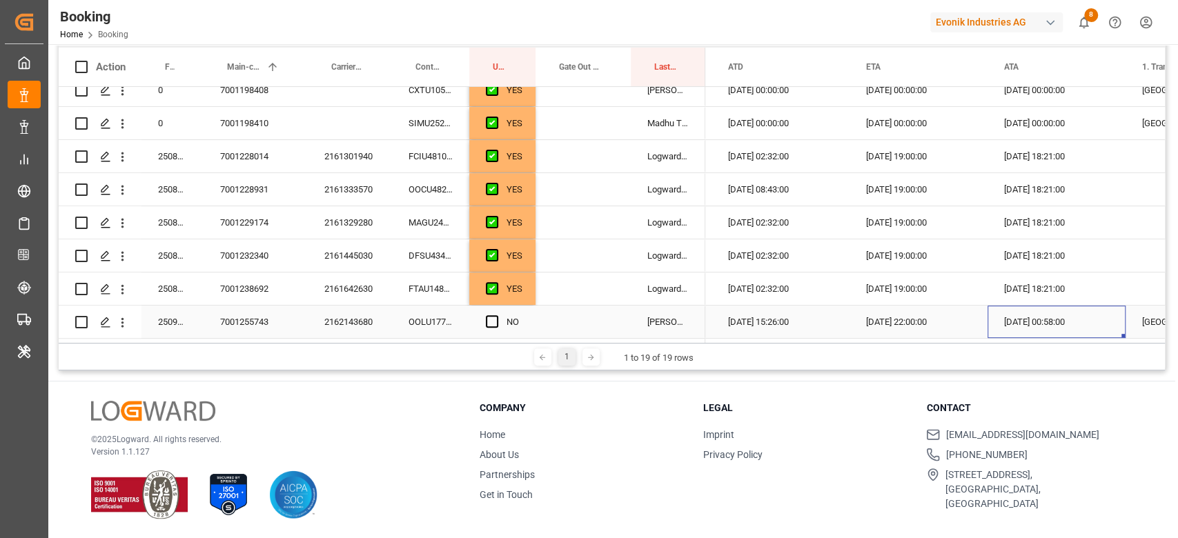
click at [1028, 306] on div "08.09.2025 00:58:00" at bounding box center [1057, 322] width 138 height 32
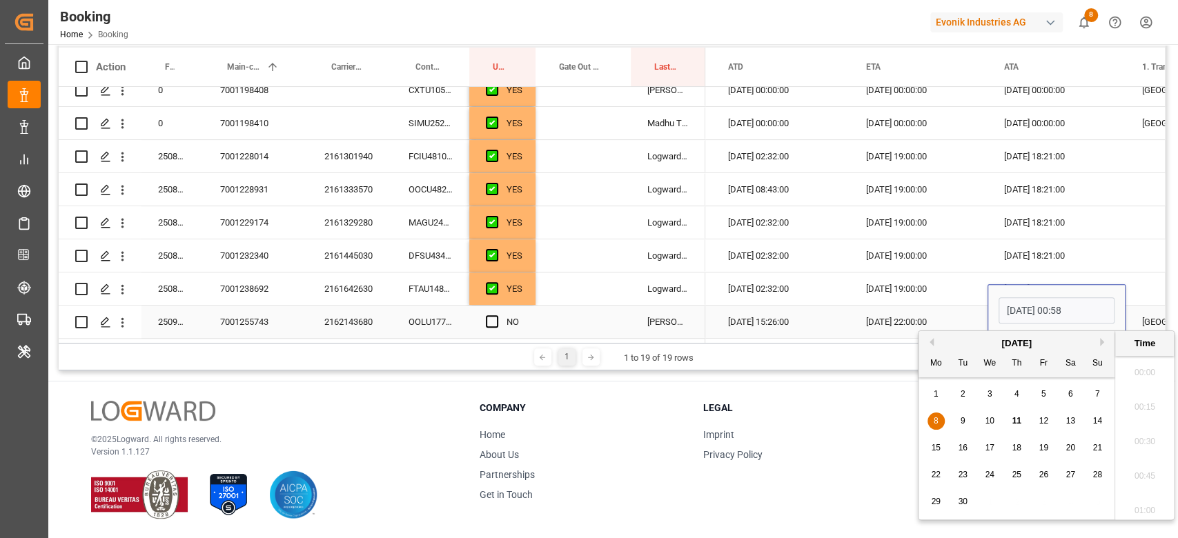
click at [1028, 317] on input "08.09.2025 00:58" at bounding box center [1057, 310] width 116 height 26
type input "00:58"
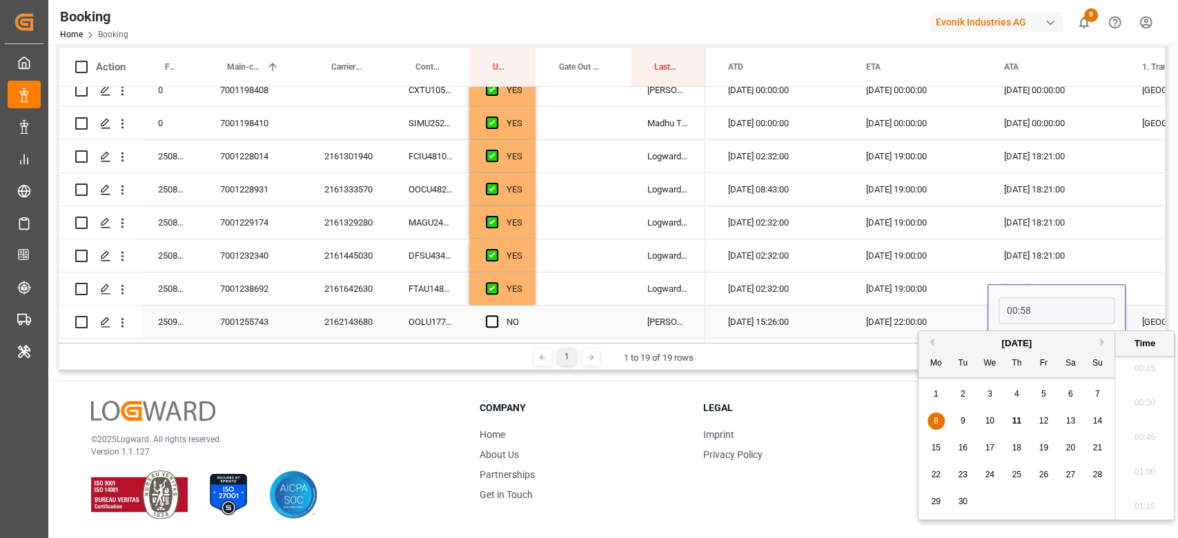
click at [1012, 299] on input "00:58" at bounding box center [1057, 310] width 116 height 26
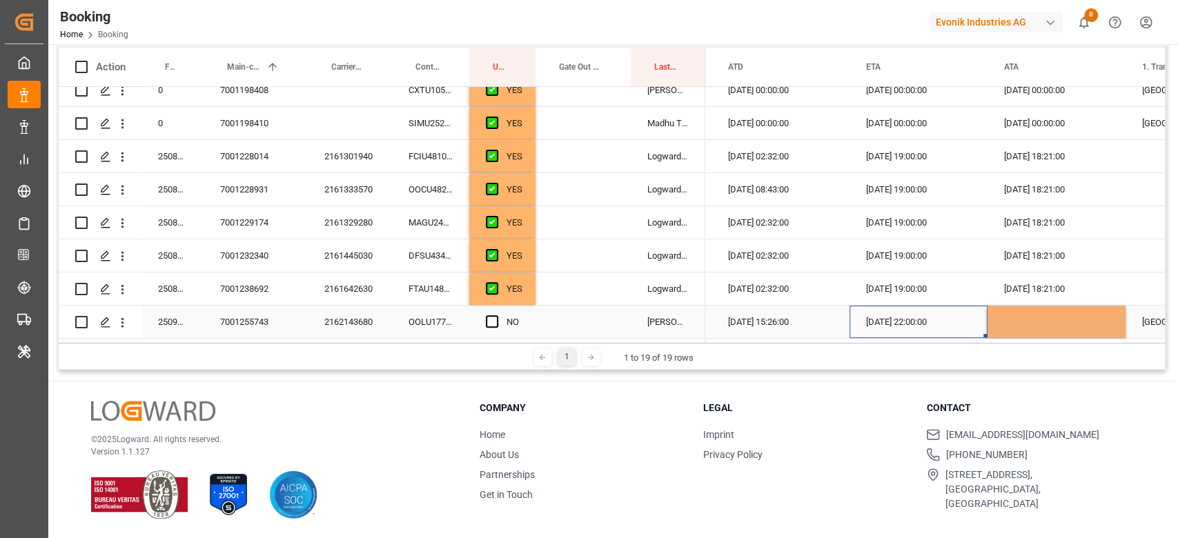
click at [977, 316] on div "29.10.2025 22:00:00" at bounding box center [919, 322] width 138 height 32
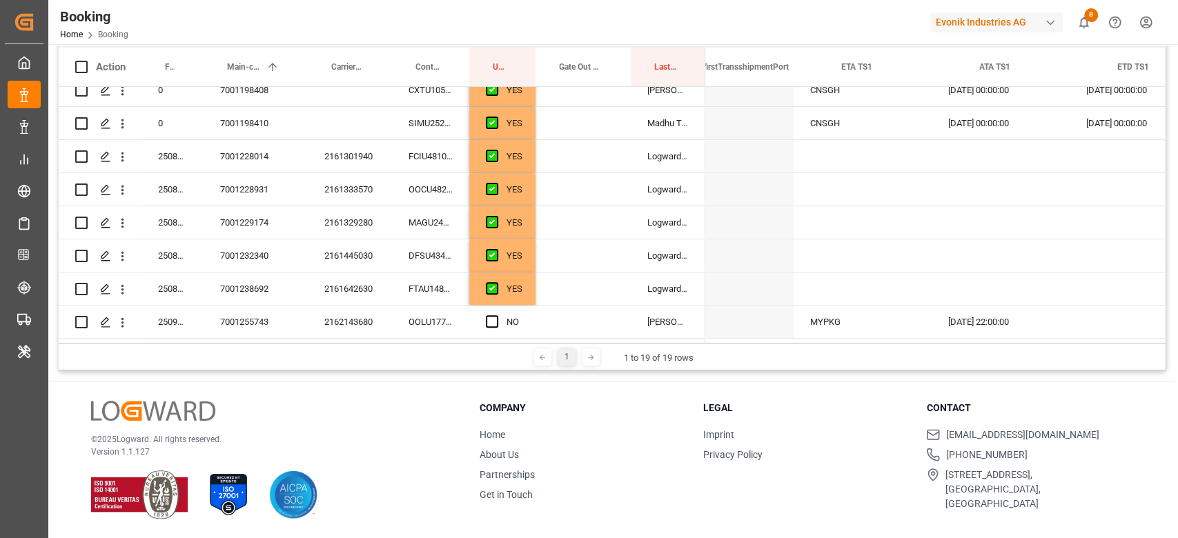
scroll to position [0, 2253]
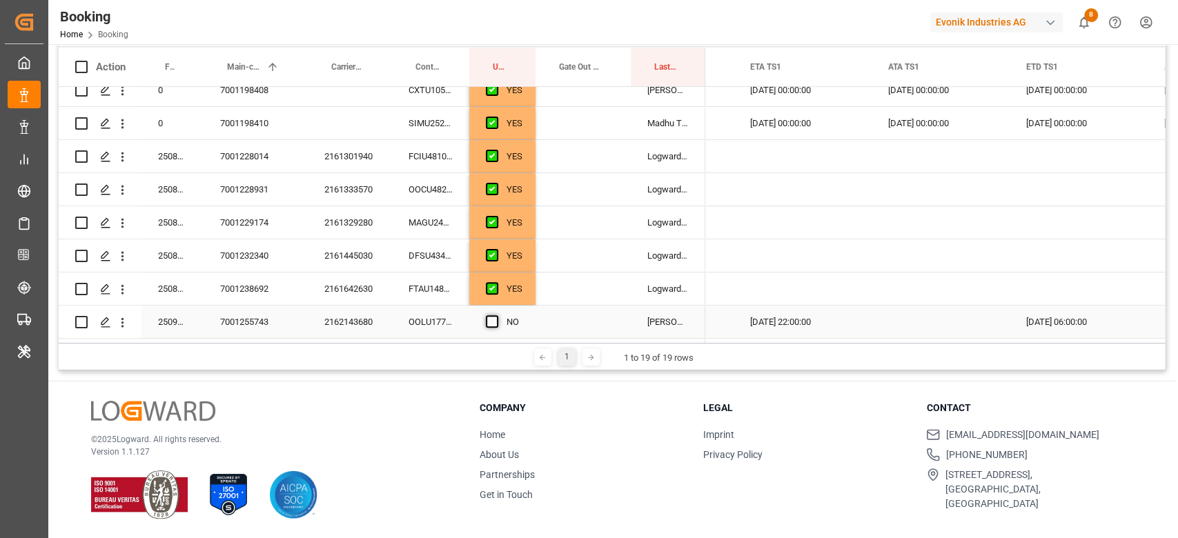
click at [493, 319] on span "Press SPACE to select this row." at bounding box center [492, 321] width 12 height 12
click at [496, 315] on input "Press SPACE to select this row." at bounding box center [496, 315] width 0 height 0
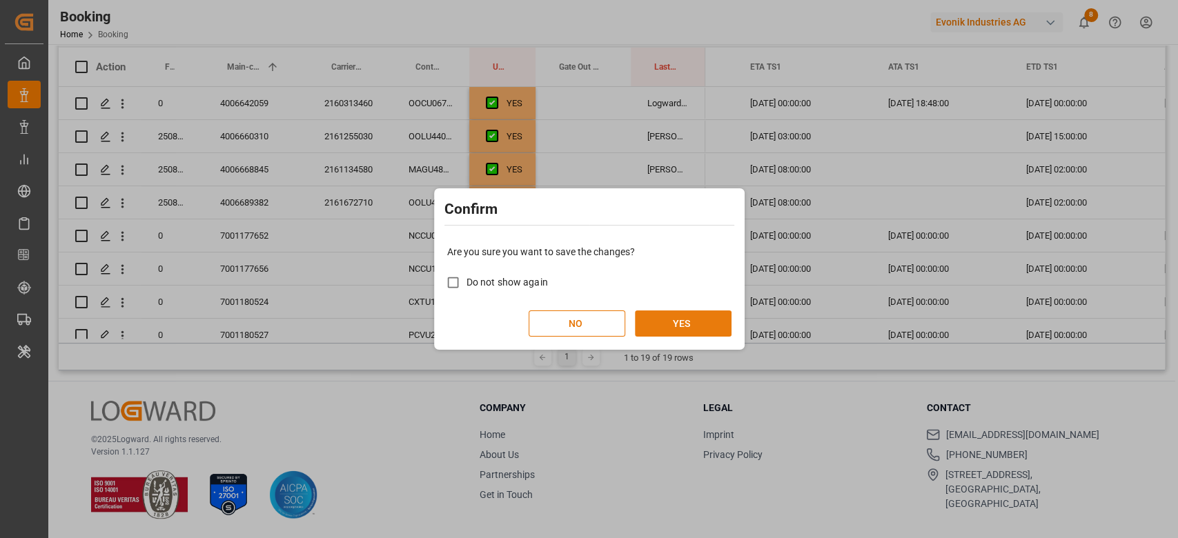
click at [724, 313] on button "YES" at bounding box center [683, 324] width 97 height 26
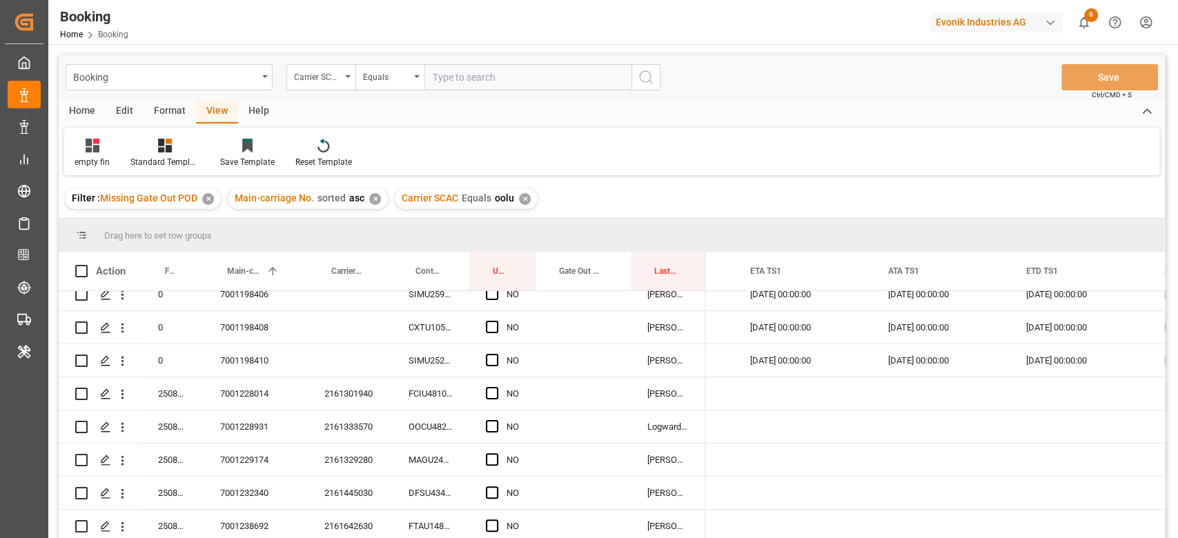
click at [160, 109] on div "Format" at bounding box center [170, 111] width 52 height 23
click at [93, 159] on div "Filter Rows" at bounding box center [95, 162] width 41 height 12
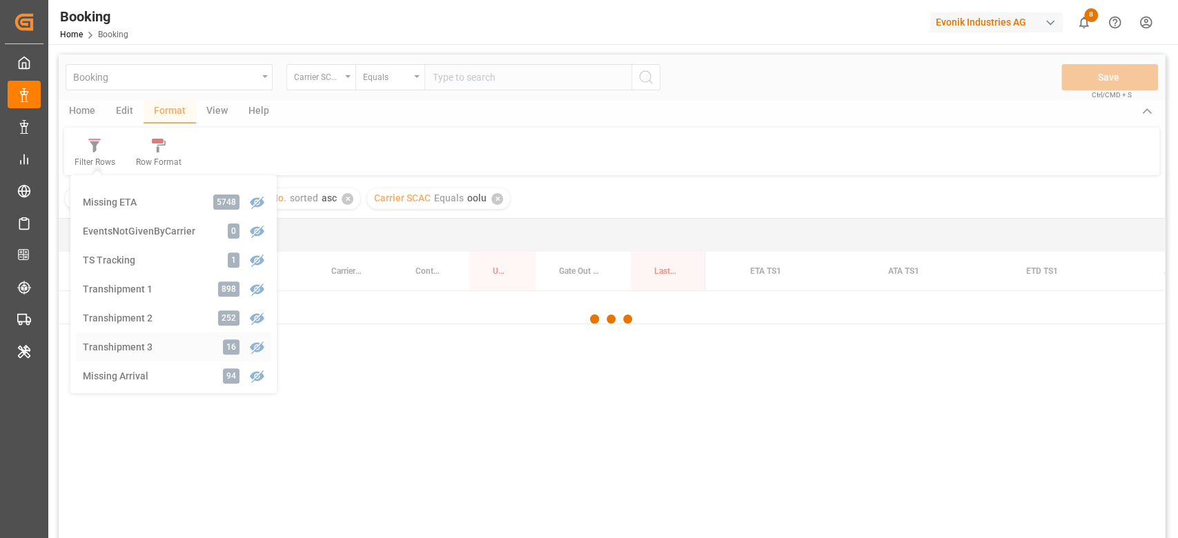
click at [148, 349] on div "Booking Carrier SCAC Equals Save Ctrl/CMD + S Home Edit Format View Help Filter…" at bounding box center [612, 315] width 1106 height 520
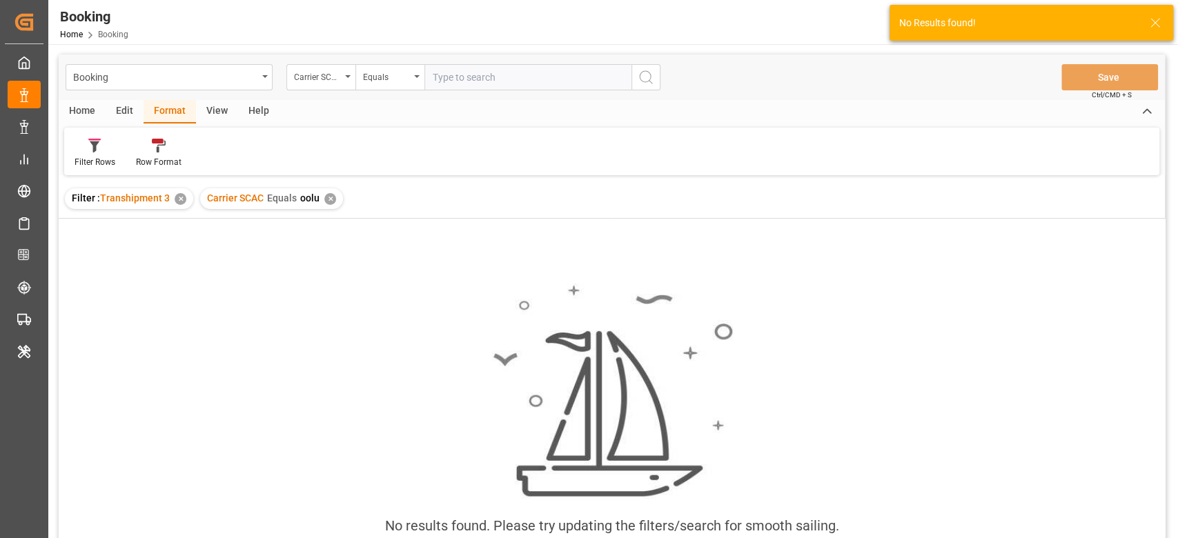
click at [329, 197] on div "✕" at bounding box center [330, 199] width 12 height 12
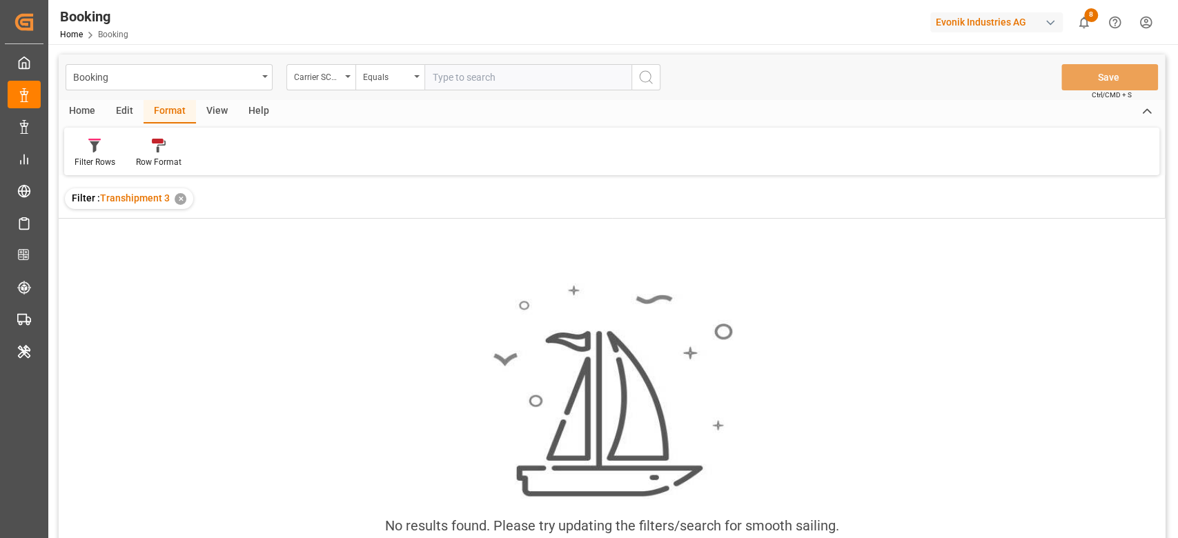
click at [219, 113] on div "View" at bounding box center [217, 111] width 42 height 23
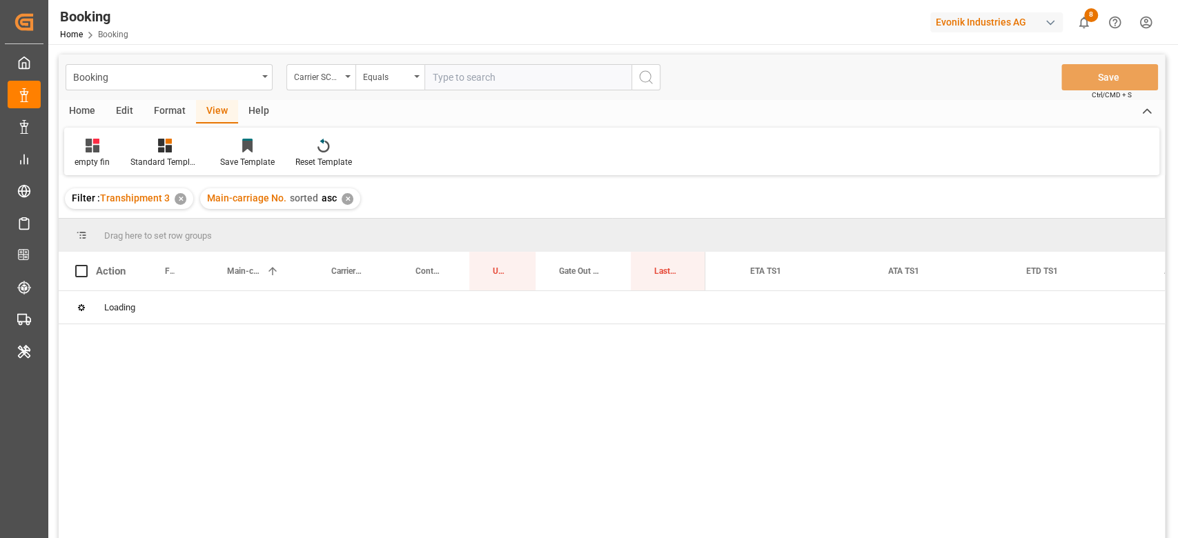
click at [101, 157] on div "empty fin" at bounding box center [92, 162] width 35 height 12
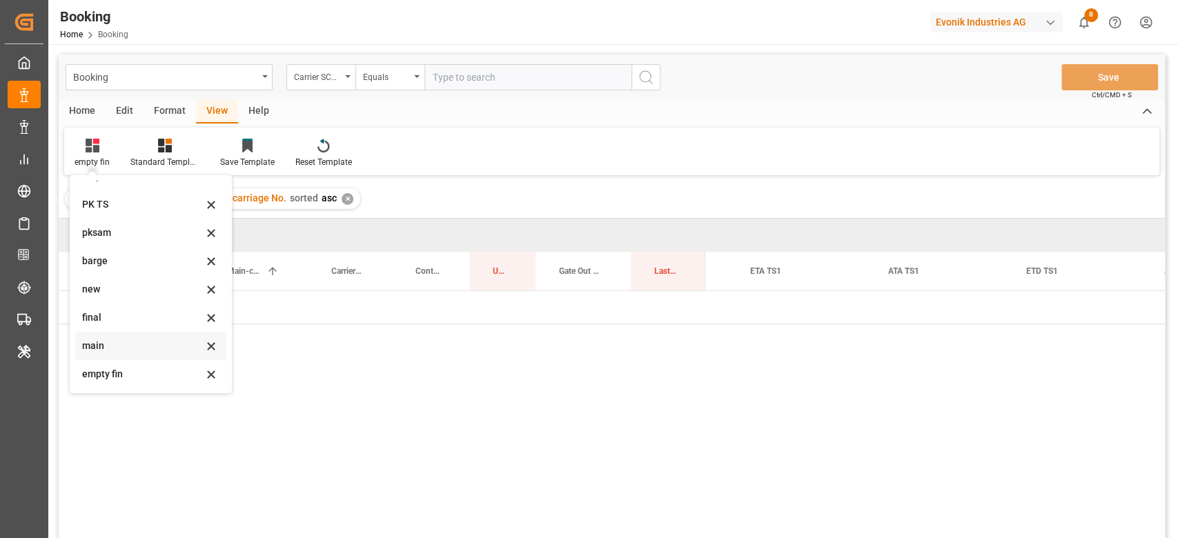
click at [107, 347] on div "main" at bounding box center [142, 346] width 121 height 14
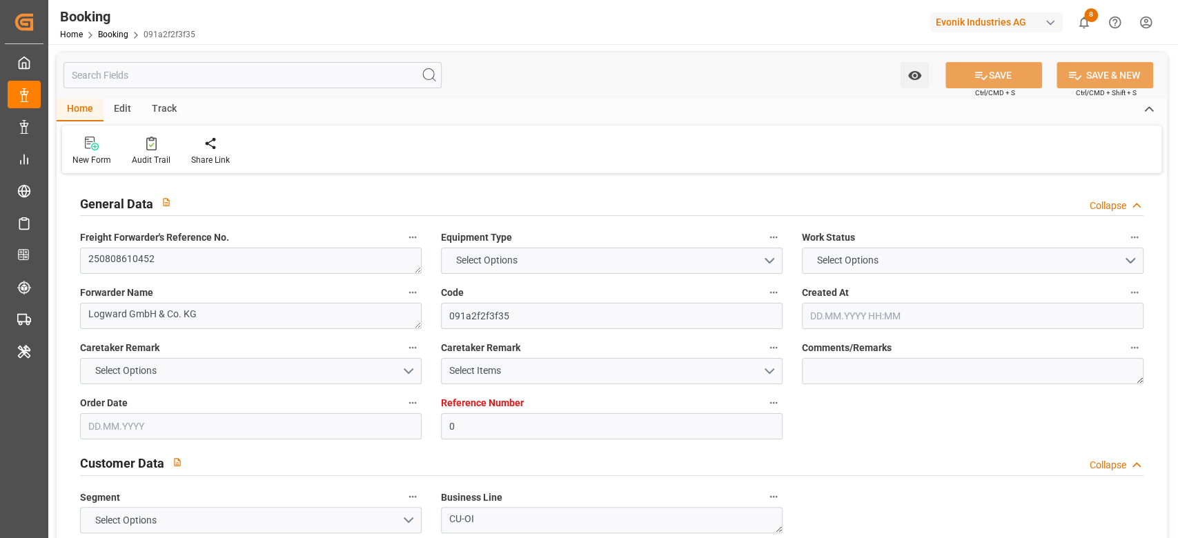
type input "0"
type input "9983683"
type input "MSC"
type input "Mediterranean Shipping Company"
type input "NLRTM"
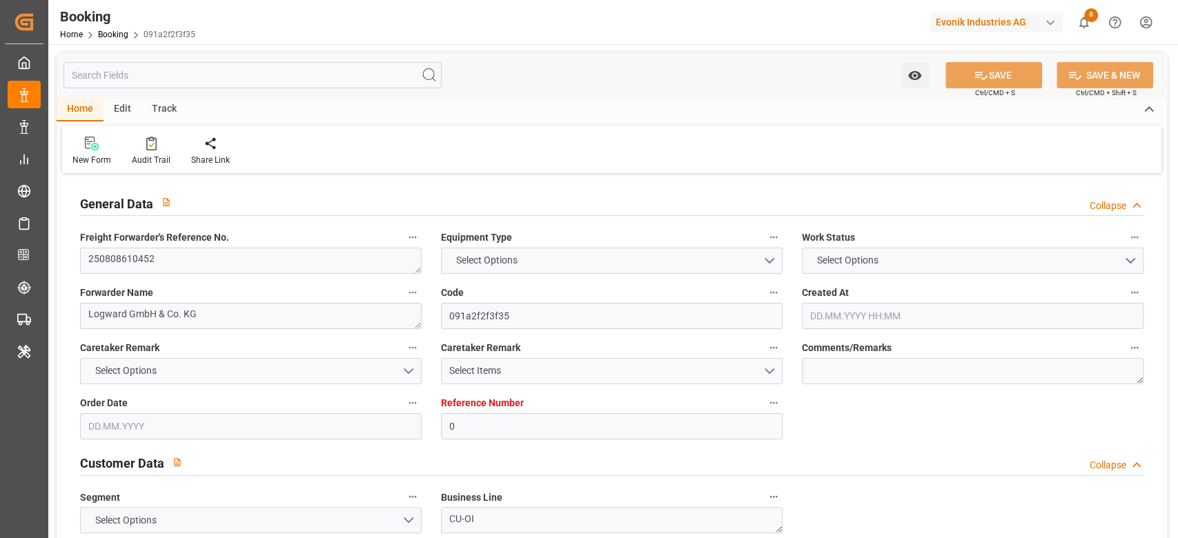
type input "CAVAN"
type input "32"
type input "PTSIE"
type input "0"
type input "NLRTM"
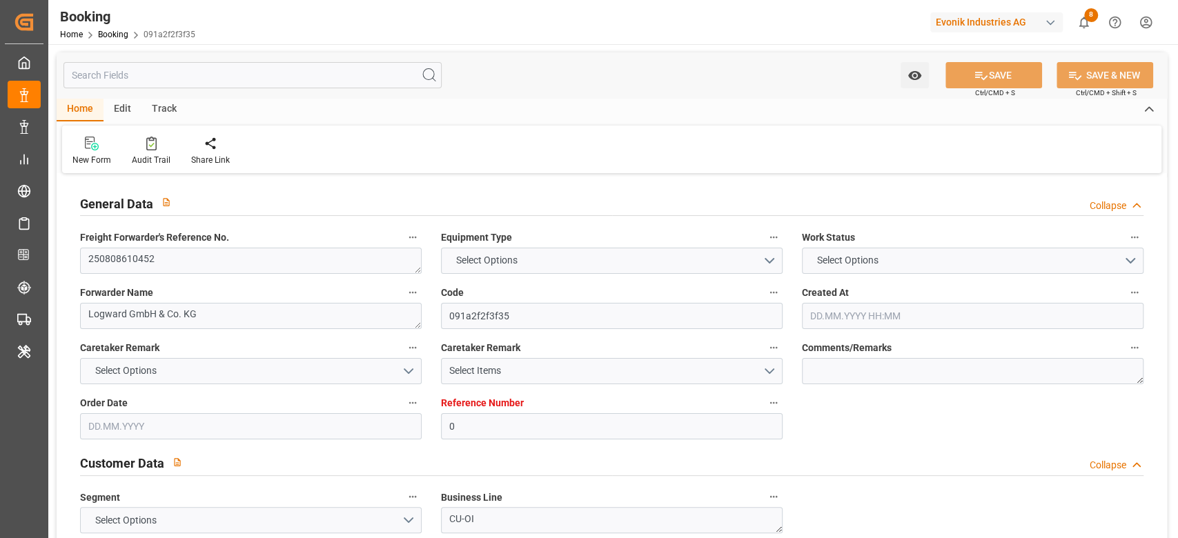
type input "CAVAN"
type input "9706205"
type input "18.07.2025 12:27"
type input "18.07.2025"
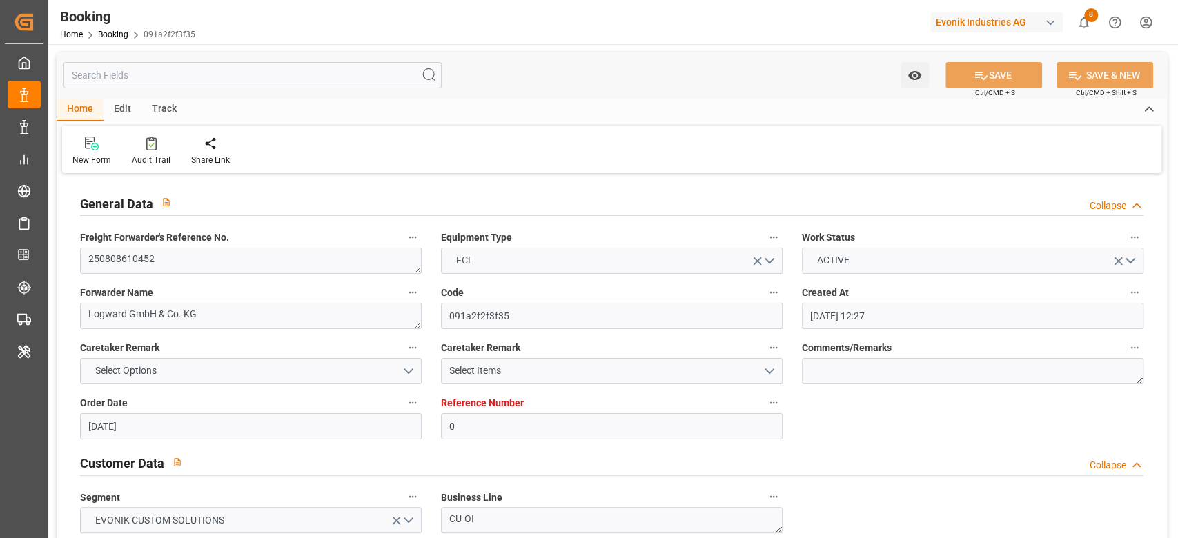
type input "14.08.2025"
type input "24.07.2025"
type input "25.07.2025 00:01"
type input "09.08.2025 00:00"
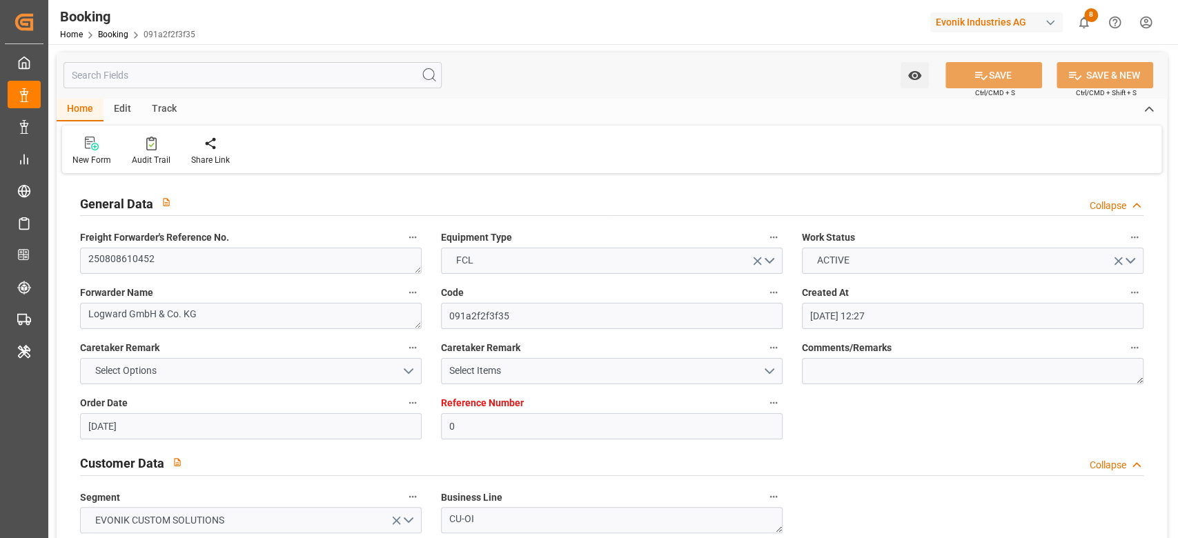
type input "09.08.2025 00:00"
type input "28.07.2025 12:00"
type input "20.09.2025 12:00"
type input "20.09.2025 00:00"
type input "10.09.2025 12:00"
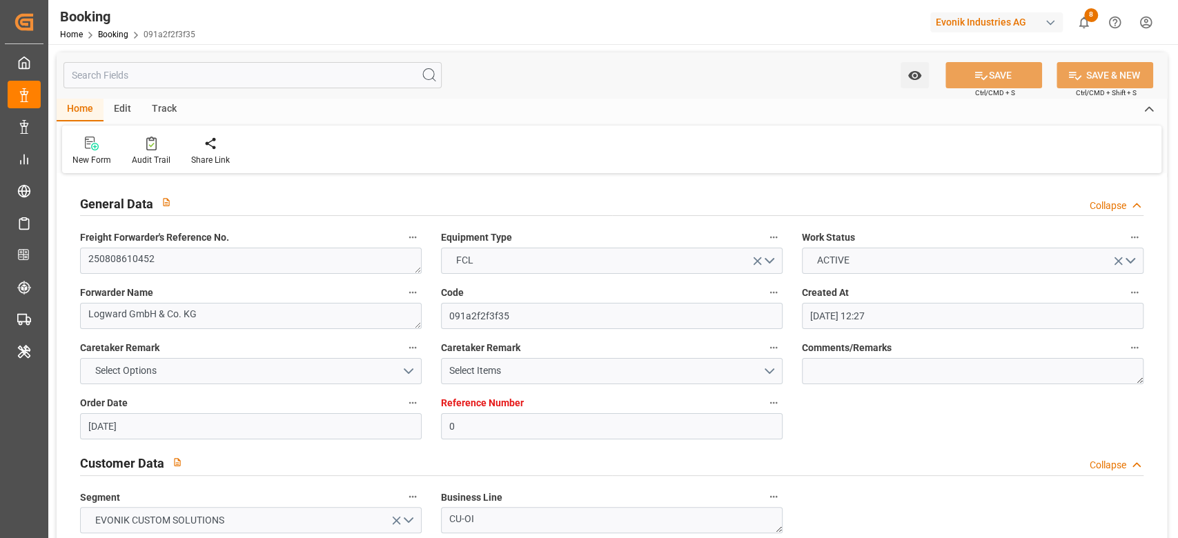
type input "15.08.2025 00:00"
type input "16.08.2025 00:00"
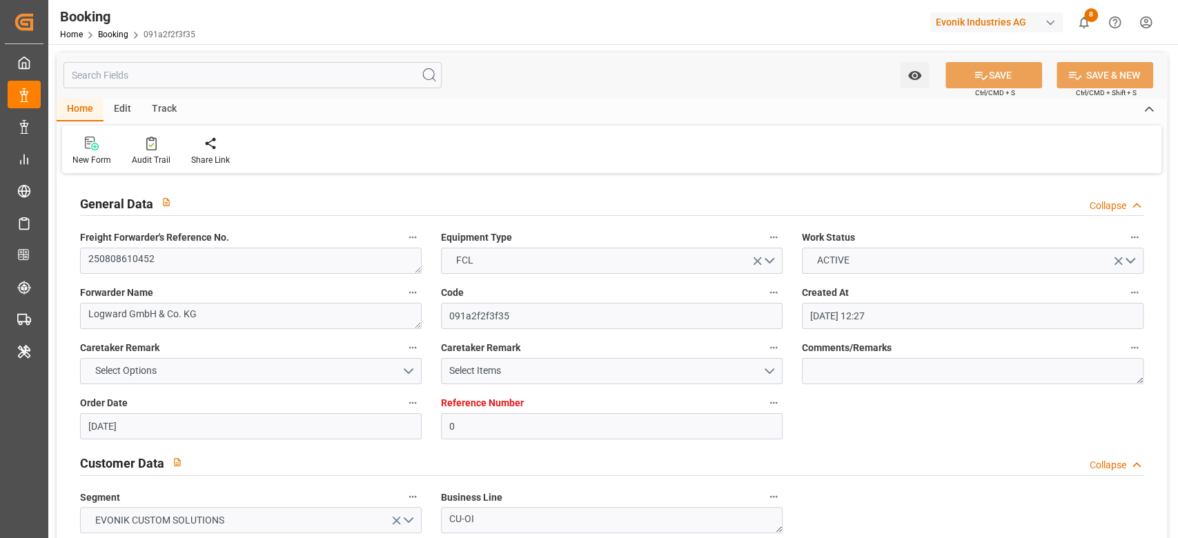
type input "16.08.2025 00:00"
type input "11.09.2025 07:02"
type input "11.09.2025"
type input "25.07.2025 00:01"
type input "09.08.2025 23:00"
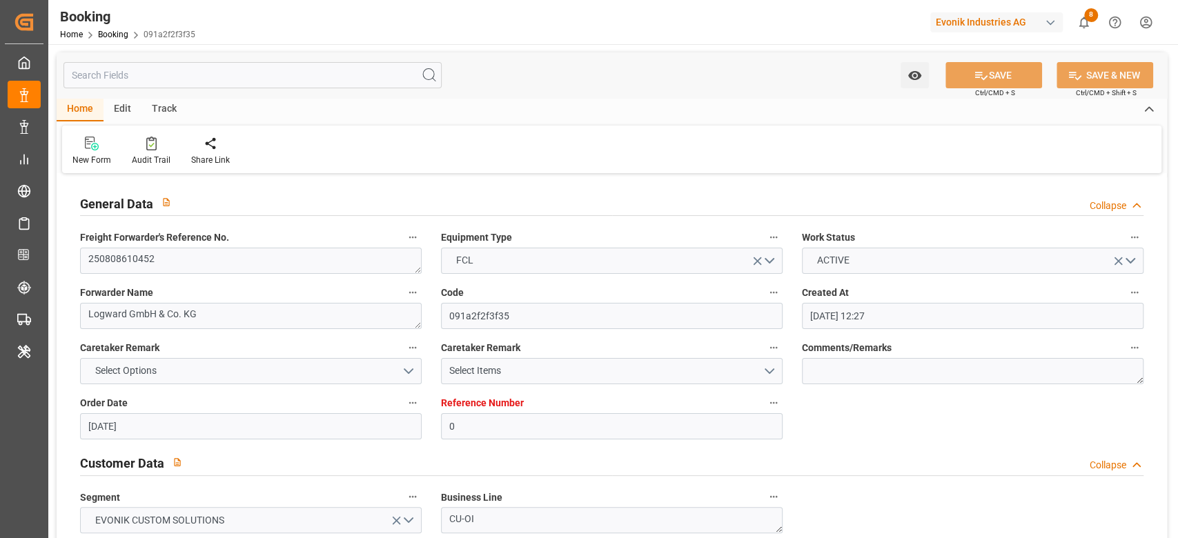
type input "09.08.2025 23:00"
type input "09.08.2025 00:01"
type input "09.08.2025 10:07"
type input "14.08.2025 22:17"
type input "15.08.2025 23:59"
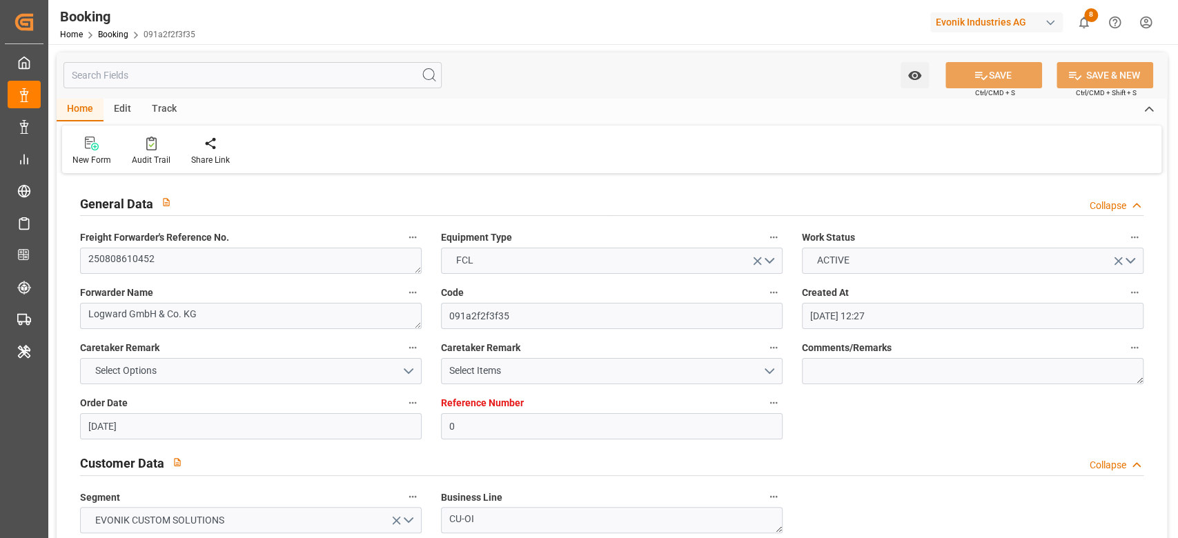
type input "16.08.2025 00:01"
type input "17.08.2025 20:41"
type input "20.09.2025 12:00"
type input "21.09.2025 09:26"
type input "25.09.2025 09:26"
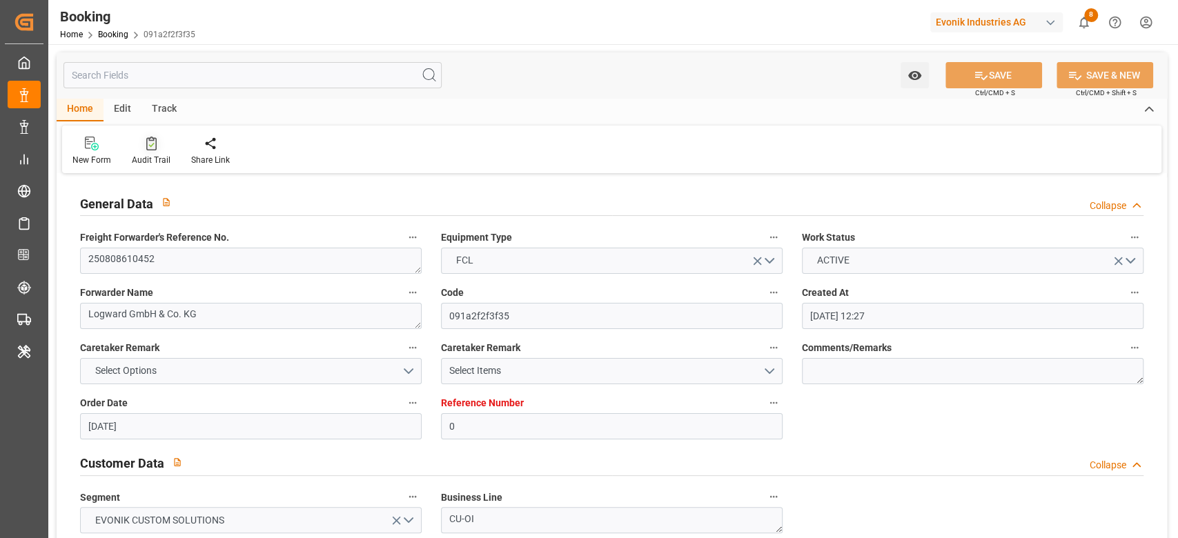
click at [146, 148] on icon at bounding box center [151, 144] width 10 height 14
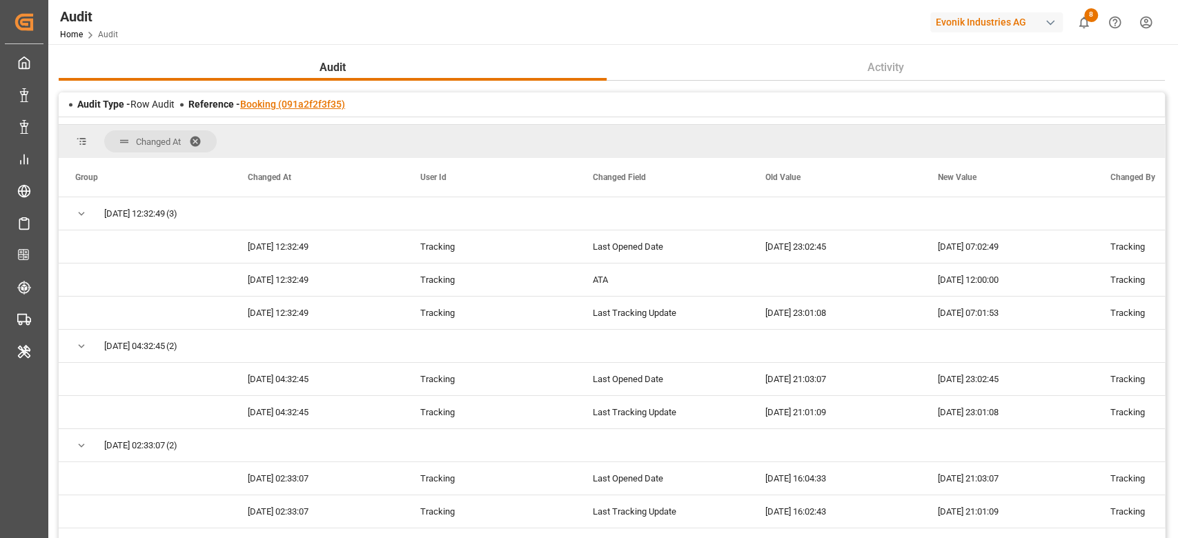
click at [284, 104] on link "Booking (091a2f2f3f35)" at bounding box center [292, 104] width 105 height 11
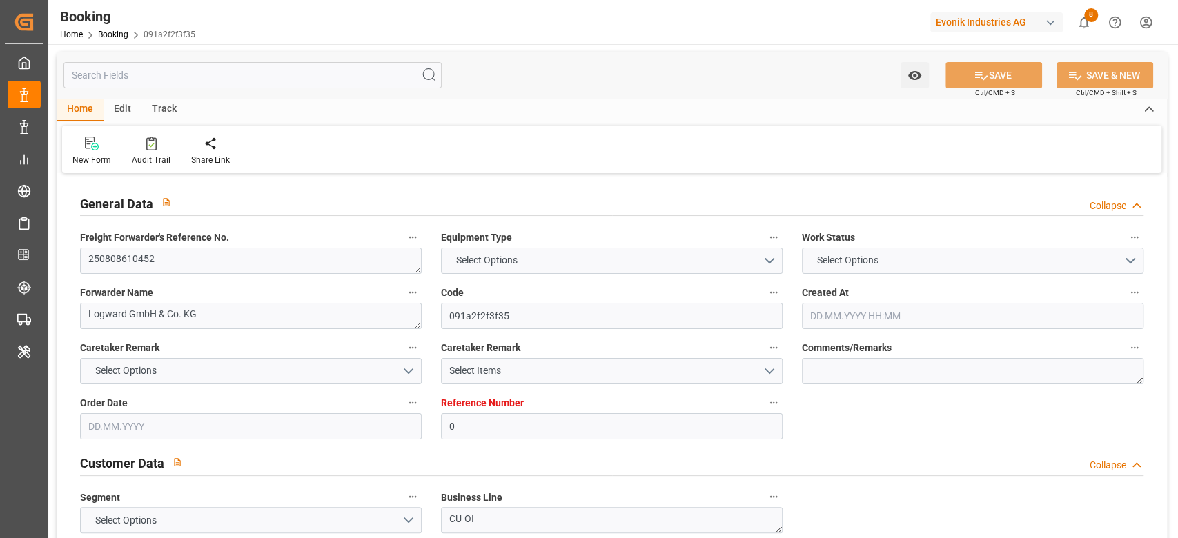
type textarea "250808610452"
type textarea "Logward GmbH & Co. KG"
type input "091a2f2f3f35"
type input "0"
type textarea "CU-OI"
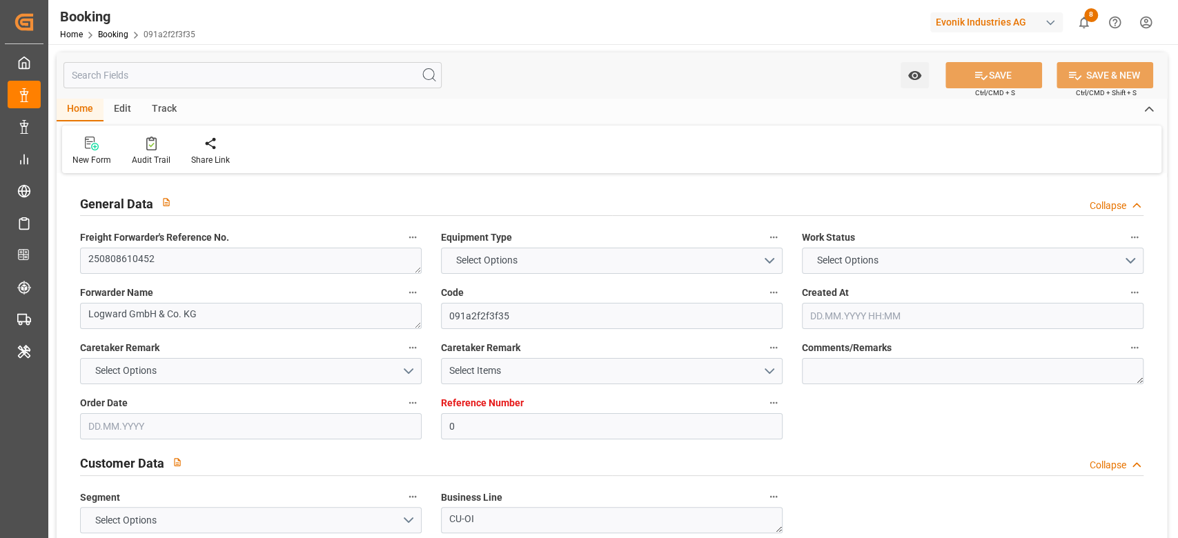
type input "4006664492"
type textarea "katrin.gruson@evonik.com"
type textarea "CIF"
type textarea "Vancouver"
type textarea "Evonik Plant 7000318184"
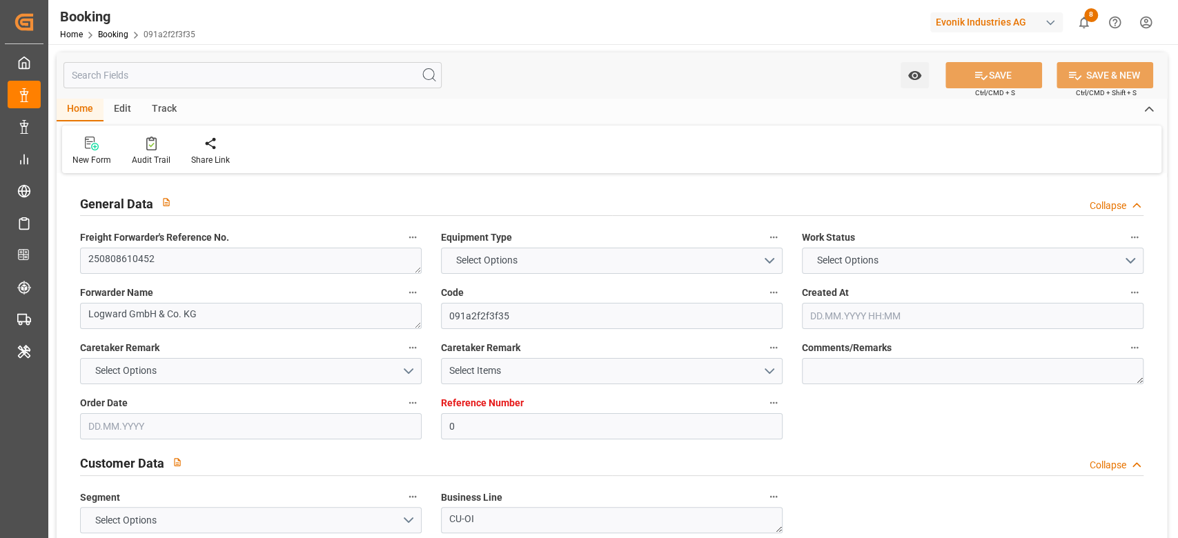
type textarea "MAINZ"
type textarea "TGBU2714471"
type input "MSC TAKORADI VIII"
type input "MSCU"
type textarea "459IHA1406109"
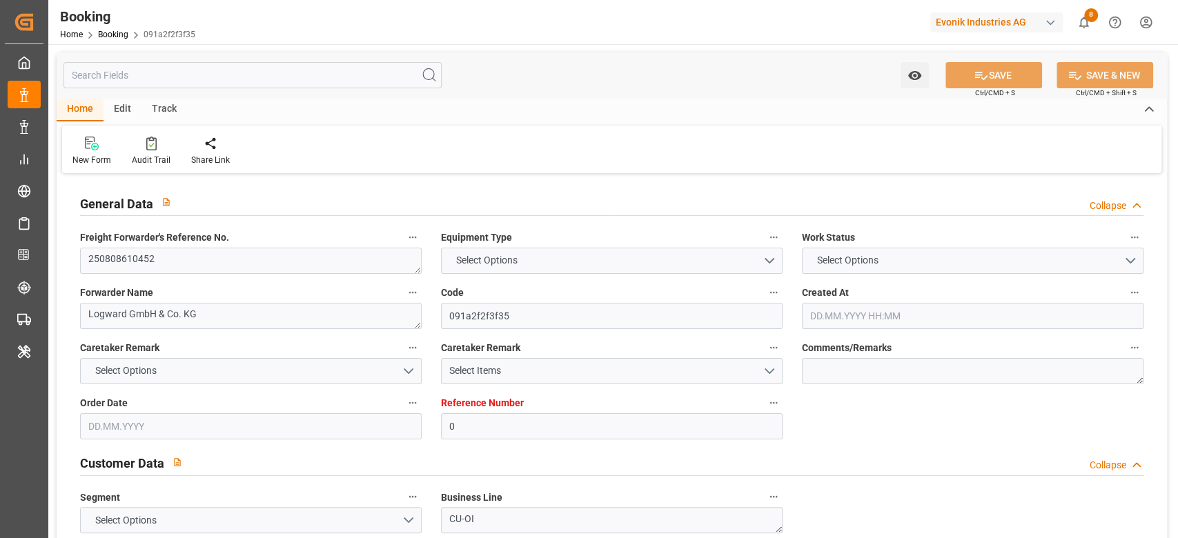
type input "Rotterdam"
type input "Vancouver"
type input "SINES"
type textarea "INPUT_Evonik_Seeburger_LoadTenderOcean_1003038727_20250811072516595.xml"
type textarea "NWC/UK North West Continent / UK_CAVAN_MSCU_CU-OI"
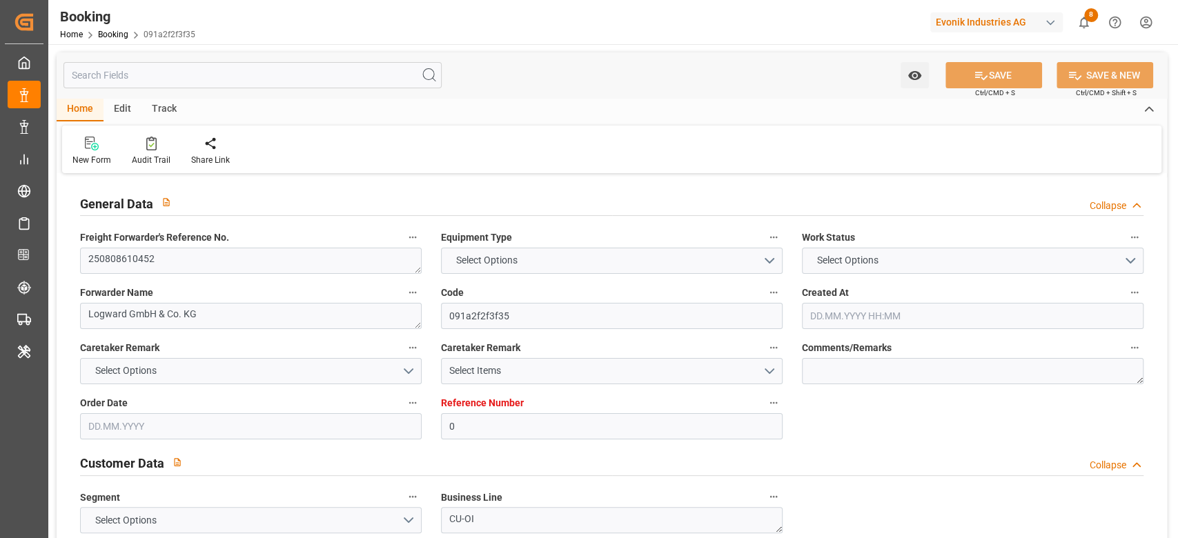
type textarea "INPUT_Evonik_Seeburger_LoadTenderOcean_1002969089_20250718142525479.xml,INPUT_E…"
type textarea "1003038727"
type textarea "Logward System"
type textarea "businessDivision-businessLine-"
type textarea "EVONIK Load Tender XML"
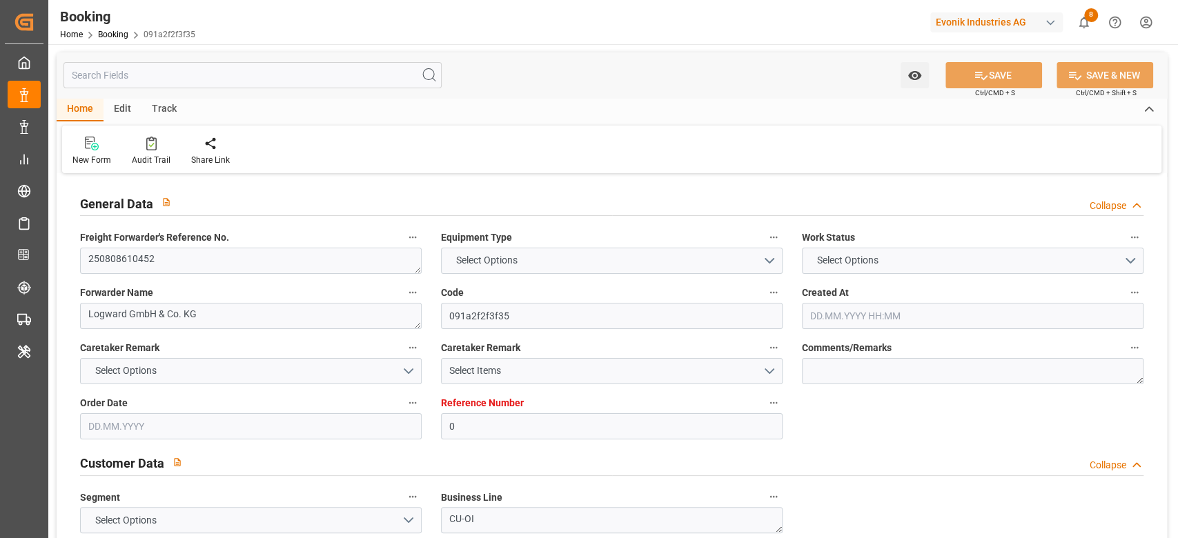
type textarea "a011t00000LcJC5AAN"
type textarea "Yes"
type input "ROTTERDAM"
type input "VANCOUVER"
type input "FRANKFURT AM MAIN"
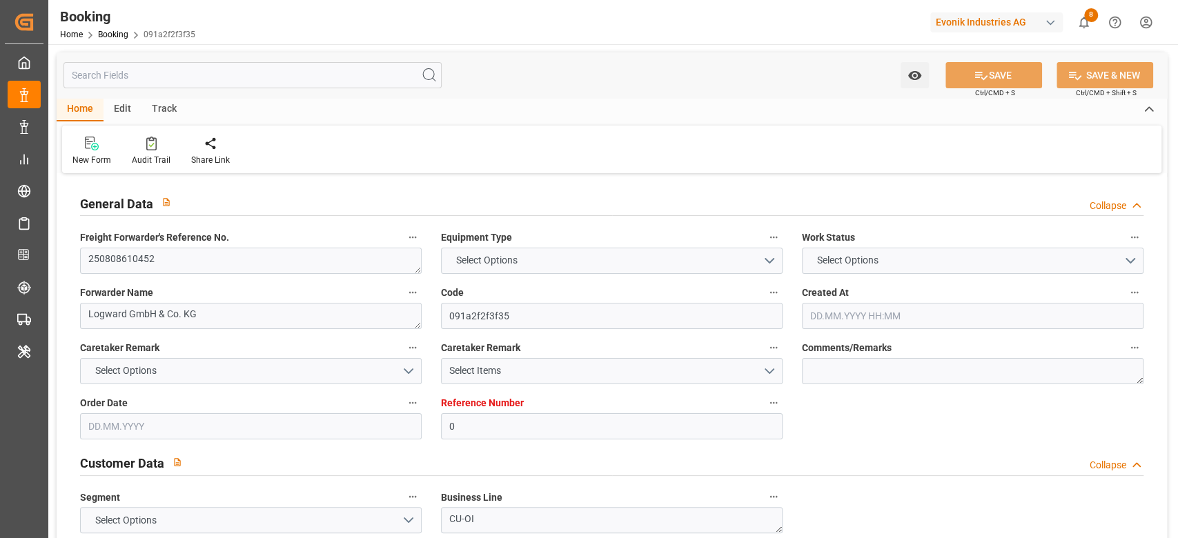
type input "DE"
type input "TRUCK"
type input "FRANKFURT AM MAIN"
type input "DE"
type input "BARGE"
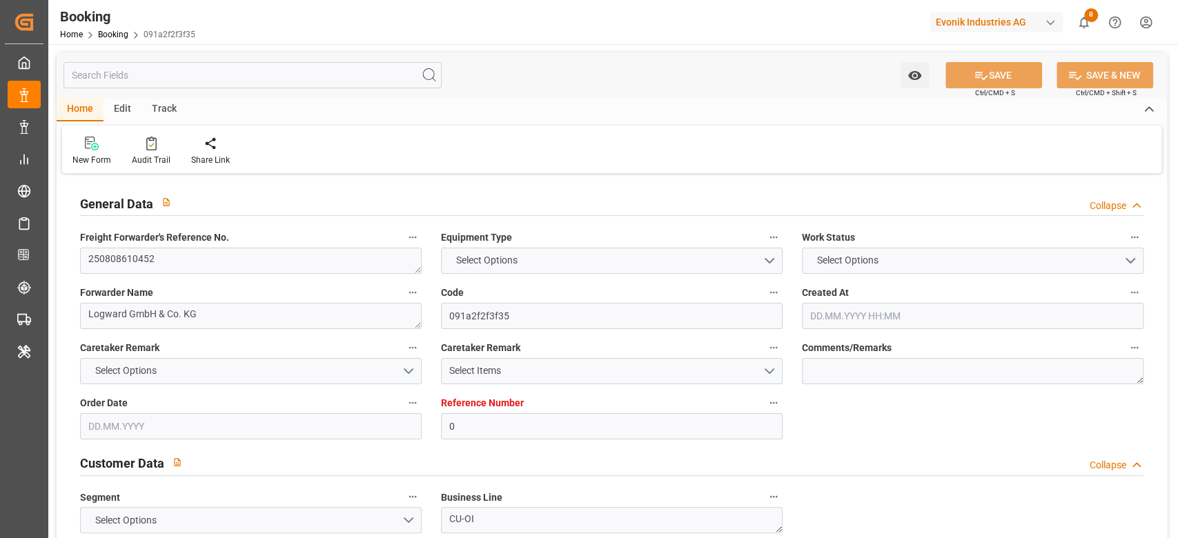
type input "NX532A"
type input "VESSEL"
type input "CAPE TAINARO"
type input "MC531A"
type input "CAPE TAINARO"
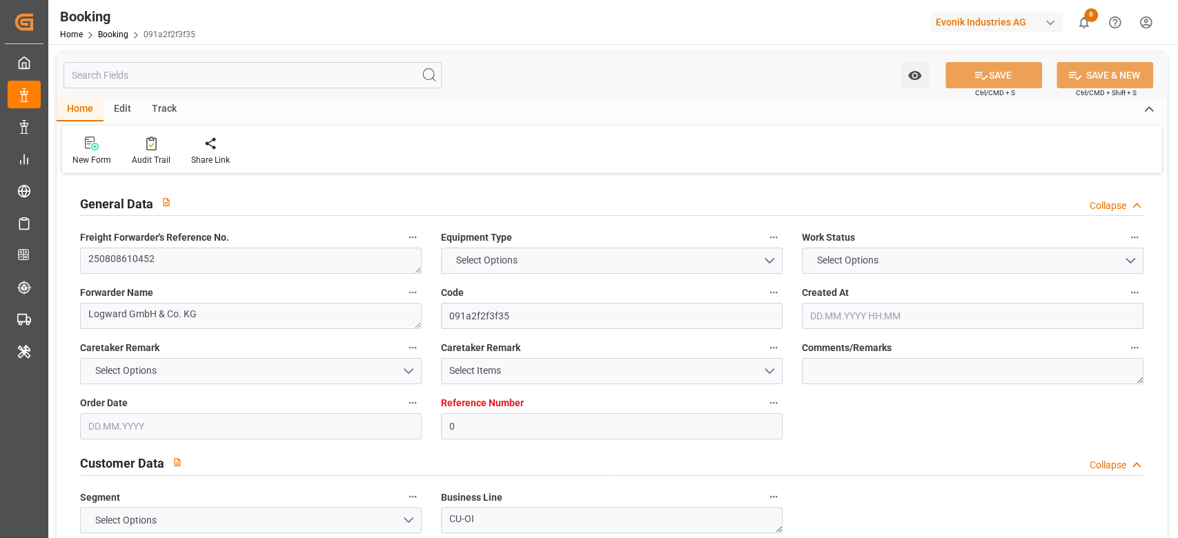
type input "TRUCK"
type input "0"
type input "9983683"
type input "7001229175"
type input "9472165"
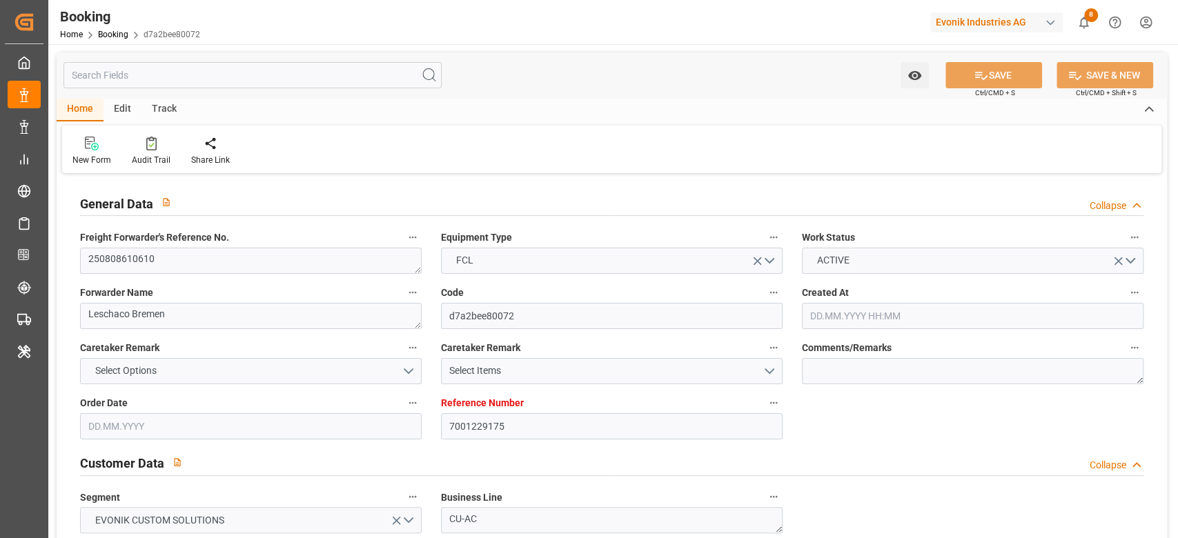
type input "9472165"
type input "OOCL"
type input "Orient Overseas Container Line Ltd"
type input "NLRTM"
type input "USNYC"
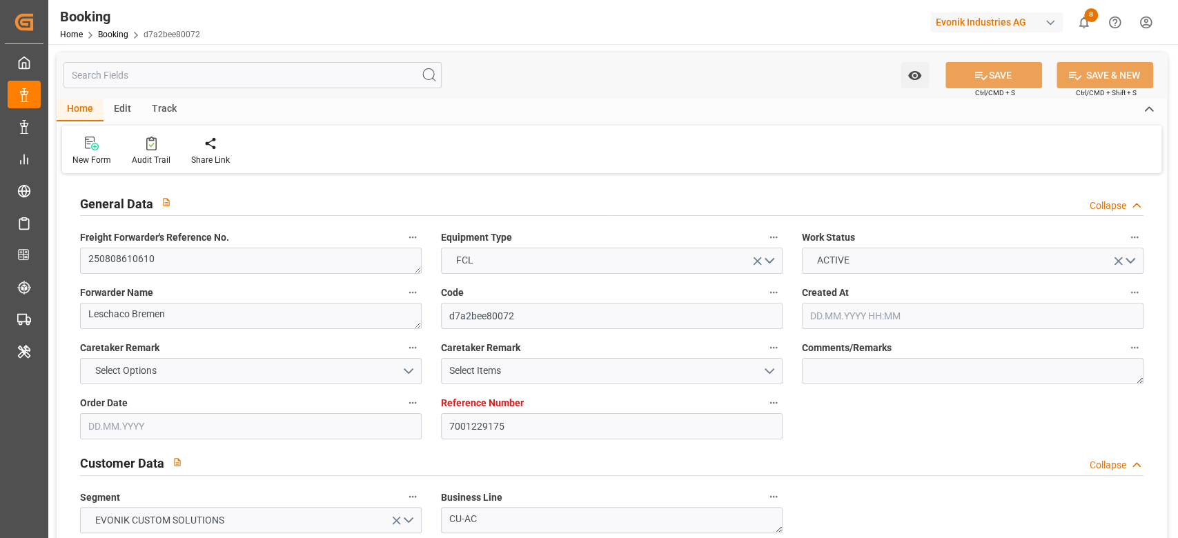
type input "16"
type input "NLRTM"
type input "USNYC"
type input "9472165"
type input "[DATE] 12:23"
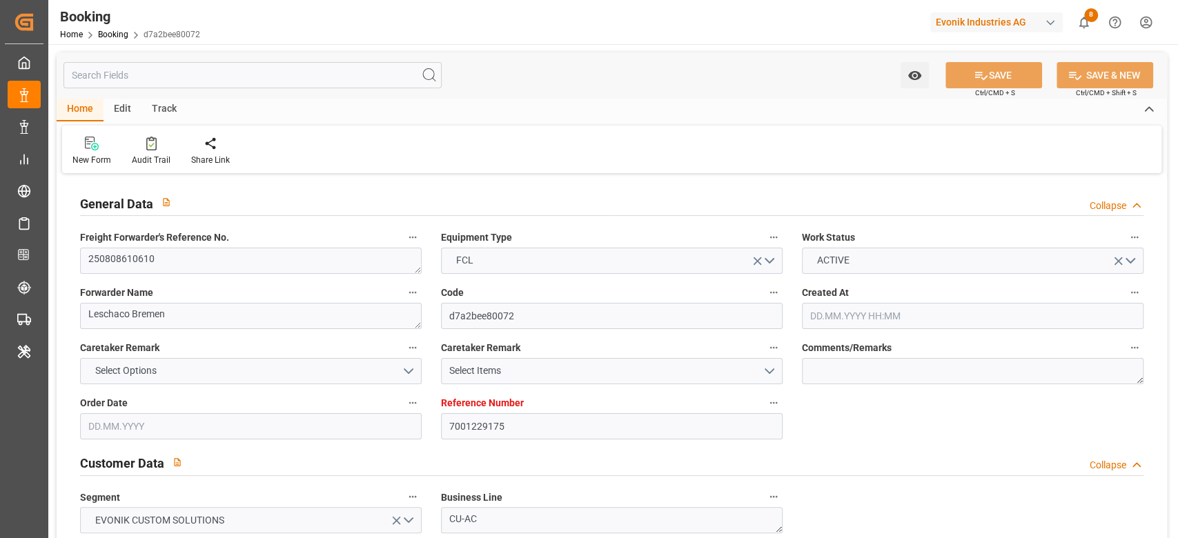
type input "[DATE]"
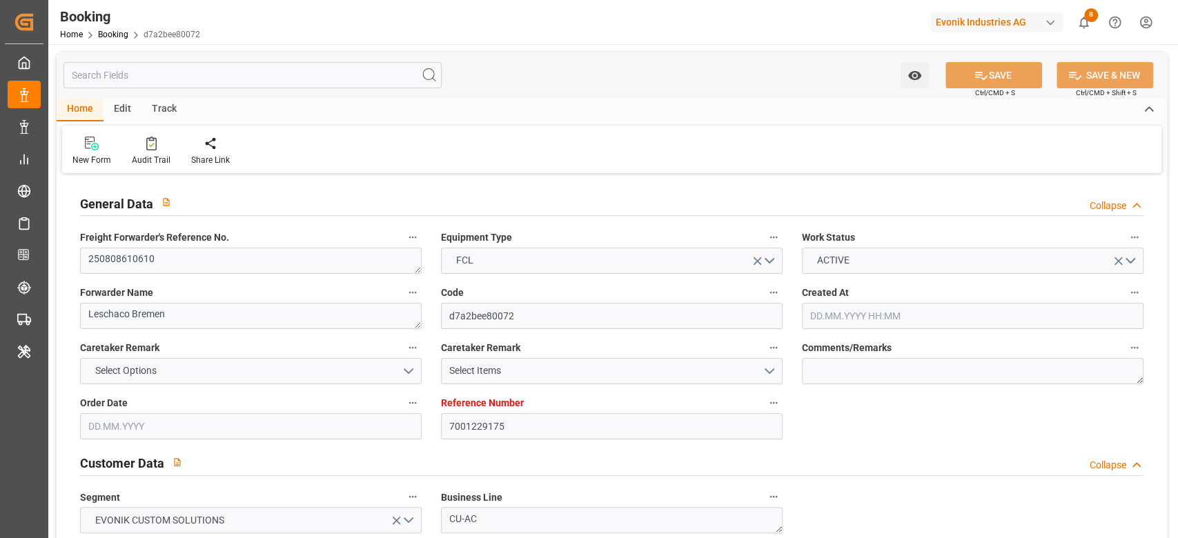
type input "[DATE] 22:00"
type input "[DATE] 00:00"
type input "[DATE] 02:32"
type input "[DATE] 20:28"
type input "[DATE] 19:00"
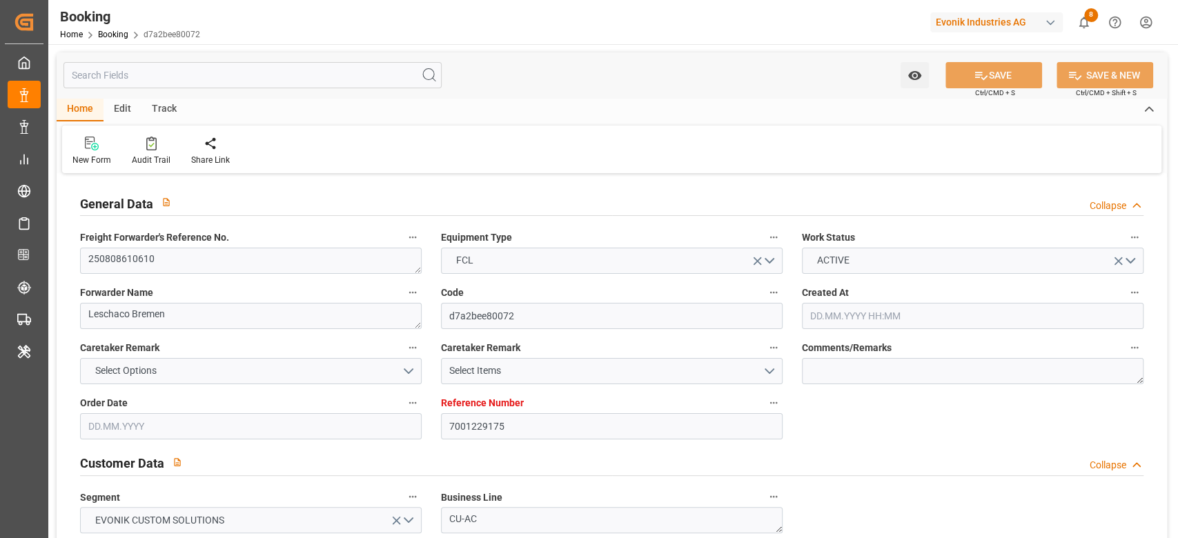
type input "[DATE] 00:00"
type input "[DATE] 18:21"
type input "[DATE]"
type input "[DATE] 15:37"
type input "[DATE]"
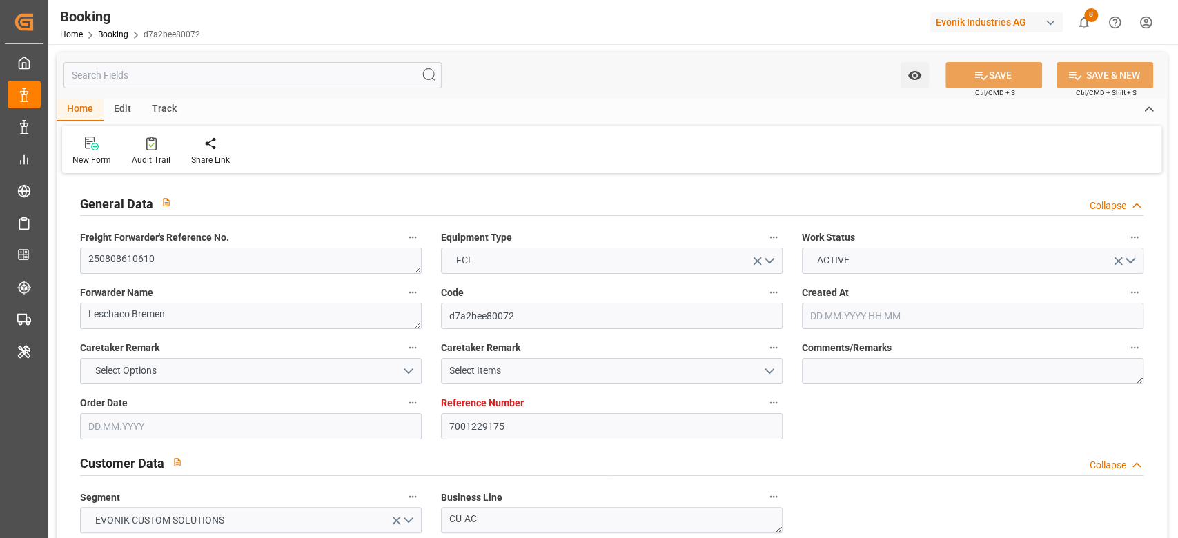
type input "[DATE] 03:20"
type input "[DATE] 20:33"
type input "[DATE] 00:30"
type input "[DATE] 03:25"
type input "[DATE] 19:00"
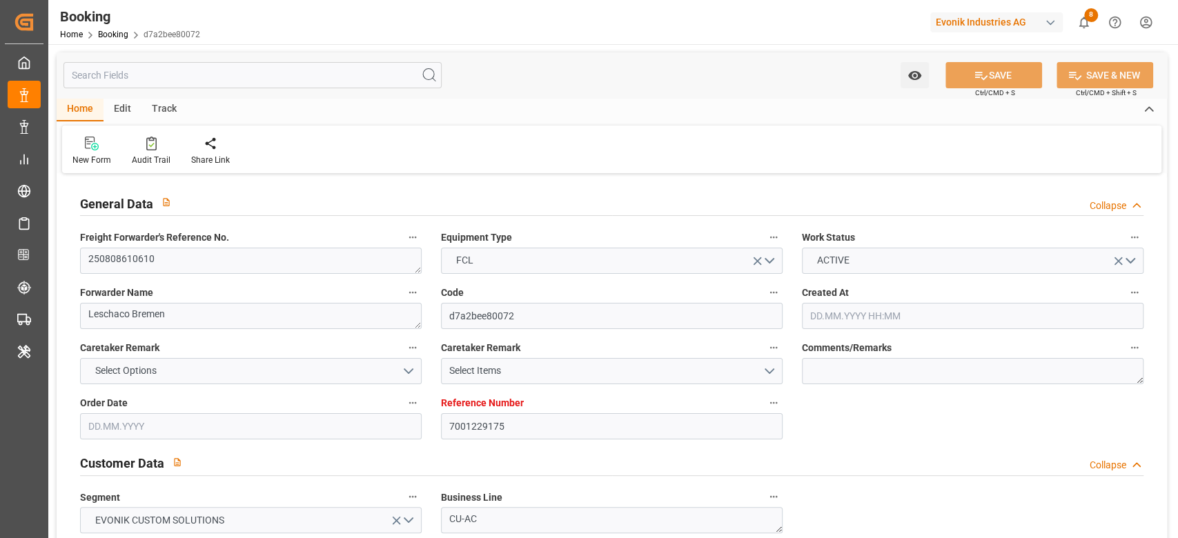
type input "[DATE] 18:18"
type input "[DATE] 12:21"
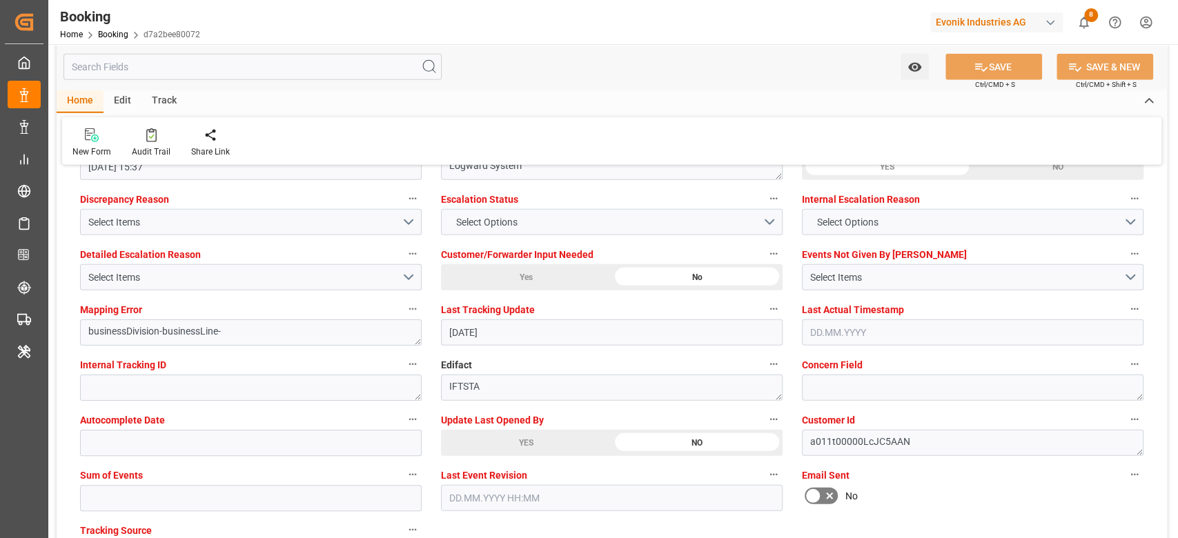
scroll to position [2576, 0]
click at [173, 491] on input "text" at bounding box center [251, 497] width 342 height 26
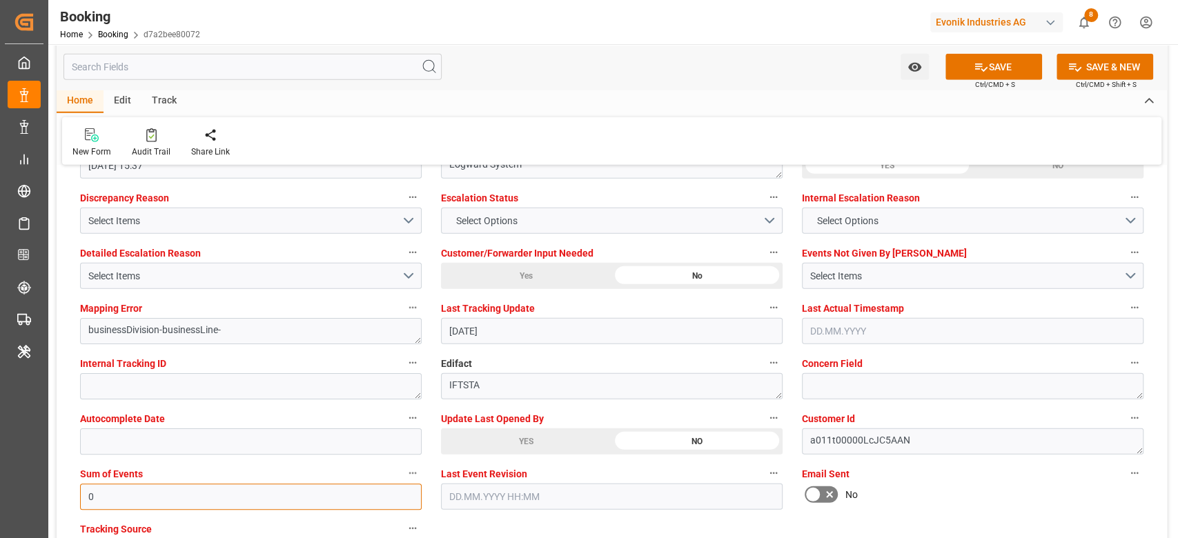
type input "0"
click at [492, 442] on div "YES" at bounding box center [526, 442] width 170 height 26
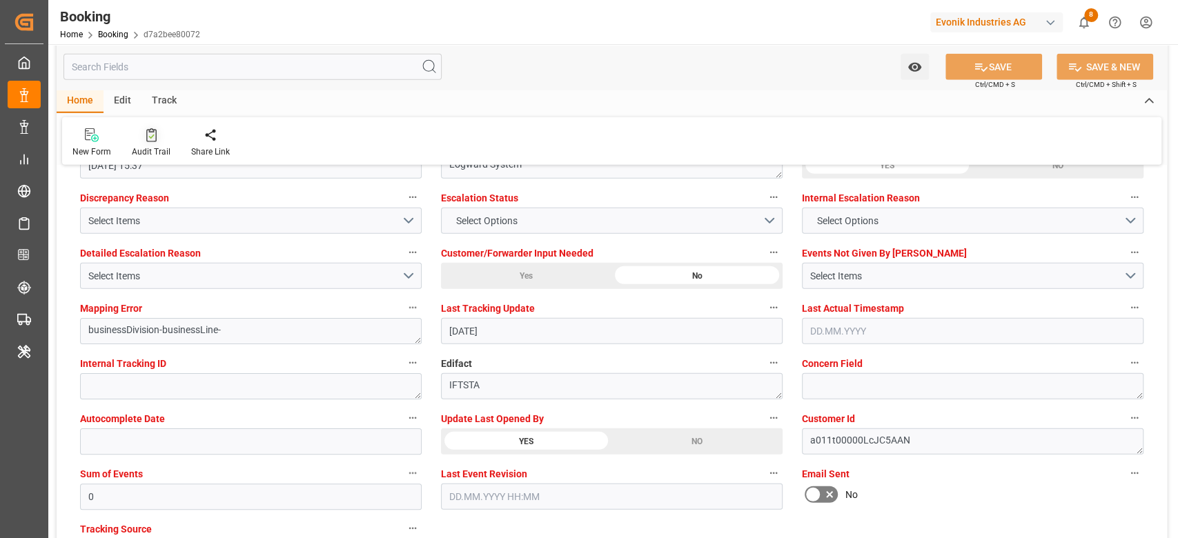
click at [141, 139] on div at bounding box center [151, 135] width 39 height 14
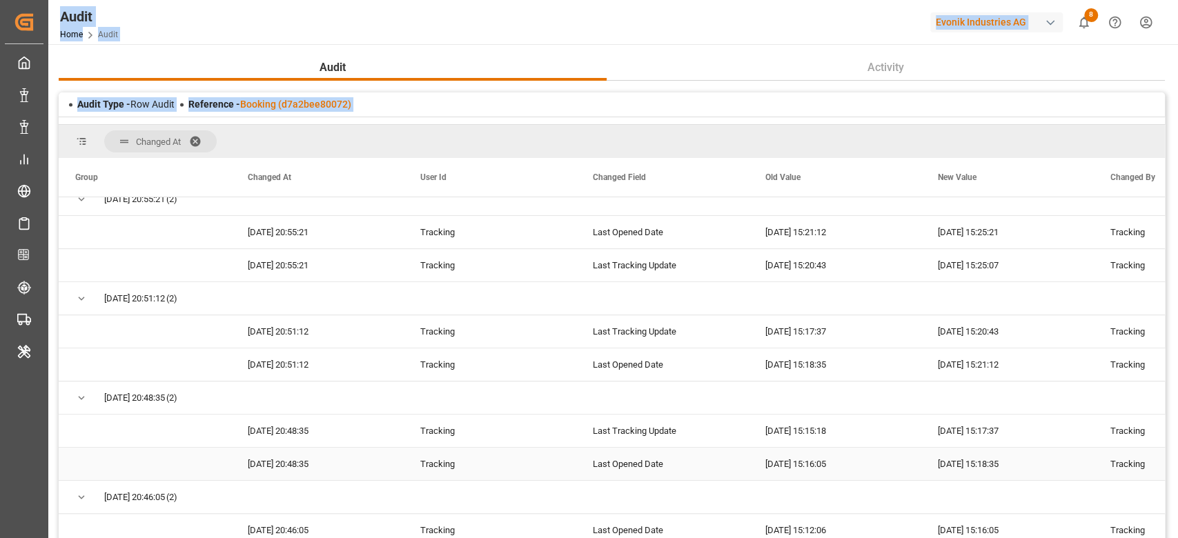
scroll to position [1104, 0]
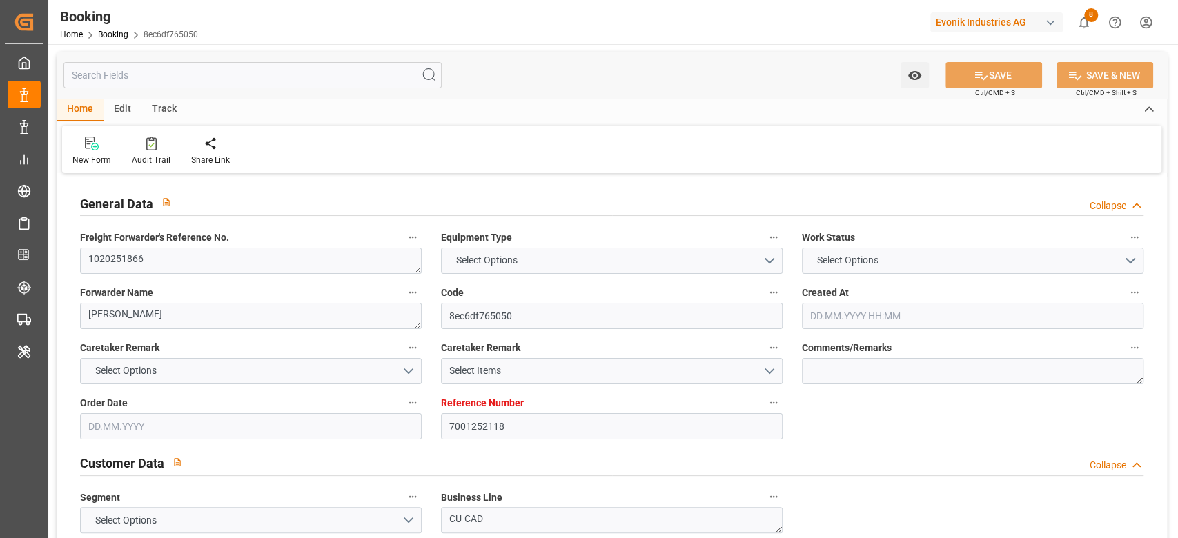
type textarea "1020251866"
type textarea "[PERSON_NAME]"
type input "8ec6df765050"
type input "7001252118"
type textarea "CU-CAD"
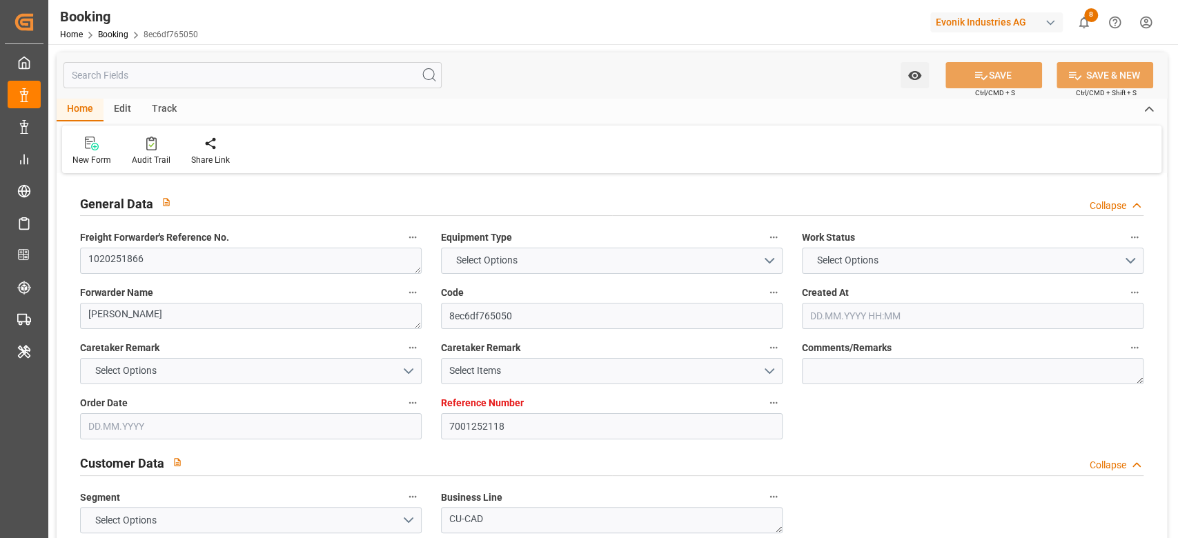
type input "7001252117"
type textarea "[EMAIL_ADDRESS][DOMAIN_NAME]"
type textarea "CIF"
type textarea "[GEOGRAPHIC_DATA]"
type textarea "Marl"
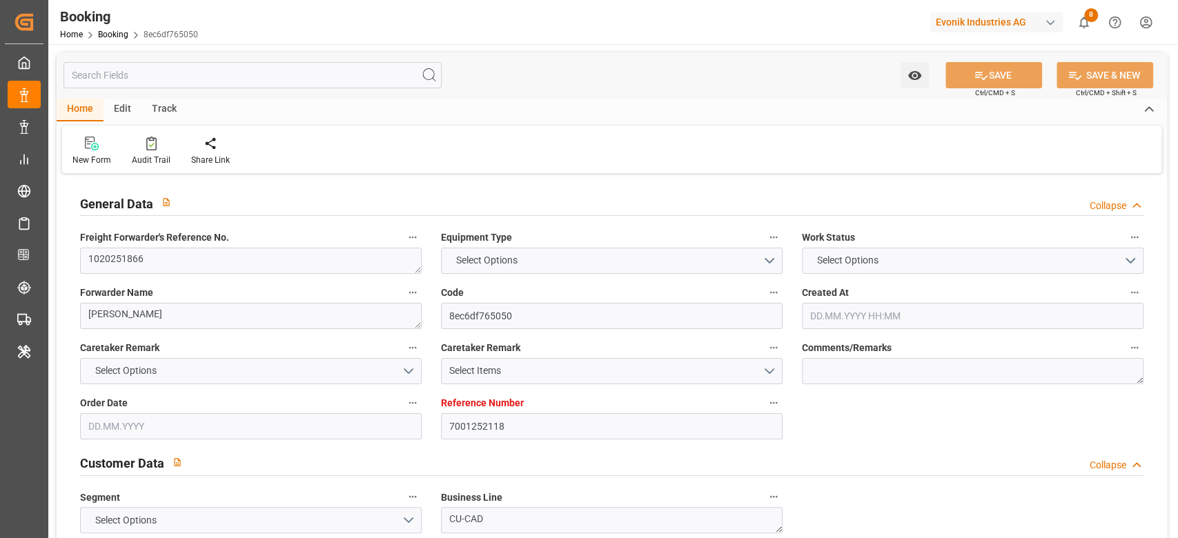
type textarea "TXGU8246473"
type input "CMA CGM LOUVRE"
type input "CMDU"
type textarea "HBG2028212"
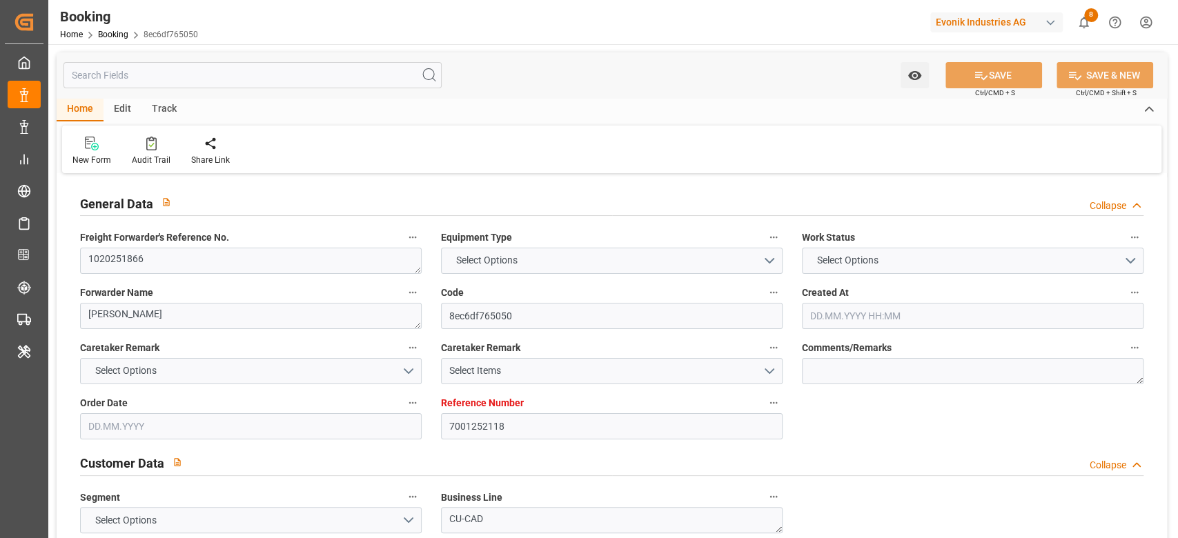
type input "[GEOGRAPHIC_DATA]"
type input "[GEOGRAPHIC_DATA], [GEOGRAPHIC_DATA]"
type input "[GEOGRAPHIC_DATA] ([GEOGRAPHIC_DATA])"
type textarea "eta"
type textarea "INPUT_Evonik_Seeburger_IFTMIN_1003112417_20250903162101041.edi"
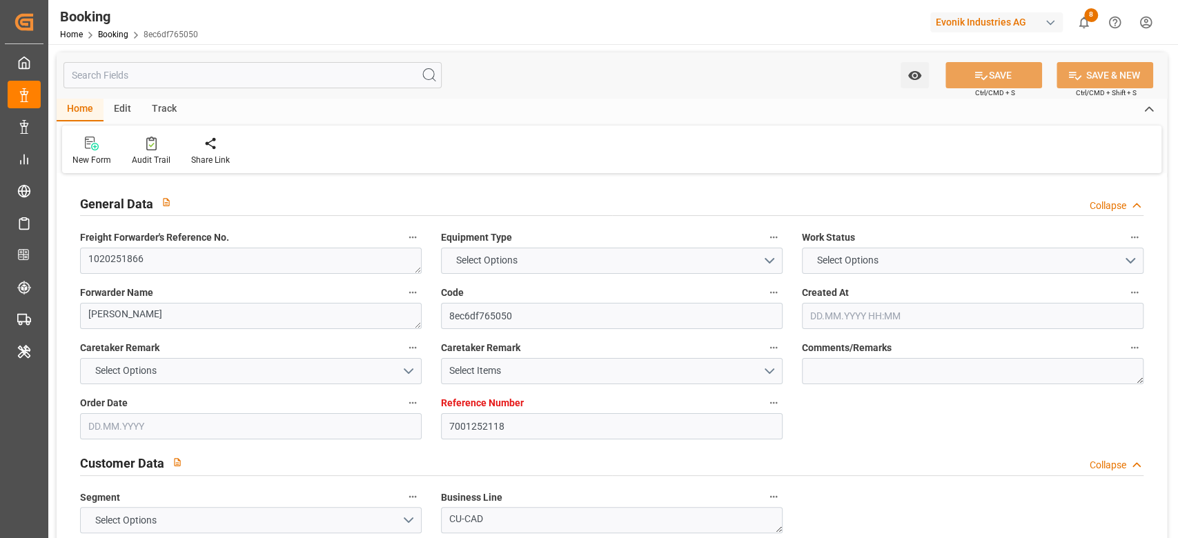
type textarea "NWC/[GEOGRAPHIC_DATA] [GEOGRAPHIC_DATA] Continent / [GEOGRAPHIC_DATA]-CAD"
type textarea "INPUT_Evonik_Seeburger_IFTMIN_1003066077_20250819095455727.edi,INPUT_Evonik_See…"
type textarea "1003112417"
type textarea "[PERSON_NAME]"
type textarea "businessDivision-businessLine-"
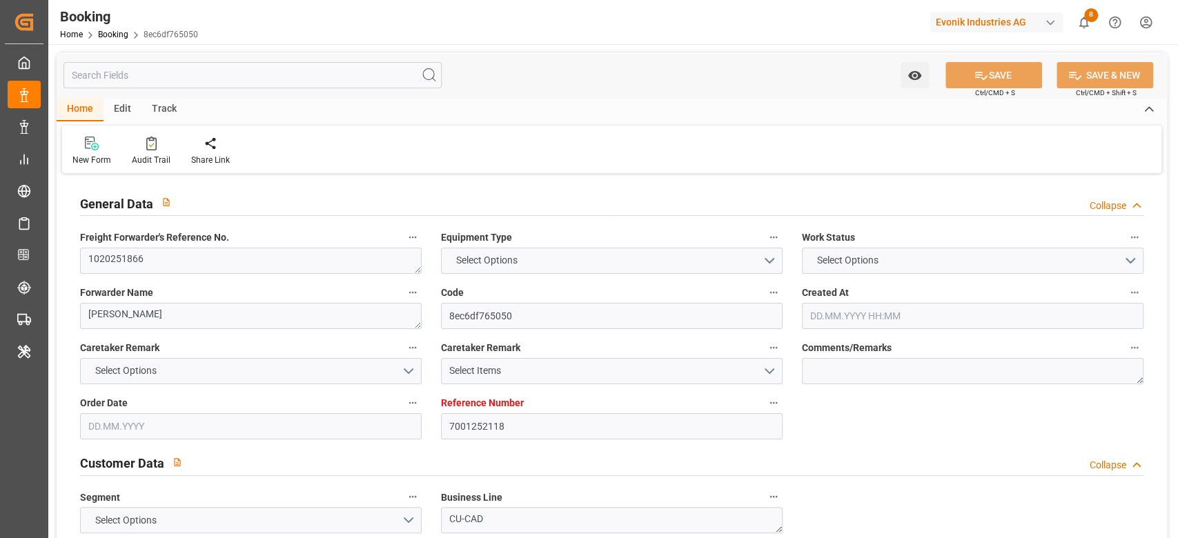
type textarea "IFTMIN"
type textarea "a011t00000LcJC5AAN"
type textarea "Yes"
type input "[GEOGRAPHIC_DATA]"
type input "[GEOGRAPHIC_DATA], [GEOGRAPHIC_DATA]"
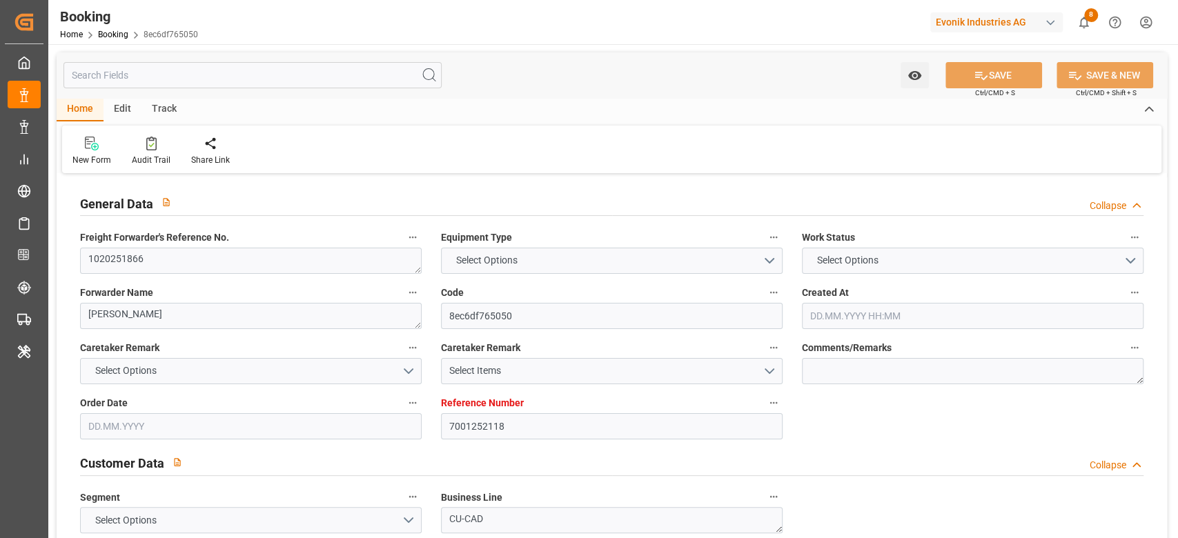
type input "0FMK5E1MA"
type input "VESSEL"
type input "[GEOGRAPHIC_DATA]"
type input "1QYDGS1MA"
type input "TRUCK"
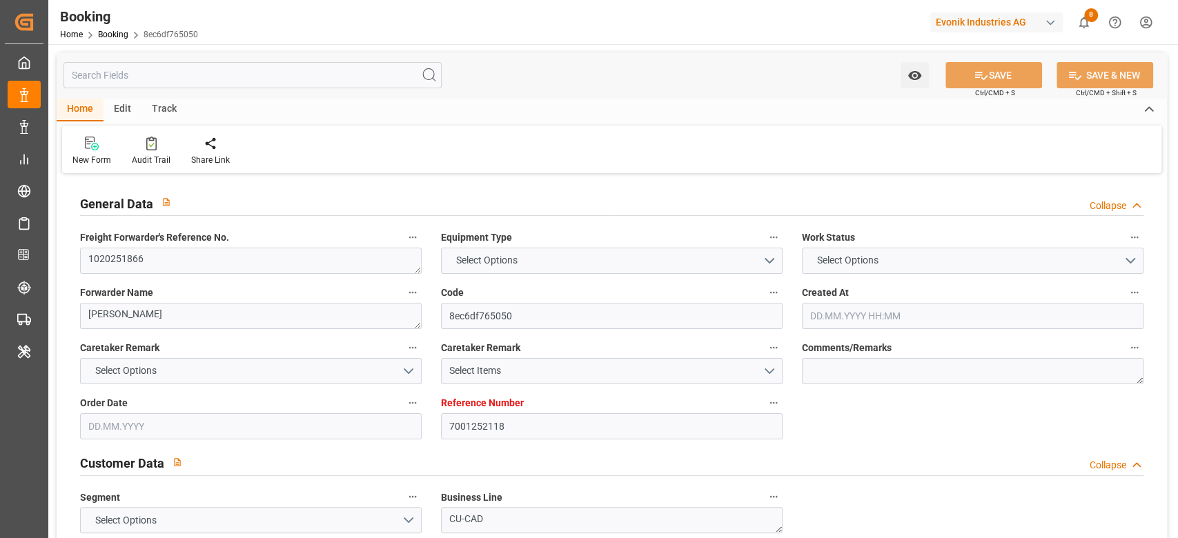
type input "7001252118"
type input "9839143"
type input "CMACGM"
type input "CMA CGM Group"
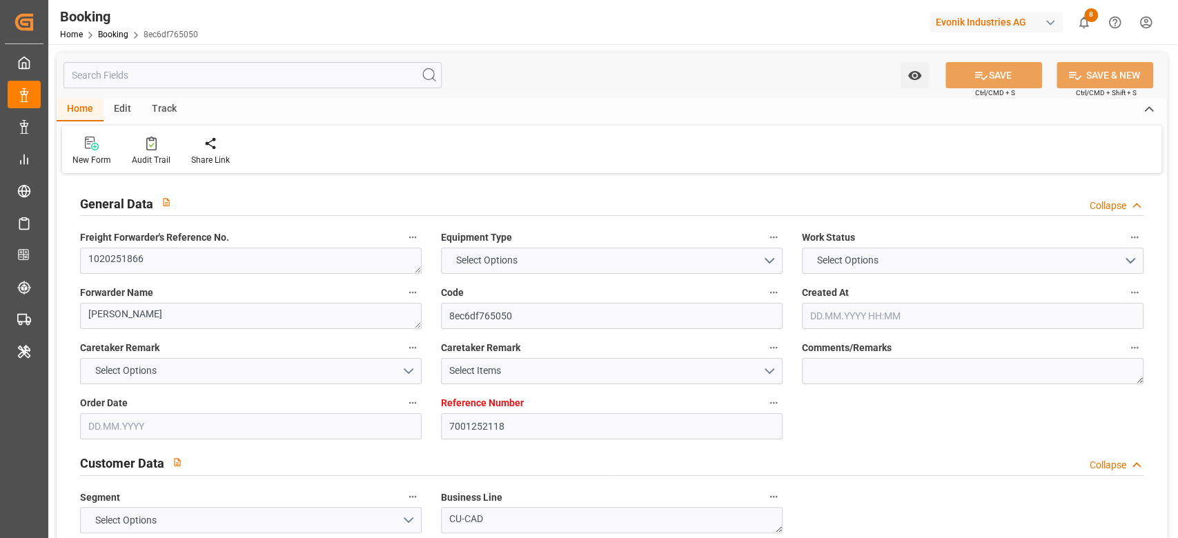
type input "BEANR"
type input "IDJKT"
type input "MYPKG"
type input "0"
type input "BEANR"
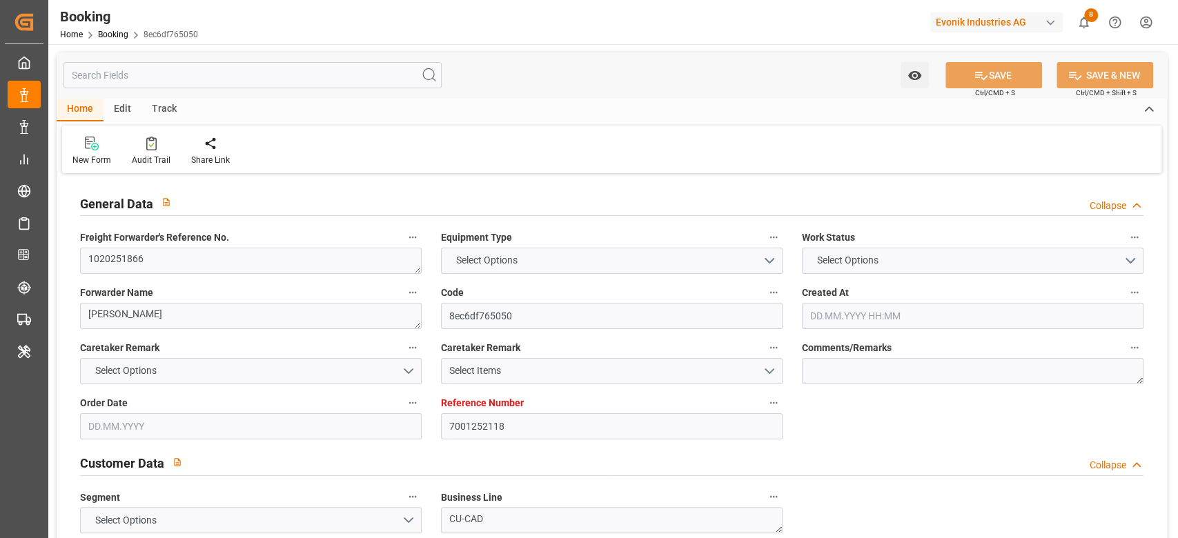
type input "IDJKT"
type input "9282962"
type input "[DATE] 07:55"
type input "[DATE]"
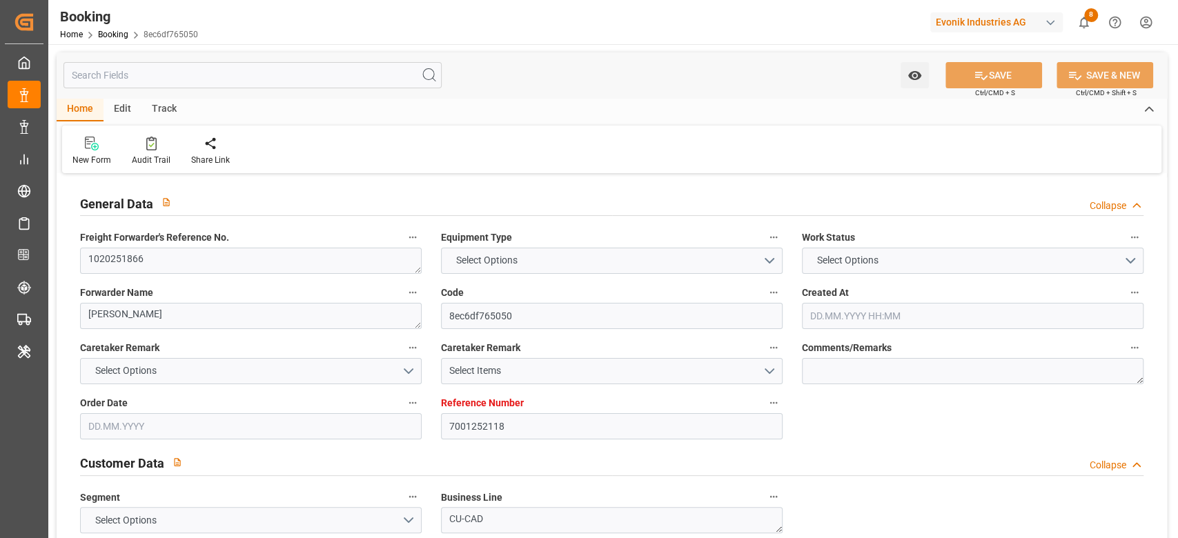
type input "[DATE]"
type input "[DATE] 00:00"
type input "[DATE] 14:00"
type input "[DATE] 00:00"
type input "[DATE] 17:47"
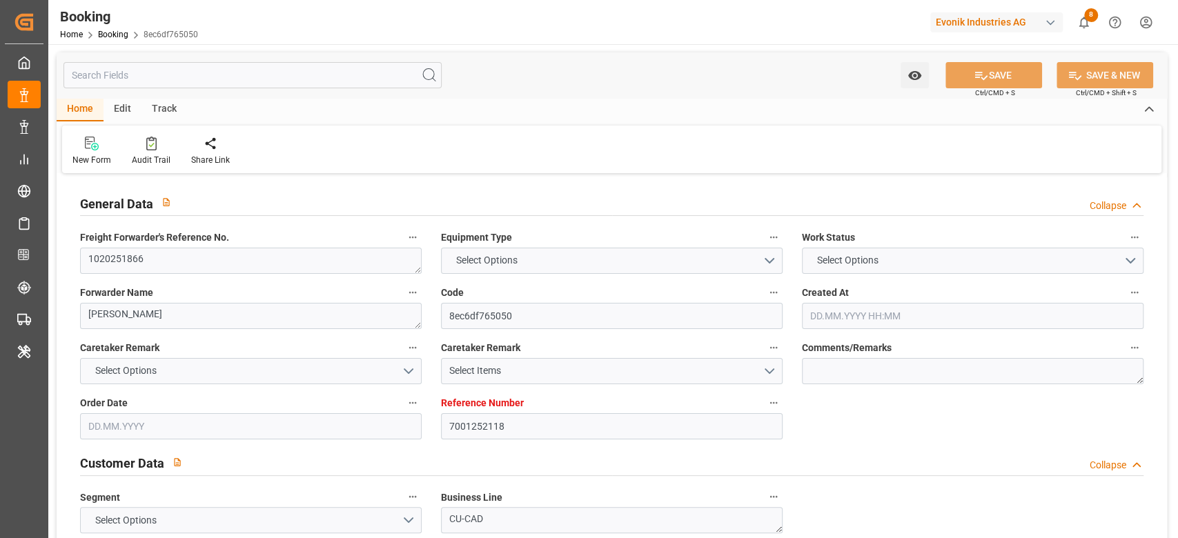
type input "[DATE] 15:20"
type input "[DATE] 11:00"
type input "[DATE] 00:00"
type input "[DATE] 12:00"
type input "[DATE] 00:00"
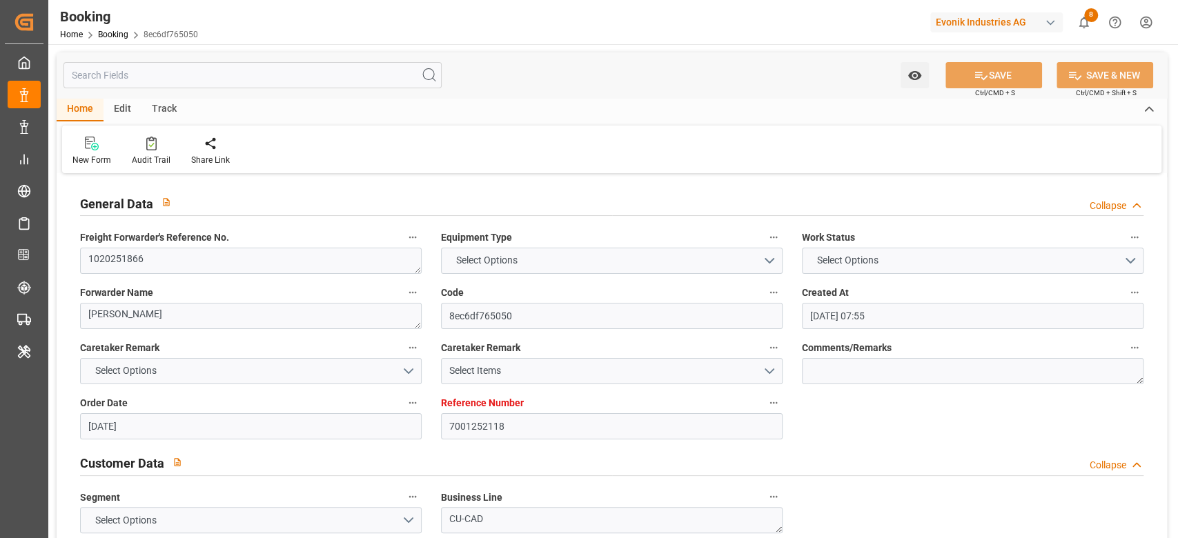
type input "[DATE] 06:00"
type input "[DATE] 00:00"
type input "[DATE]"
type input "[DATE] 11:44"
type input "[DATE]"
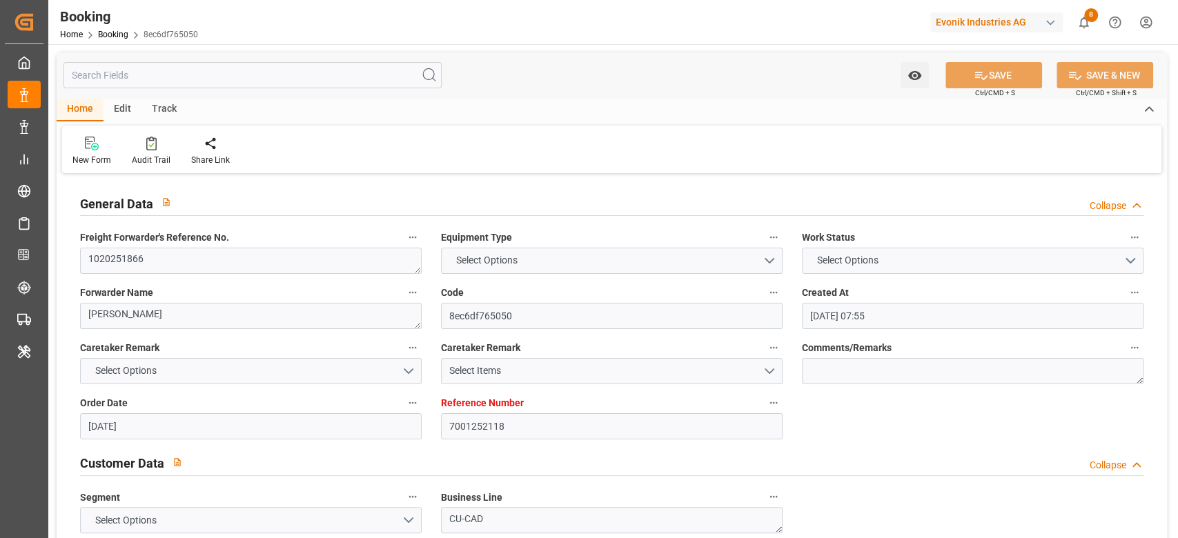
type input "[DATE] 22:39"
type input "[DATE] 14:00"
type input "[DATE] 16:40"
type input "[DATE] 12:00"
type input "[DATE] 21:02"
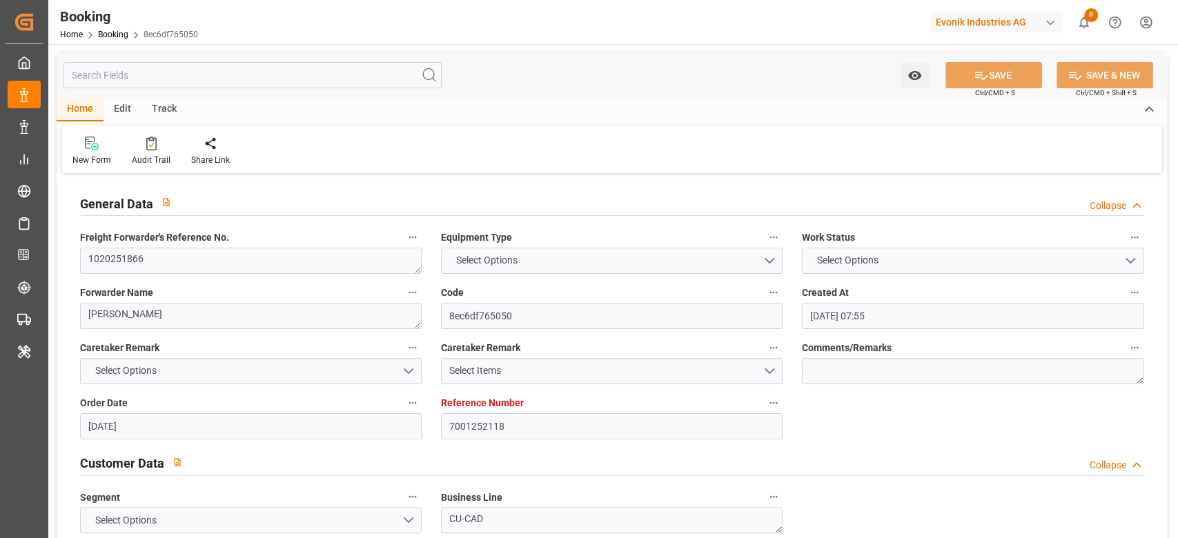
type input "[DATE] 06:00"
type input "[DATE] 11:00"
type input "[DATE] 21:37"
type input "4006668848"
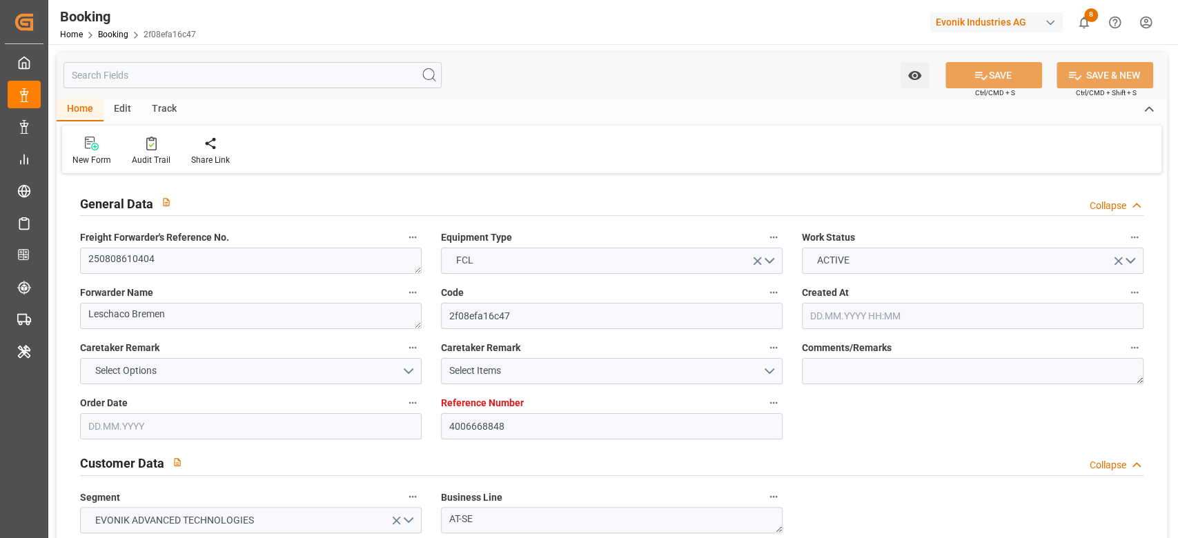
type input "9783497"
type input "OOCL"
type input "Orient Overseas Container Line Ltd"
type input "DEHAM"
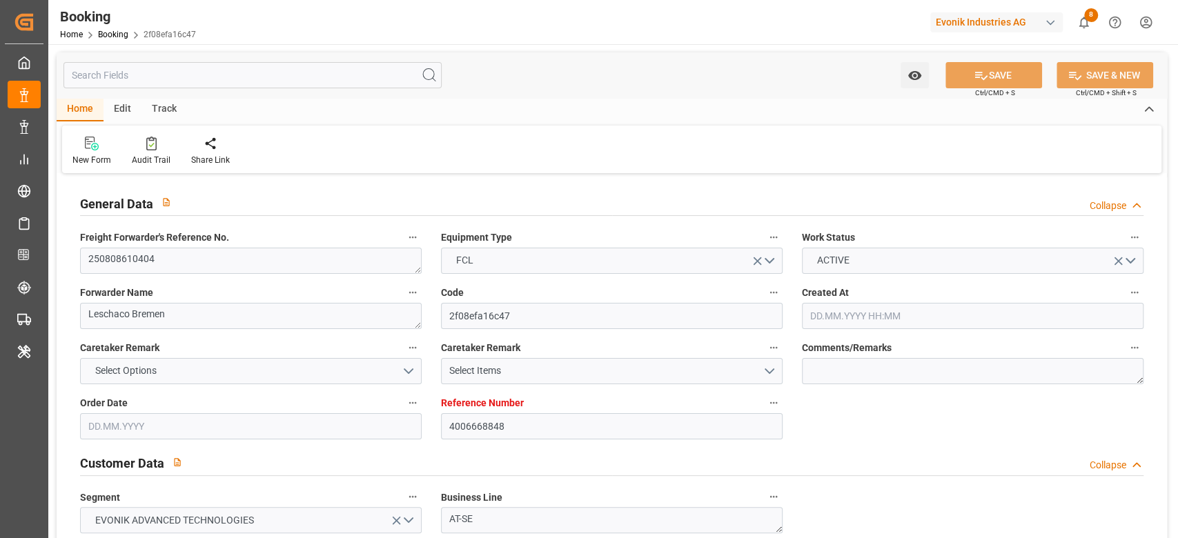
type input "KRPUS"
type input "0"
type input "CNSHG"
type input "0"
type input "DEHAM"
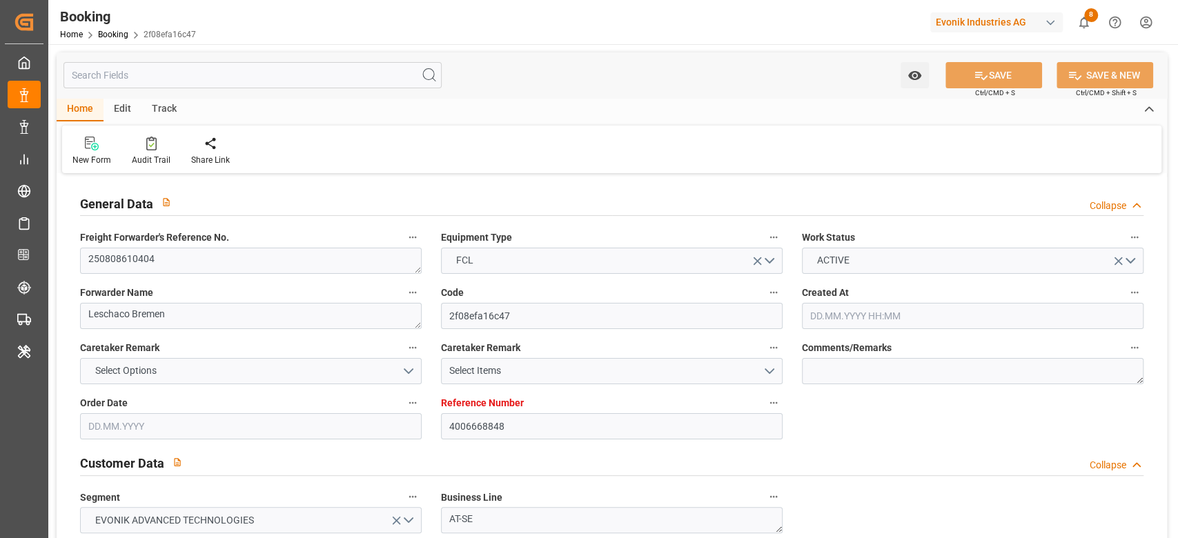
type input "KRPUS"
type input "9516404"
type input "[DATE] 10:58"
type input "[DATE]"
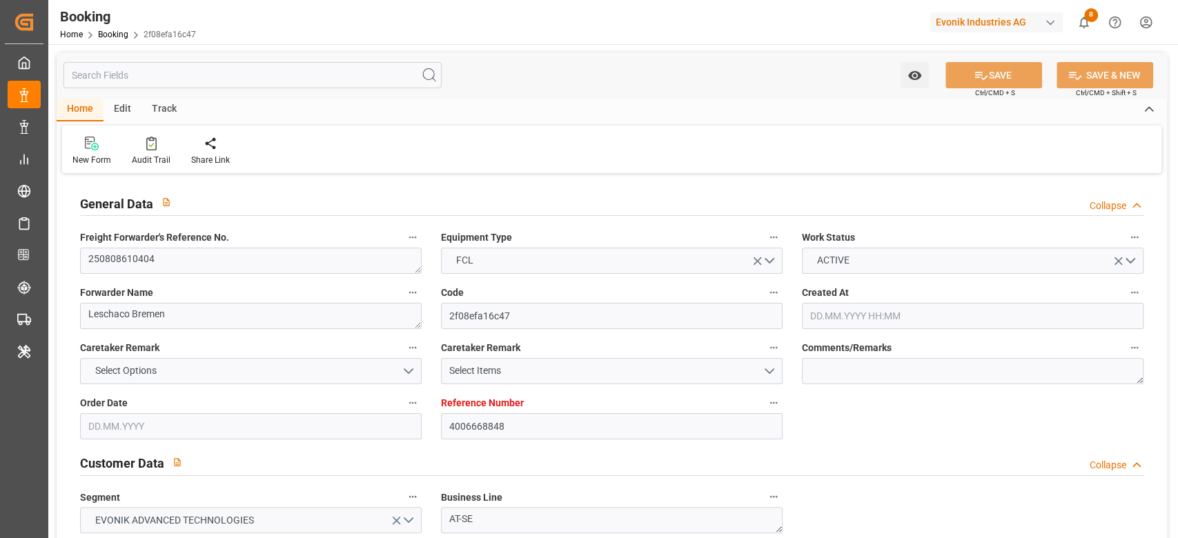
type input "[DATE]"
type input "[DATE] 08:30"
type input "[DATE] 00:00"
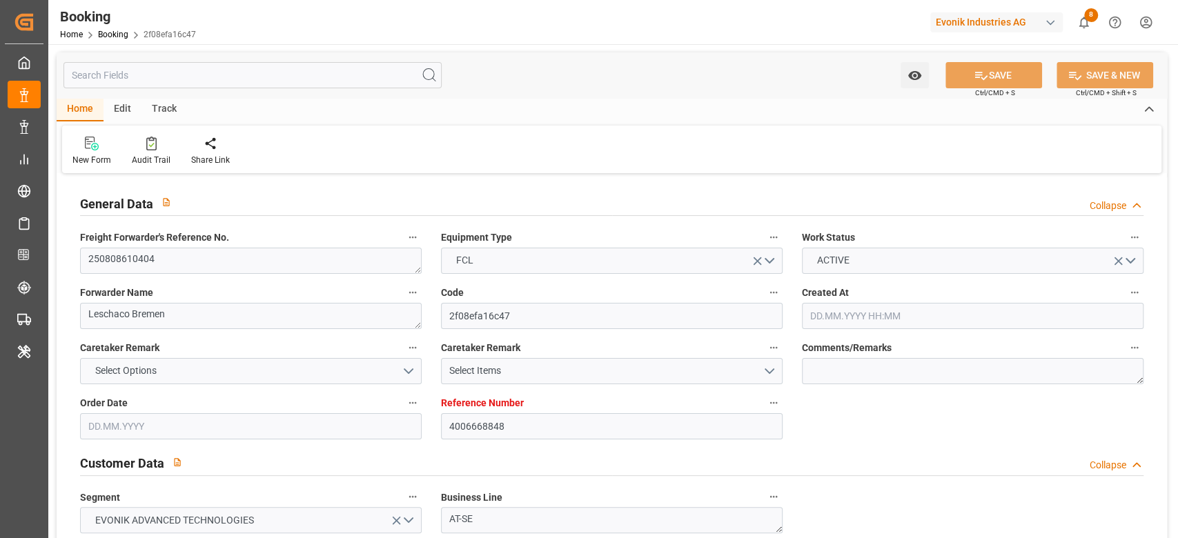
type input "[DATE] 08:51"
type input "[DATE] 09:33"
type input "[DATE] 10:00"
type input "[DATE] 00:00"
type input "[DATE] 16:13"
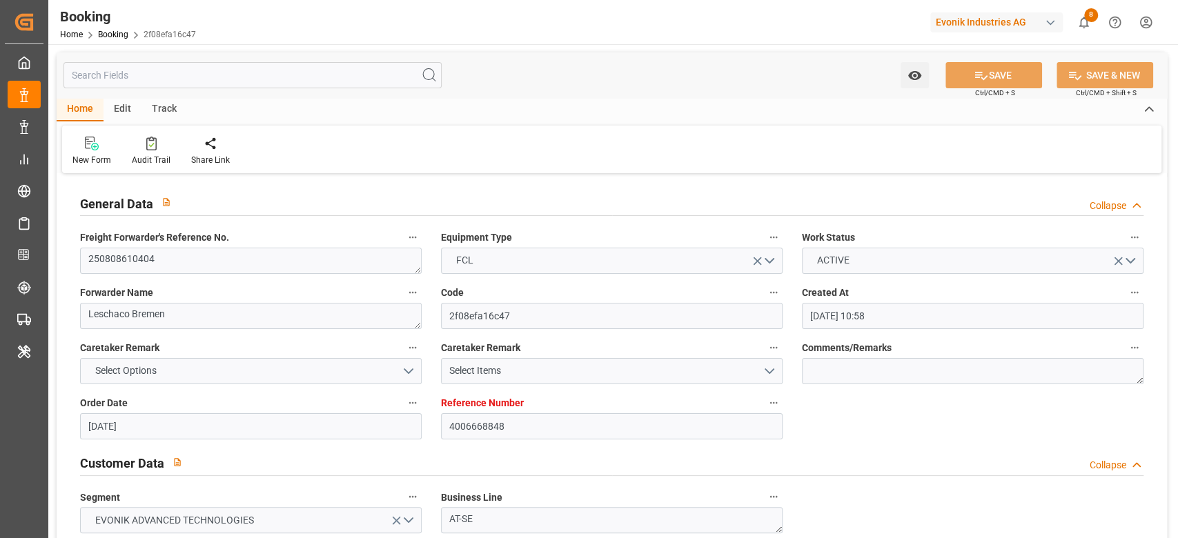
type input "[DATE] 08:00"
type input "[DATE] 00:00"
type input "[DATE] 02:00"
type input "[DATE] 00:00"
type input "[DATE]"
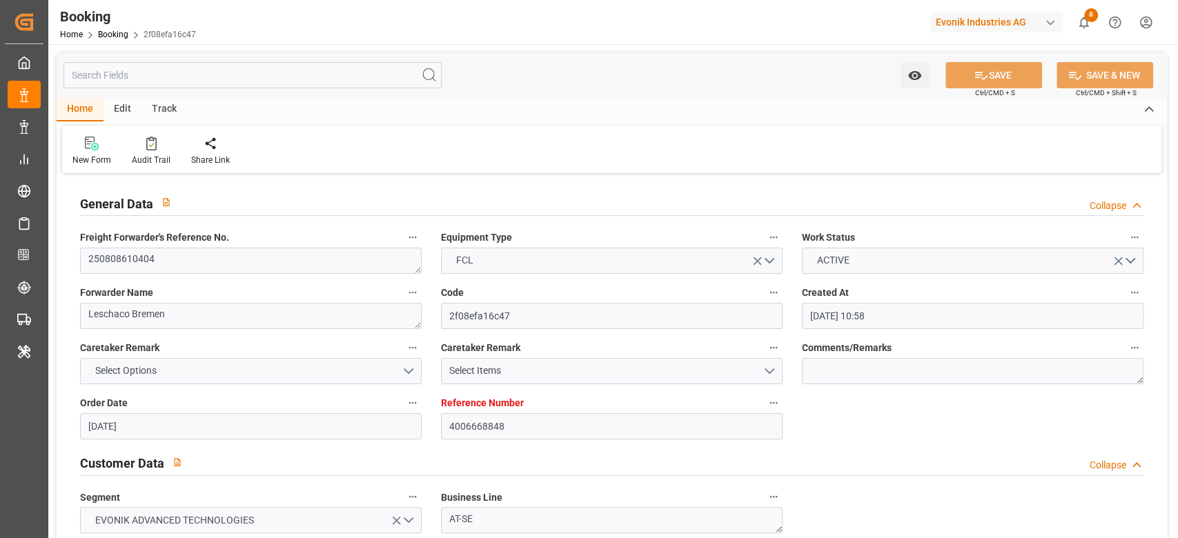
type input "[DATE] 11:51"
type input "[DATE]"
type input "[DATE] 12:21"
type input "[DATE] 15:52"
type input "[DATE] 08:30"
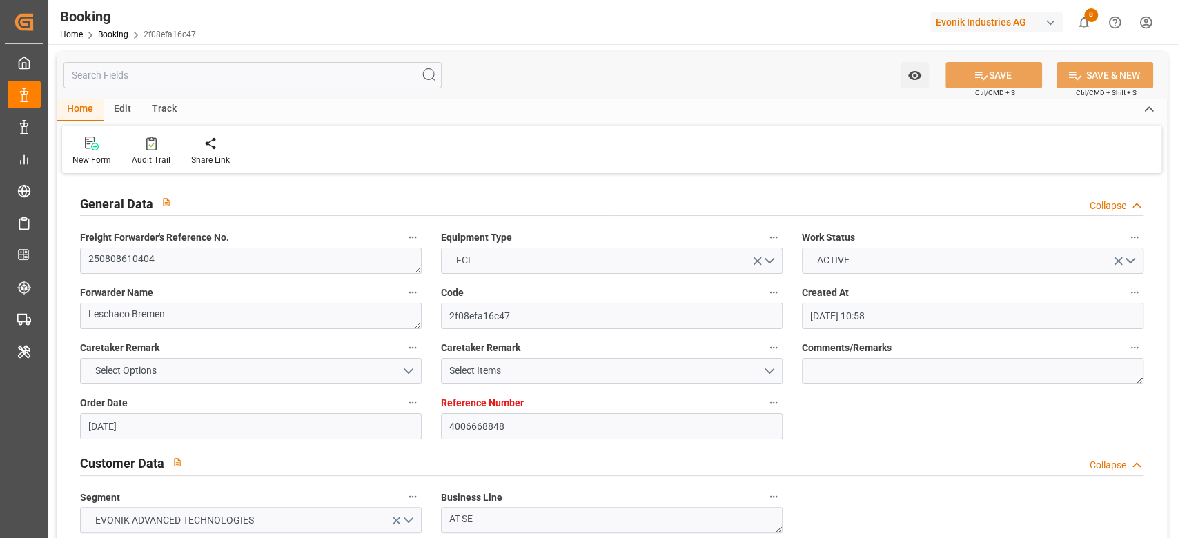
type input "[DATE] 09:35"
type input "[DATE] 08:00"
type input "[DATE] 16:44"
type input "[DATE] 02:00"
type input "[DATE] 10:00"
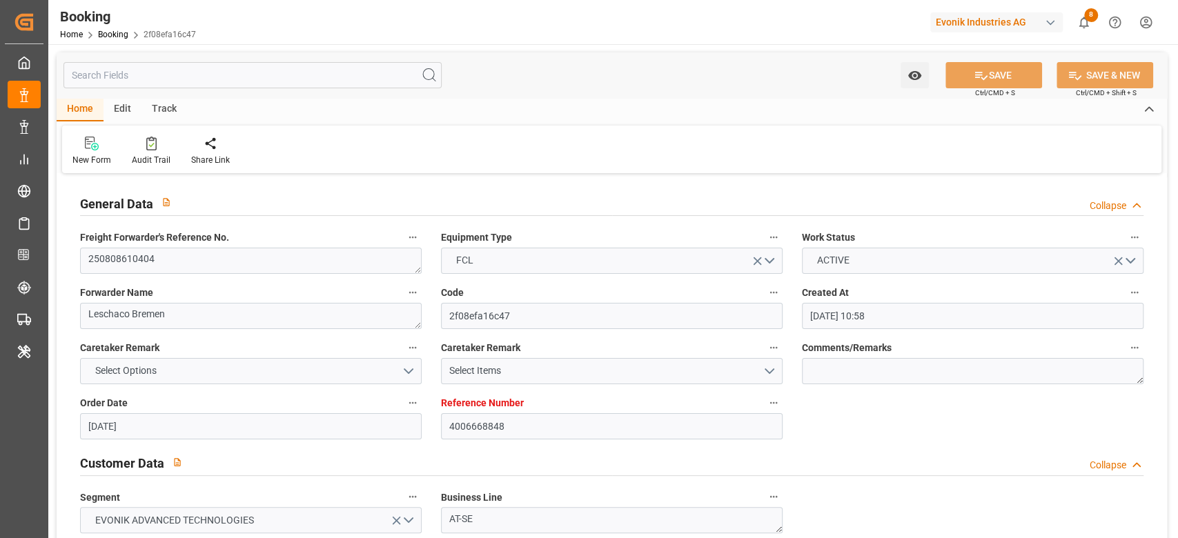
type input "[DATE] 23:33"
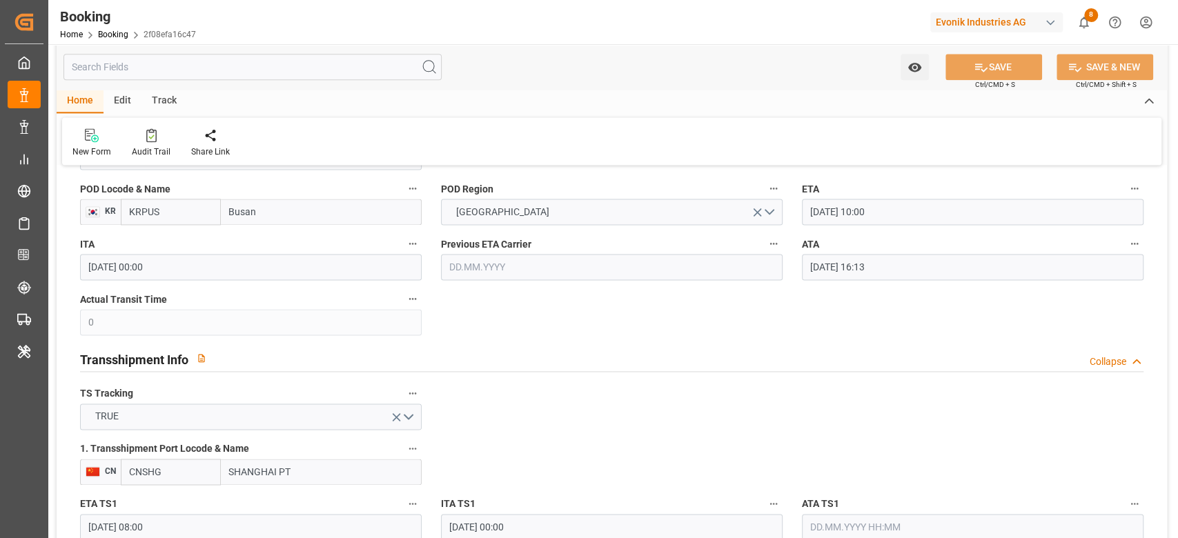
scroll to position [1253, 0]
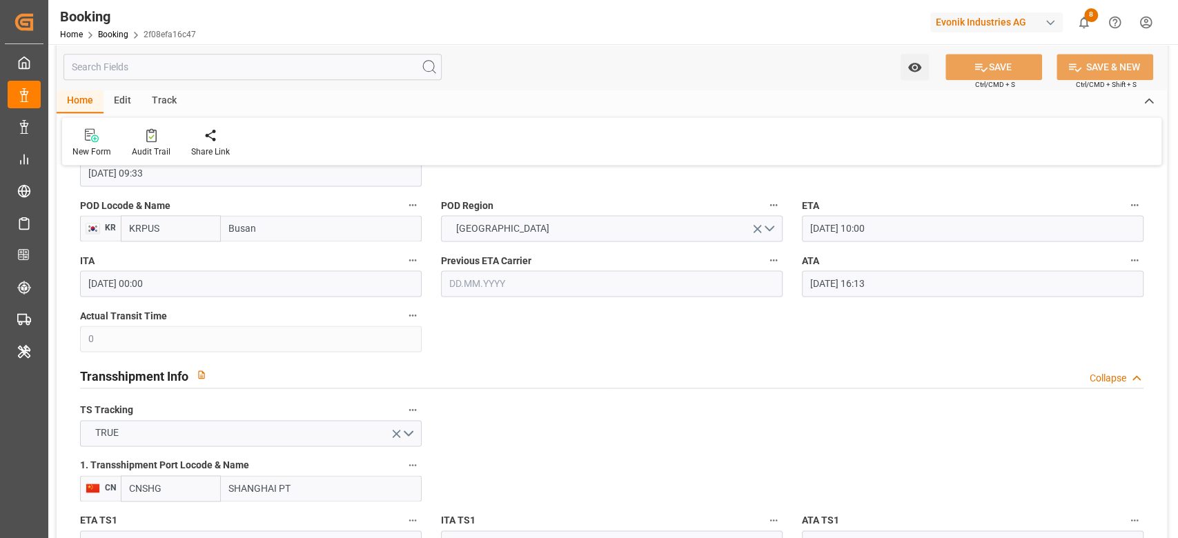
click at [832, 297] on div "ATA [DATE] 16:13" at bounding box center [972, 273] width 361 height 55
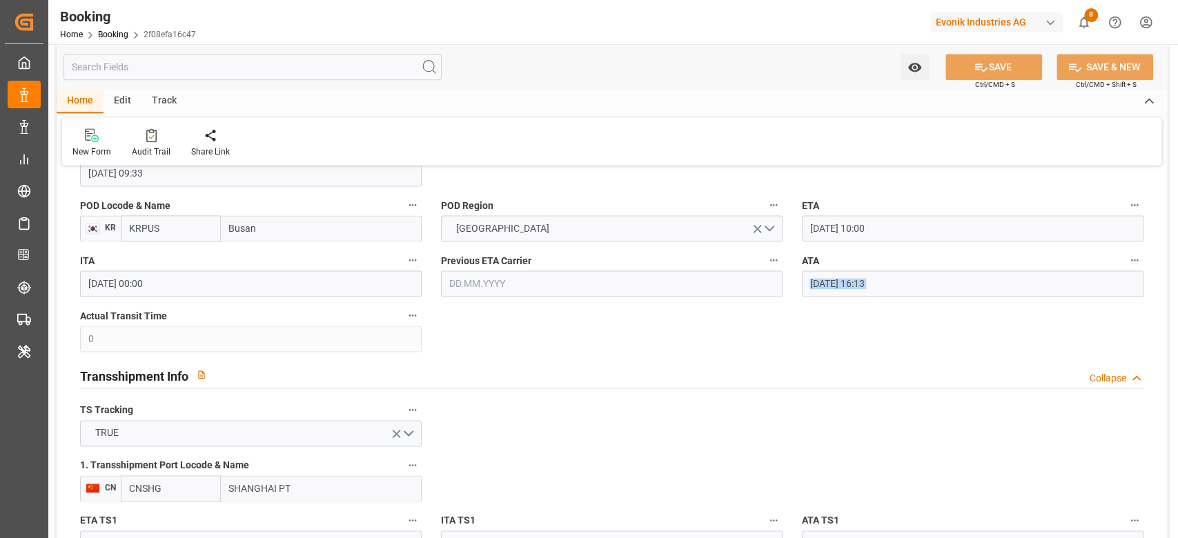
click at [832, 297] on div "ATA [DATE] 16:13" at bounding box center [972, 273] width 361 height 55
click at [834, 290] on input "[DATE] 16:13" at bounding box center [973, 284] width 342 height 26
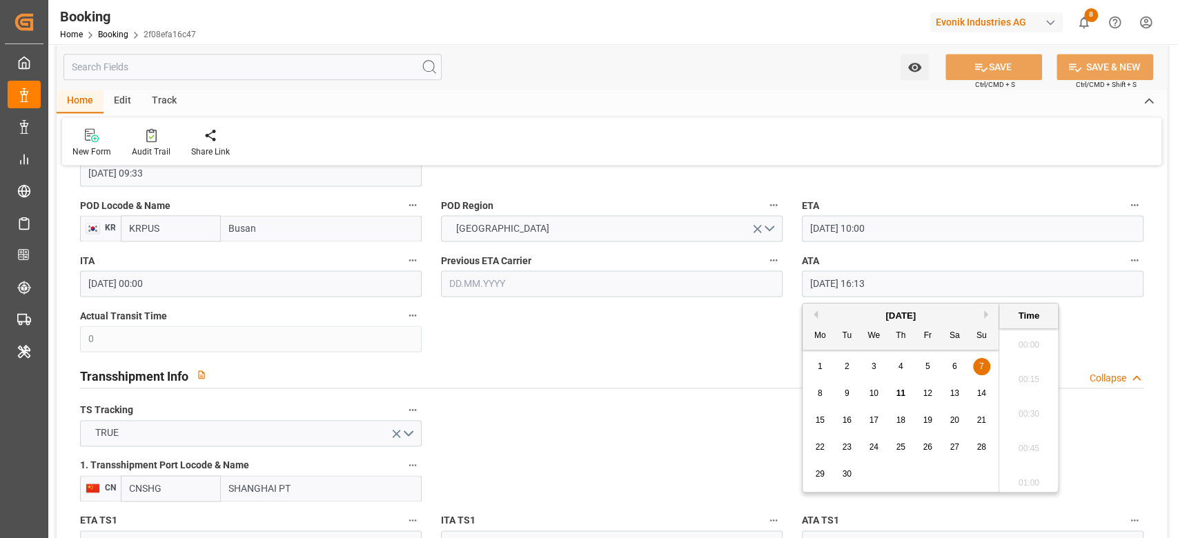
scroll to position [2144, 0]
click at [834, 290] on input "[DATE] 16:13" at bounding box center [973, 284] width 342 height 26
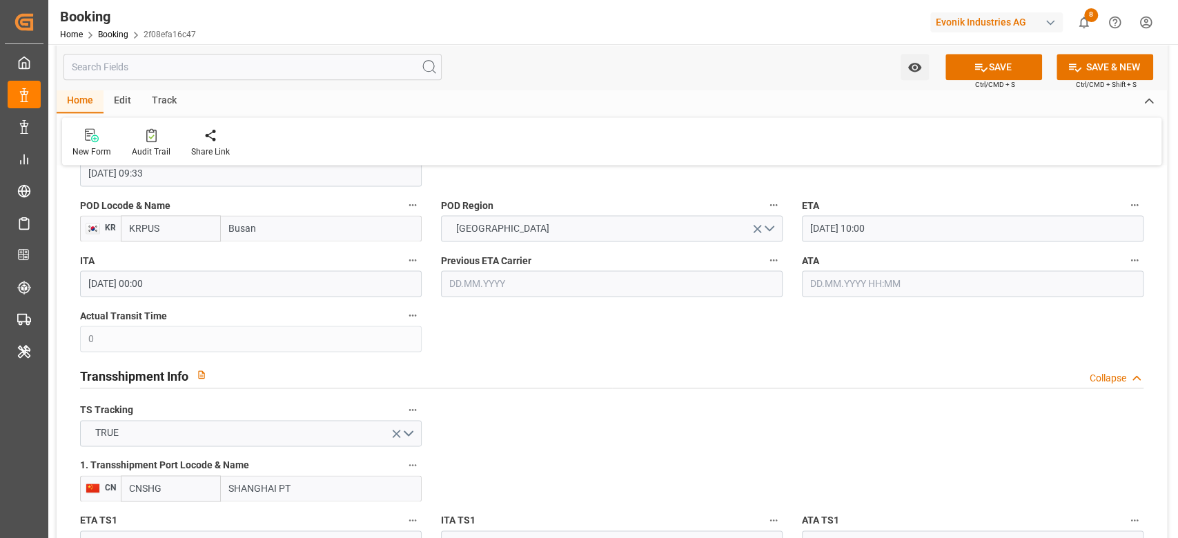
click at [639, 375] on div "Transshipment Info Collapse" at bounding box center [612, 375] width 1064 height 26
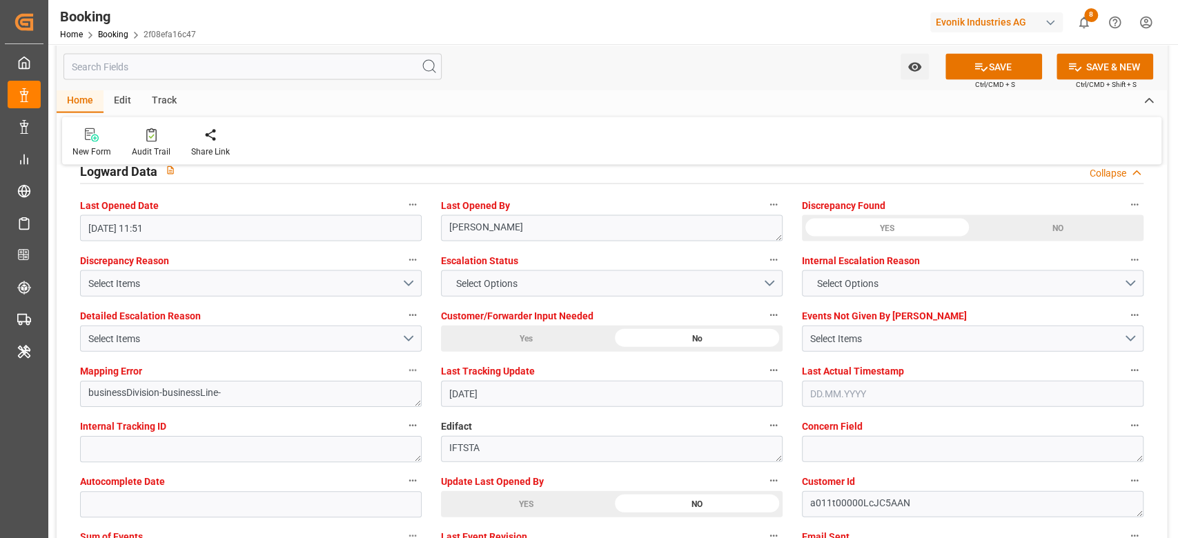
scroll to position [1990, 0]
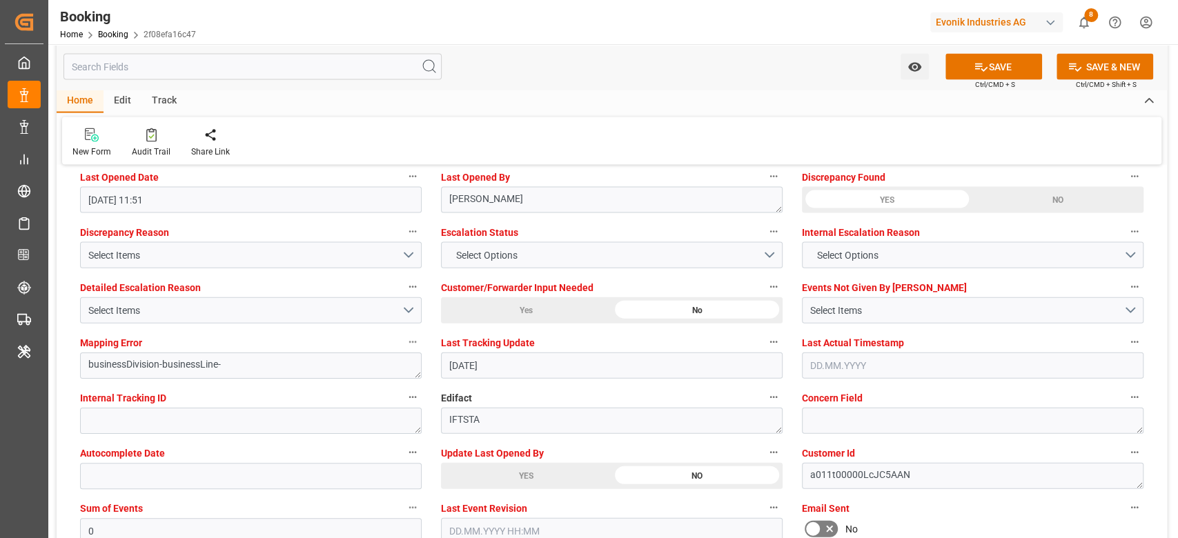
click at [572, 483] on div "YES" at bounding box center [526, 476] width 170 height 26
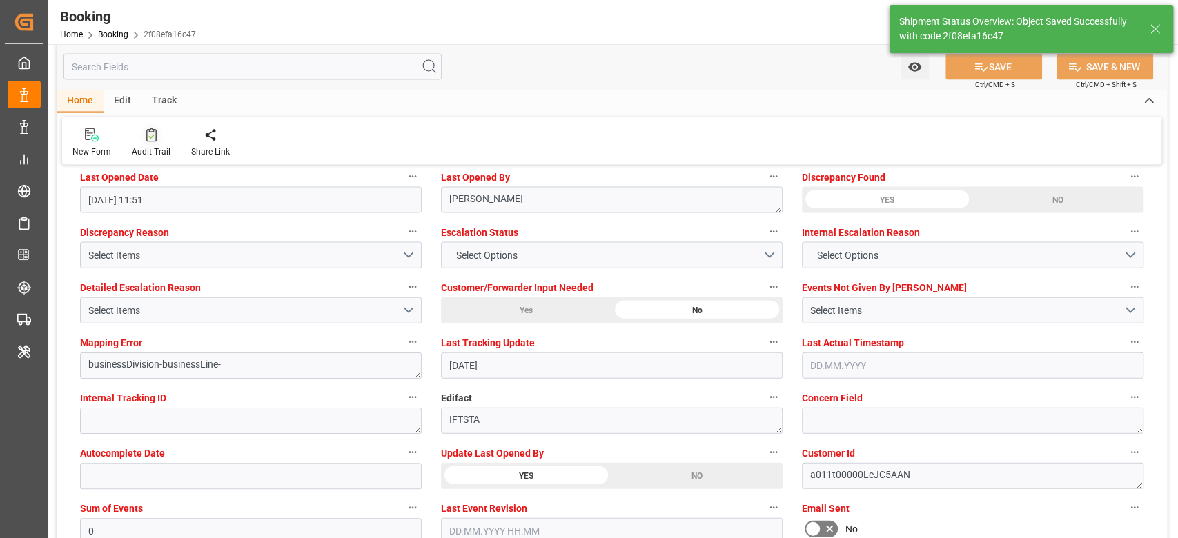
type textarea "[PERSON_NAME]"
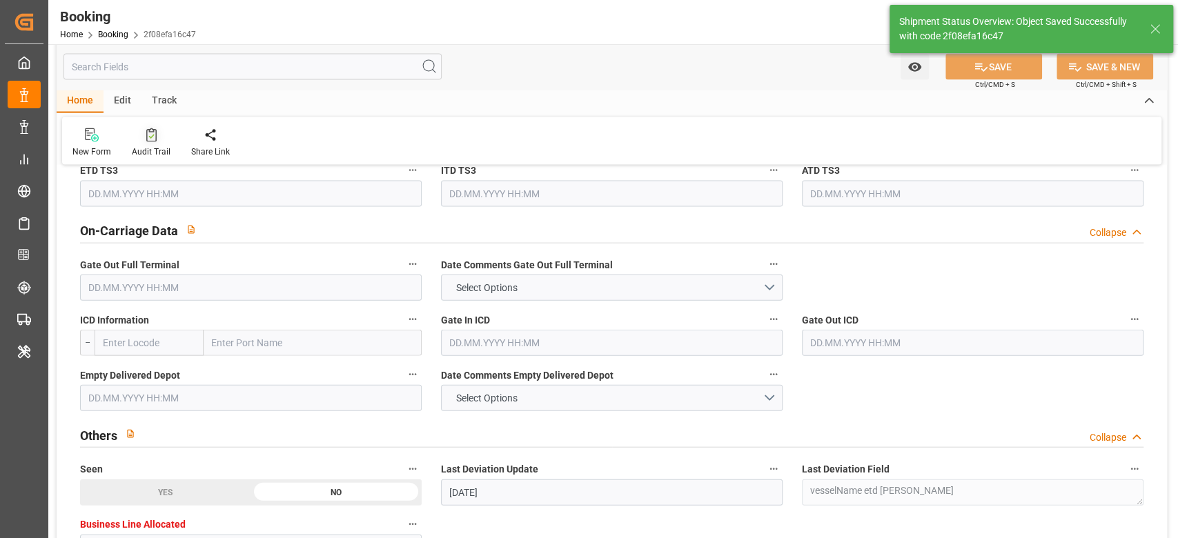
type input "[DATE] 12:25"
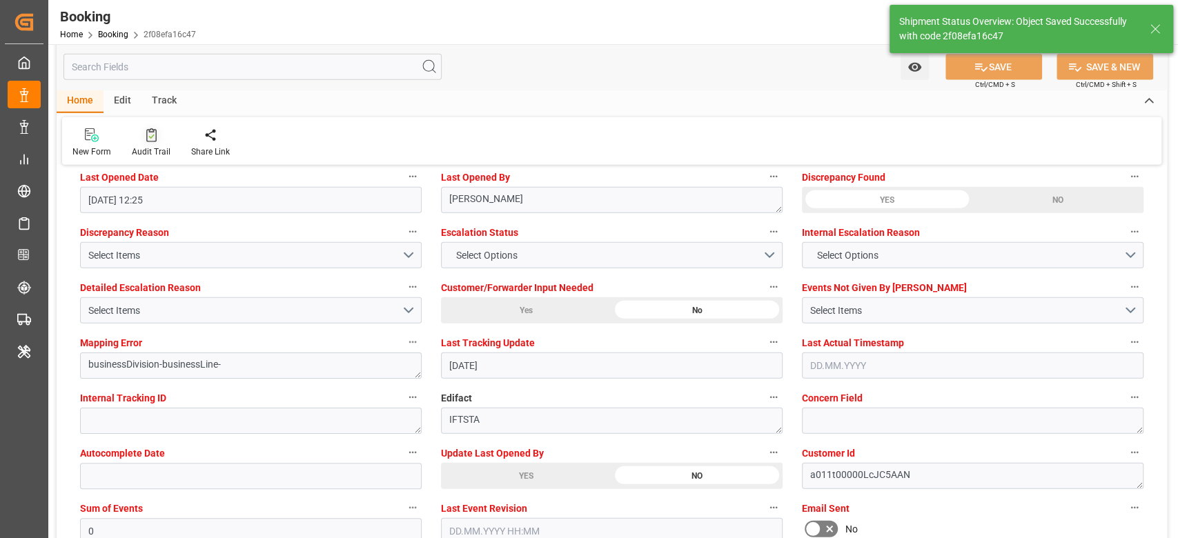
click at [149, 138] on icon at bounding box center [151, 137] width 6 height 5
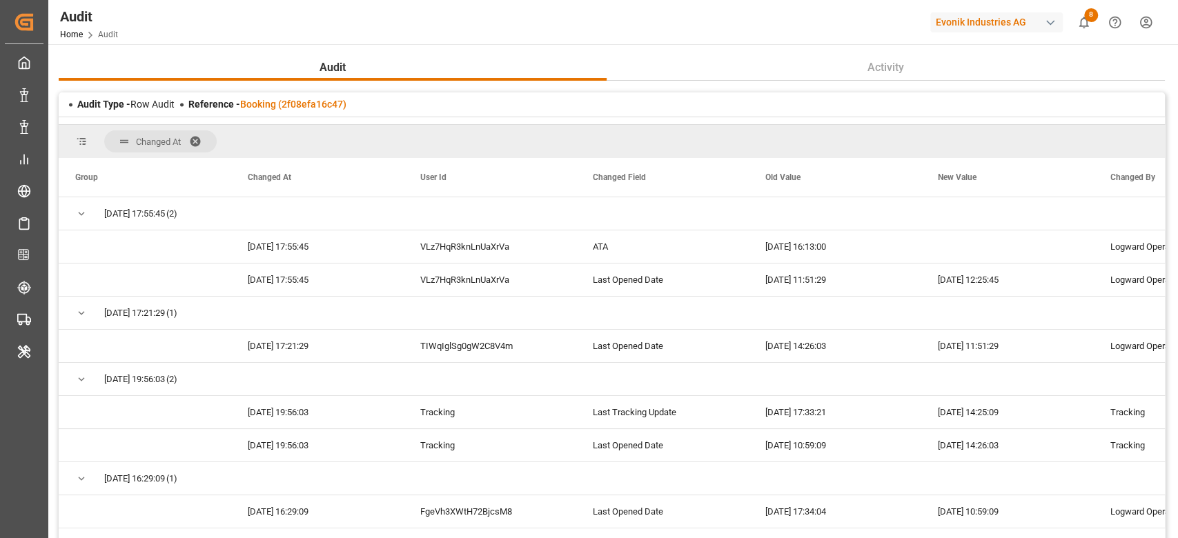
click at [278, 114] on div "Audit Type - Row Audit Reference - Booking (2f08efa16c47)" at bounding box center [612, 104] width 1106 height 24
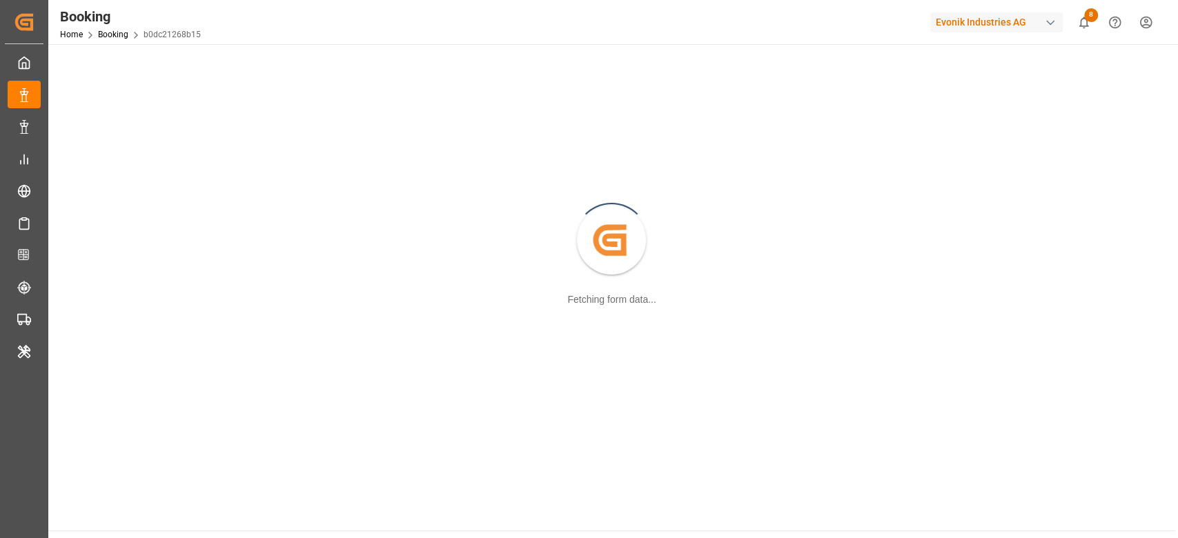
scroll to position [149, 0]
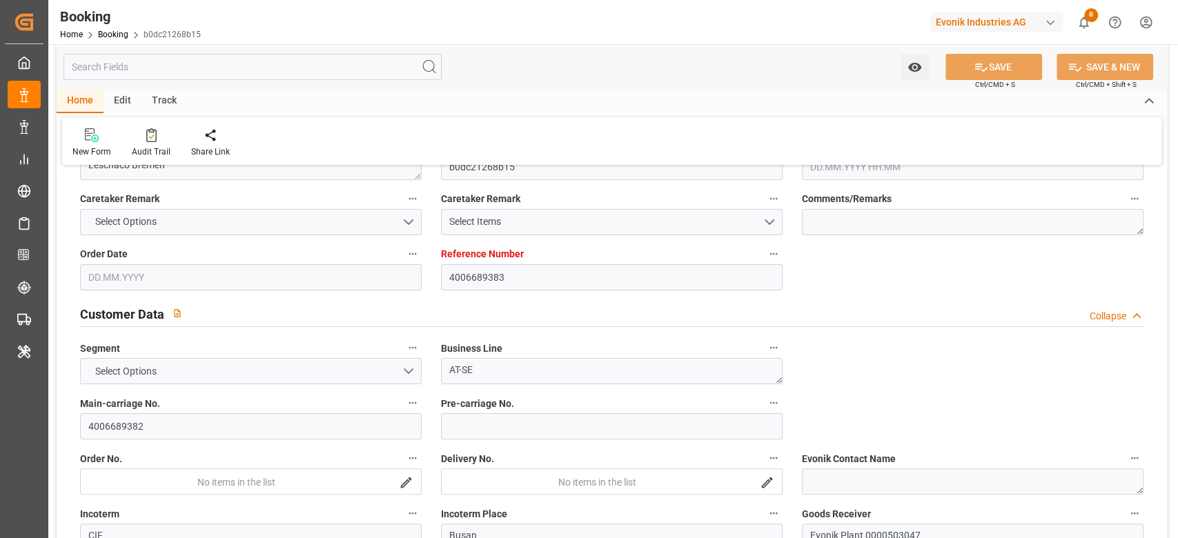
type input "4006689383"
type input "9783497"
type input "OOCL"
type input "Orient Overseas Container Line Ltd"
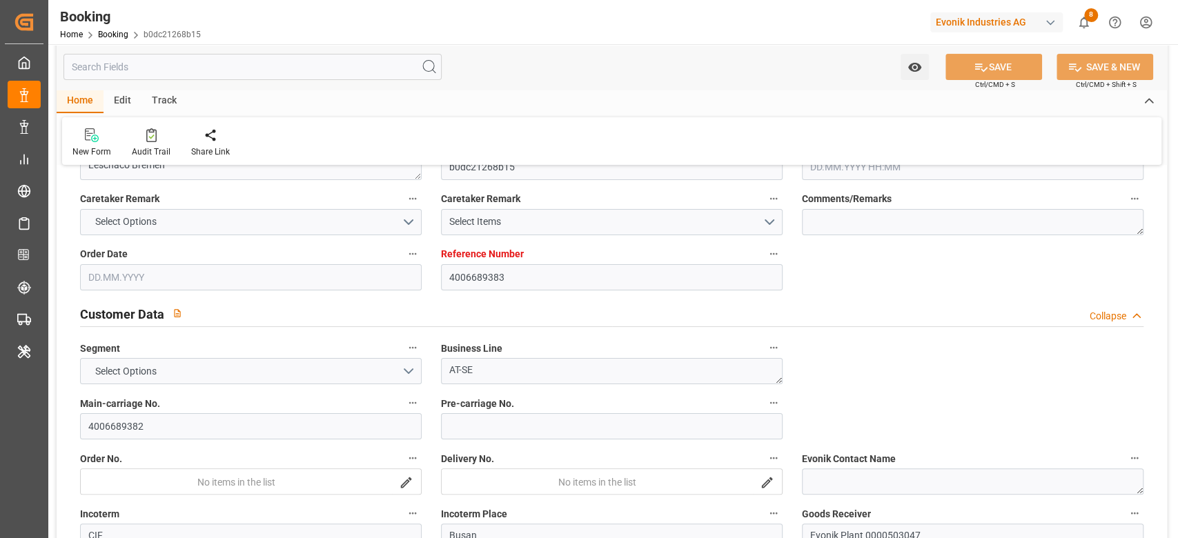
type input "DEHAM"
type input "KRPUS"
type input "0"
type input "CNSHG"
type input "0"
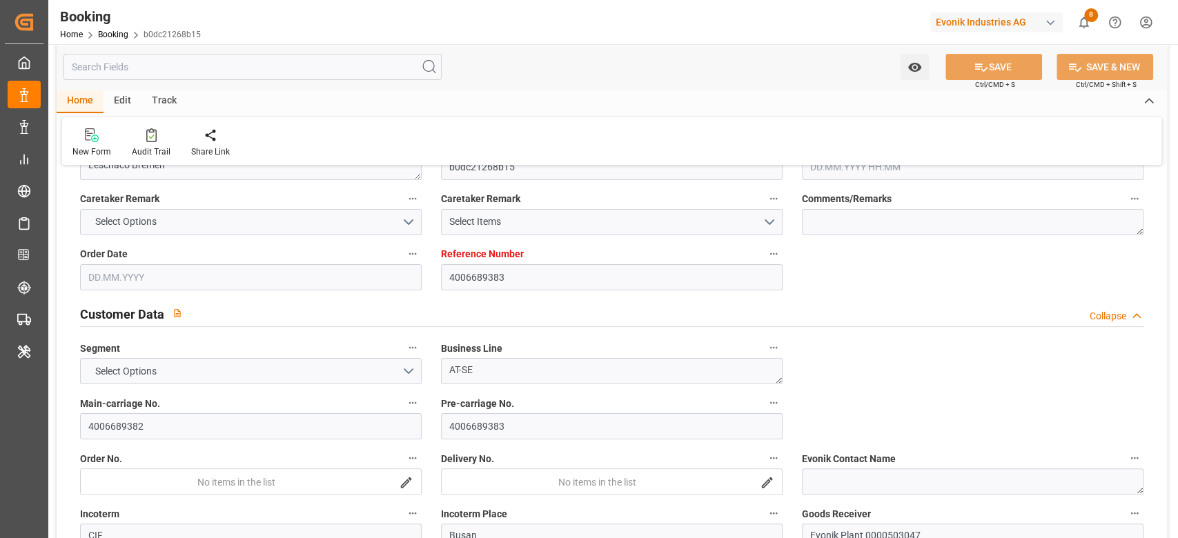
type input "DEHAM"
type input "KRPUS"
type input "9516404"
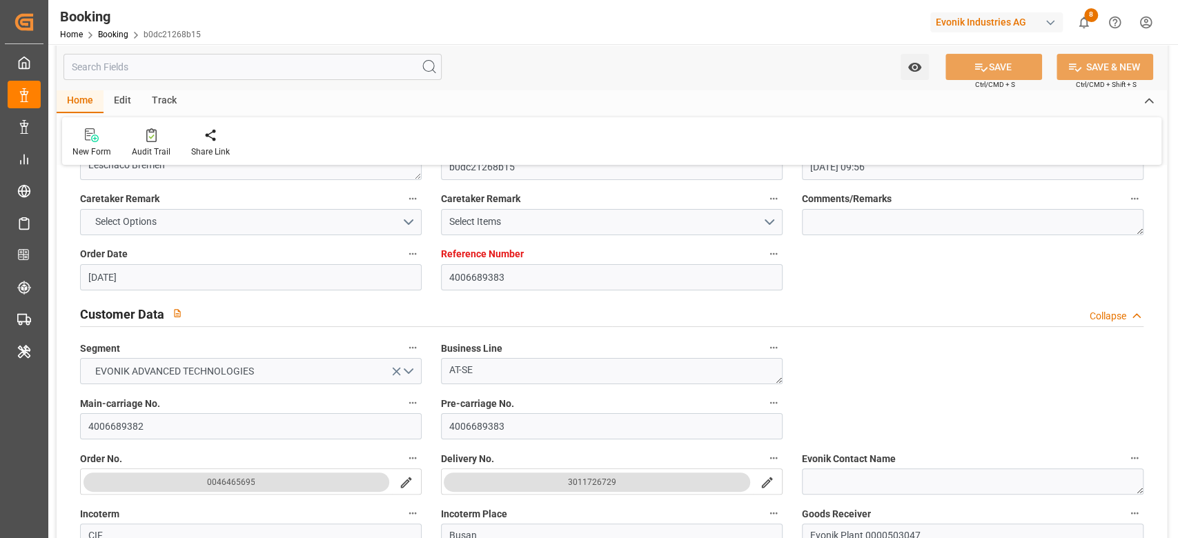
type input "[DATE] 09:56"
type input "[DATE]"
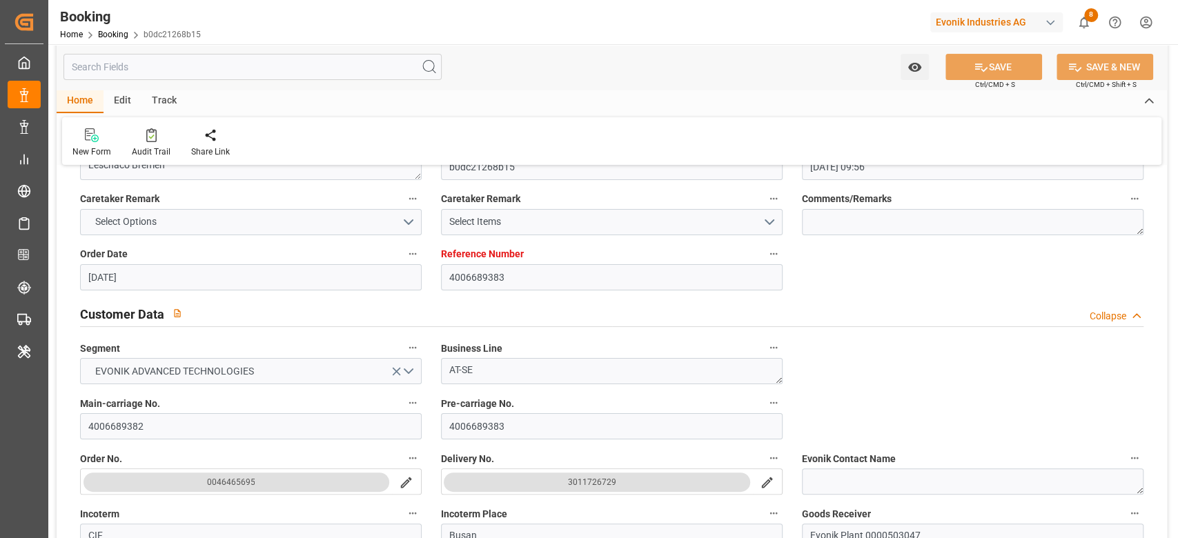
type input "[DATE] 08:30"
type input "[DATE] 00:00"
type input "[DATE] 08:51"
type input "[DATE] 10:04"
type input "[DATE] 10:00"
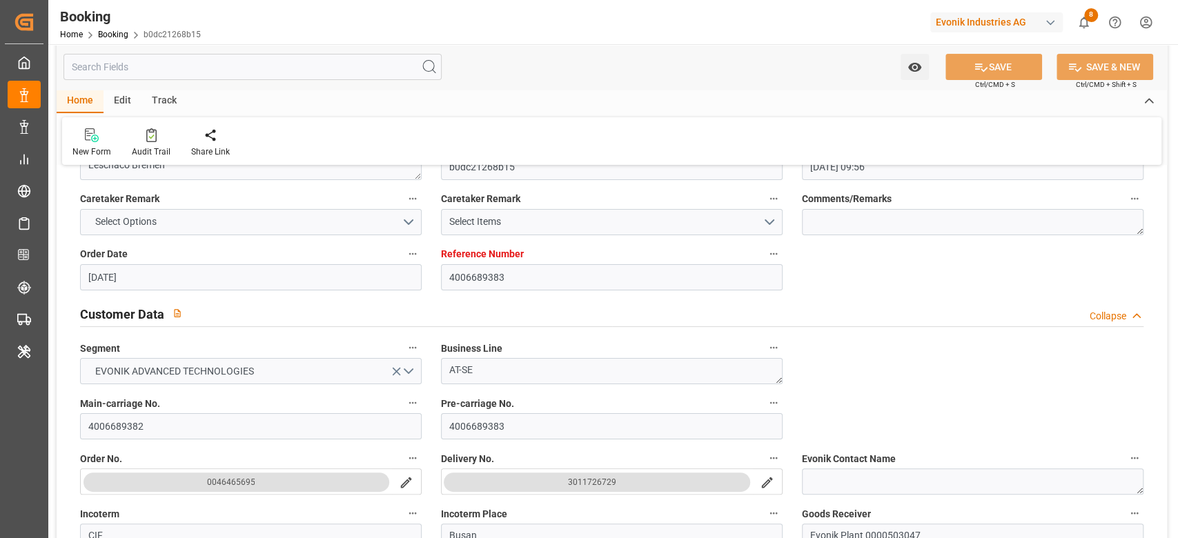
type input "[DATE] 00:00"
type input "[DATE] 16:13"
type input "[DATE] 08:00"
type input "[DATE] 00:00"
type input "[DATE] 02:00"
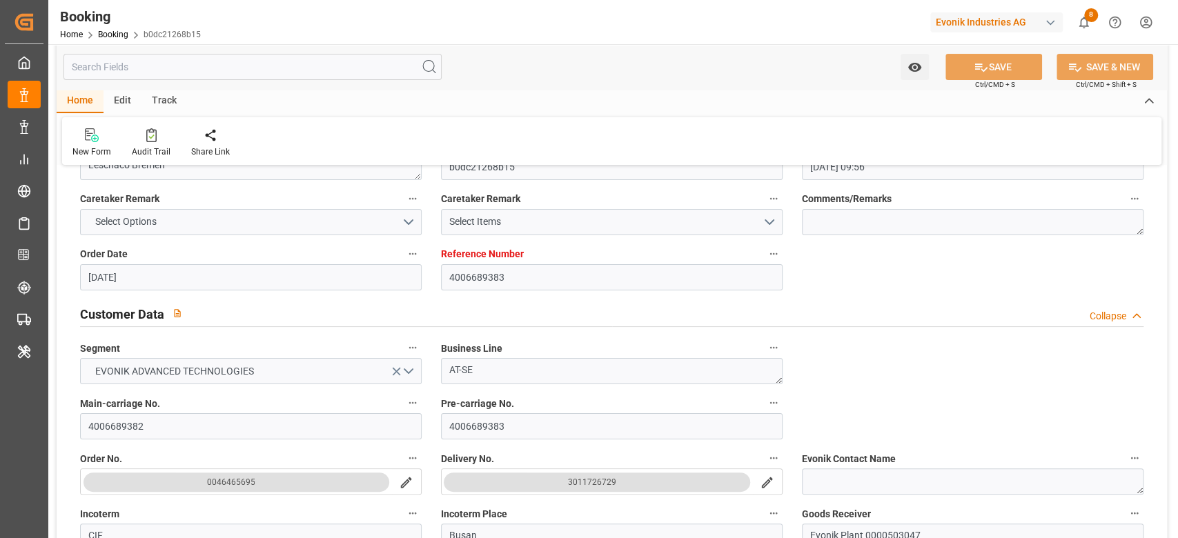
type input "[DATE] 00:00"
type input "[DATE] 11:51"
type input "[DATE]"
type input "[DATE] 08:21"
type input "[DATE] 03:19"
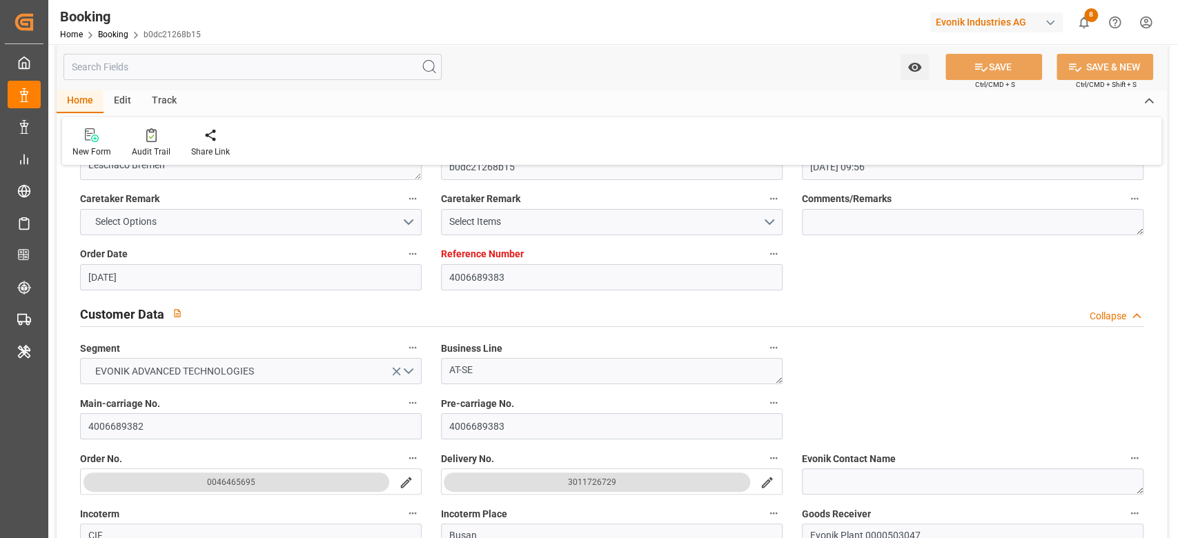
type input "[DATE] 08:30"
type input "[DATE] 09:35"
type input "[DATE] 08:00"
type input "[DATE] 16:44"
type input "[DATE] 02:00"
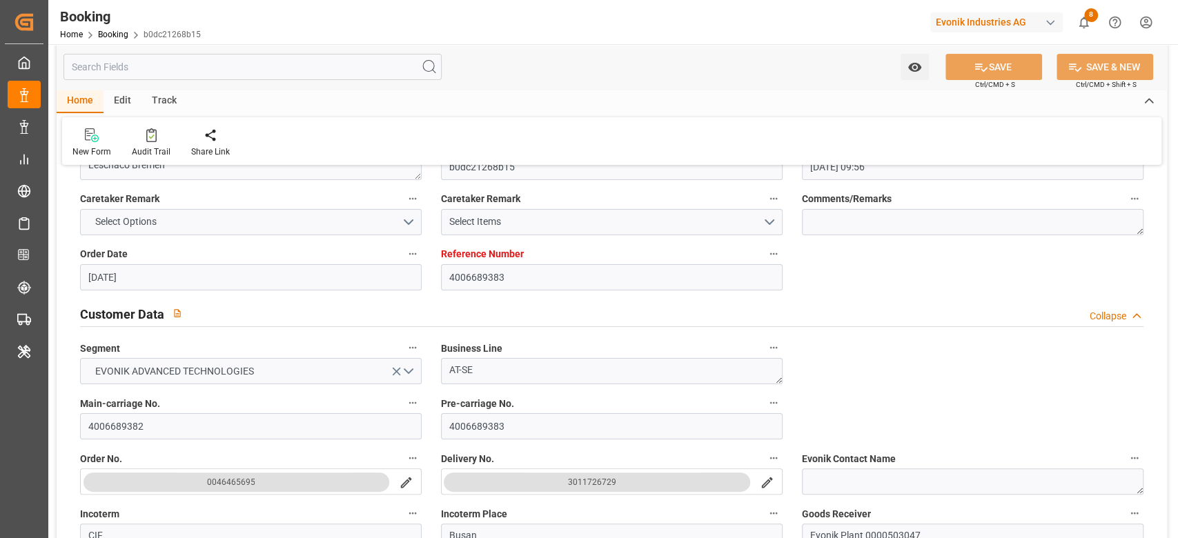
type input "[DATE] 10:00"
type input "[DATE] 23:33"
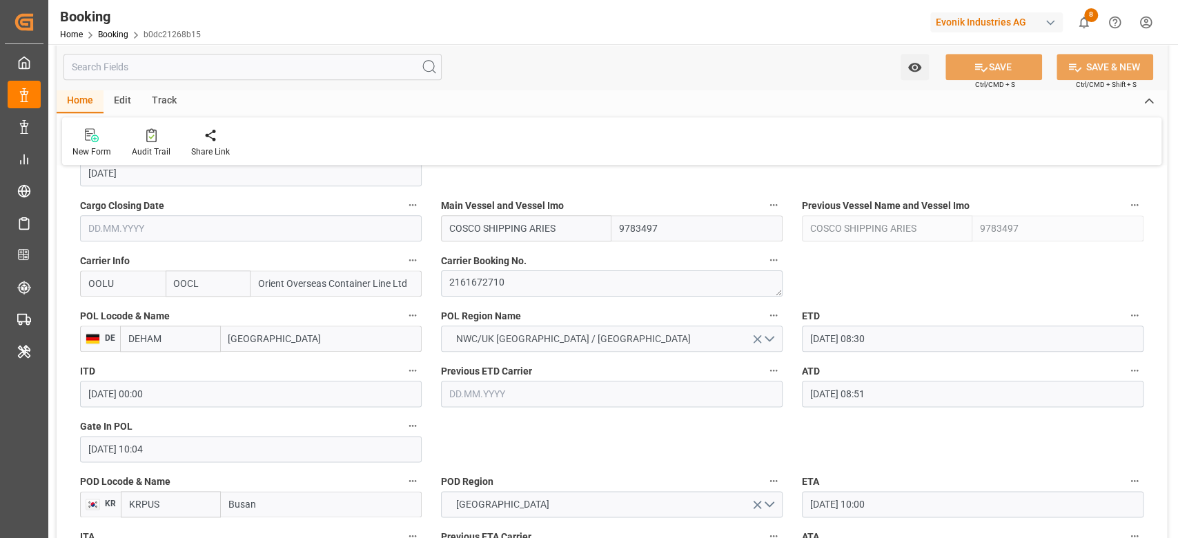
scroll to position [1162, 0]
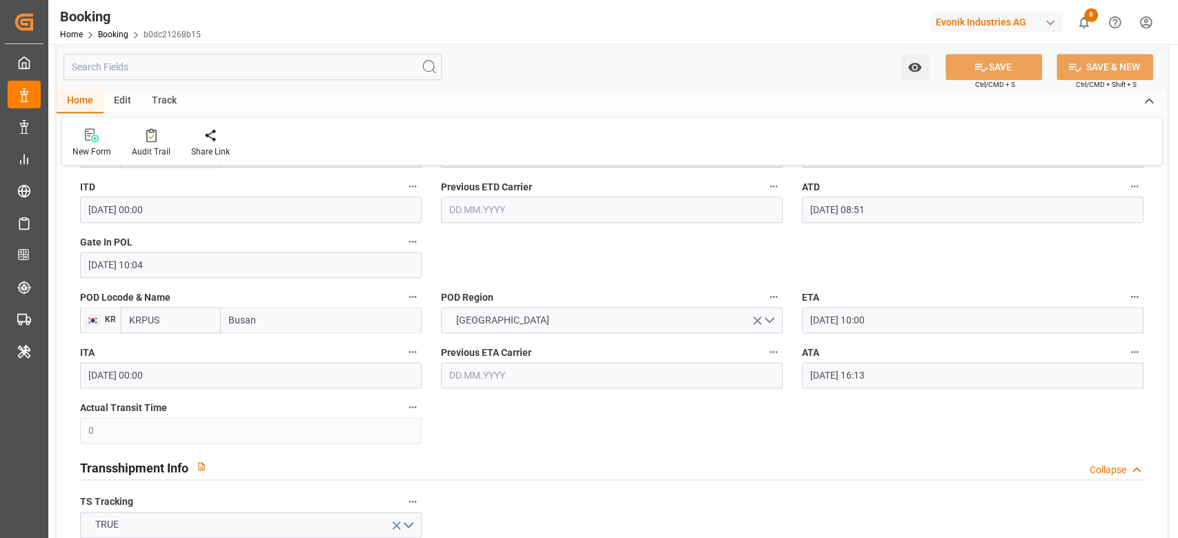
click at [892, 382] on input "[DATE] 16:13" at bounding box center [973, 375] width 342 height 26
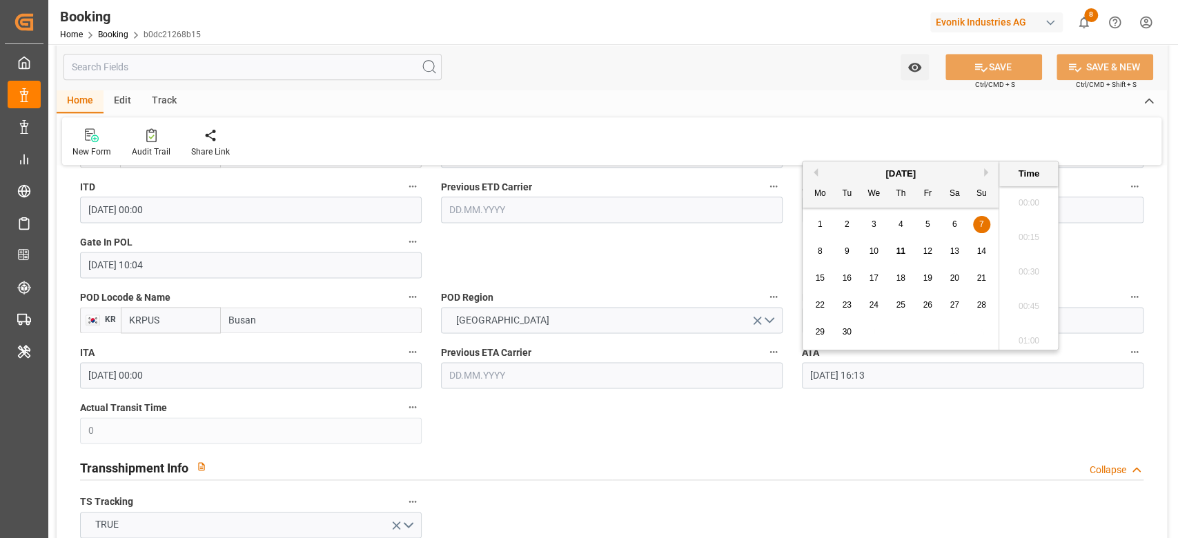
click at [892, 382] on input "[DATE] 16:13" at bounding box center [973, 375] width 342 height 26
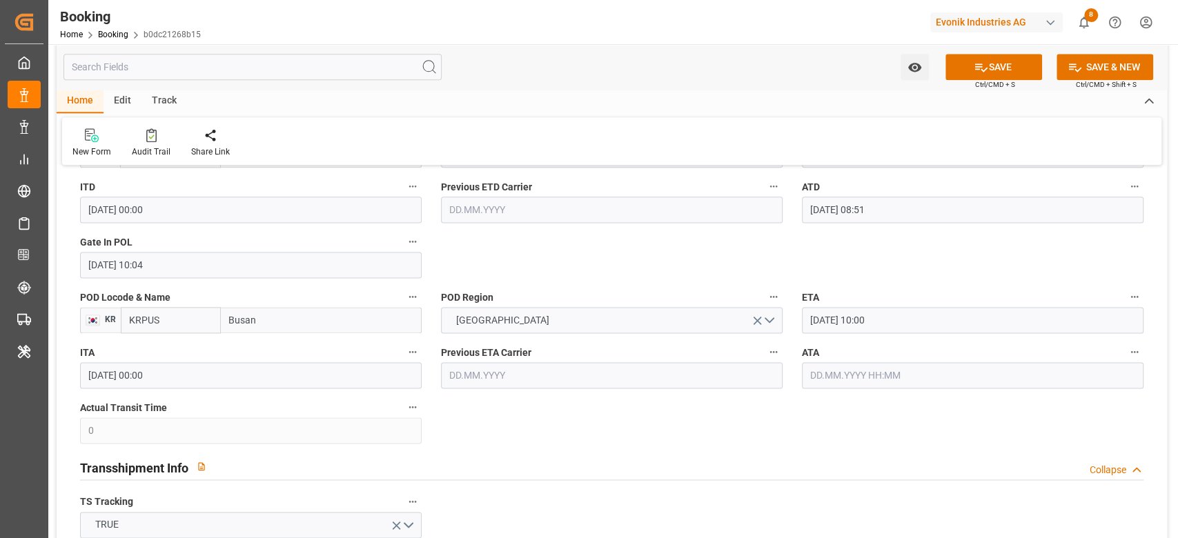
scroll to position [1346, 0]
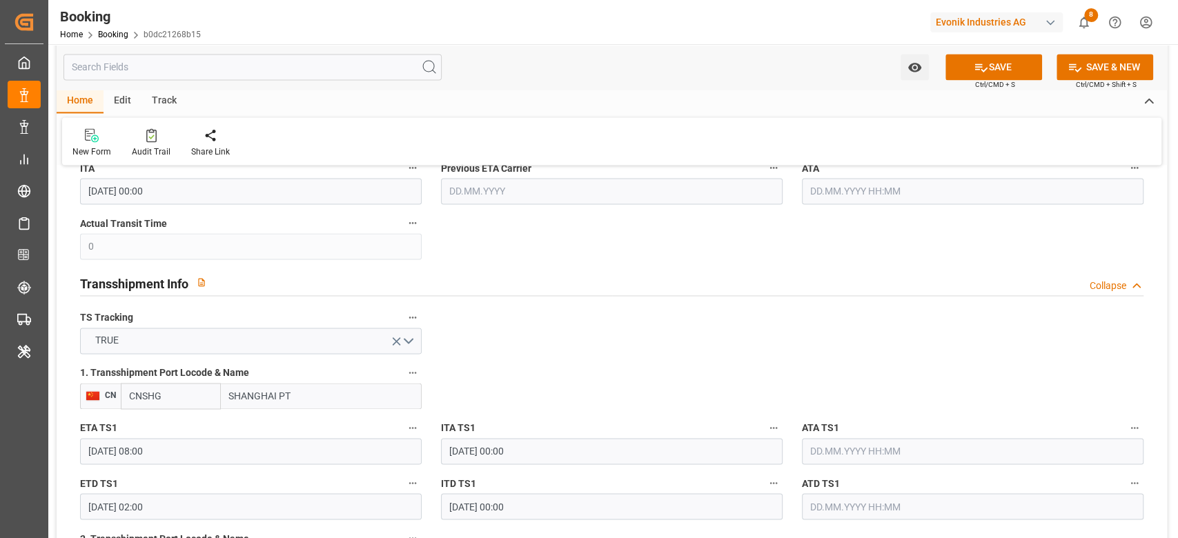
click at [335, 397] on input "SHANGHAI PT" at bounding box center [321, 396] width 201 height 26
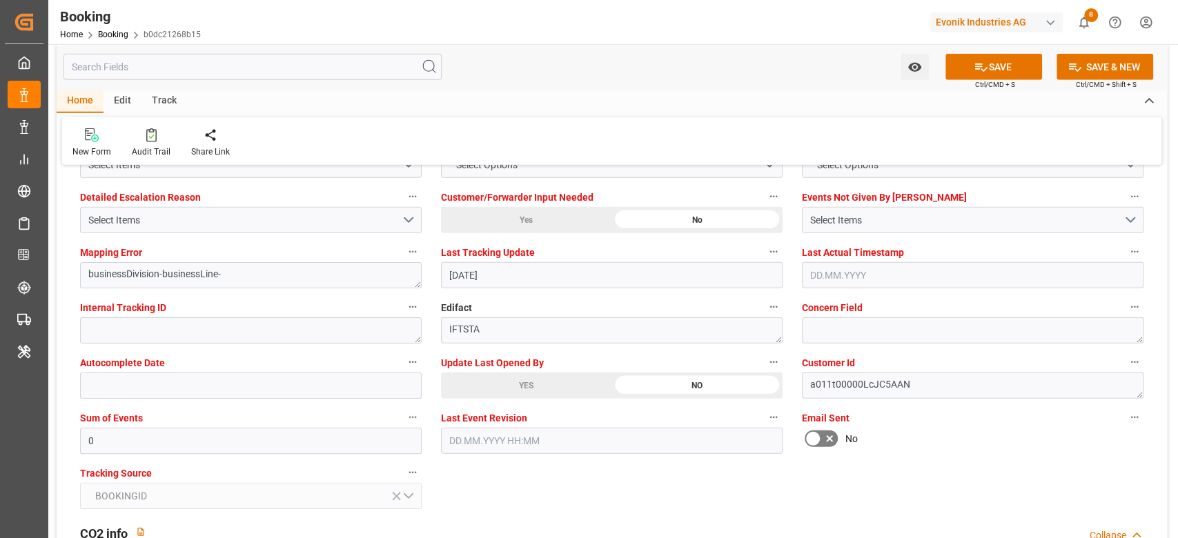
scroll to position [2634, 0]
click at [499, 384] on div "YES" at bounding box center [526, 384] width 170 height 26
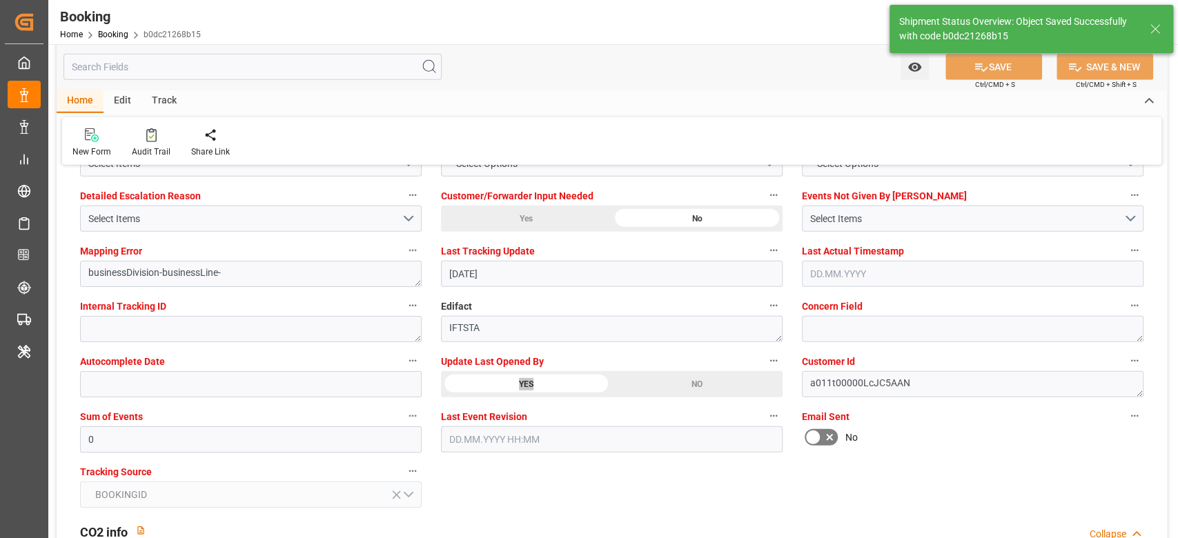
type textarea "[PERSON_NAME]"
type input "[DATE] 12:28"
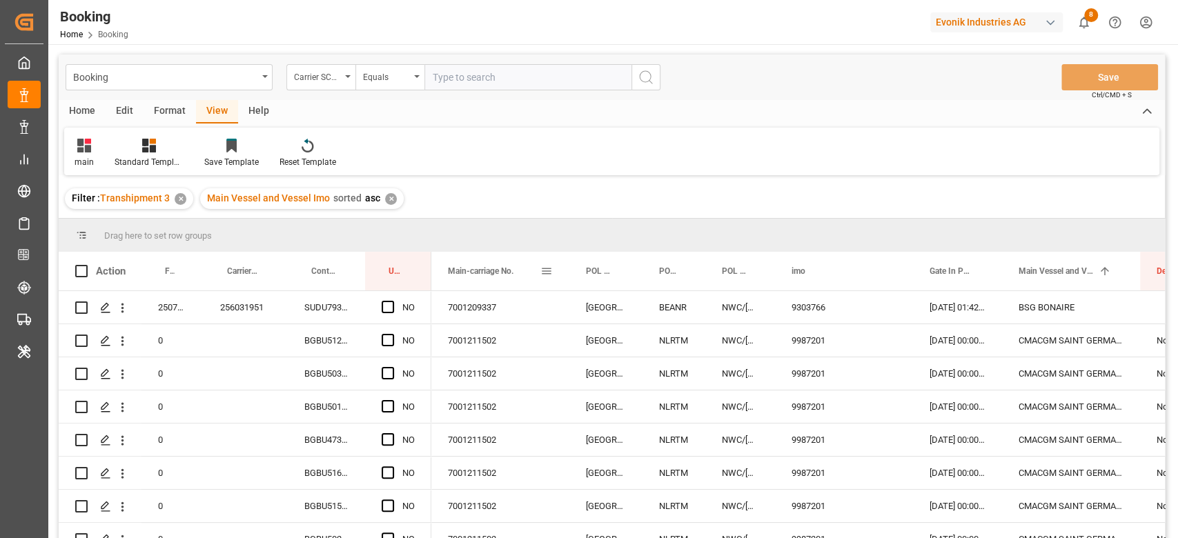
click at [544, 270] on span at bounding box center [546, 271] width 12 height 12
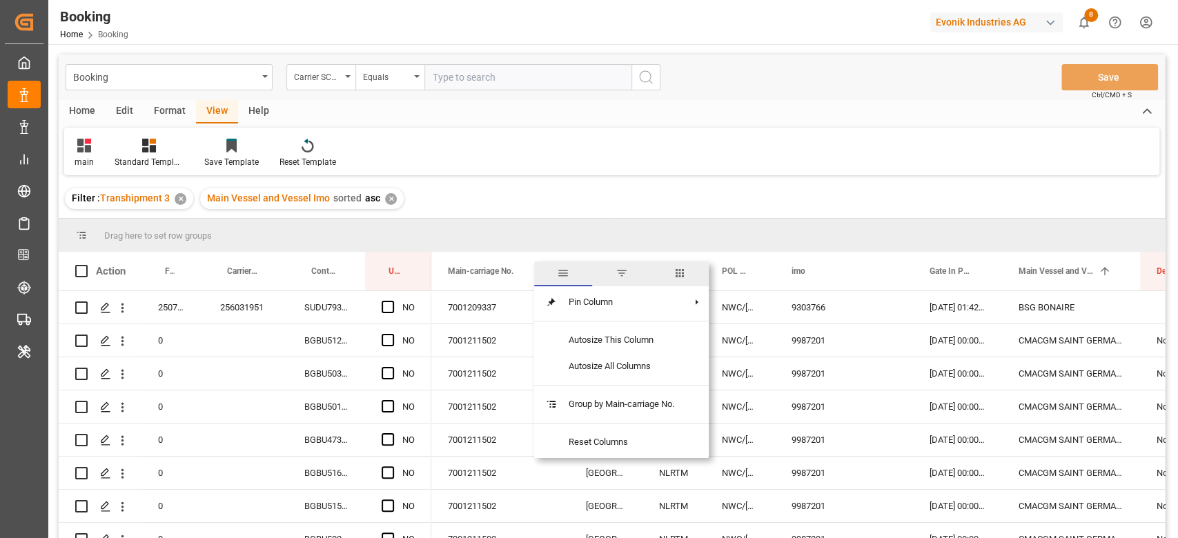
click at [678, 279] on span "columns" at bounding box center [680, 273] width 12 height 12
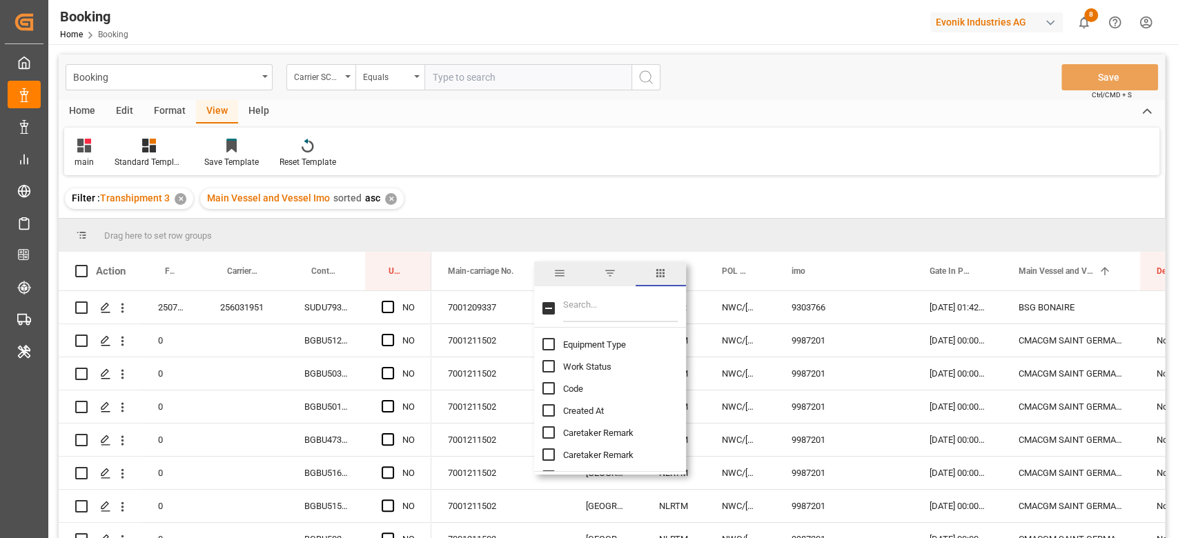
click at [612, 324] on div at bounding box center [610, 308] width 152 height 39
click at [615, 309] on input "Filter Columns Input" at bounding box center [620, 309] width 115 height 28
click at [591, 312] on input "carr" at bounding box center [620, 309] width 115 height 28
type input "carrier sc"
click at [594, 341] on span "Carrier SCAC" at bounding box center [588, 345] width 50 height 10
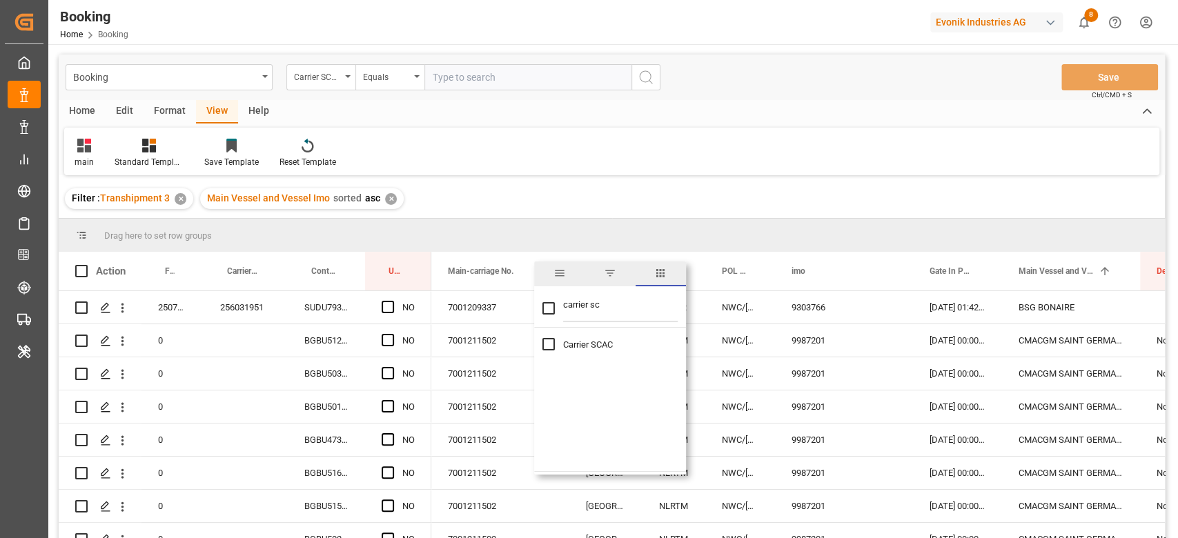
checkbox input "true"
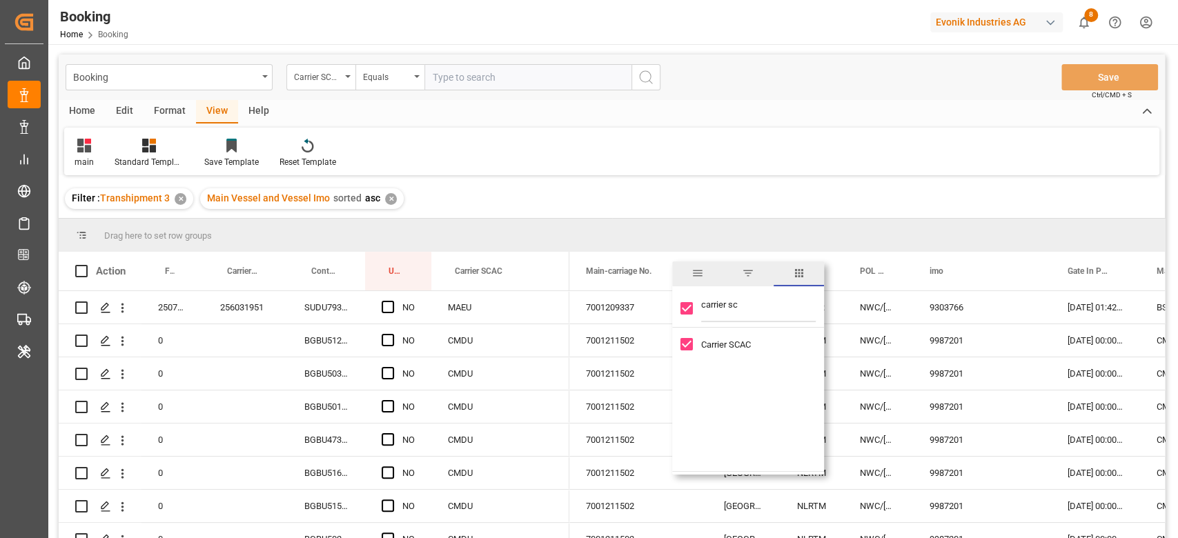
click at [560, 177] on div "Booking Carrier SCAC Equals Save Ctrl/CMD + S Home Edit Format View Help main S…" at bounding box center [612, 315] width 1106 height 520
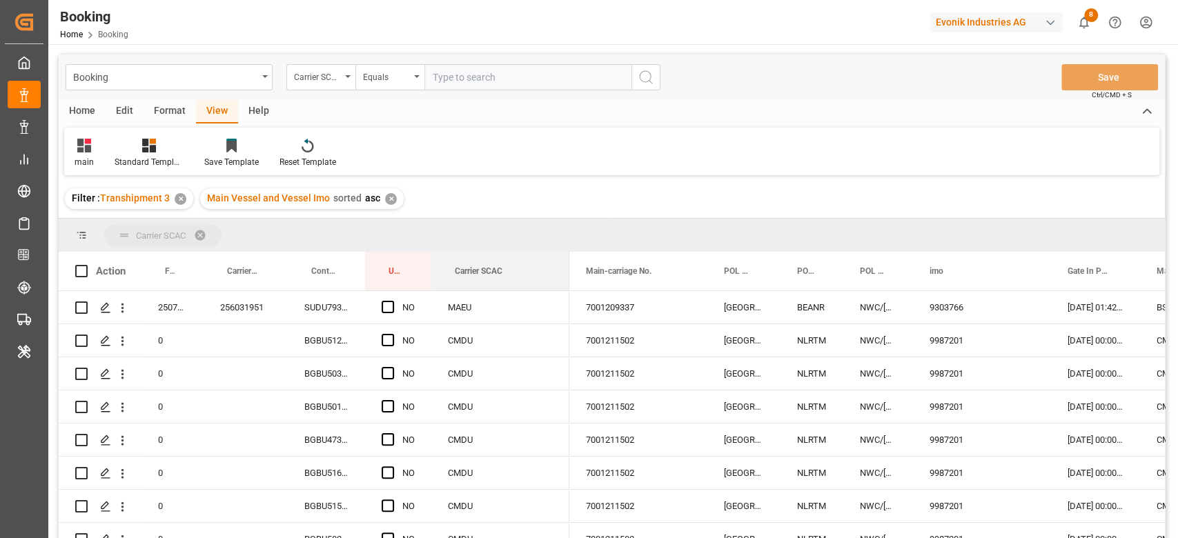
drag, startPoint x: 477, startPoint y: 268, endPoint x: 475, endPoint y: 243, distance: 24.9
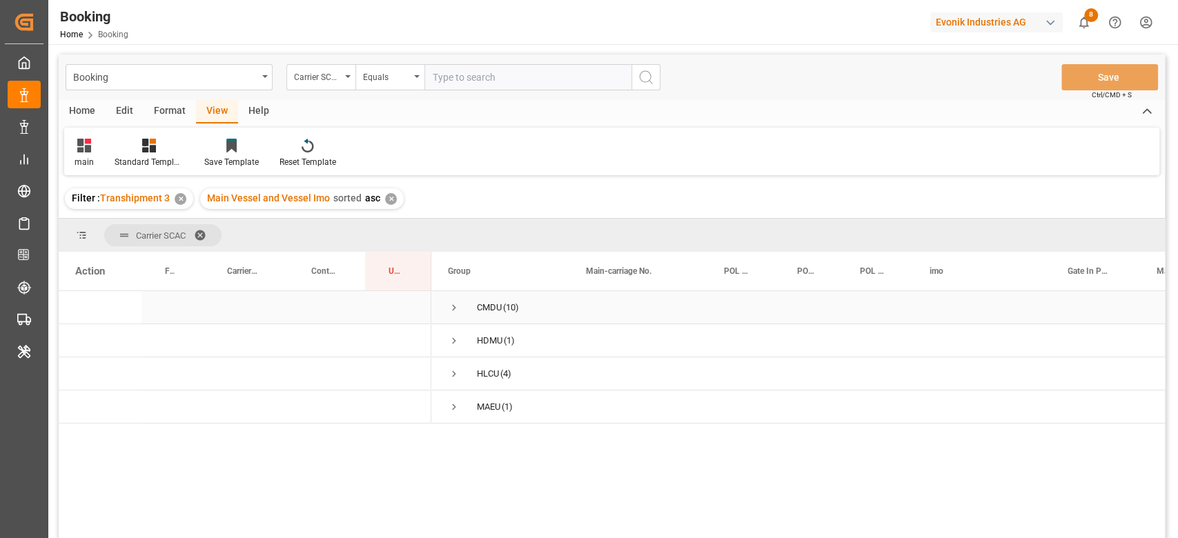
click at [448, 303] on span "Press SPACE to select this row." at bounding box center [454, 308] width 12 height 12
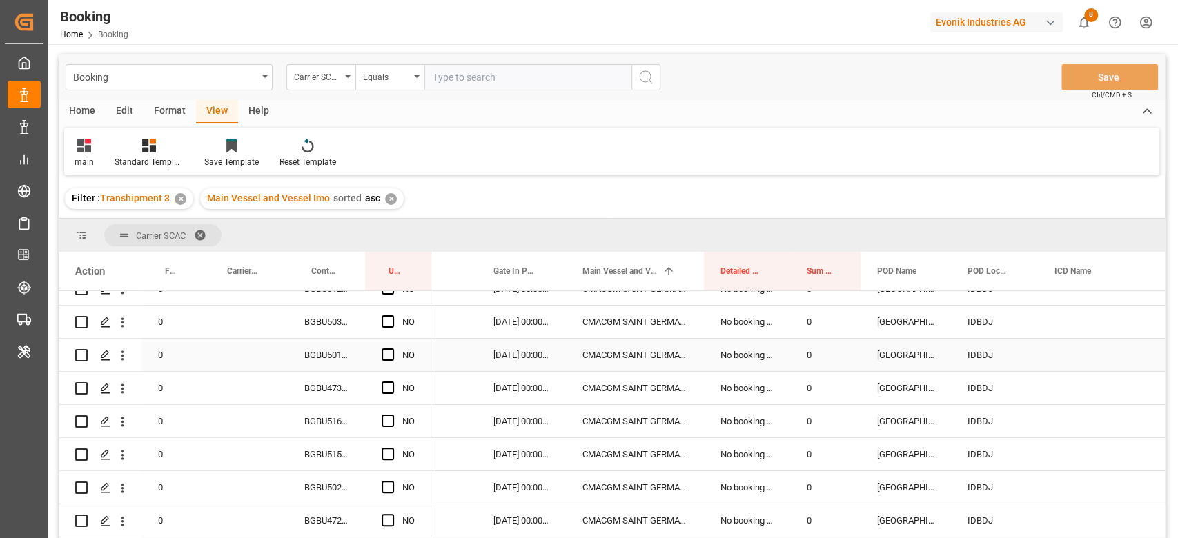
scroll to position [92, 0]
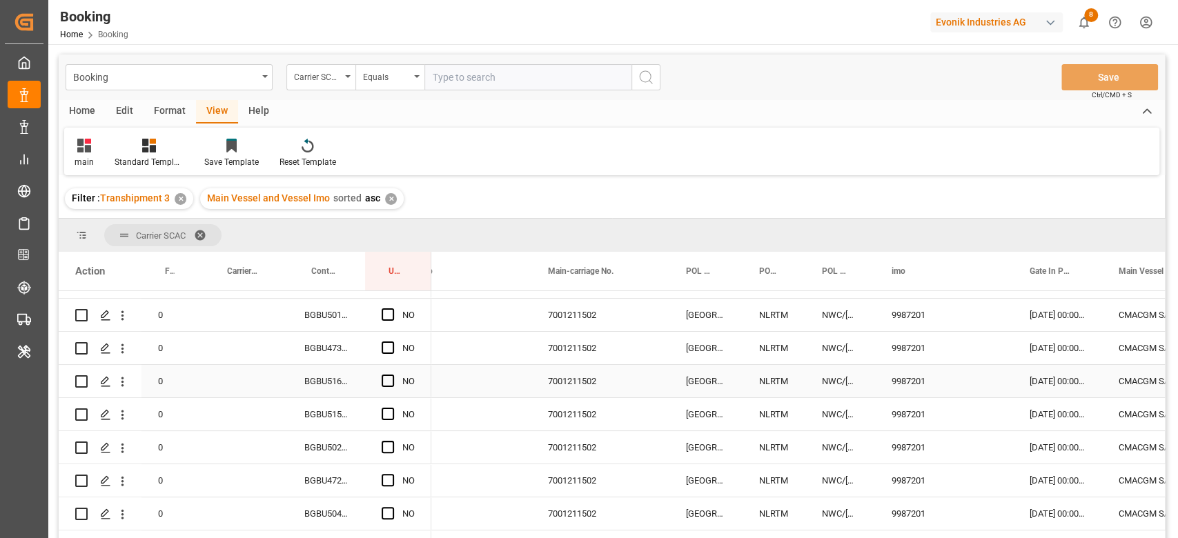
click at [562, 389] on div "7001211502" at bounding box center [600, 381] width 138 height 32
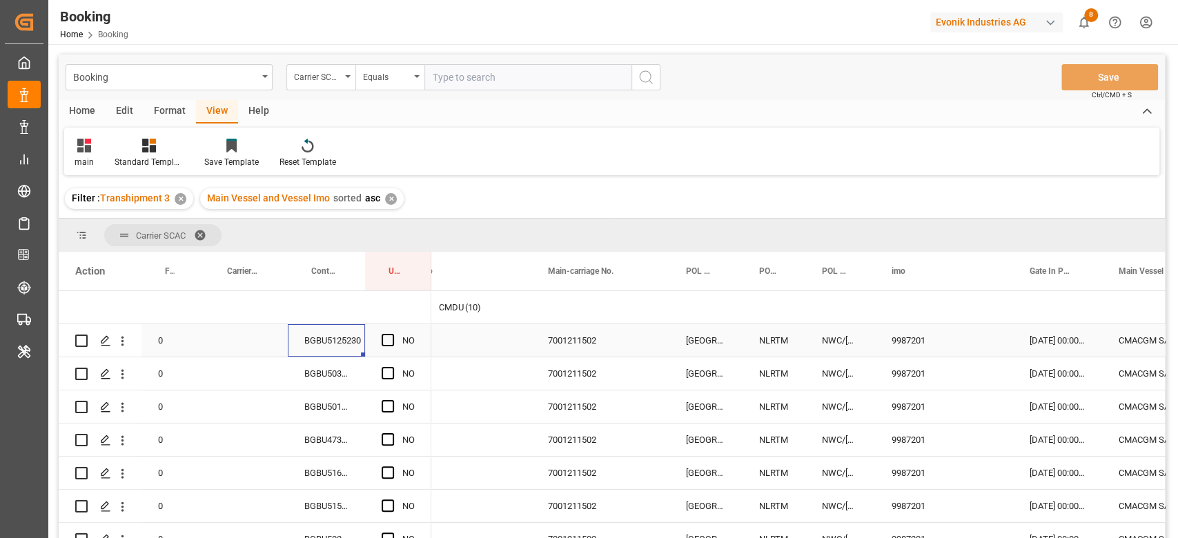
click at [304, 328] on div "BGBU5125230" at bounding box center [326, 340] width 77 height 32
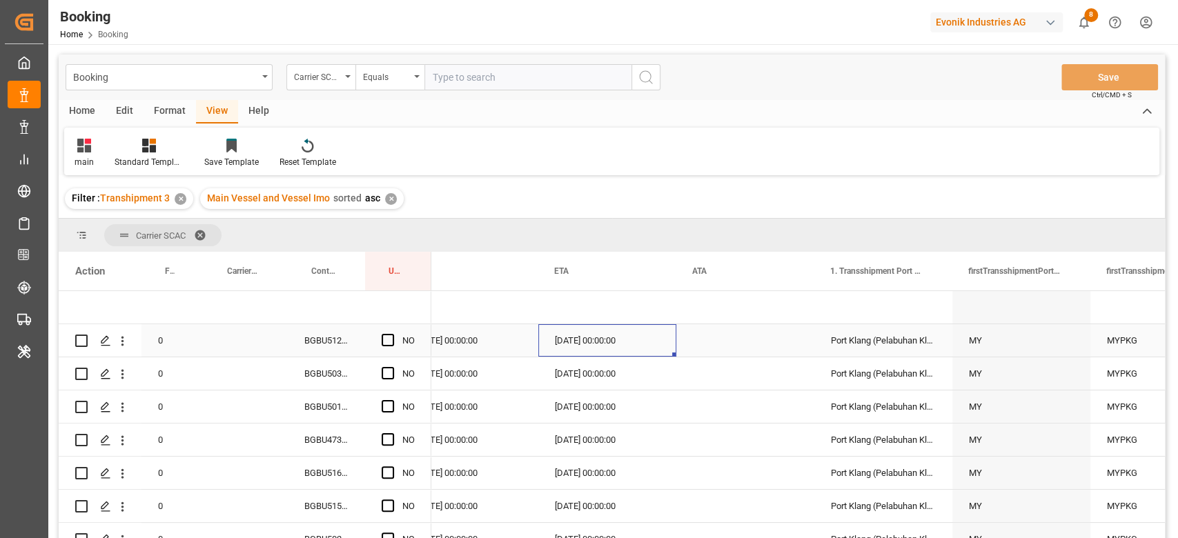
click at [623, 335] on div "01.10.2025 00:00:00" at bounding box center [607, 340] width 138 height 32
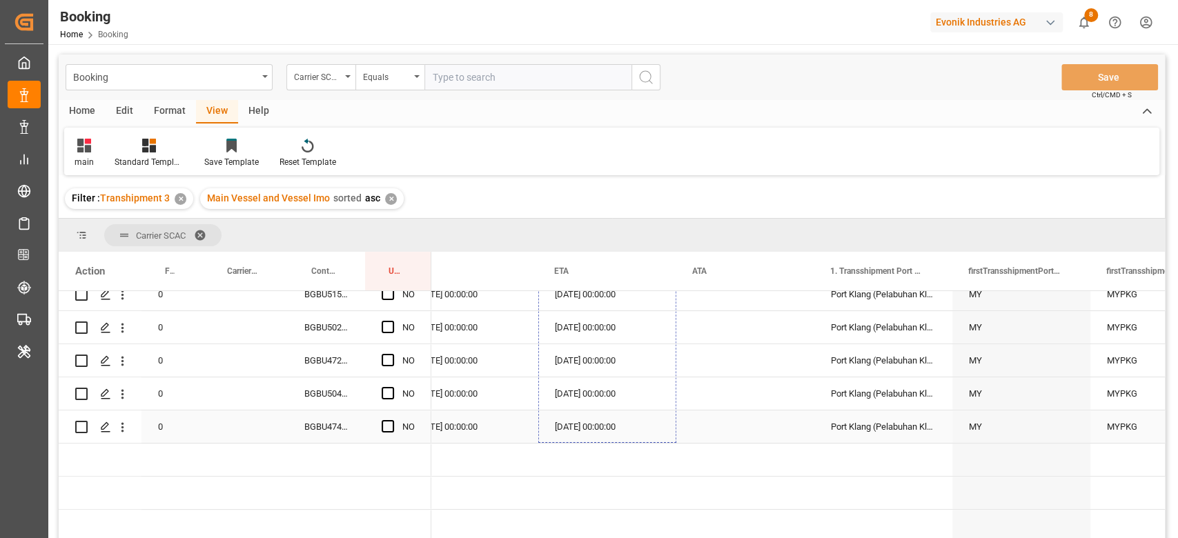
drag, startPoint x: 672, startPoint y: 356, endPoint x: 648, endPoint y: 406, distance: 55.3
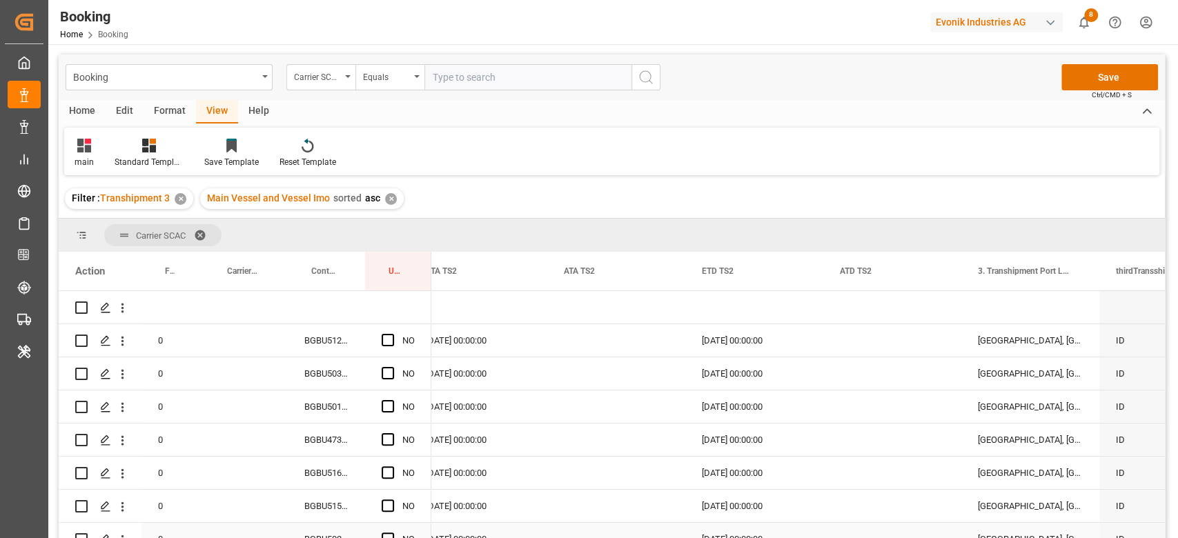
click at [740, 344] on div "17.09.2025 00:00:00" at bounding box center [754, 340] width 138 height 32
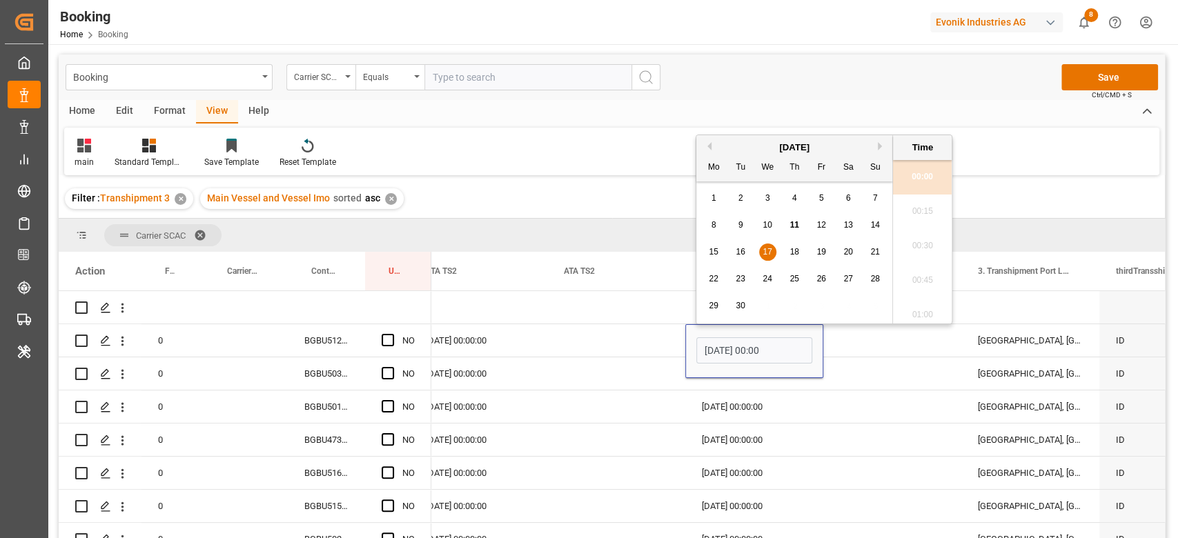
click at [719, 275] on div "22" at bounding box center [713, 279] width 17 height 17
type input "22.09.2025 00:00"
click at [821, 395] on div "17.09.2025 00:00:00" at bounding box center [754, 407] width 138 height 32
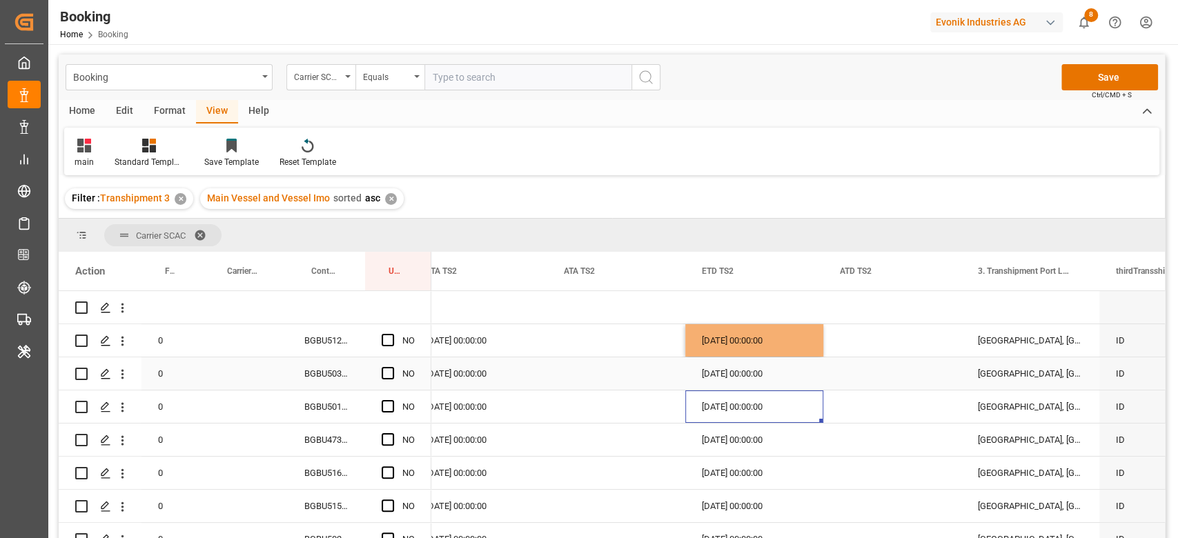
click at [805, 354] on div "22.09.2025 00:00:00" at bounding box center [754, 340] width 138 height 32
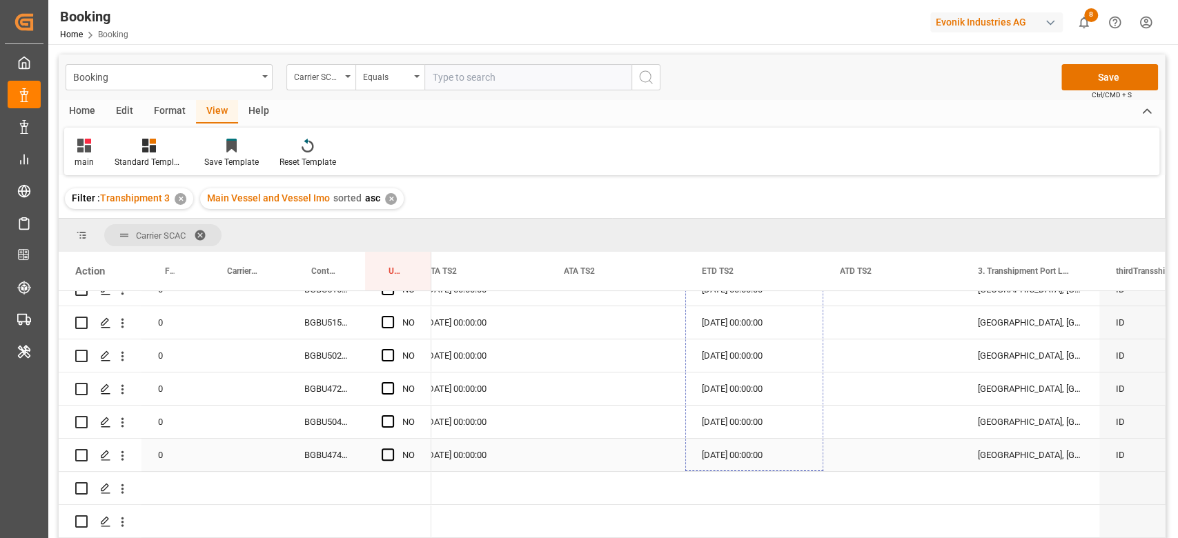
drag, startPoint x: 820, startPoint y: 353, endPoint x: 785, endPoint y: 462, distance: 114.4
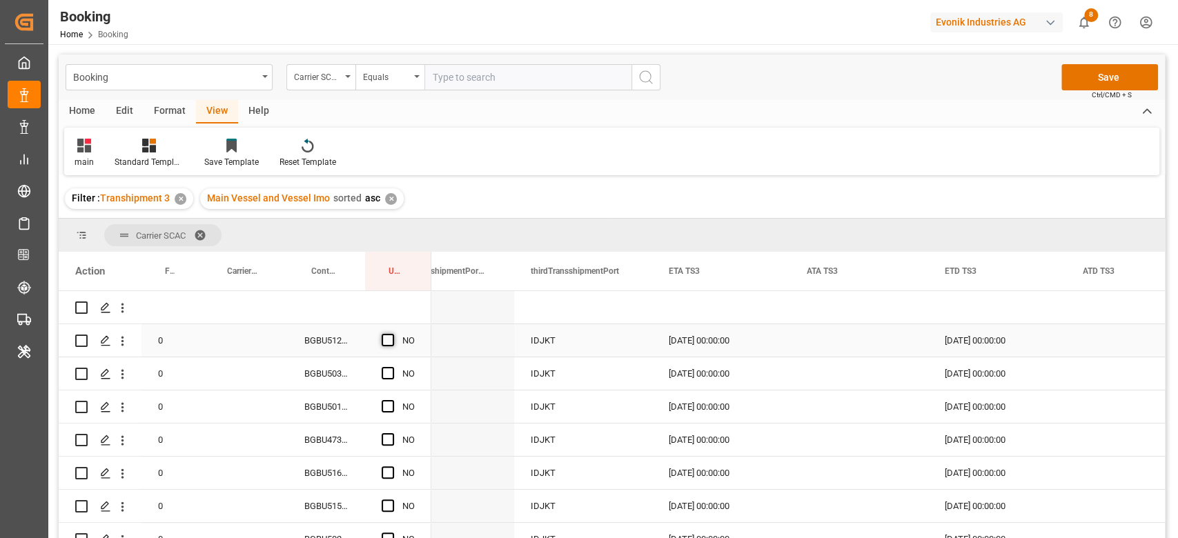
click at [382, 340] on span "Press SPACE to select this row." at bounding box center [388, 340] width 12 height 12
click at [392, 334] on input "Press SPACE to select this row." at bounding box center [392, 334] width 0 height 0
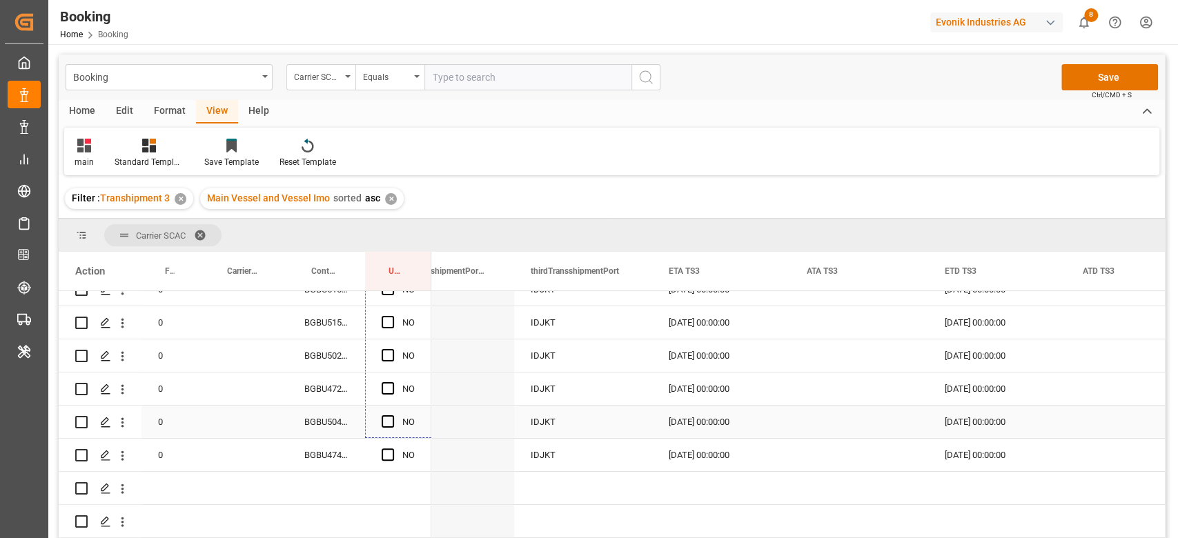
drag, startPoint x: 428, startPoint y: 354, endPoint x: 411, endPoint y: 436, distance: 83.8
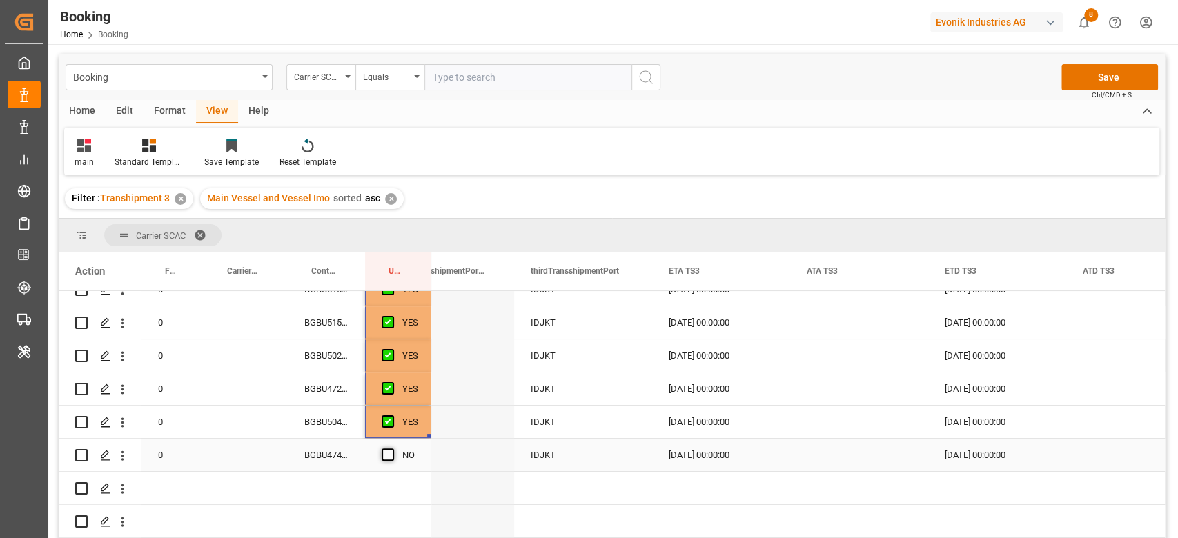
click at [388, 456] on span "Press SPACE to select this row." at bounding box center [388, 455] width 12 height 12
click at [392, 449] on input "Press SPACE to select this row." at bounding box center [392, 449] width 0 height 0
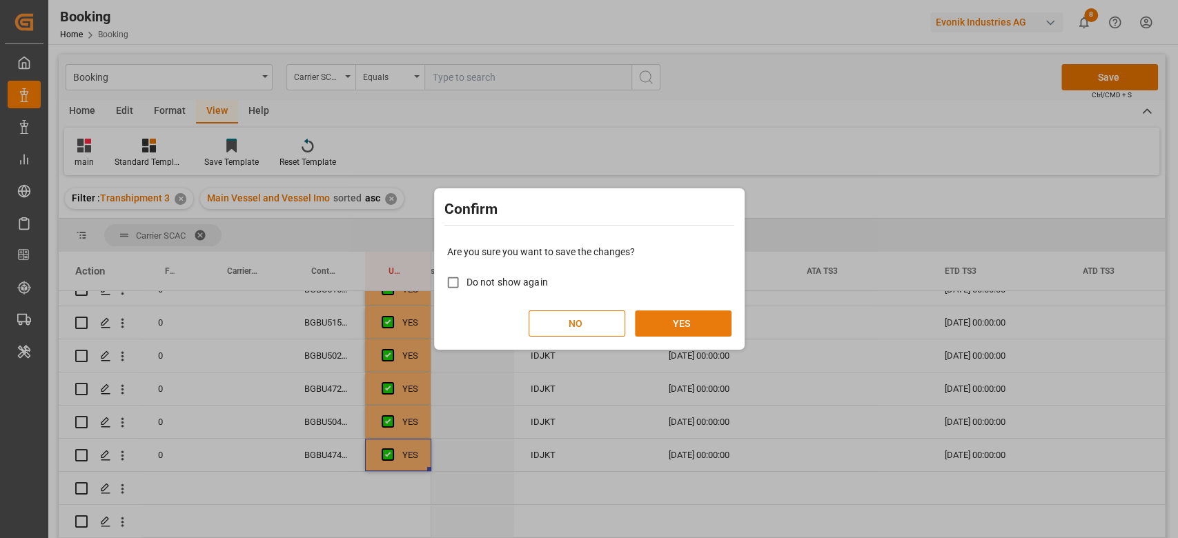
click at [685, 323] on button "YES" at bounding box center [683, 324] width 97 height 26
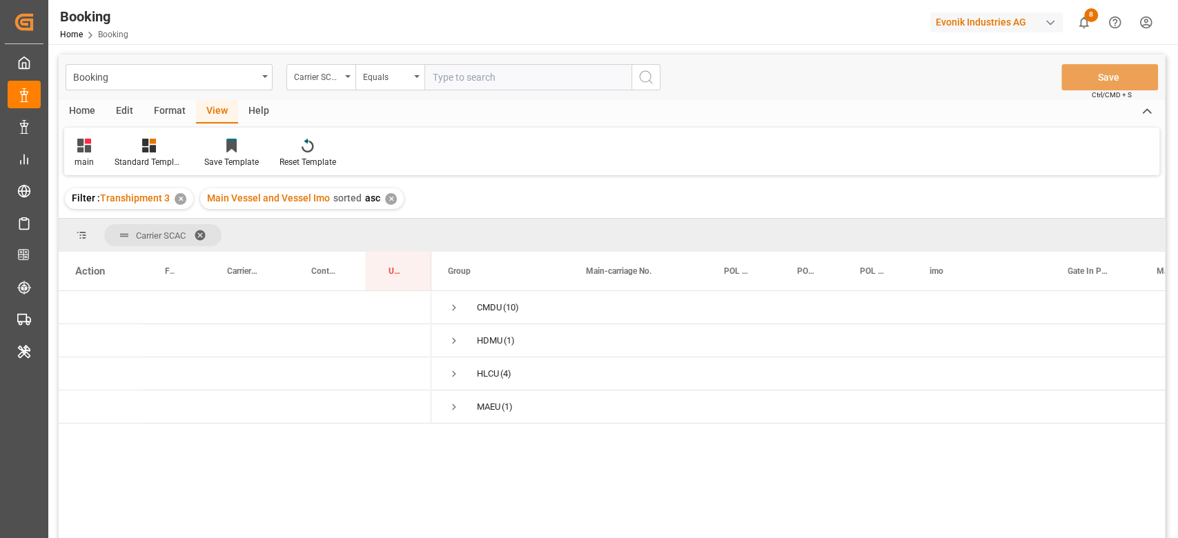
scroll to position [0, 0]
click at [452, 343] on span "Press SPACE to select this row." at bounding box center [454, 341] width 12 height 12
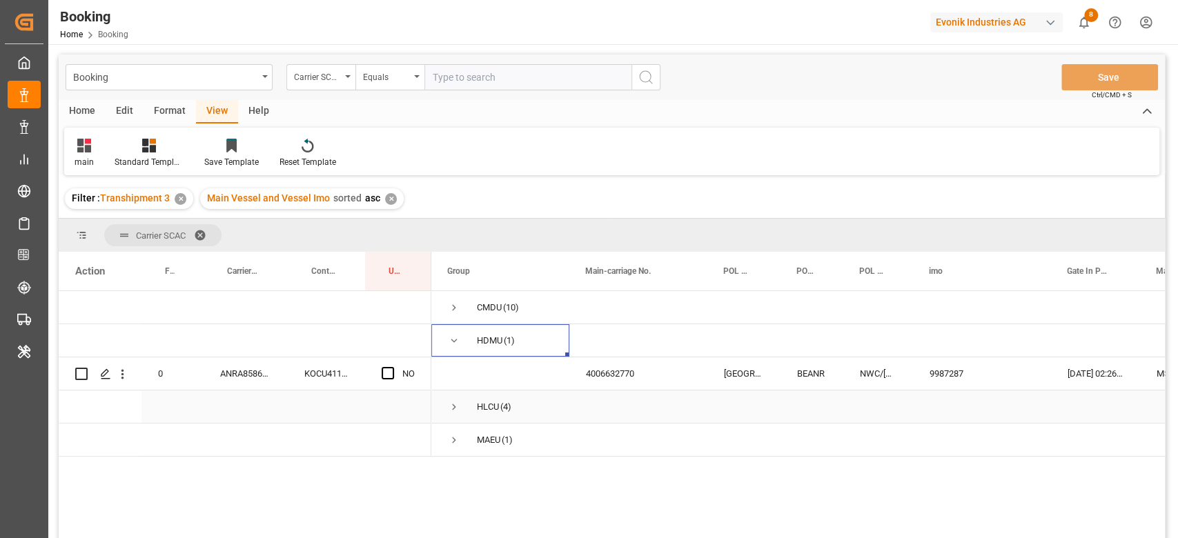
click at [452, 404] on span "Press SPACE to select this row." at bounding box center [454, 407] width 12 height 12
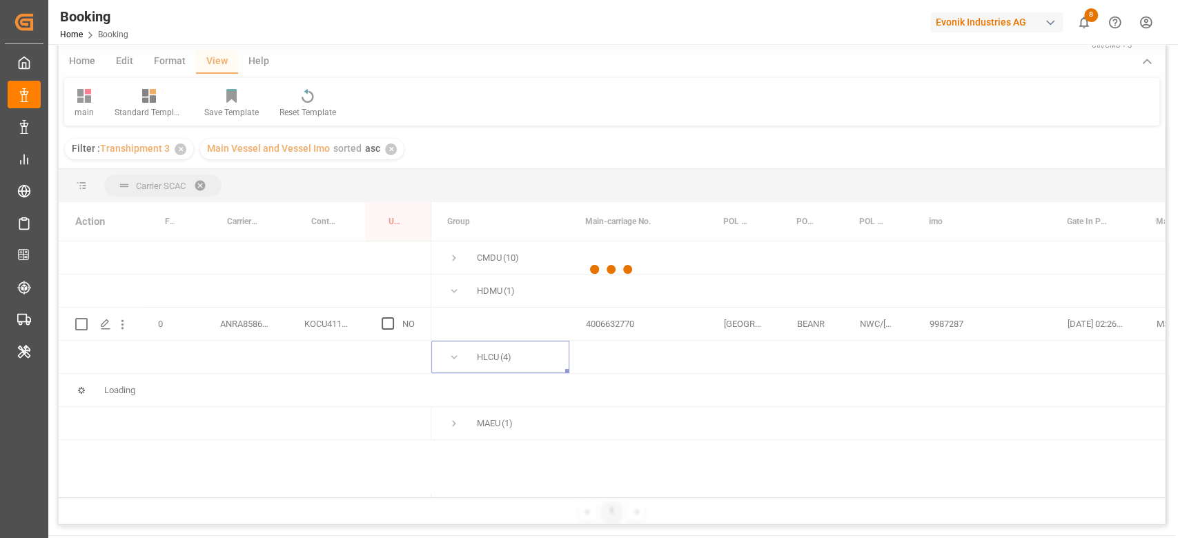
scroll to position [92, 0]
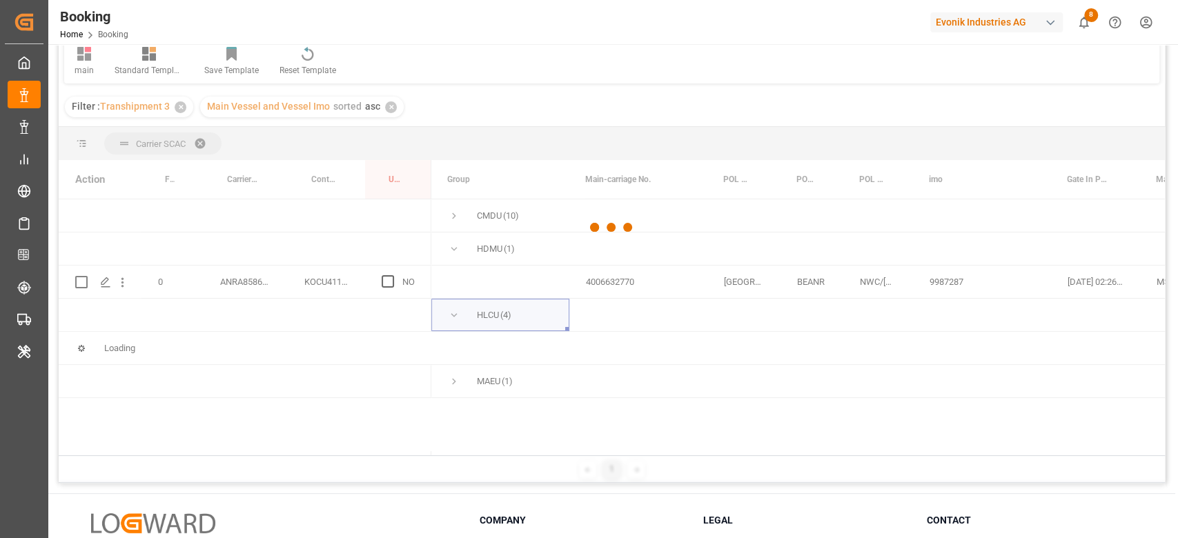
click at [452, 388] on div at bounding box center [612, 228] width 1106 height 530
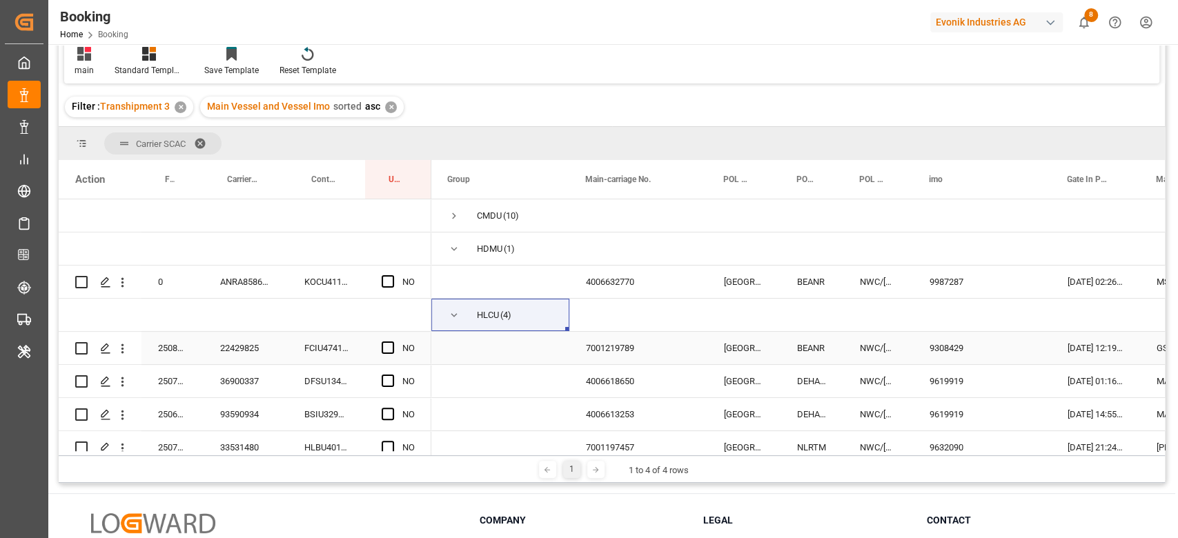
scroll to position [50, 0]
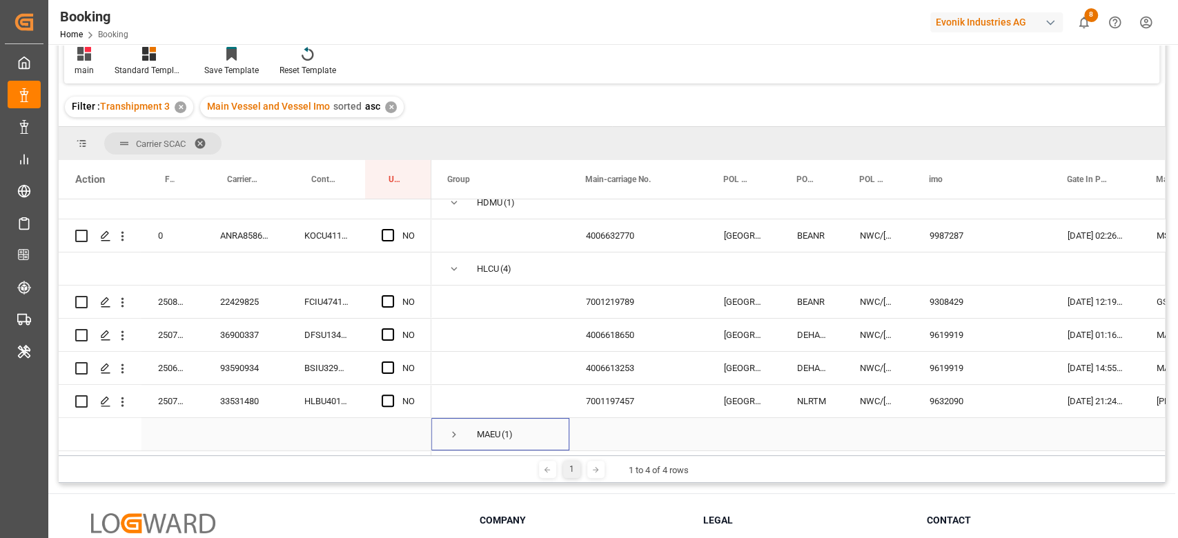
click at [451, 436] on span "Press SPACE to select this row." at bounding box center [454, 435] width 12 height 12
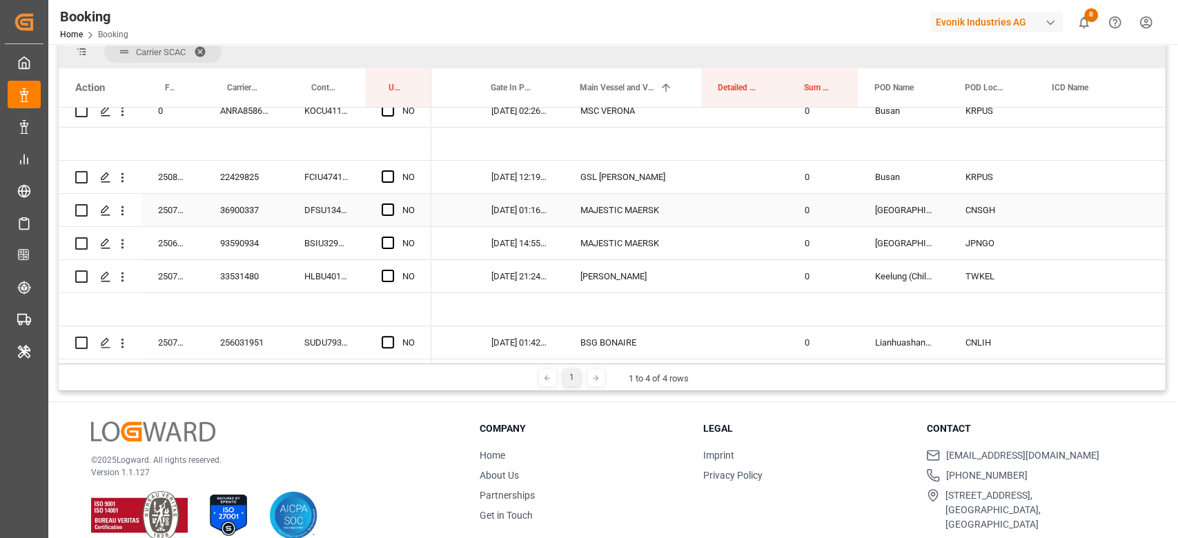
scroll to position [0, 750]
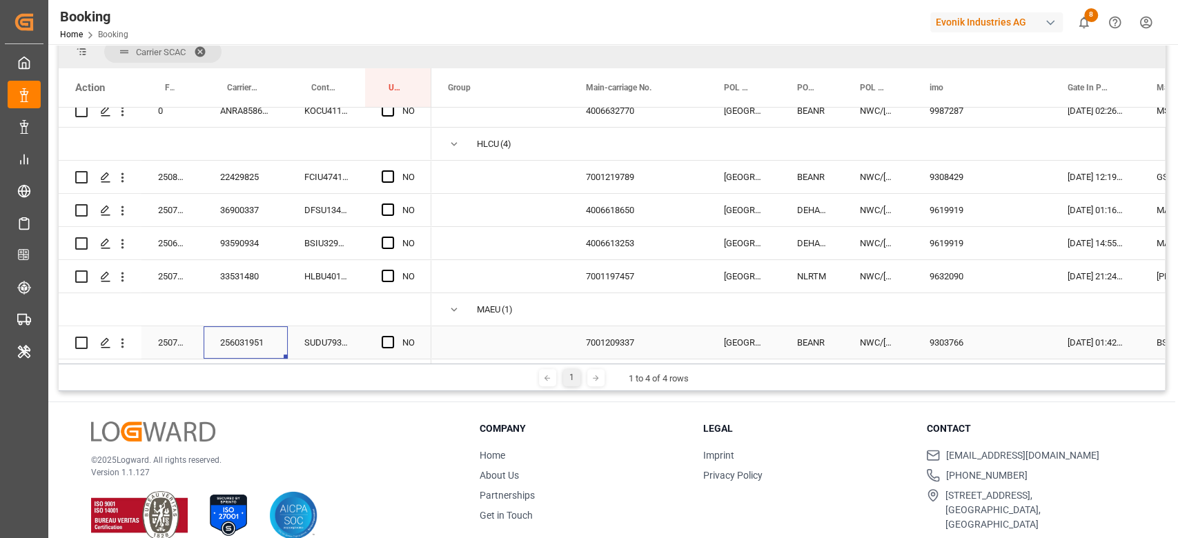
click at [246, 345] on div "256031951" at bounding box center [246, 342] width 84 height 32
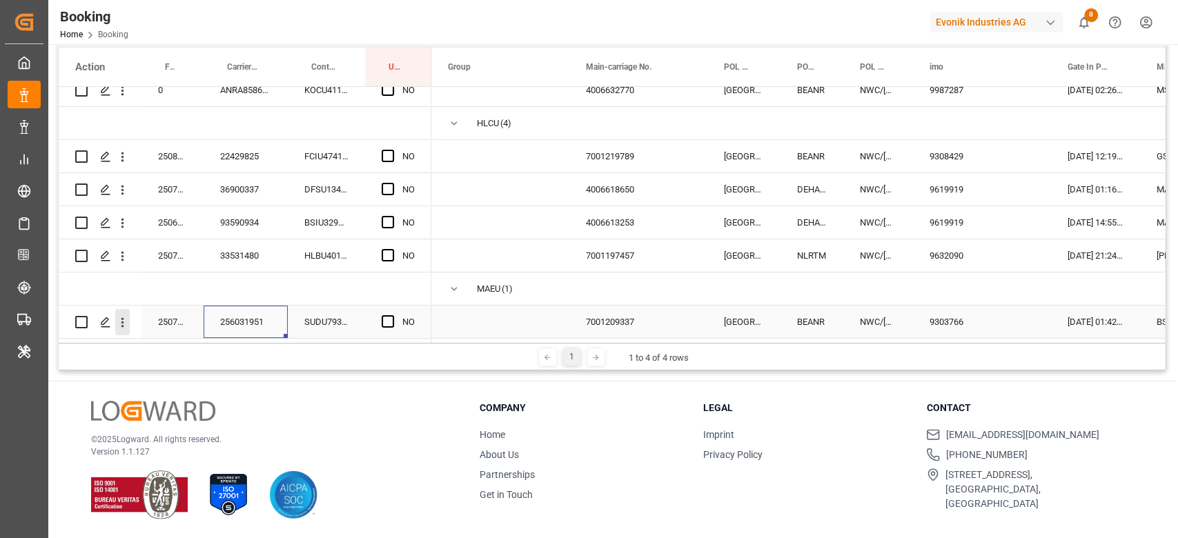
click at [121, 317] on icon "open menu" at bounding box center [122, 322] width 14 height 14
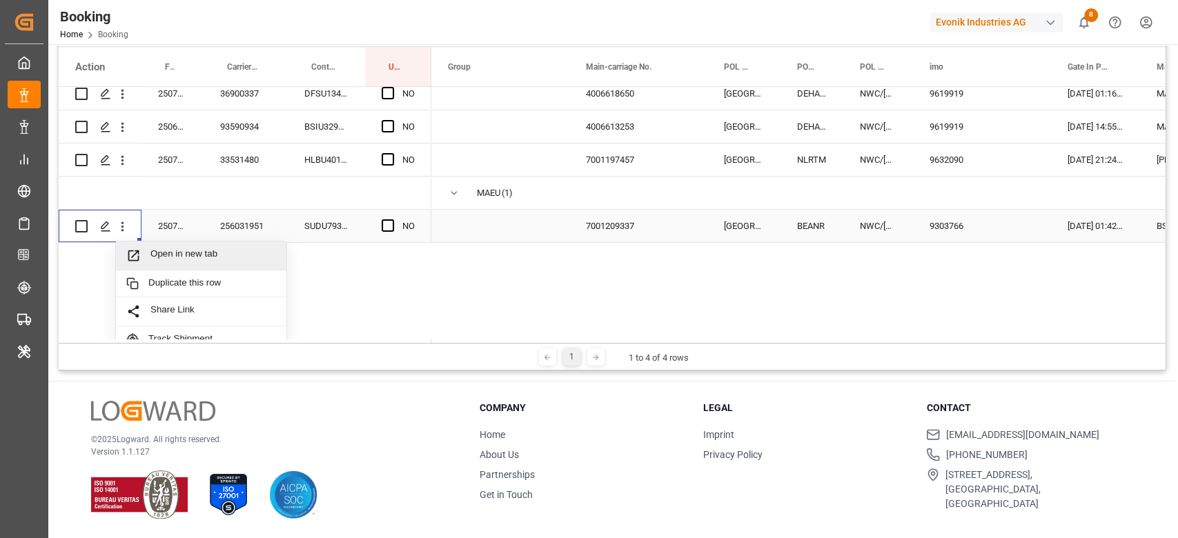
click at [181, 257] on span "Open in new tab" at bounding box center [213, 255] width 126 height 14
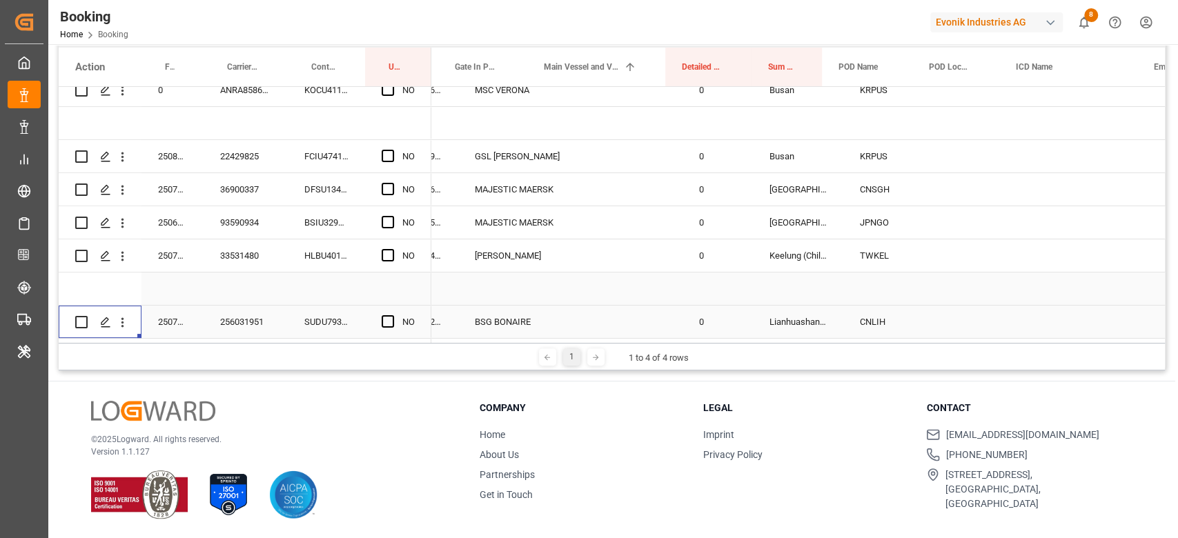
scroll to position [0, 541]
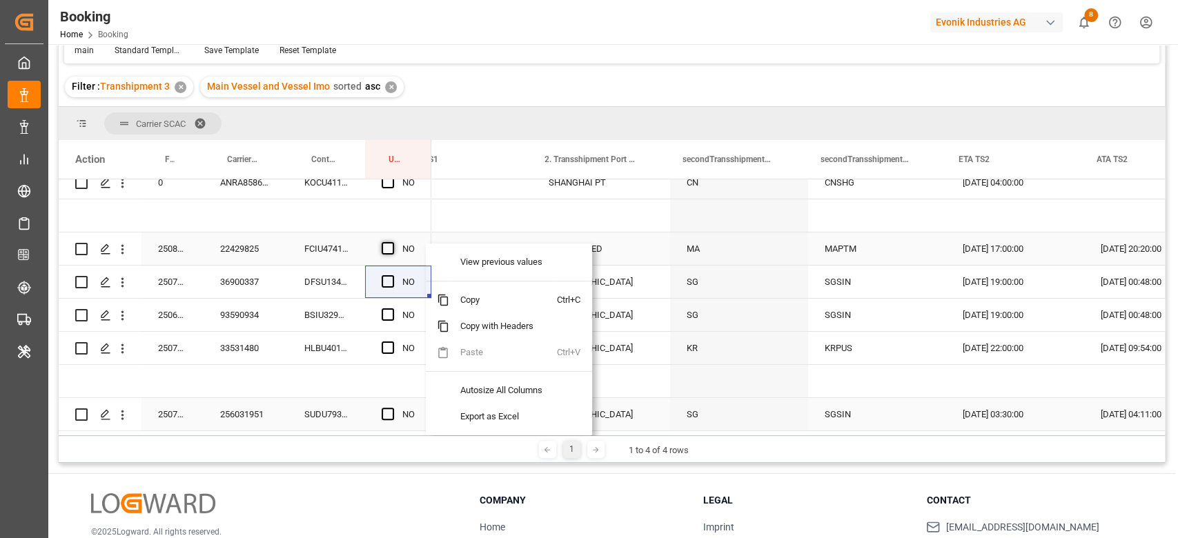
click at [389, 244] on span "Press SPACE to select this row." at bounding box center [388, 248] width 12 height 12
click at [392, 242] on input "Press SPACE to select this row." at bounding box center [392, 242] width 0 height 0
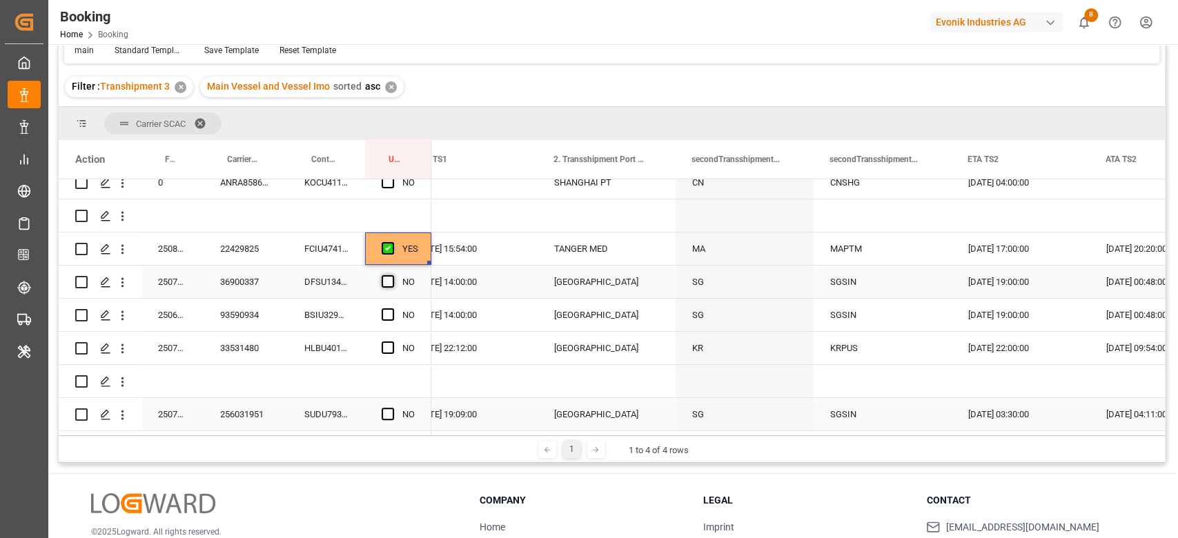
click at [386, 277] on span "Press SPACE to select this row." at bounding box center [388, 281] width 12 height 12
click at [392, 275] on input "Press SPACE to select this row." at bounding box center [392, 275] width 0 height 0
click at [393, 311] on span "Press SPACE to select this row." at bounding box center [388, 315] width 12 height 12
click at [392, 309] on input "Press SPACE to select this row." at bounding box center [392, 309] width 0 height 0
click at [387, 350] on div "Press SPACE to select this row." at bounding box center [392, 349] width 21 height 32
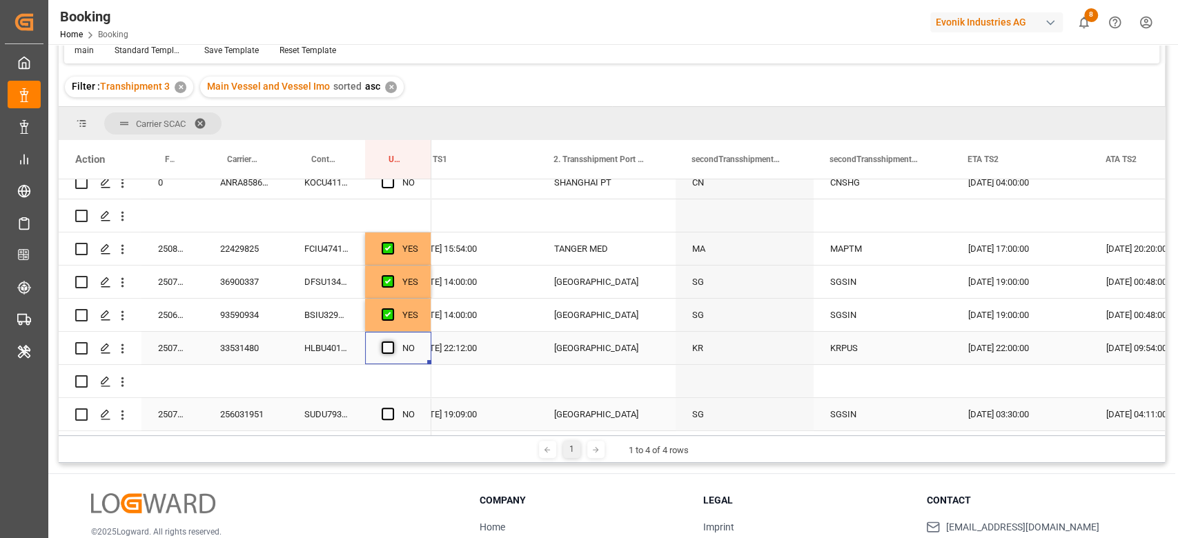
click at [383, 343] on span "Press SPACE to select this row." at bounding box center [388, 348] width 12 height 12
click at [392, 342] on input "Press SPACE to select this row." at bounding box center [392, 342] width 0 height 0
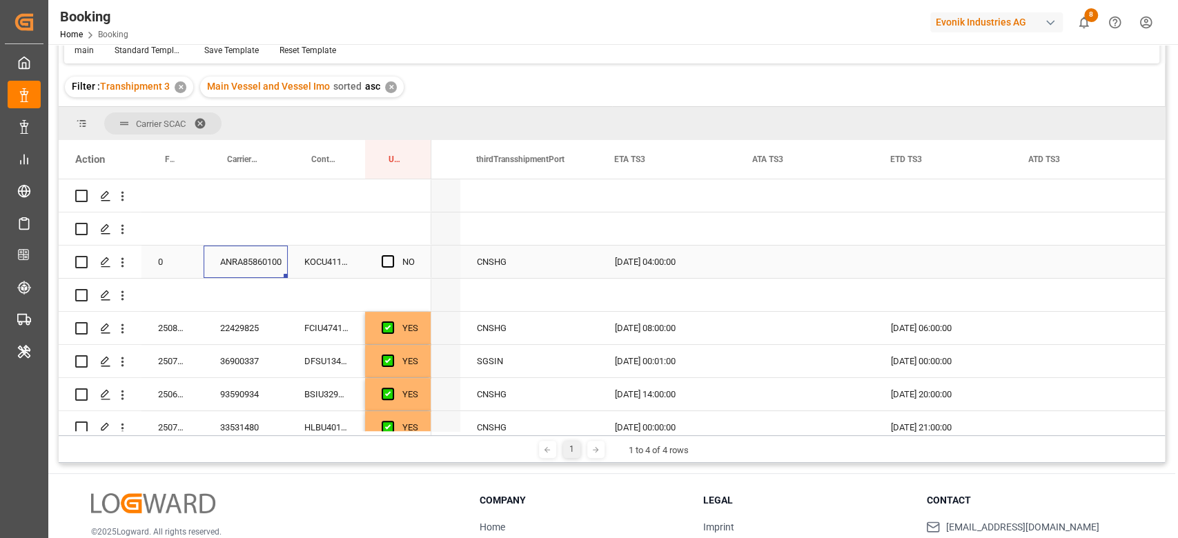
click at [252, 257] on div "ANRA85860100" at bounding box center [246, 262] width 84 height 32
click at [126, 264] on icon "open menu" at bounding box center [122, 262] width 14 height 14
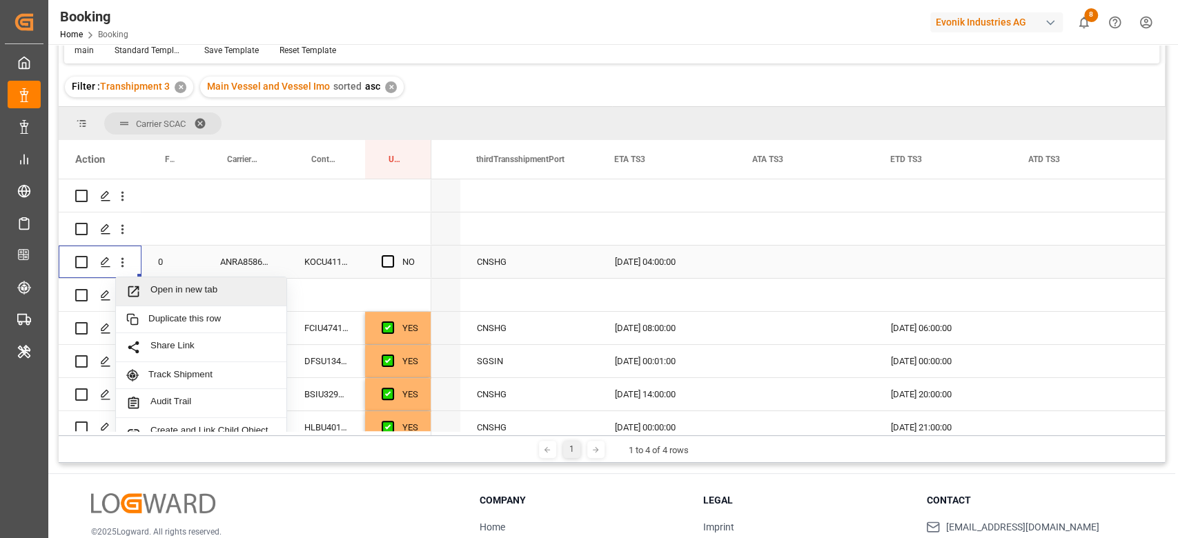
click at [242, 293] on span "Open in new tab" at bounding box center [213, 291] width 126 height 14
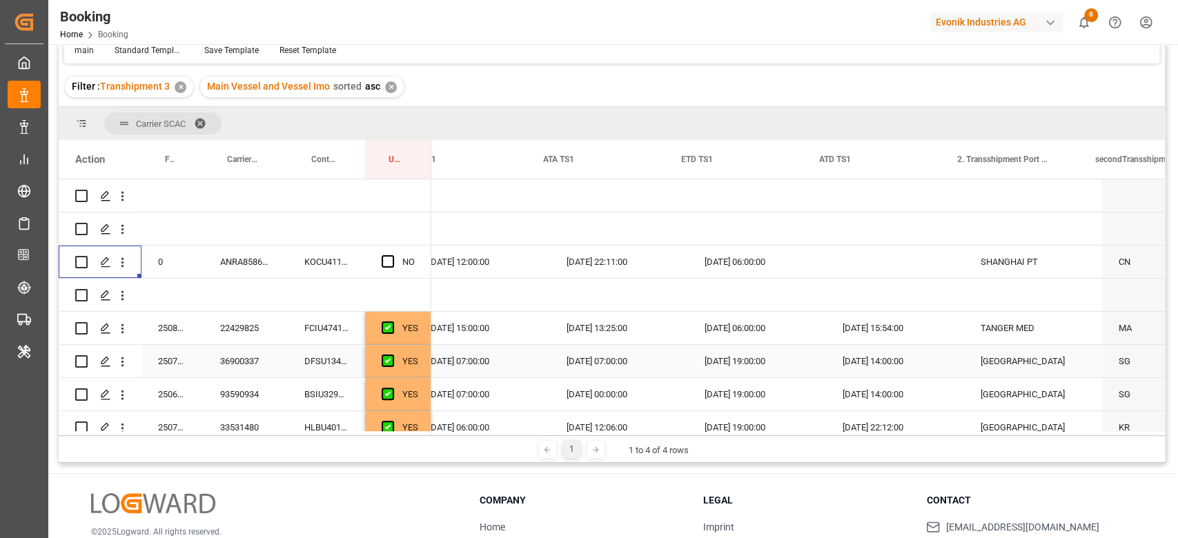
scroll to position [0, 2291]
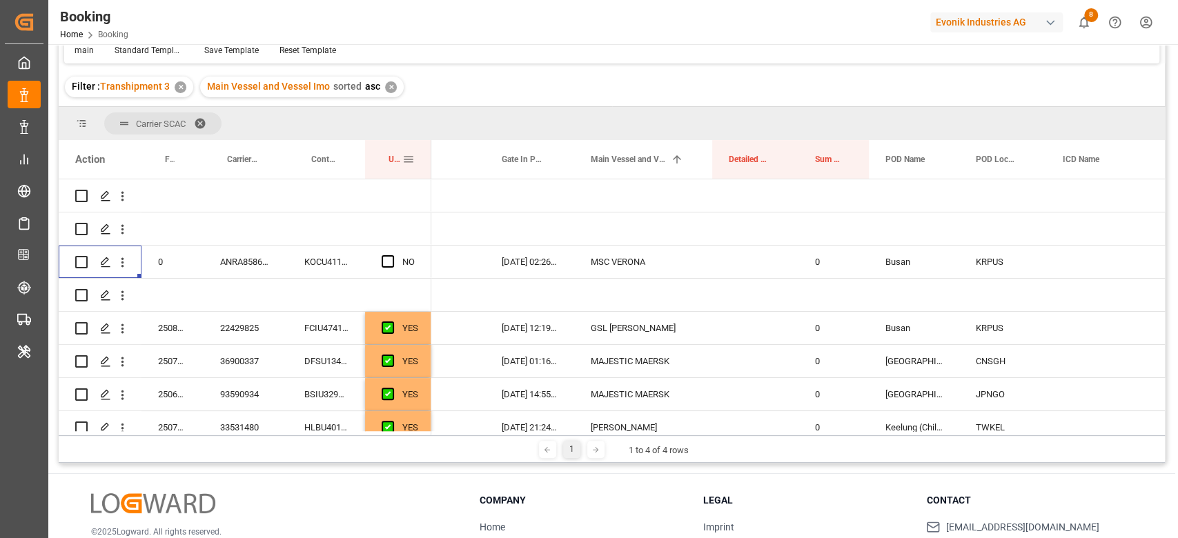
click at [410, 156] on span at bounding box center [408, 159] width 12 height 12
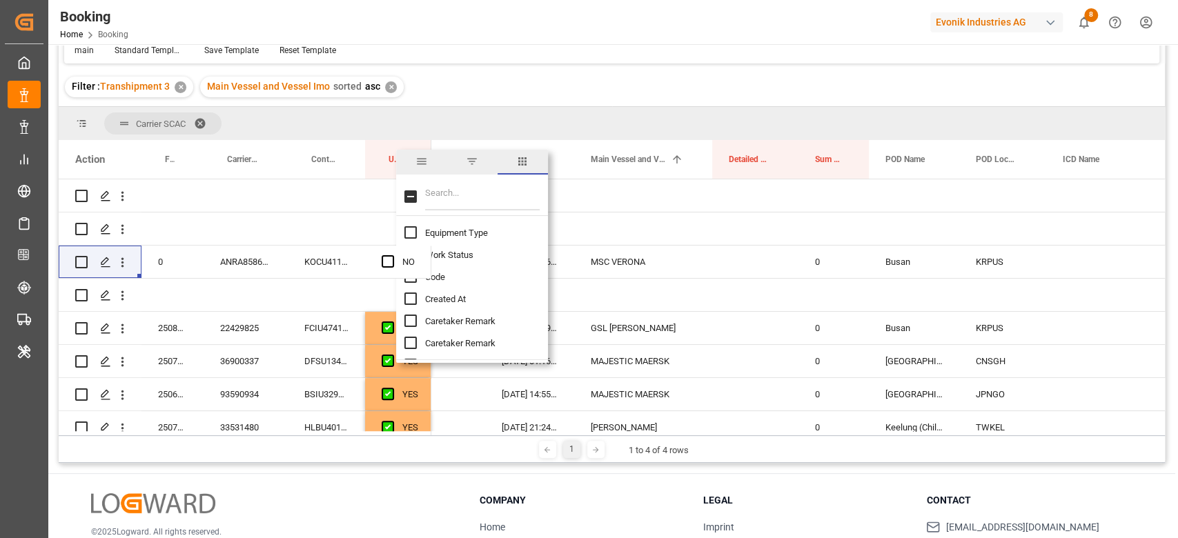
click at [500, 190] on input "Filter Columns Input" at bounding box center [482, 197] width 115 height 28
type input "las"
click at [472, 319] on span "Last Opened Date" at bounding box center [460, 321] width 70 height 10
checkbox input "true"
click at [456, 345] on span "Last Opened By" at bounding box center [455, 343] width 61 height 10
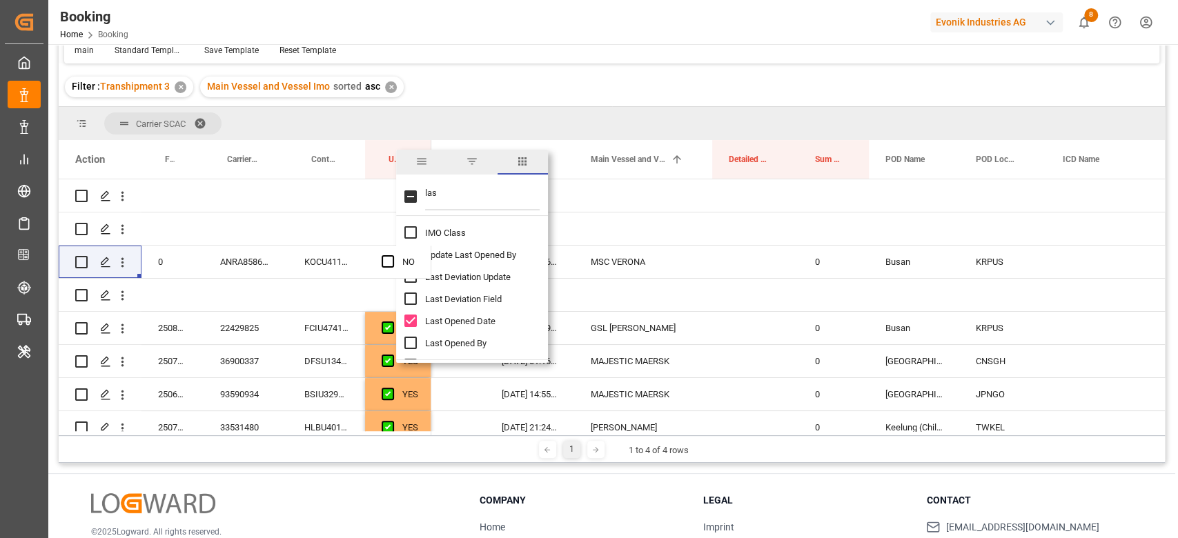
checkbox input "true"
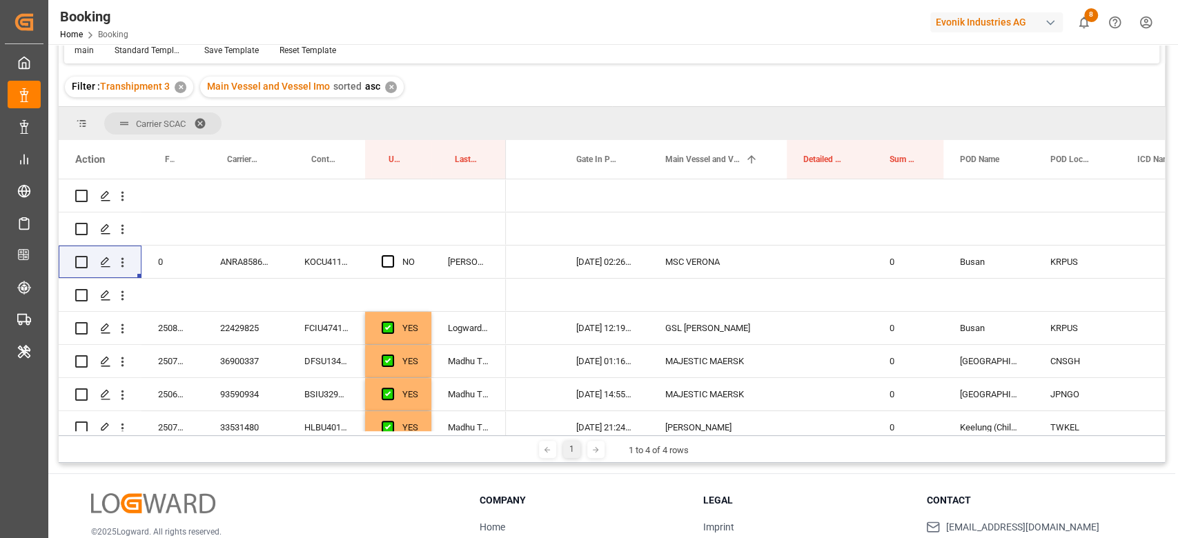
click at [539, 74] on div "Filter : Transhipment 3 ✕ Main Vessel and Vessel Imo sorted asc ✕" at bounding box center [612, 87] width 1106 height 39
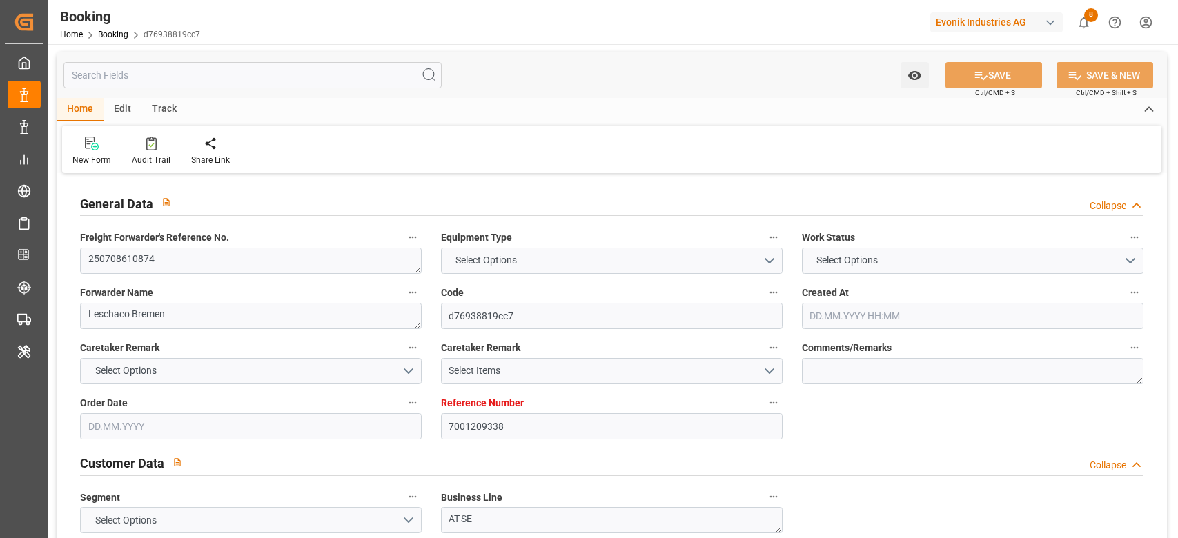
type input "7001209338"
type input "9303766"
type input "Maersk"
type input "Maersk Line AS"
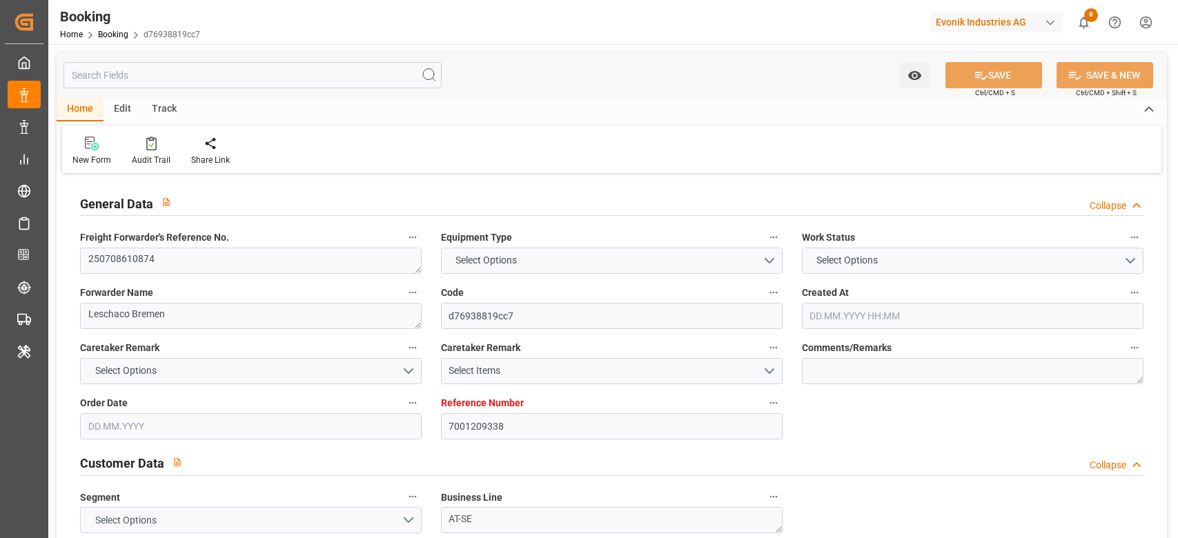
type input "BEANR"
type input "CNLIH"
type input "51"
type input "ESALG"
type input "SGSIN"
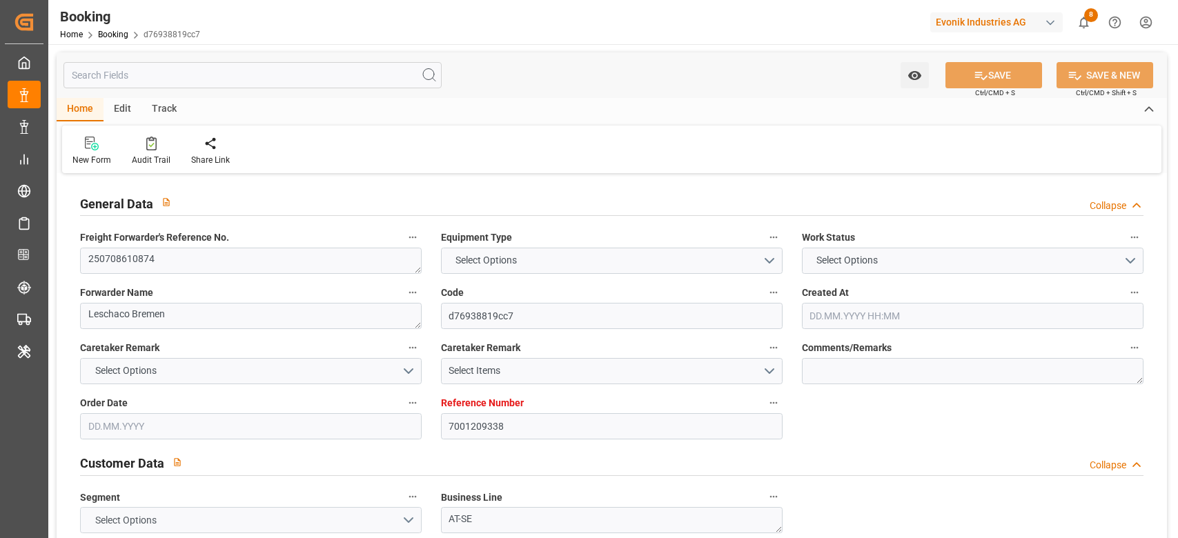
type input "HKHKG"
type input "0"
type input "BEANR"
type input "HKHKG"
type input "9632167"
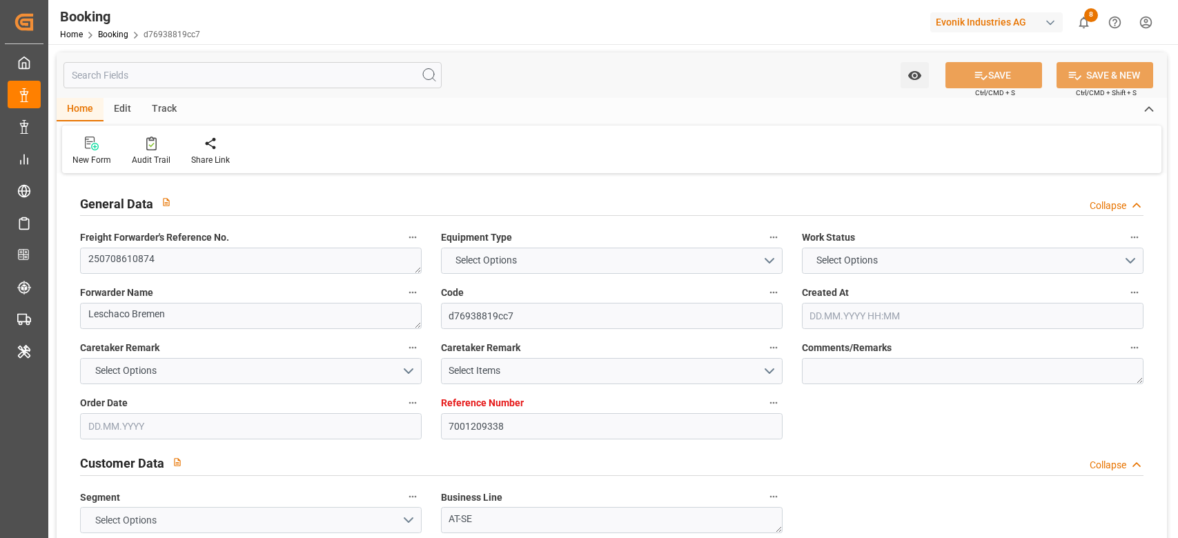
type input "9717228"
type input "[DATE] 06:49"
type input "[DATE]"
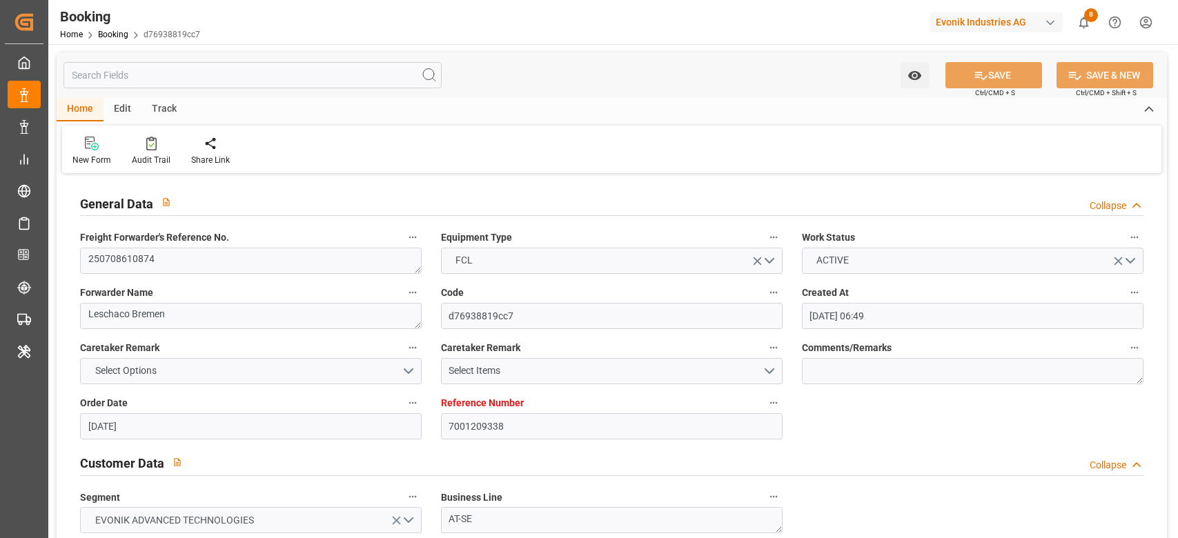
type input "[DATE]"
type input "[DATE] 18:00"
type input "[DATE] 00:00"
type input "[DATE] 18:15"
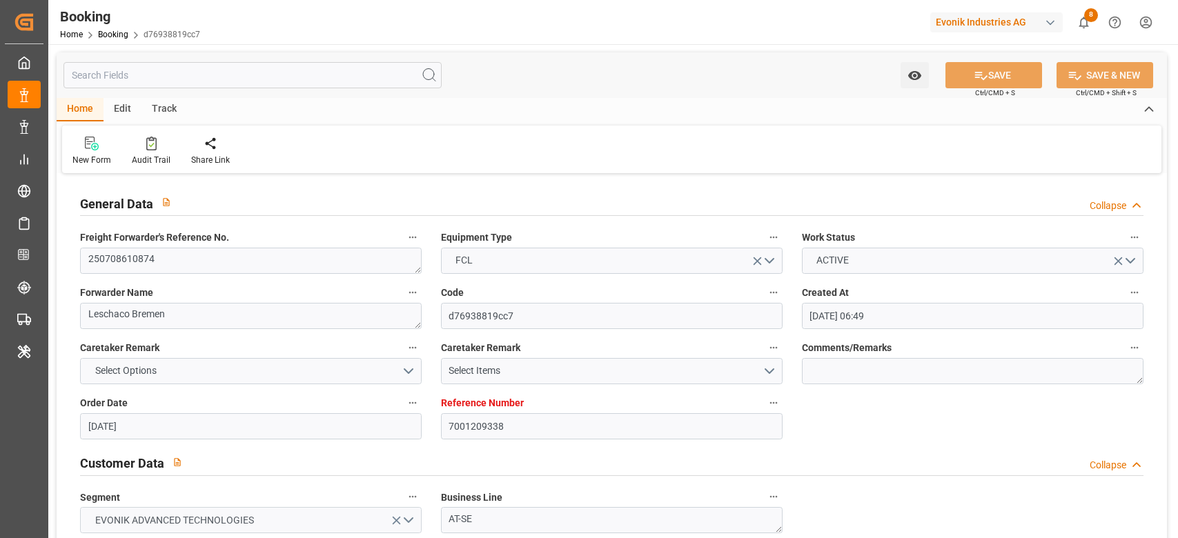
type input "[DATE] 01:42"
type input "[DATE] 17:00"
type input "[DATE] 00:00"
type input "[DATE] 12:11"
type input "[DATE] 02:00"
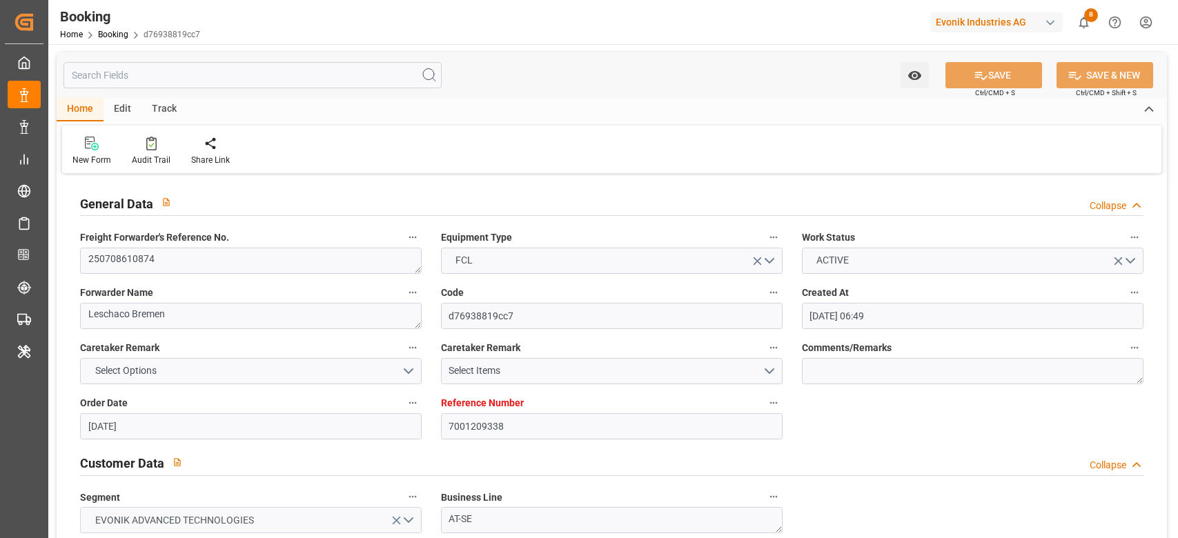
type input "[DATE] 00:00"
type input "[DATE] 01:01"
type input "[DATE] 18:00"
type input "[DATE] 00:00"
type input "[DATE] 19:09"
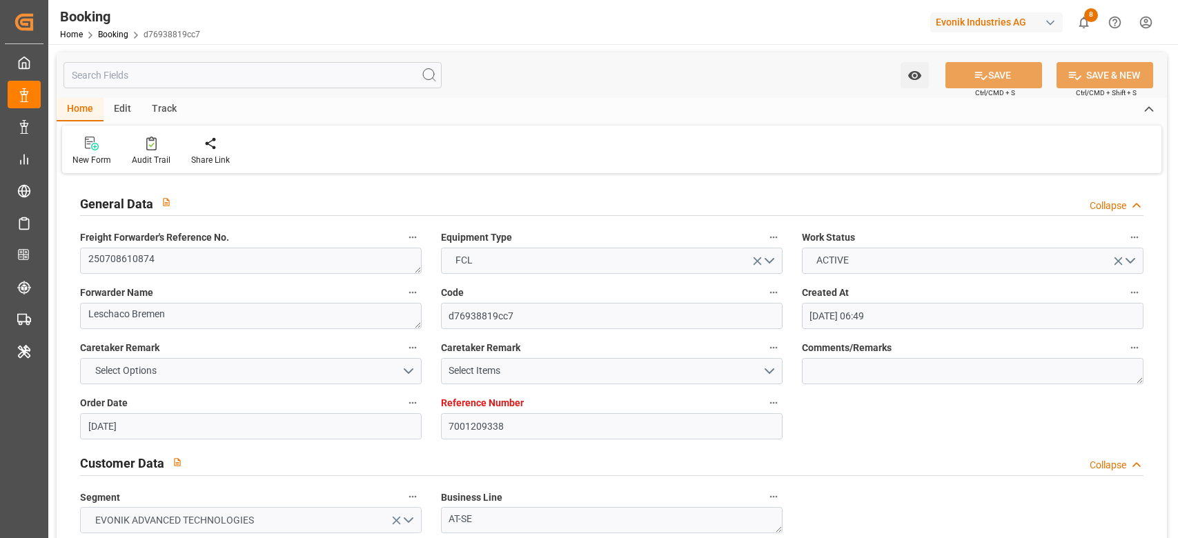
type input "[DATE] 03:30"
type input "[DATE] 00:00"
type input "[DATE] 04:11"
type input "[DATE] 11:00"
type input "[DATE] 00:00"
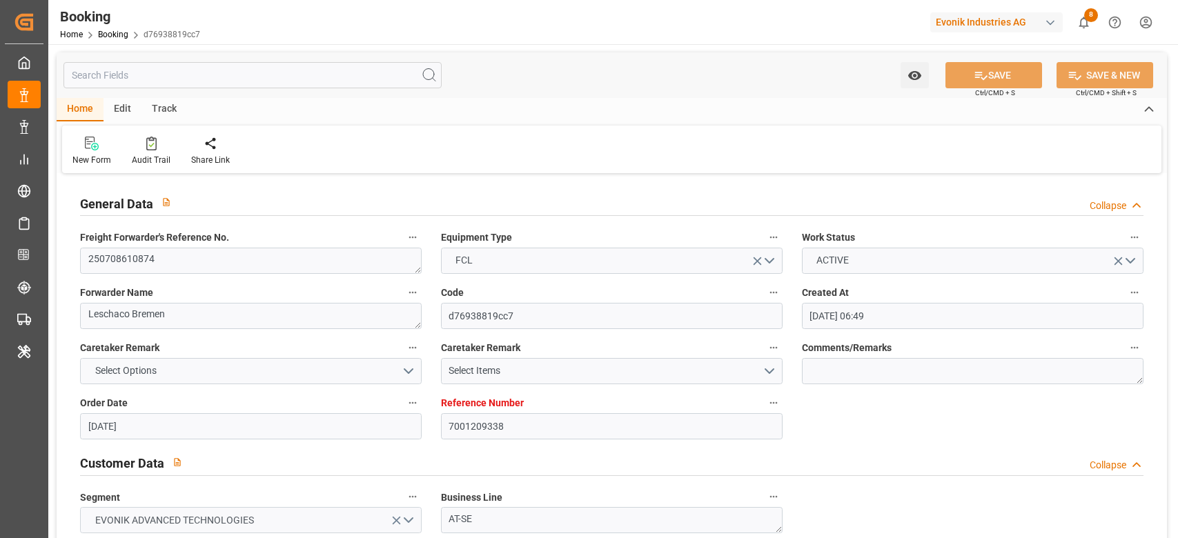
type input "[DATE] 12:00"
type input "[DATE] 10:00"
type input "[DATE] 00:00"
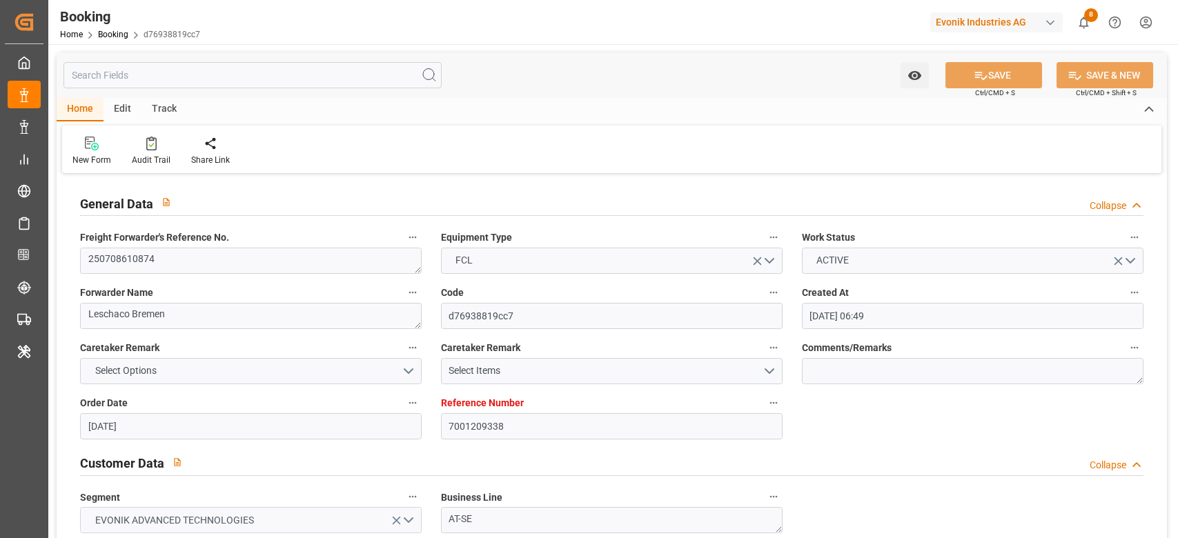
type input "[DATE] 00:00"
type input "[DATE]"
type input "[DATE] 11:37"
type input "[DATE]"
type input "[DATE] 12:46"
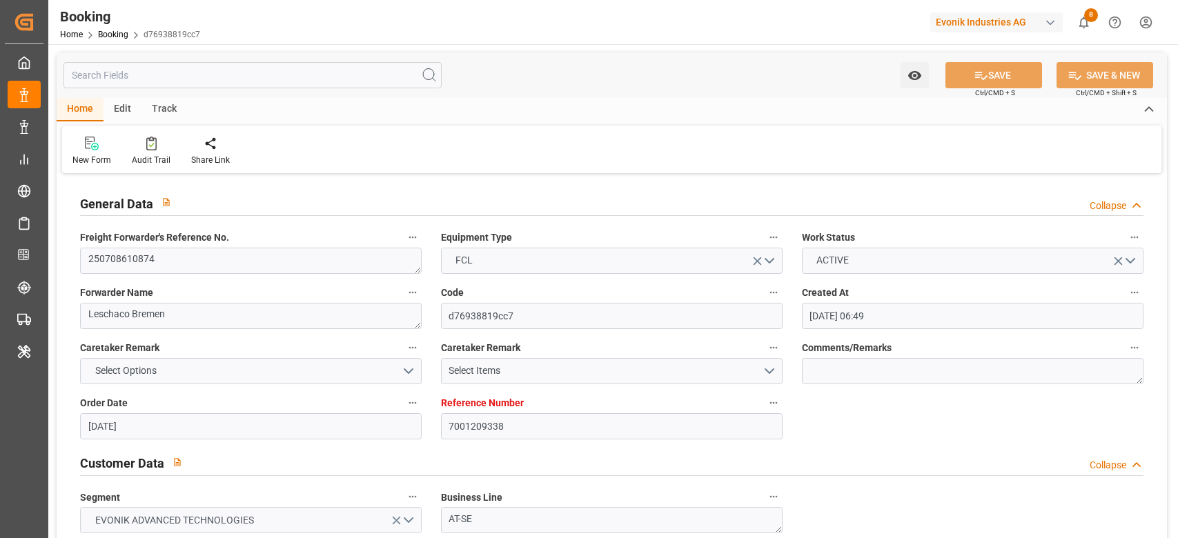
type input "[DATE] 20:00"
type input "[DATE] 22:00"
type input "[DATE] 15:55"
type input "[DATE] 18:00"
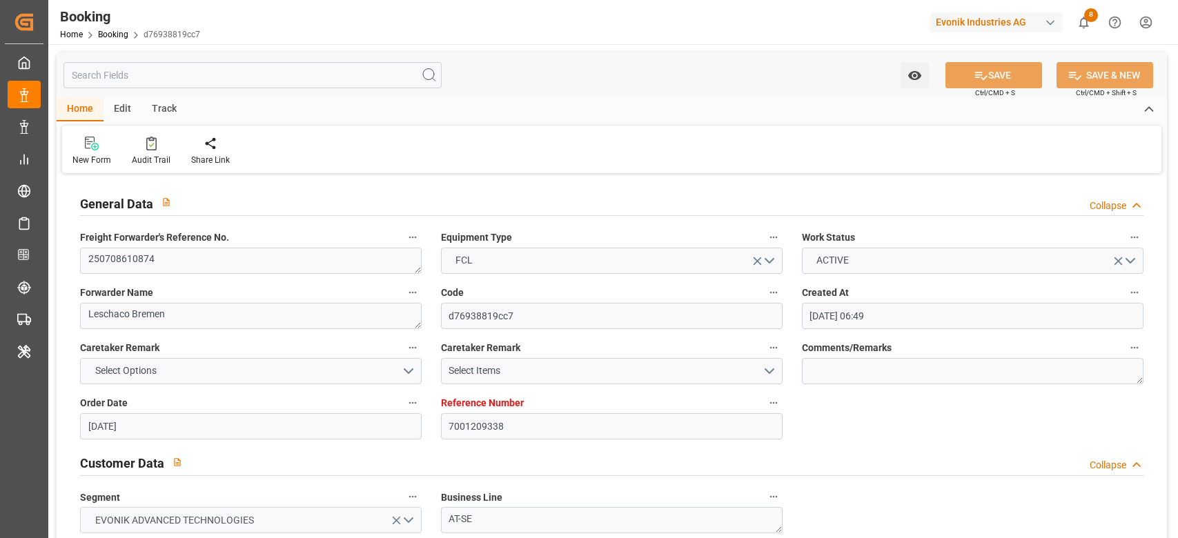
type input "[DATE] 18:43"
type input "[DATE] 02:00"
type input "[DATE] 00:42"
type input "[DATE] 10:36"
type input "[DATE] 16:13"
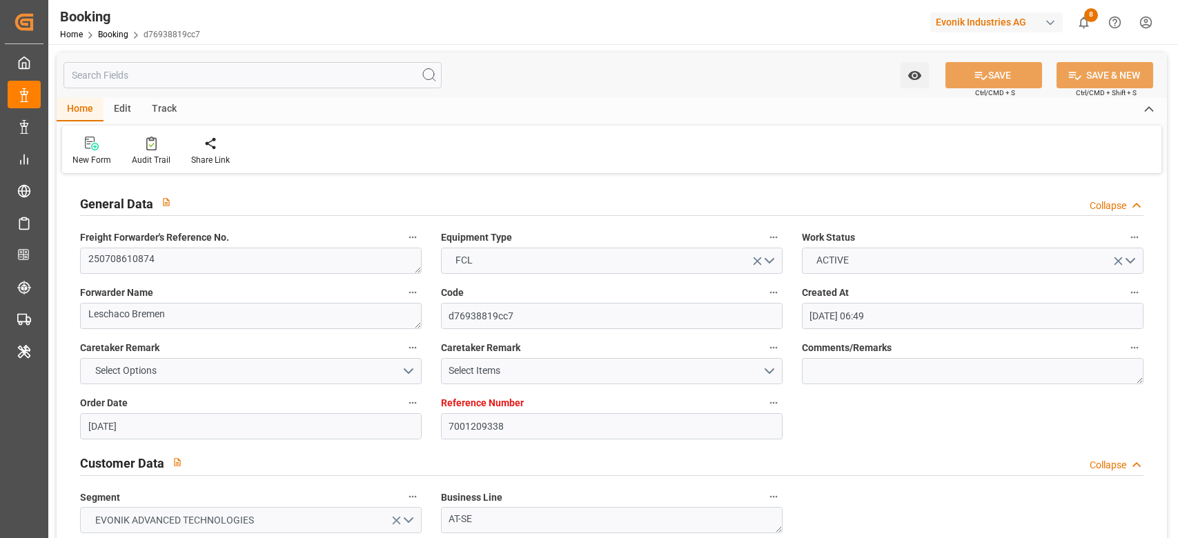
type input "[DATE] 01:38"
type input "[DATE] 18:00"
type input "[DATE] 19:53"
type input "[DATE] 03:30"
type input "[DATE] 03:40"
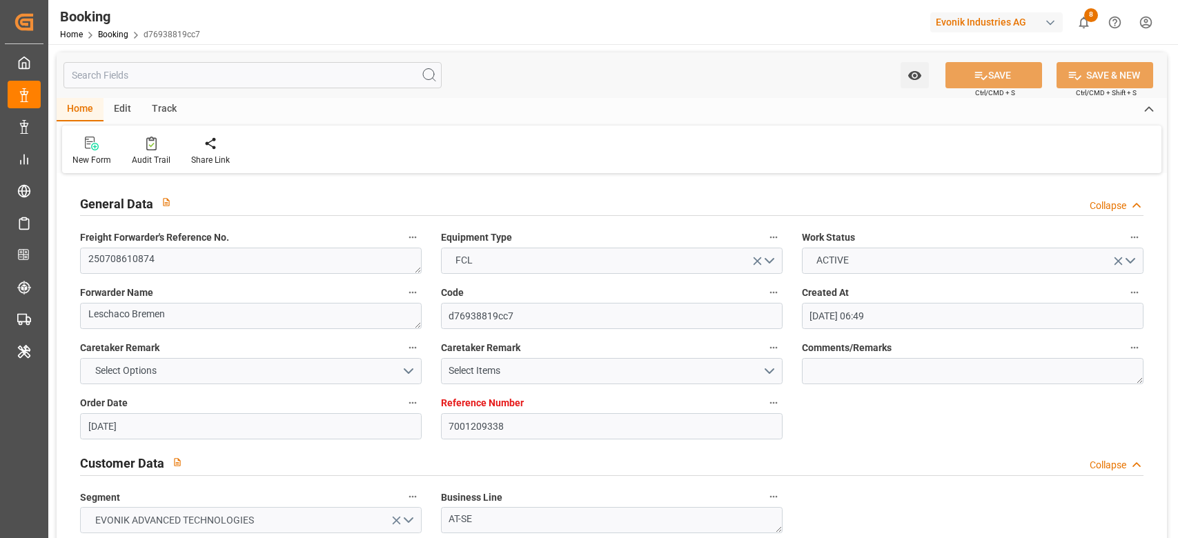
type input "[DATE] 16:07"
type input "[DATE] 18:27"
type input "[DATE] 01:01"
type input "[DATE] 11:00"
type input "[DATE] 13:16"
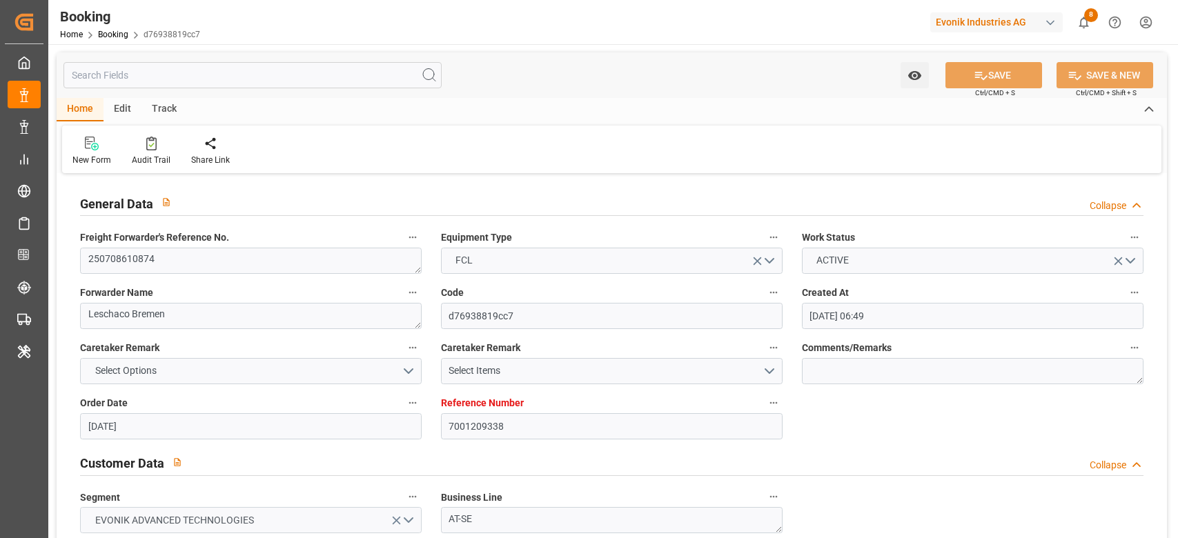
type input "[DATE] 10:00"
type input "[DATE] 18:14"
type input "[DATE] 14:18"
type input "[DATE] 17:00"
type input "[DATE] 11:34"
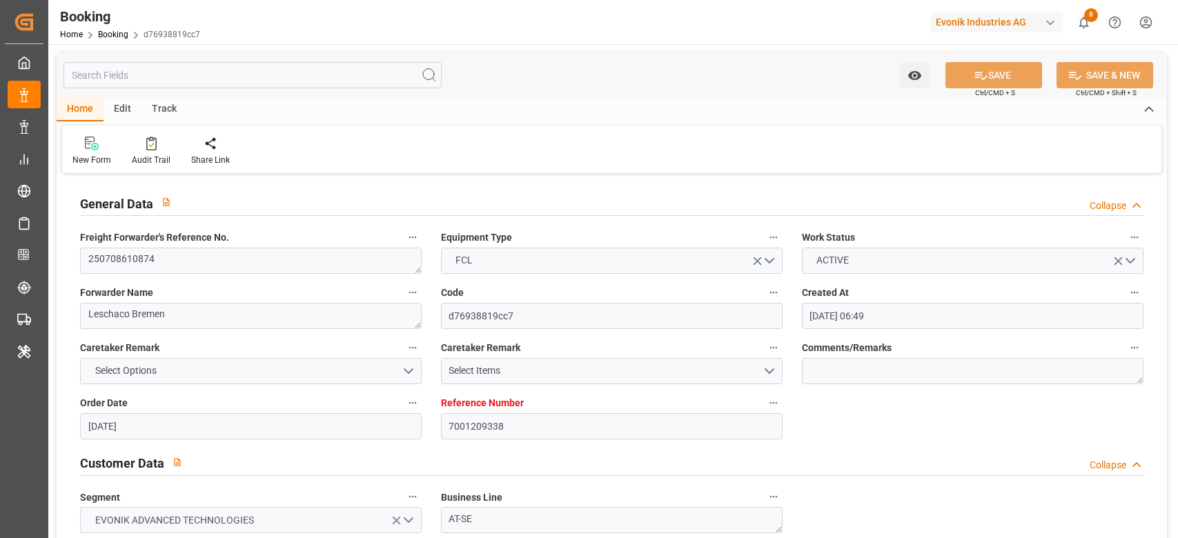
type input "[DATE] 08:44"
type input "[DATE] 14:18"
type input "[DATE] 07:49"
type input "[DATE] 14:18"
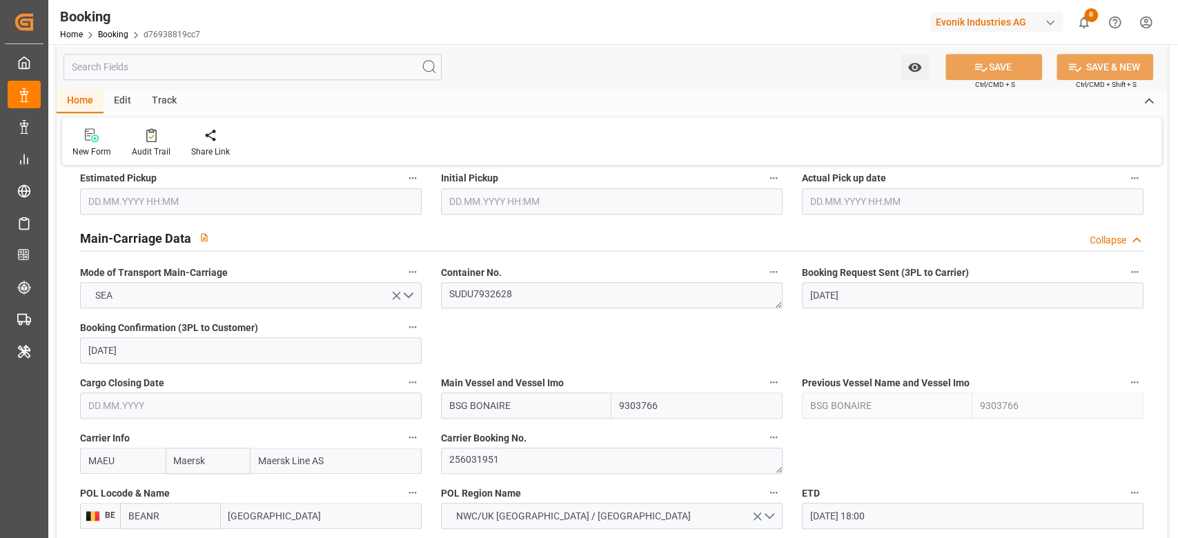
scroll to position [828, 0]
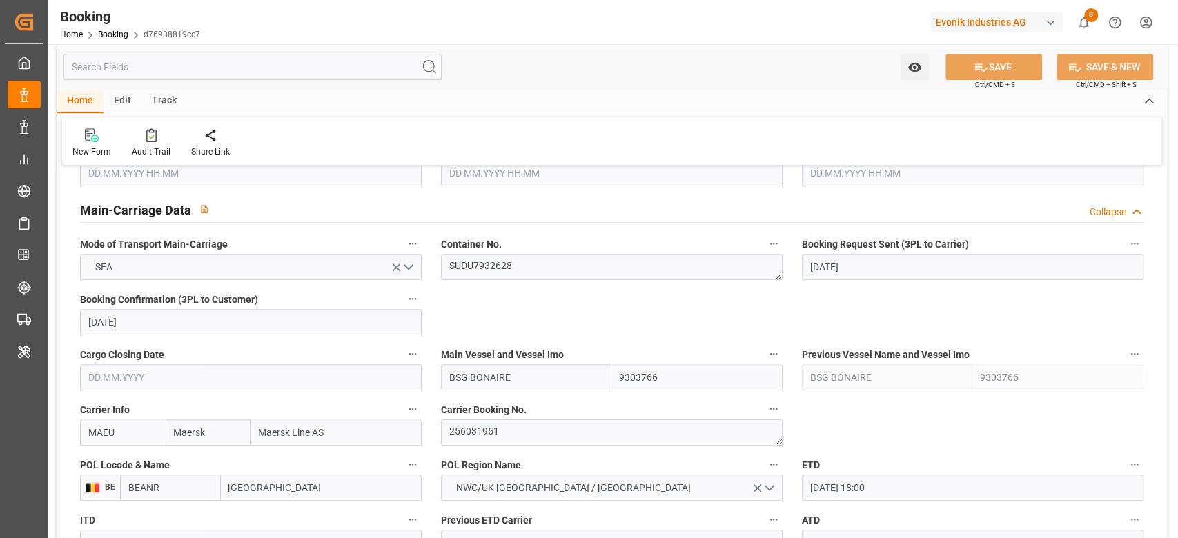
click at [516, 284] on div "Container No. SUDU7932628" at bounding box center [611, 257] width 361 height 55
click at [520, 277] on textarea "SUDU7932628" at bounding box center [612, 267] width 342 height 26
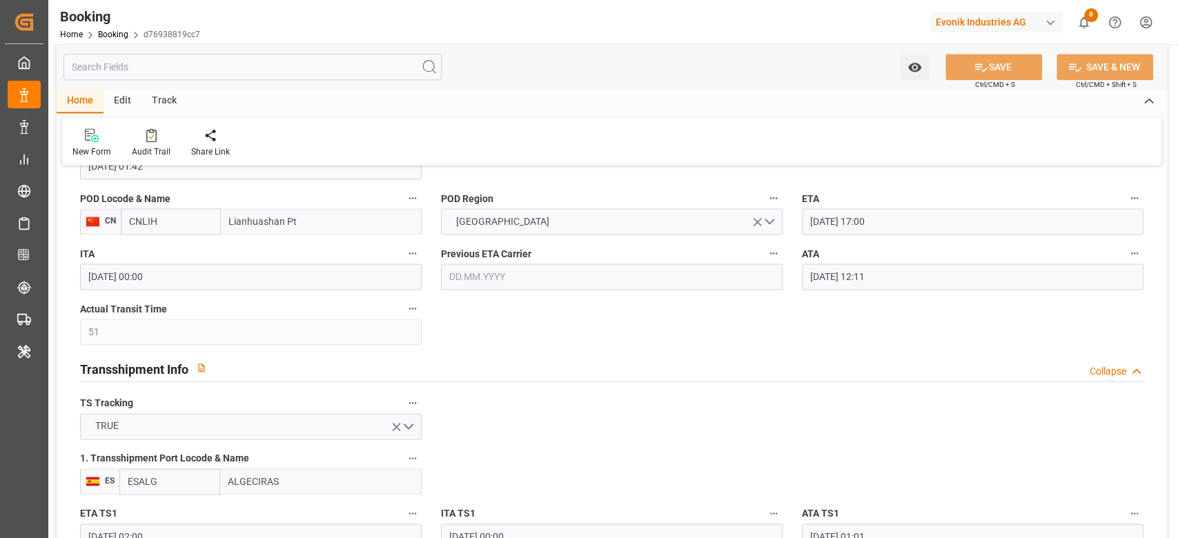
scroll to position [1196, 0]
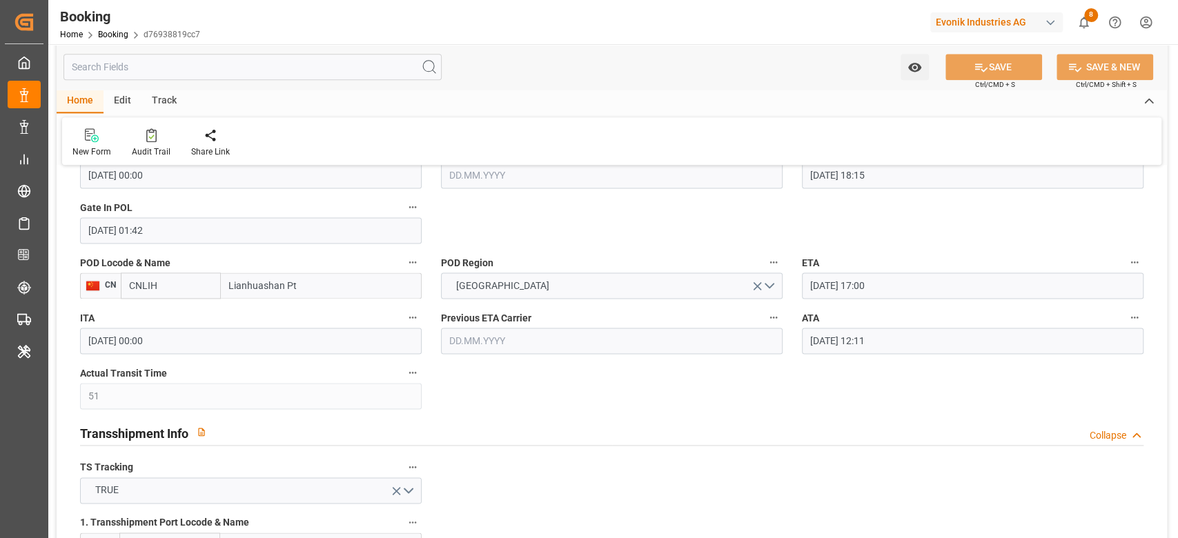
click at [808, 336] on input "[DATE] 12:11" at bounding box center [973, 341] width 342 height 26
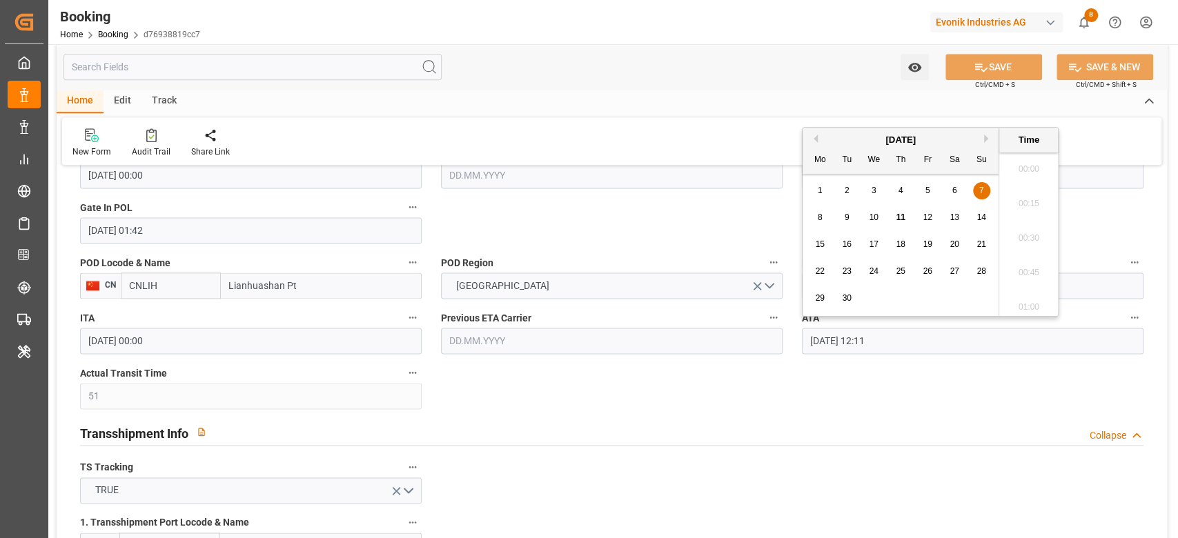
scroll to position [1592, 0]
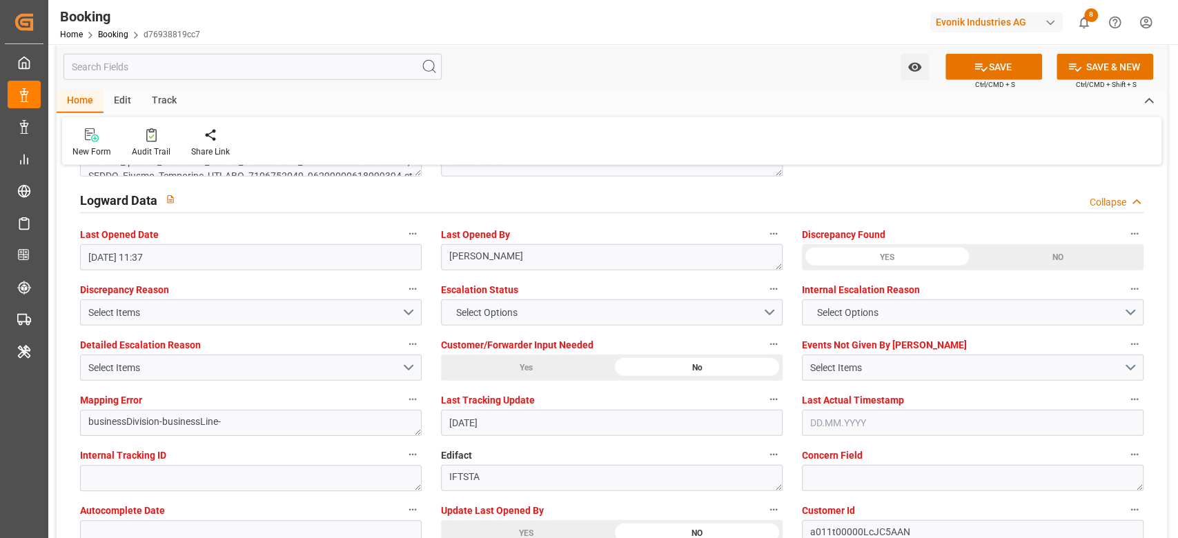
scroll to position [2576, 0]
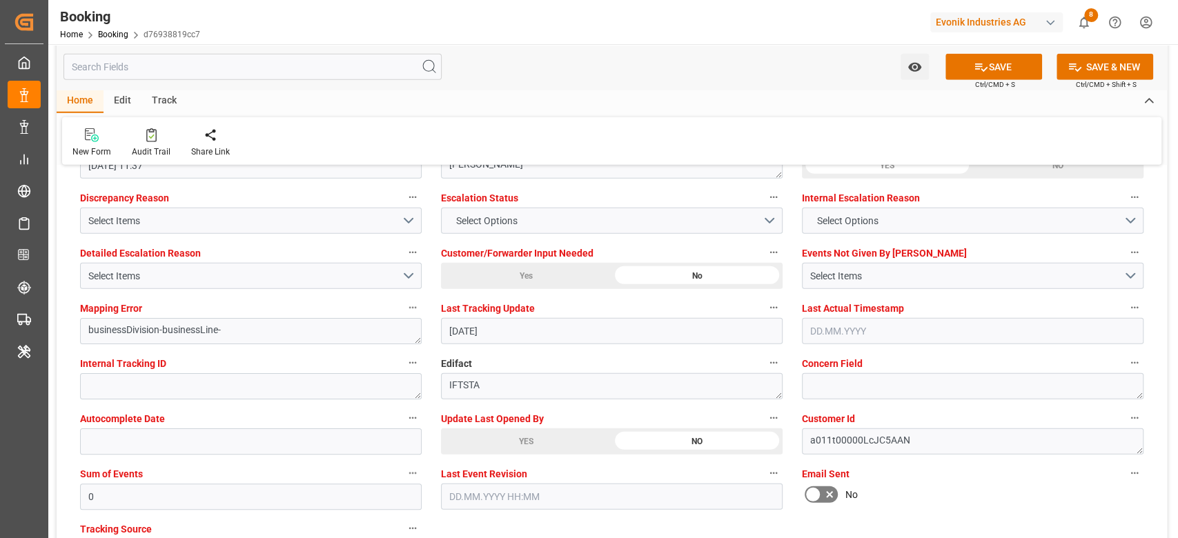
click at [488, 442] on div "YES" at bounding box center [526, 442] width 170 height 26
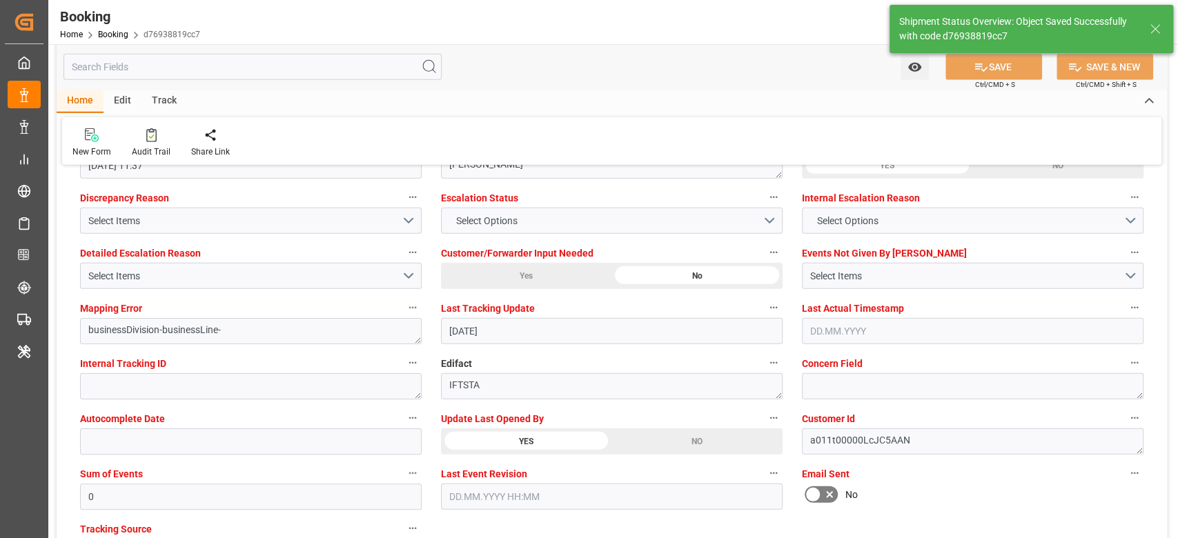
type input "[DATE] 12:44"
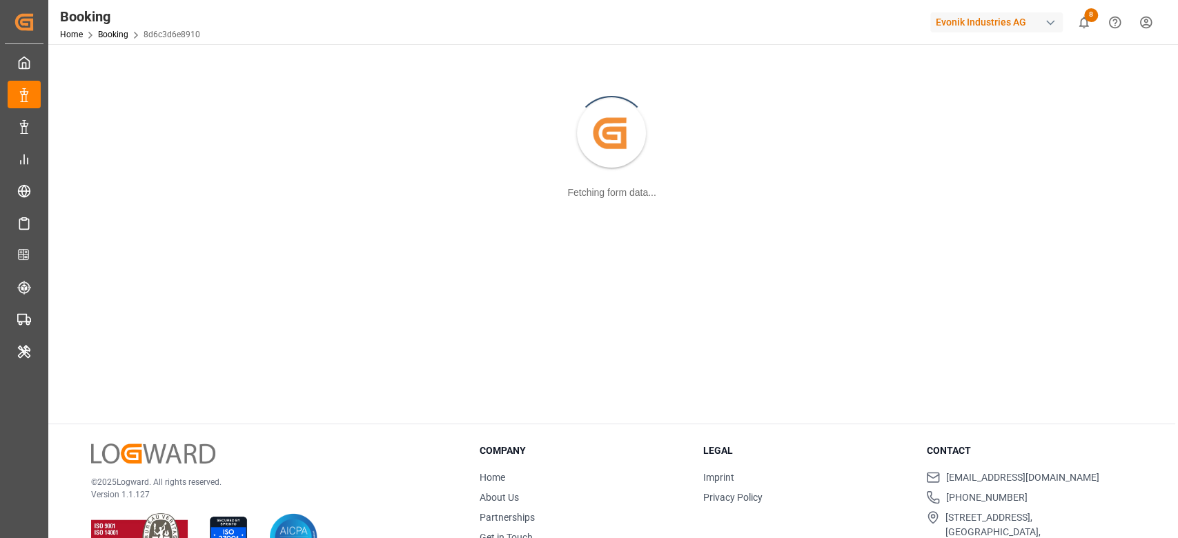
scroll to position [149, 0]
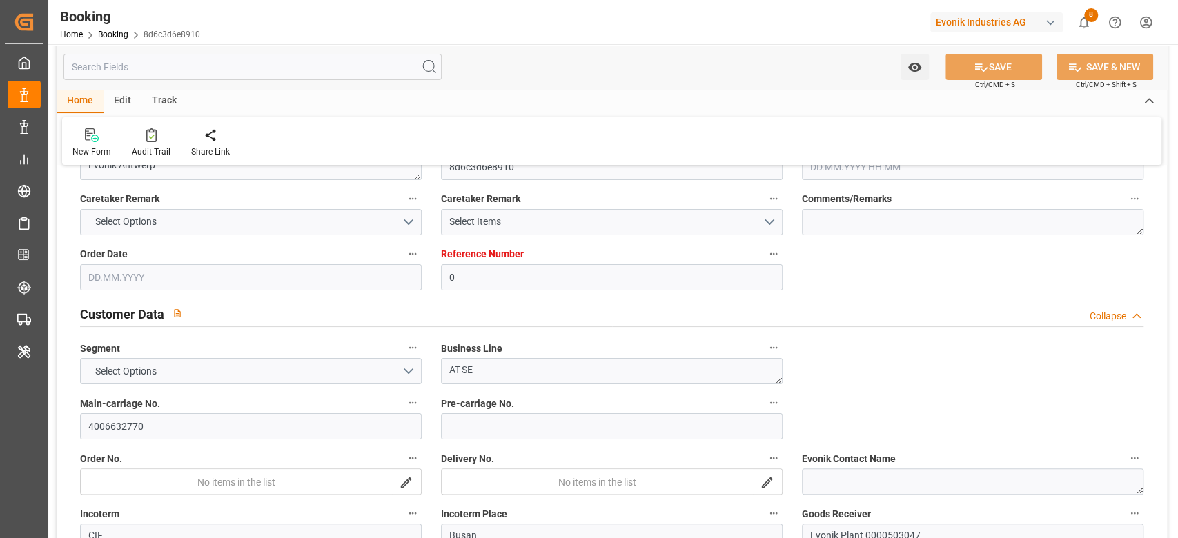
type input "0"
type input "9987287"
type input "Hyundai"
type input "Hyundai Merchant Marine [DOMAIN_NAME]."
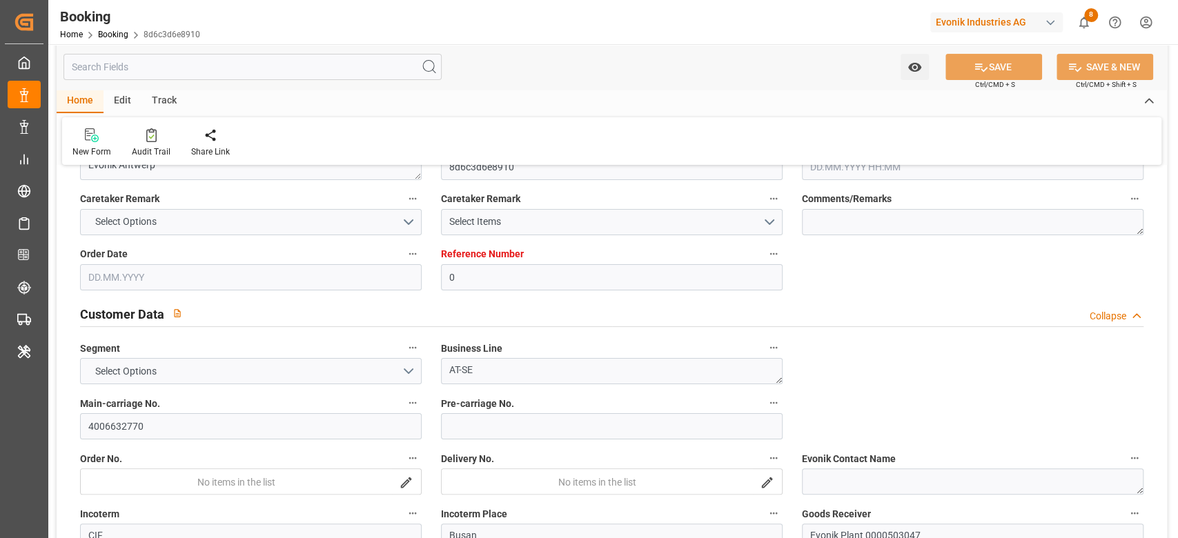
type input "BEANR"
type input "KRPUS"
type input "AEAUH"
type input "CNSHG"
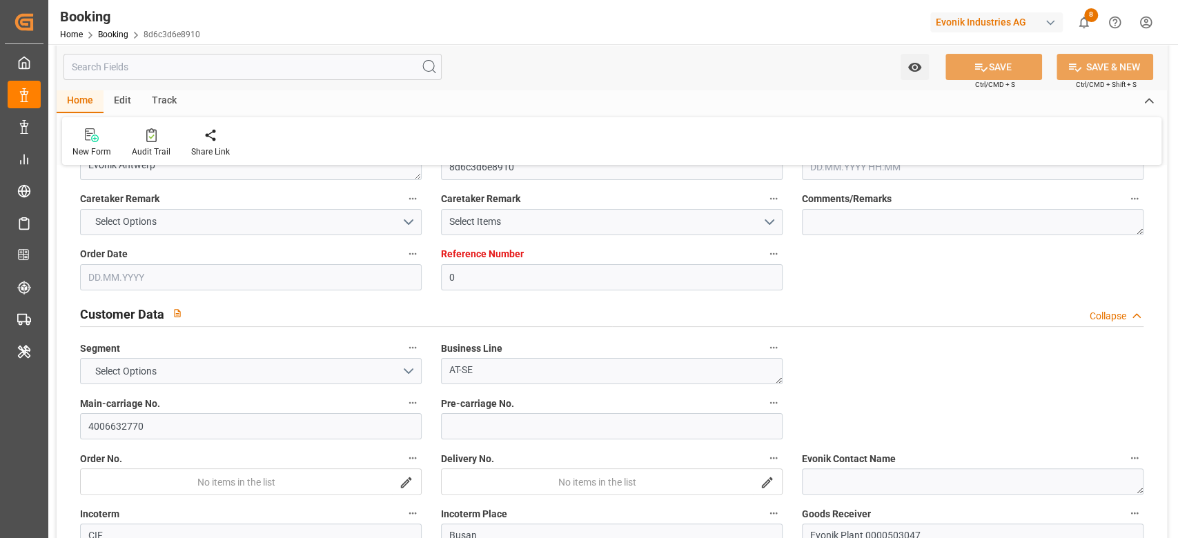
type input "0"
type input "BEANR"
type input "KRPUS"
type input "9404675"
type input "9305647"
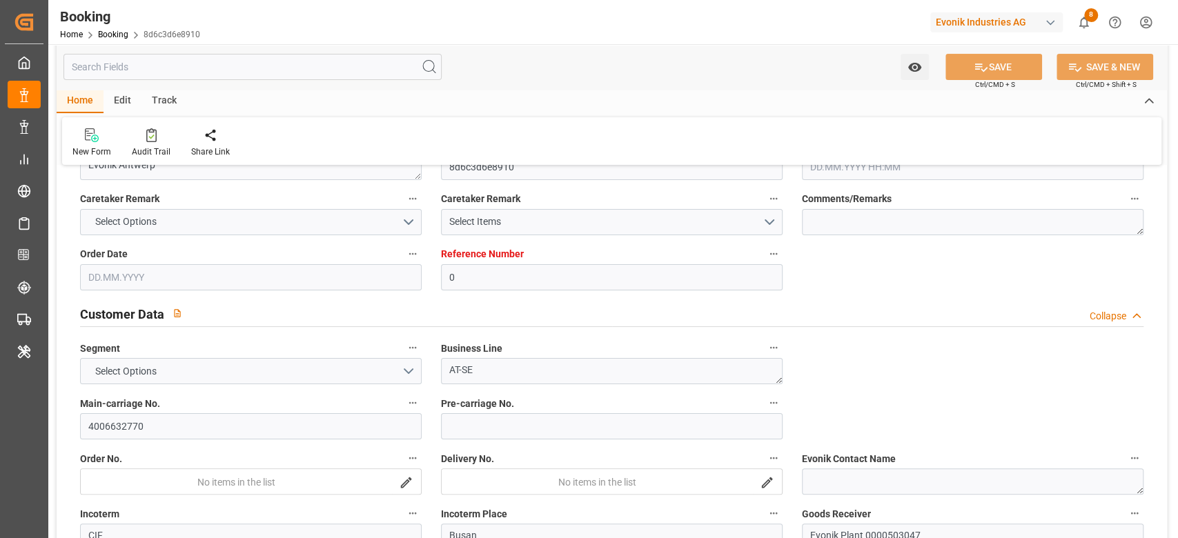
type input "9742170"
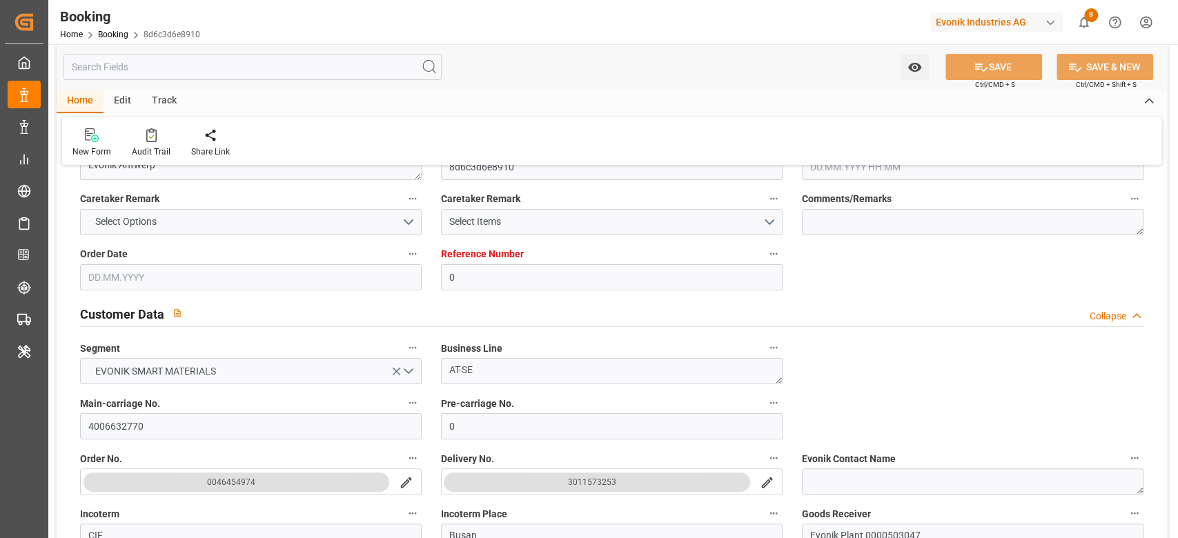
type input "[DATE] 13:31"
type input "[DATE]"
type input "[DATE] 03:00"
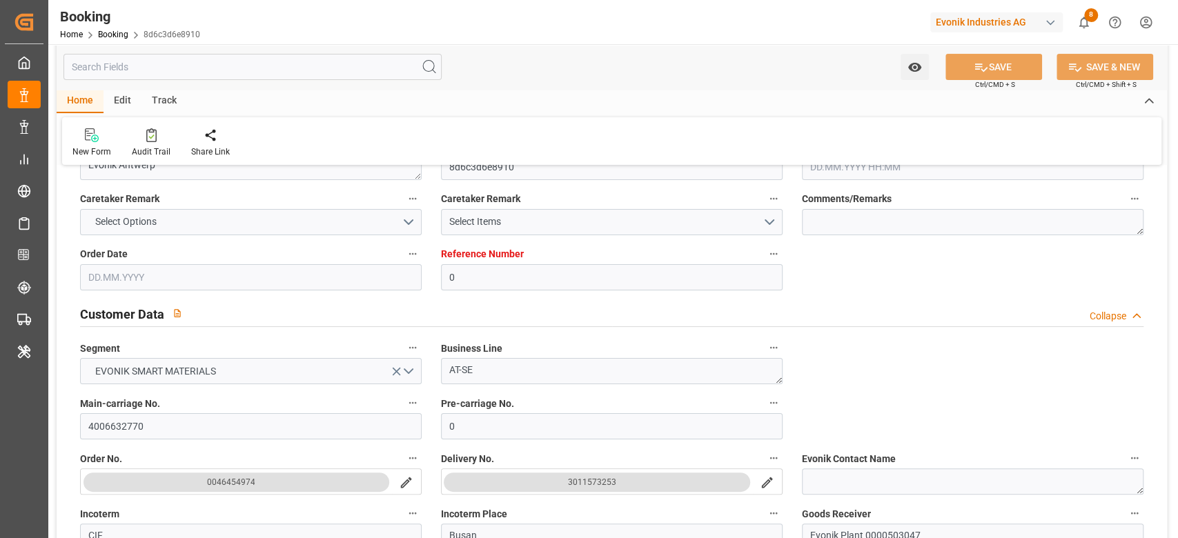
type input "[DATE] 00:00"
type input "[DATE] 20:28"
type input "[DATE] 02:26"
type input "[DATE] 11:00"
type input "[DATE] 00:00"
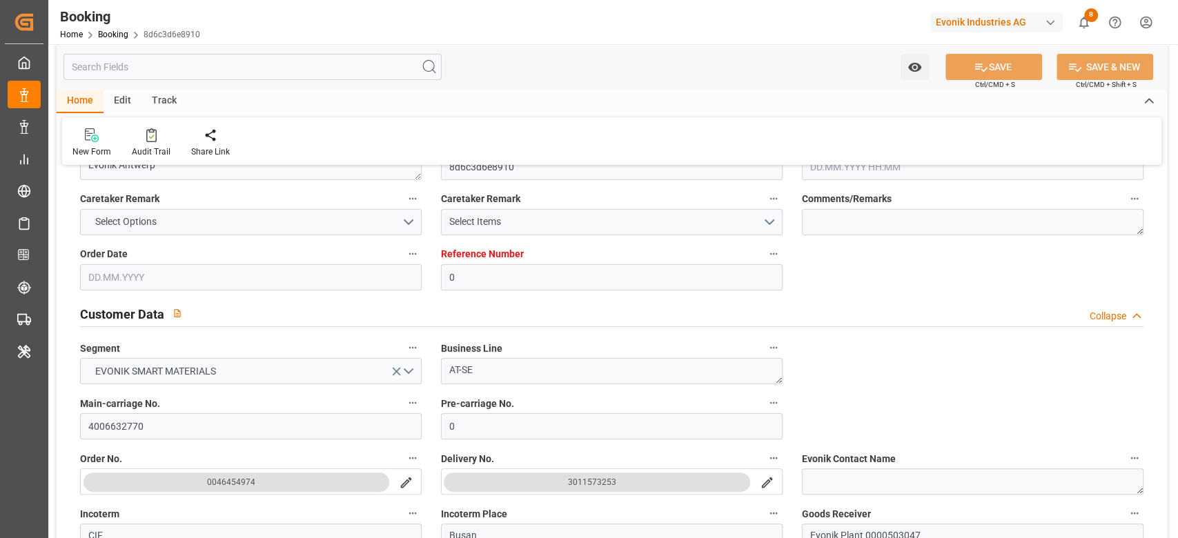
type input "[DATE] 12:00"
type input "[DATE] 00:00"
type input "[DATE] 22:11"
type input "[DATE] 06:00"
type input "[DATE] 00:00"
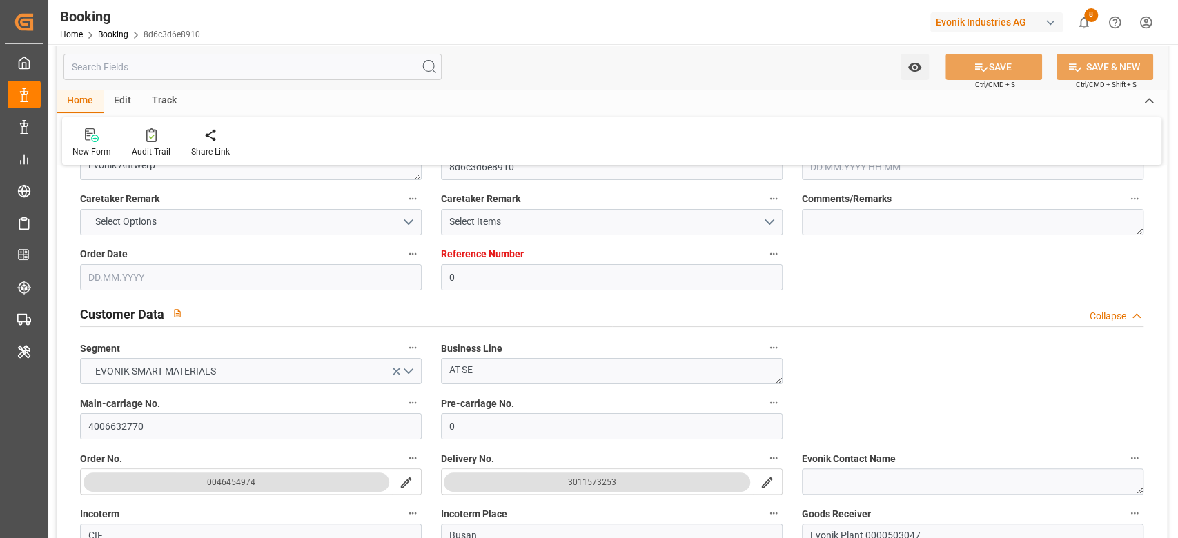
type input "[DATE] 04:00"
type input "[DATE] 03:00"
type input "[DATE] 04:00"
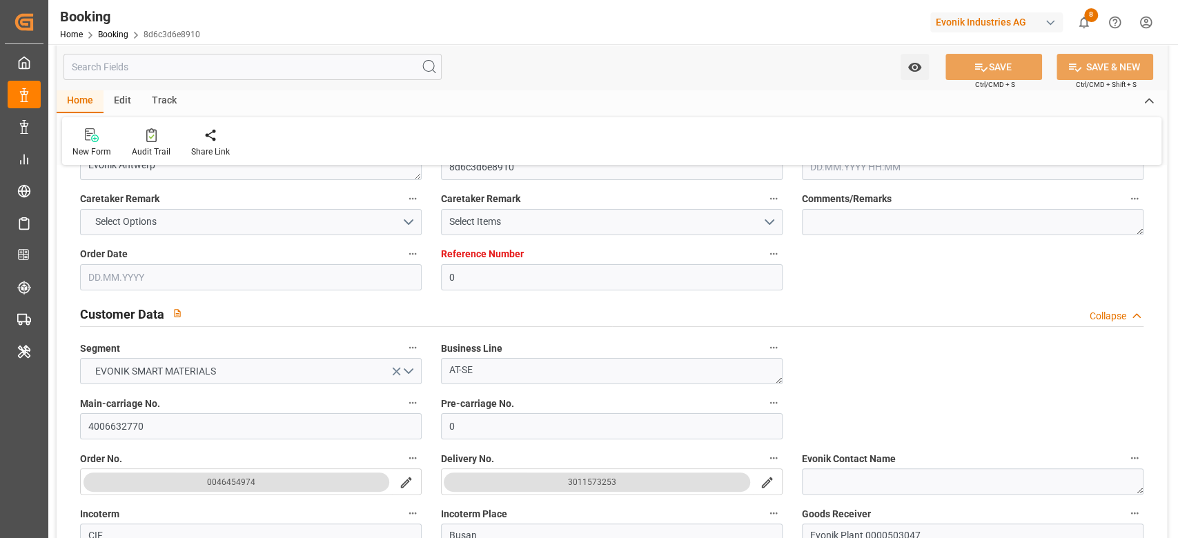
type input "[DATE] 04:00"
type input "[DATE] 11:02"
type input "[DATE]"
type input "[DATE] 16:28"
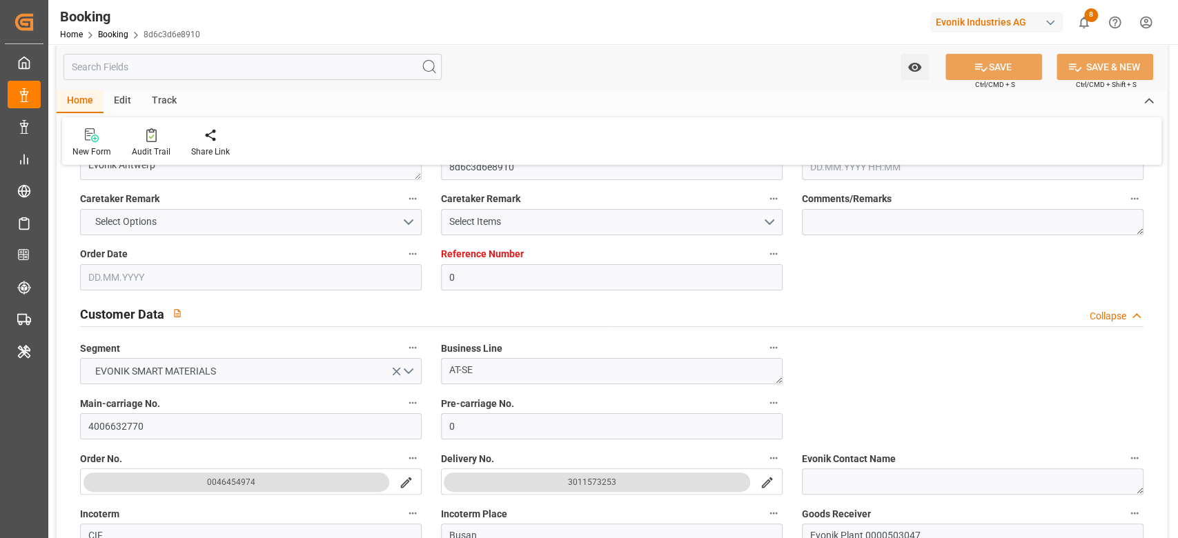
type input "[DATE] 12:15"
type input "[DATE] 16:15"
type input "[DATE] 05:59"
type input "[DATE] 03:00"
type input "[DATE] 22:19"
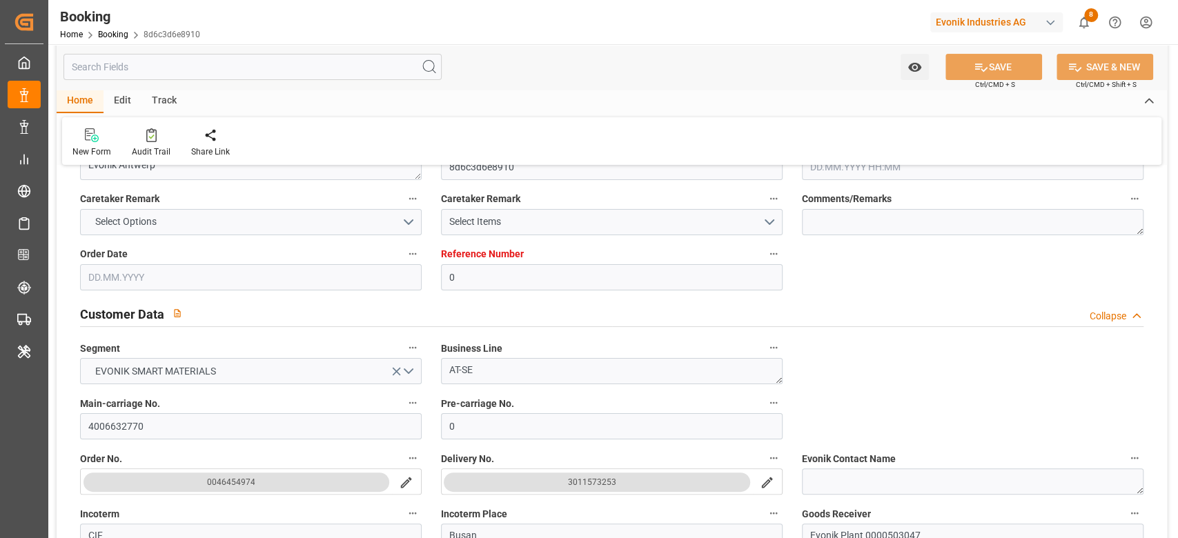
type input "[DATE] 12:00"
type input "[DATE] 01:57"
type input "[DATE] 11:11"
type input "[DATE] 13:22"
type input "[DATE] 00:31"
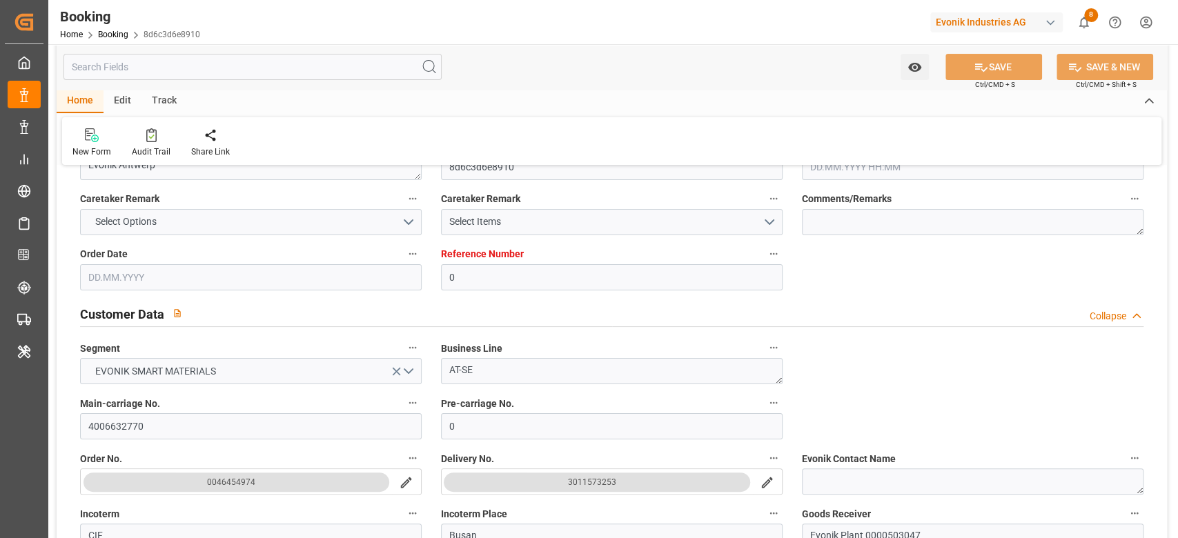
type input "[DATE] 17:00"
type input "[DATE] 21:37"
type input "[DATE] 06:00"
type input "[DATE] 04:00"
type input "[DATE] 12:44"
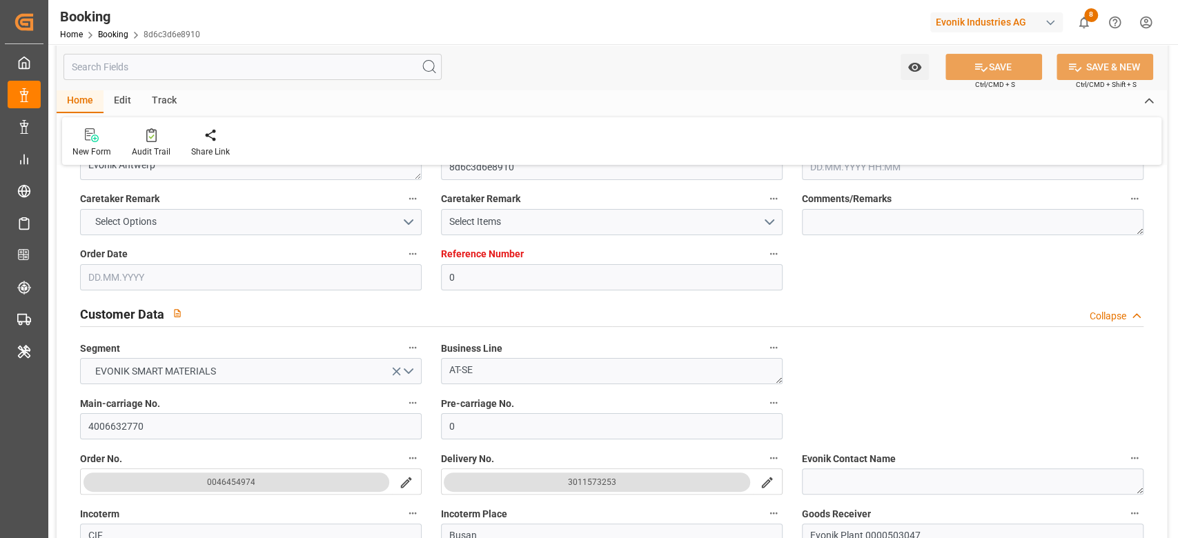
type input "[DATE] 07:00"
type input "[DATE] 21:07"
type input "[DATE] 03:00"
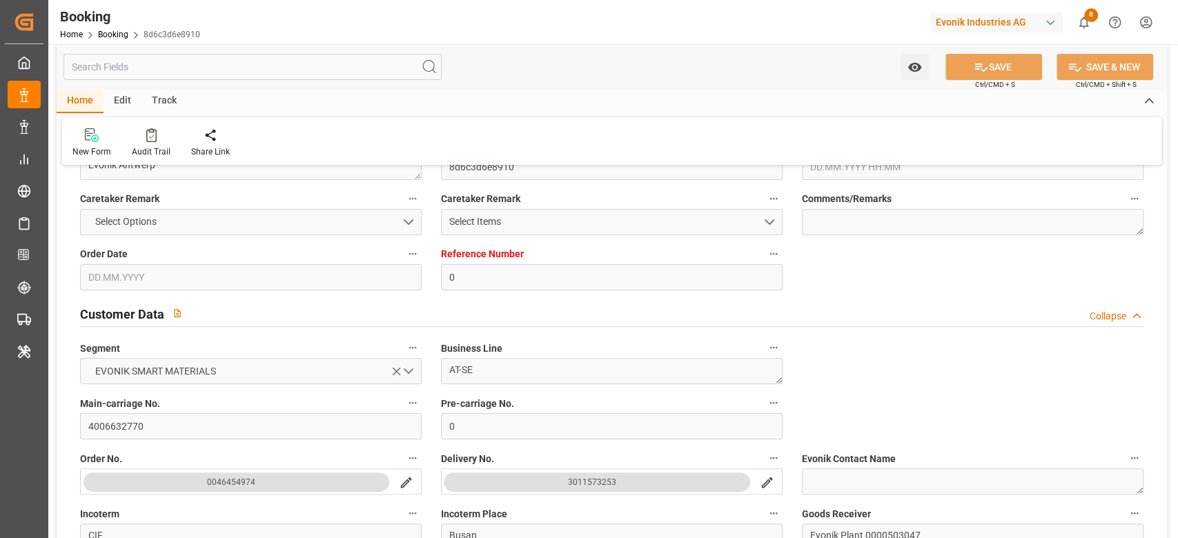
type input "[DATE] 11:00"
type input "[DATE] 00:33"
type input "[DATE] 16:00"
type input "[DATE] 01:04"
type input "[DATE] 22:00"
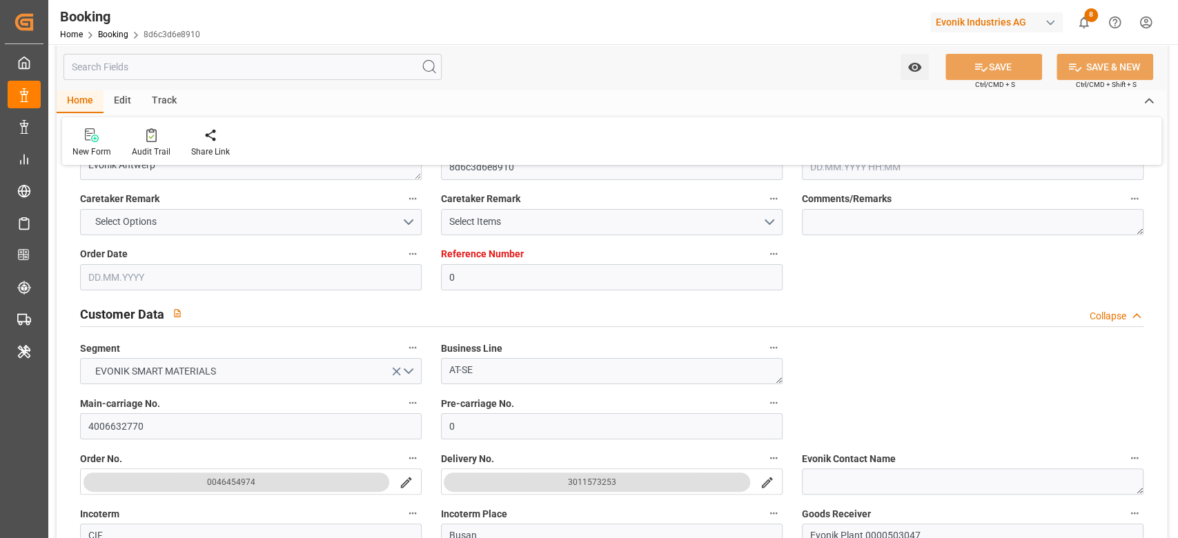
type input "[DATE] 05:04"
type input "[DATE] 00:33"
type input "[DATE] 07:00"
type input "[DATE] 06:04"
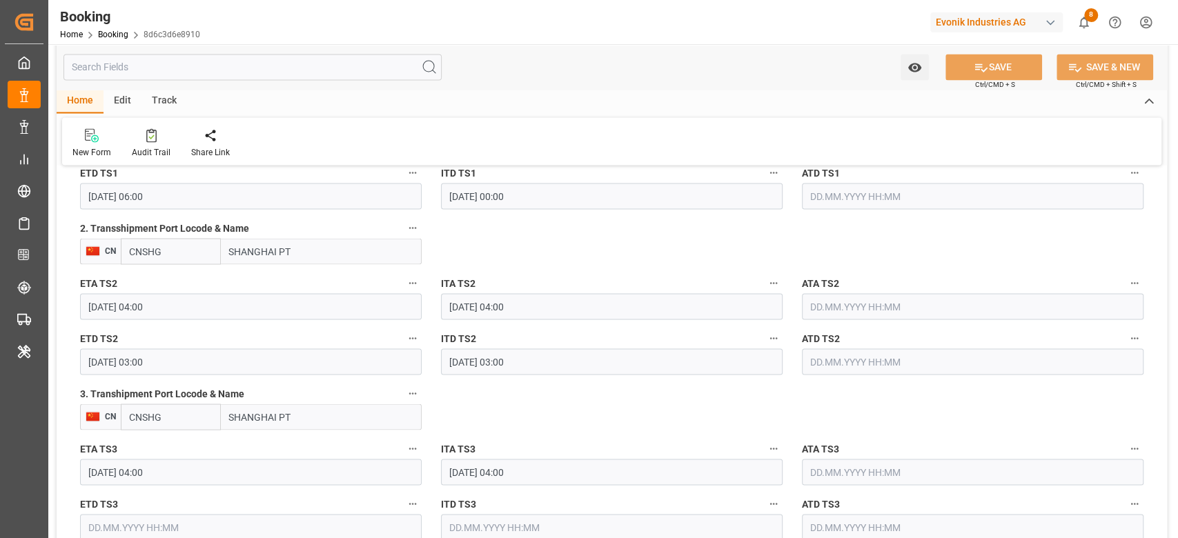
scroll to position [1748, 0]
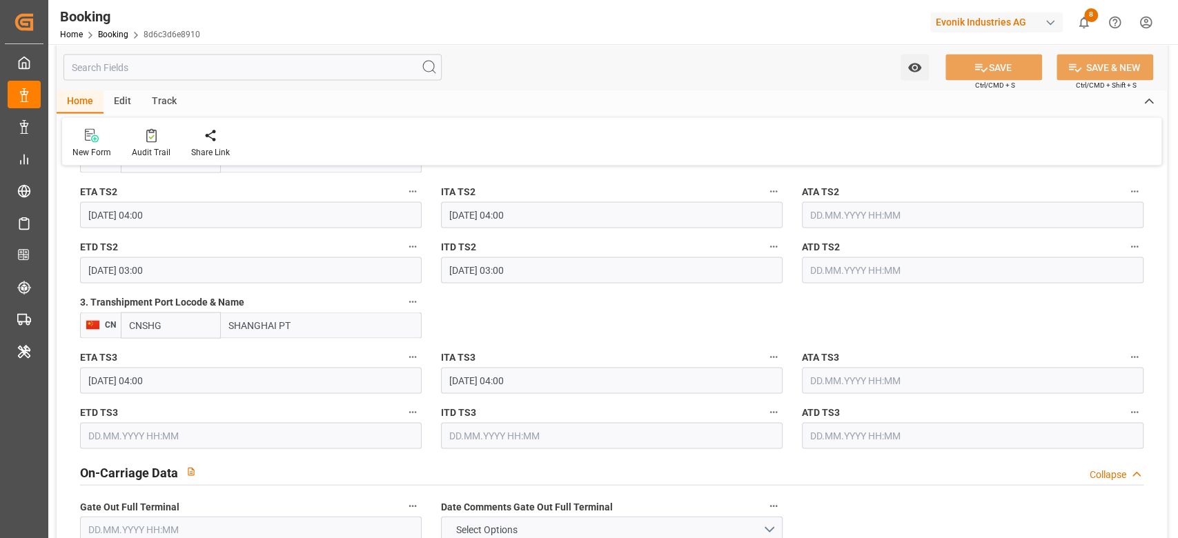
click at [338, 320] on input "SHANGHAI PT" at bounding box center [321, 325] width 201 height 26
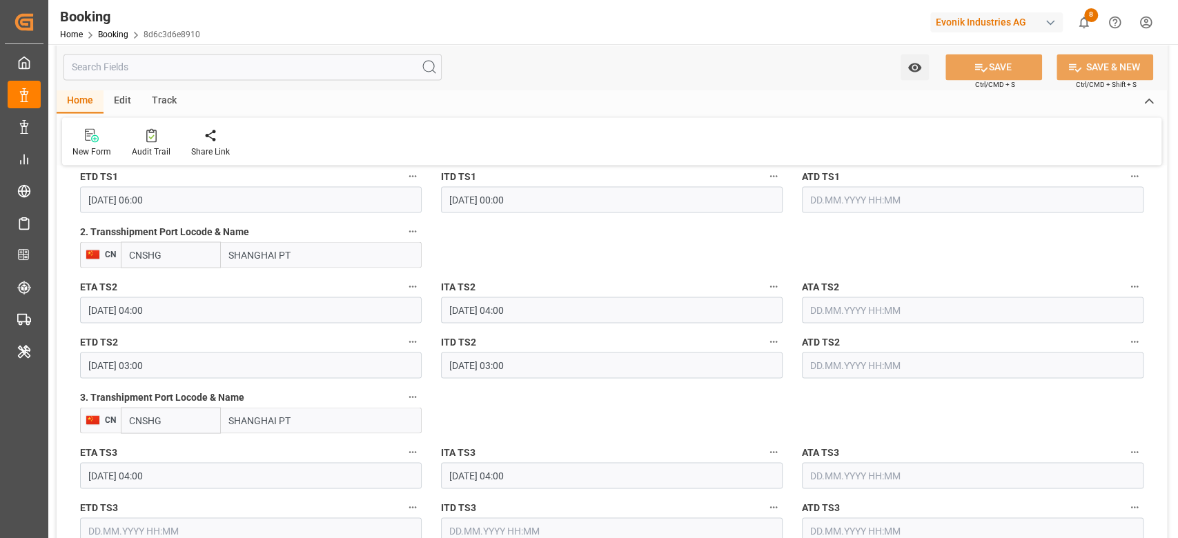
scroll to position [1656, 0]
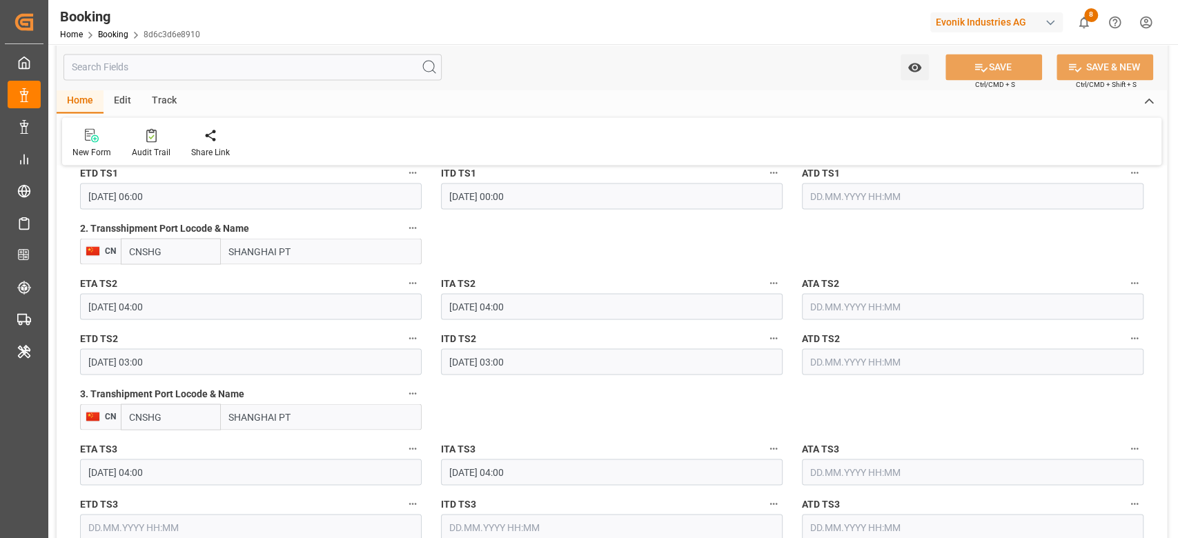
click at [285, 420] on input "SHANGHAI PT" at bounding box center [321, 417] width 201 height 26
click at [155, 423] on input "CNSHG" at bounding box center [171, 417] width 100 height 26
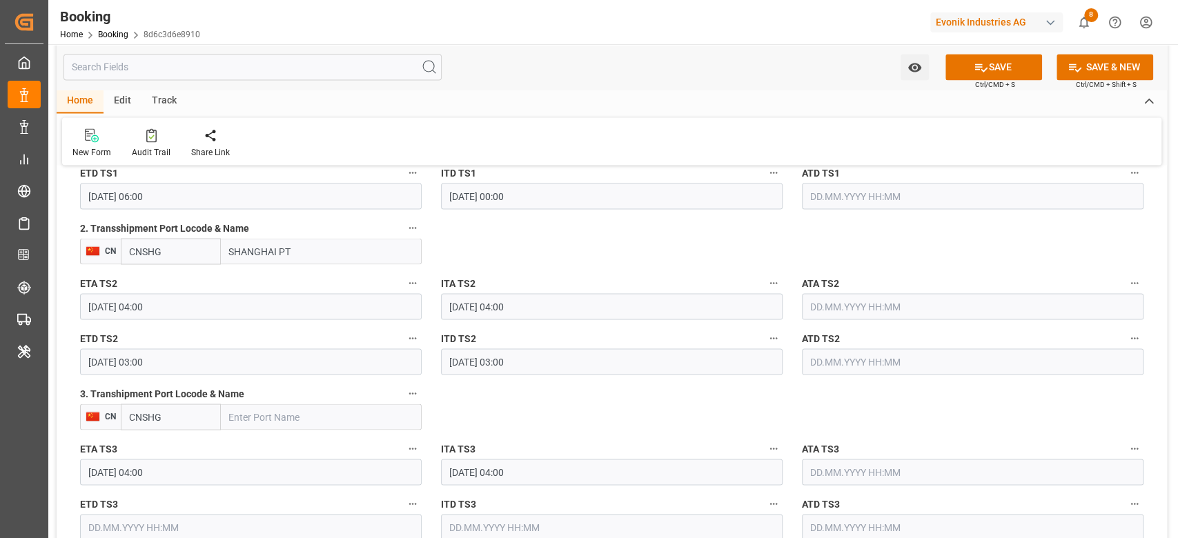
click at [155, 423] on input "CNSHG" at bounding box center [171, 417] width 100 height 26
click at [177, 475] on input "[DATE] 04:00" at bounding box center [251, 472] width 342 height 26
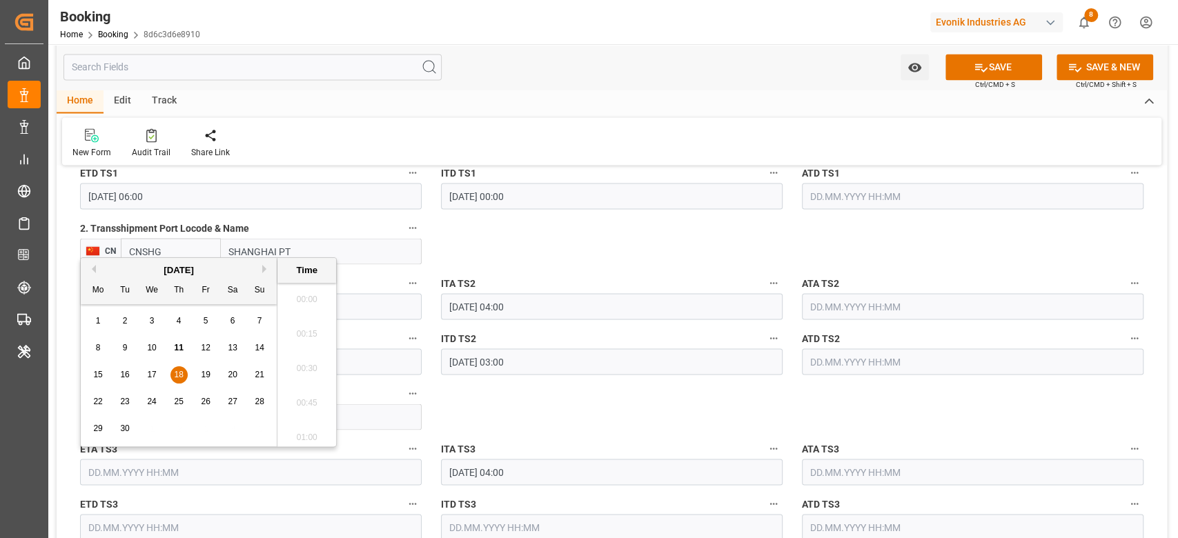
scroll to position [487, 0]
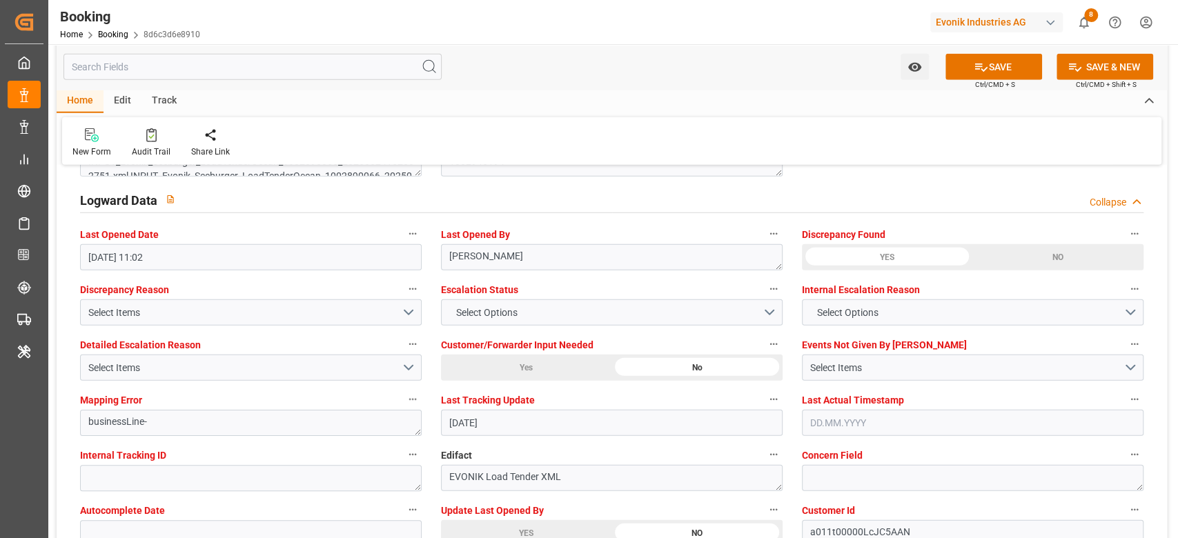
scroll to position [2576, 0]
